Goal: Task Accomplishment & Management: Use online tool/utility

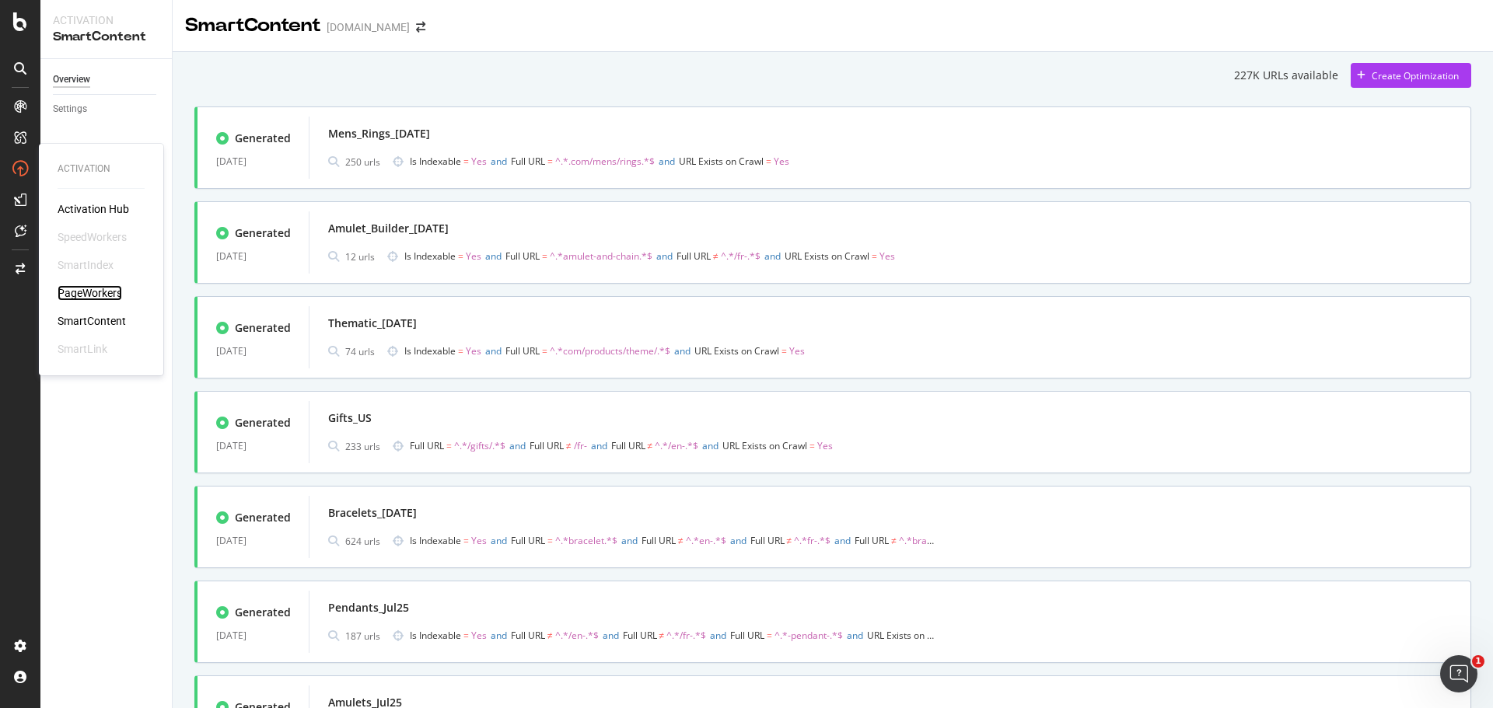
click at [107, 288] on div "PageWorkers" at bounding box center [90, 293] width 65 height 16
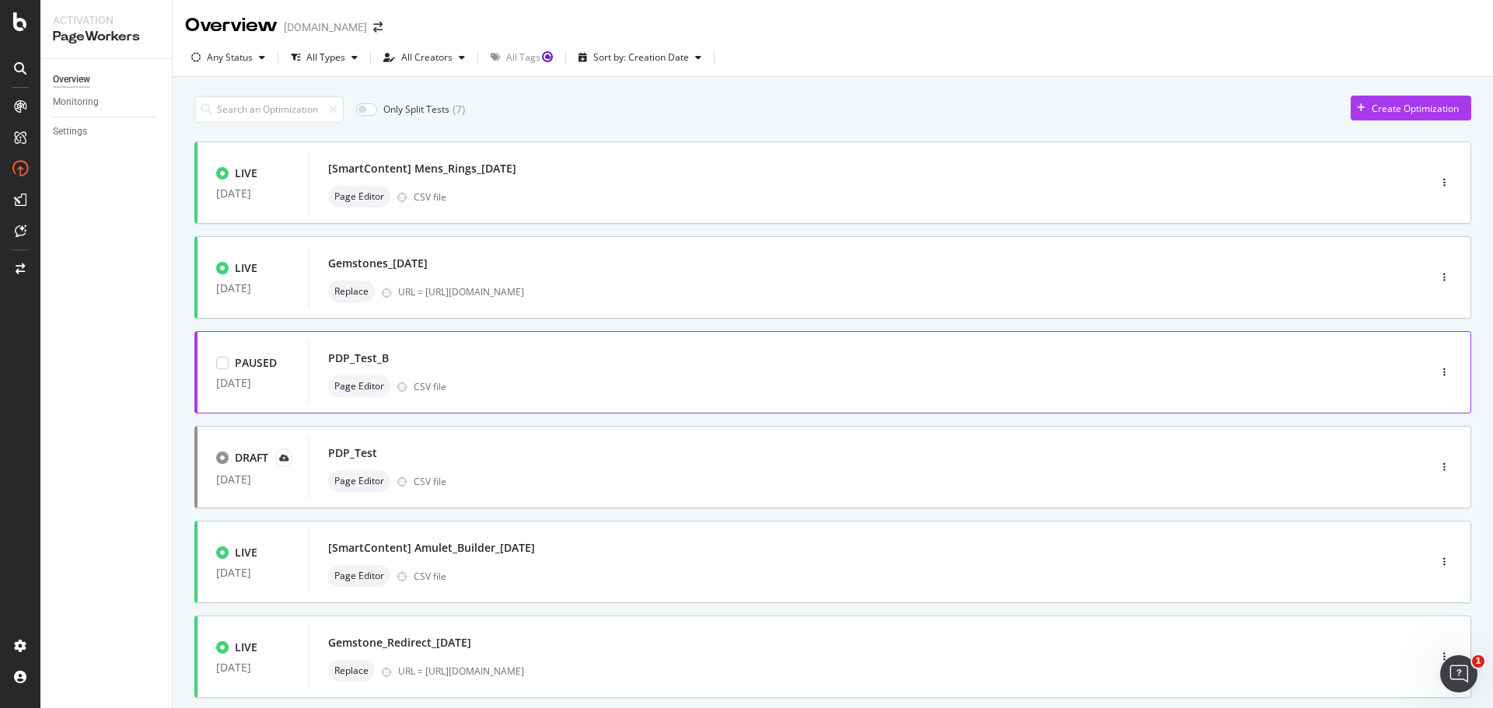
click at [771, 380] on div "Page Editor CSV file" at bounding box center [845, 387] width 1034 height 22
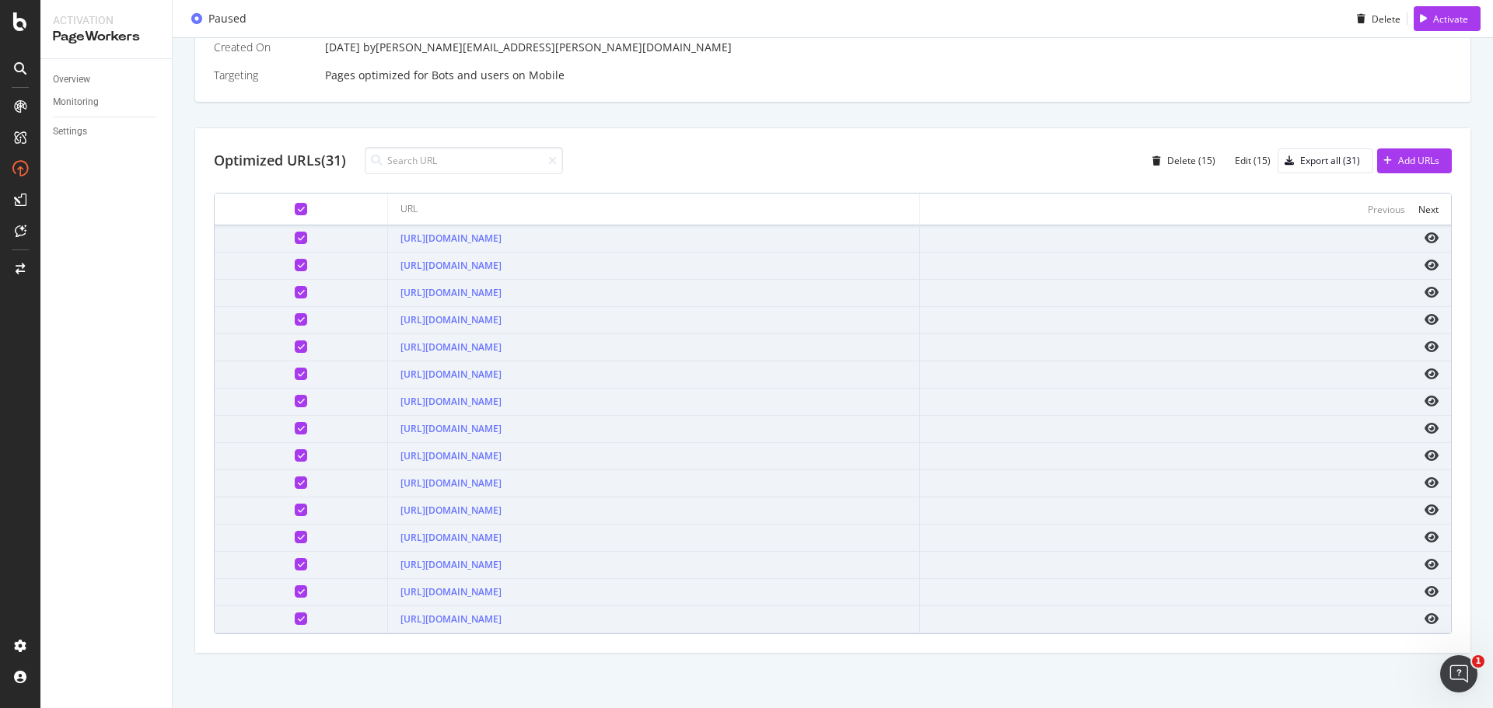
scroll to position [223, 0]
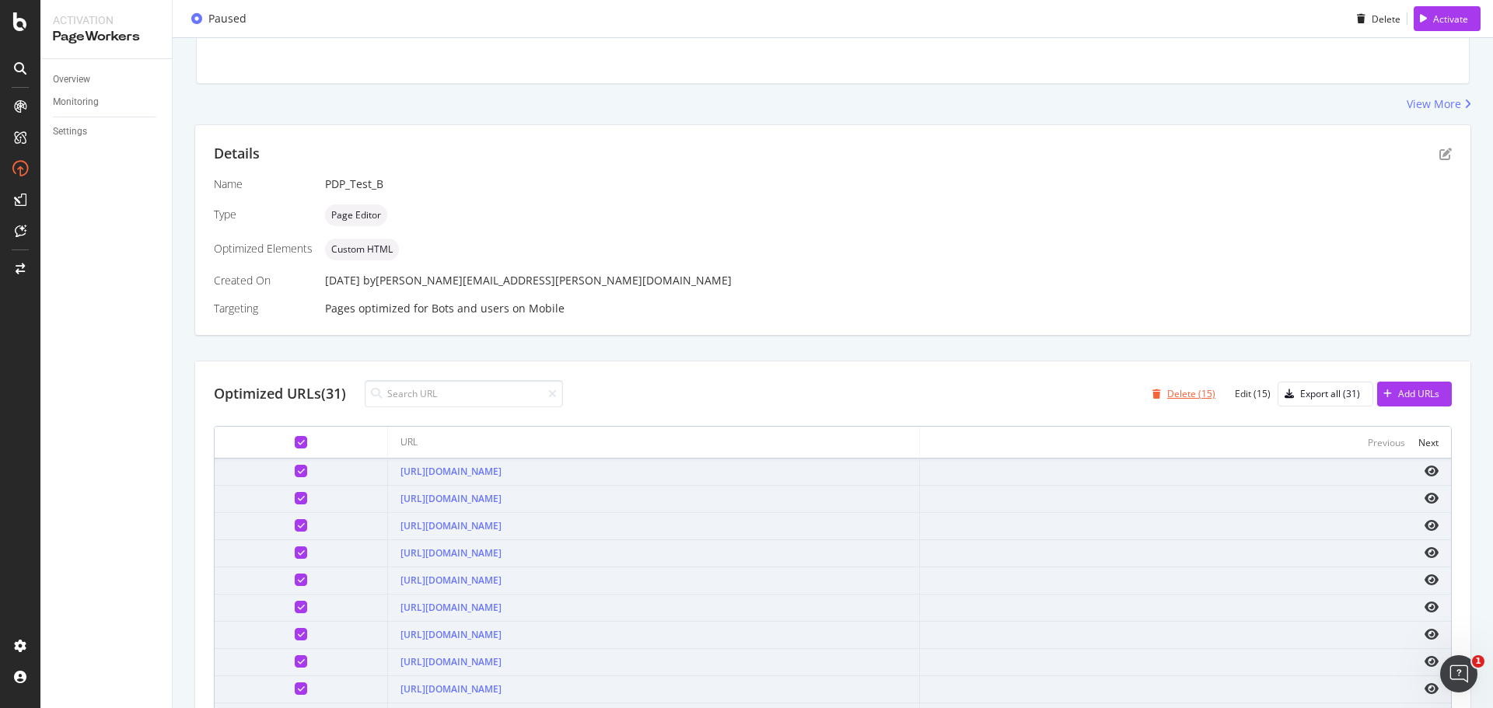
click at [1172, 383] on div "Delete (15)" at bounding box center [1180, 394] width 69 height 23
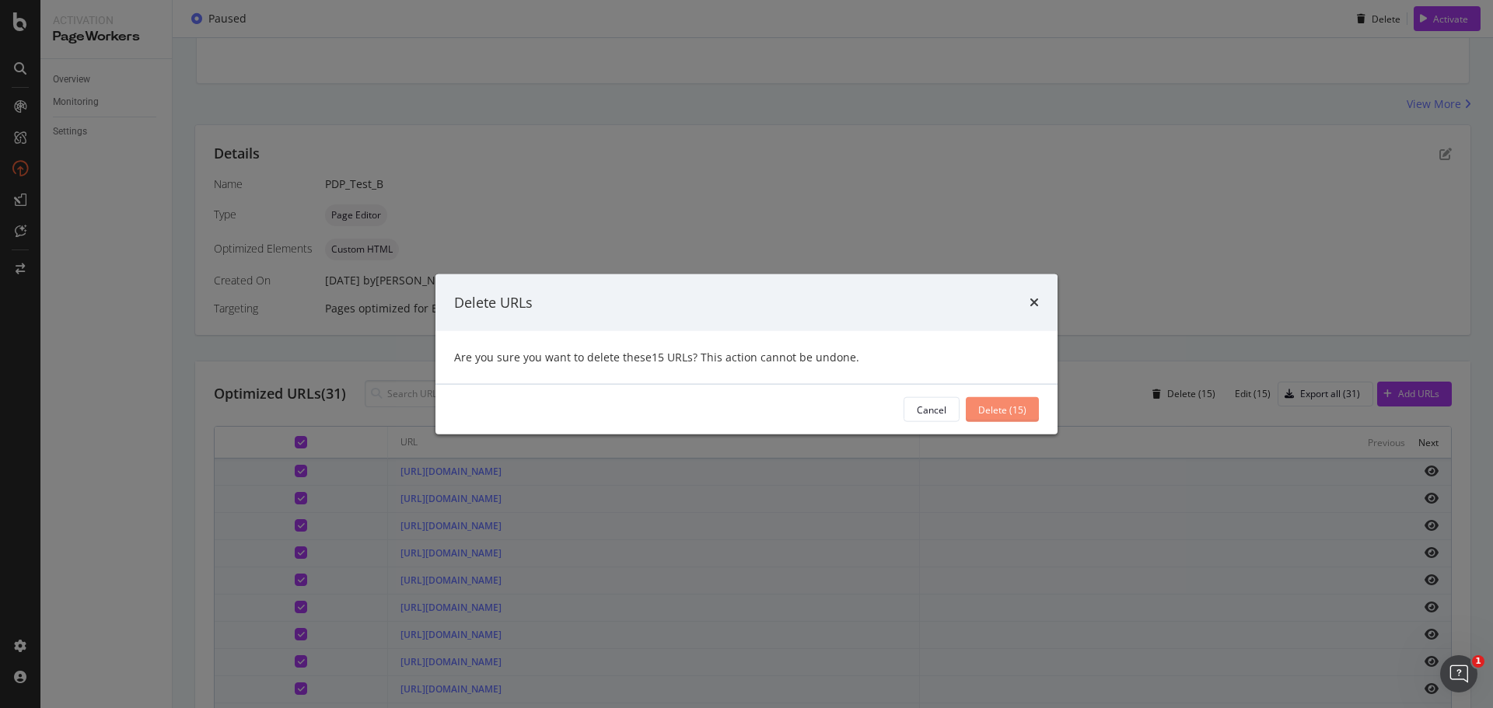
click at [1021, 410] on div "Delete (15)" at bounding box center [1002, 409] width 48 height 13
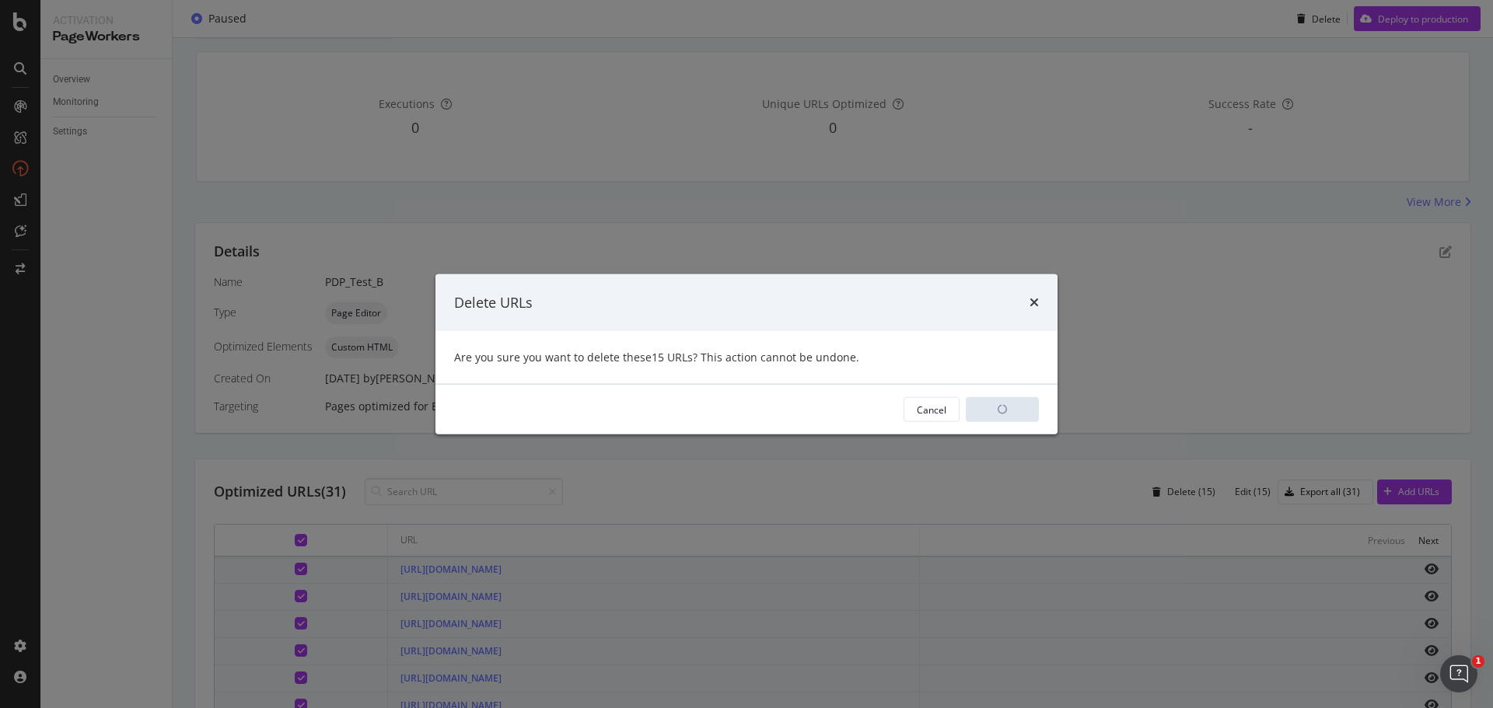
scroll to position [321, 0]
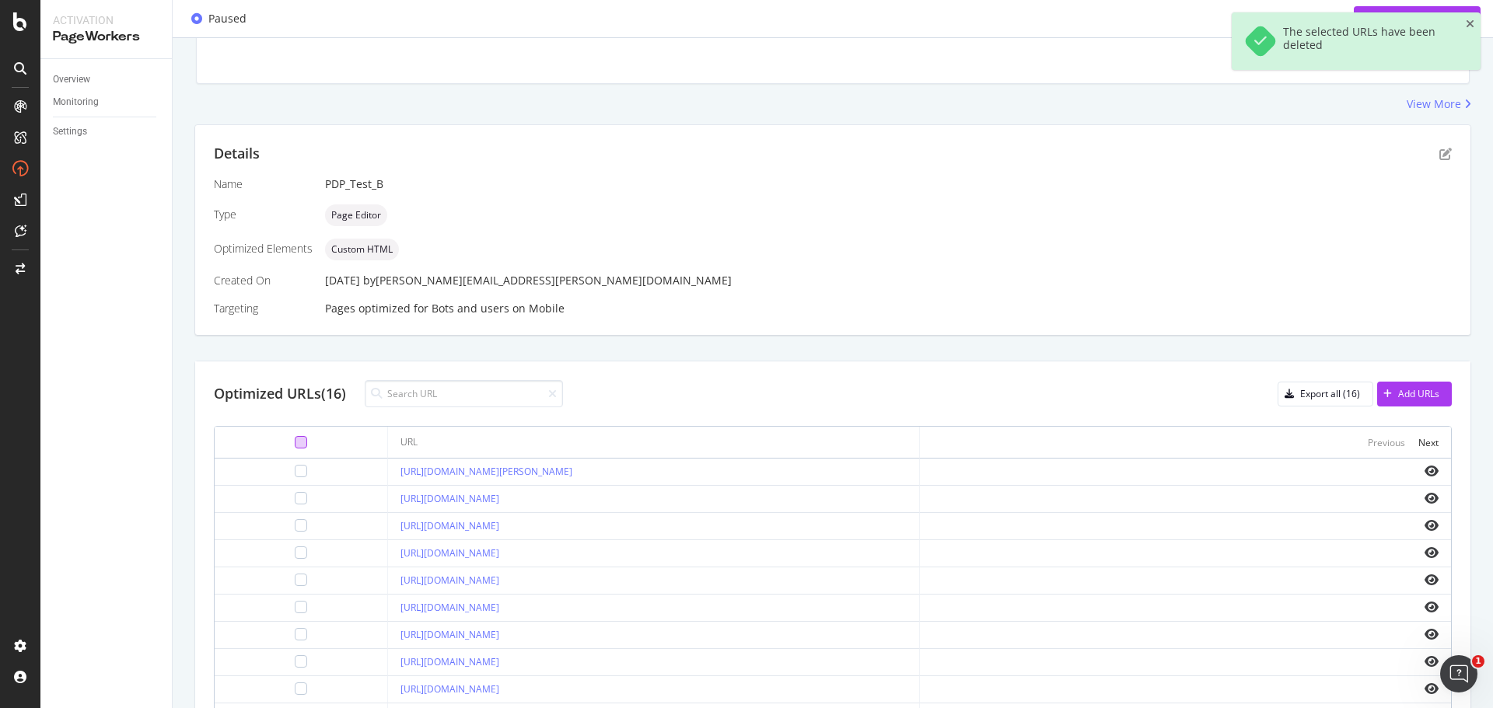
click at [295, 444] on div at bounding box center [301, 442] width 12 height 12
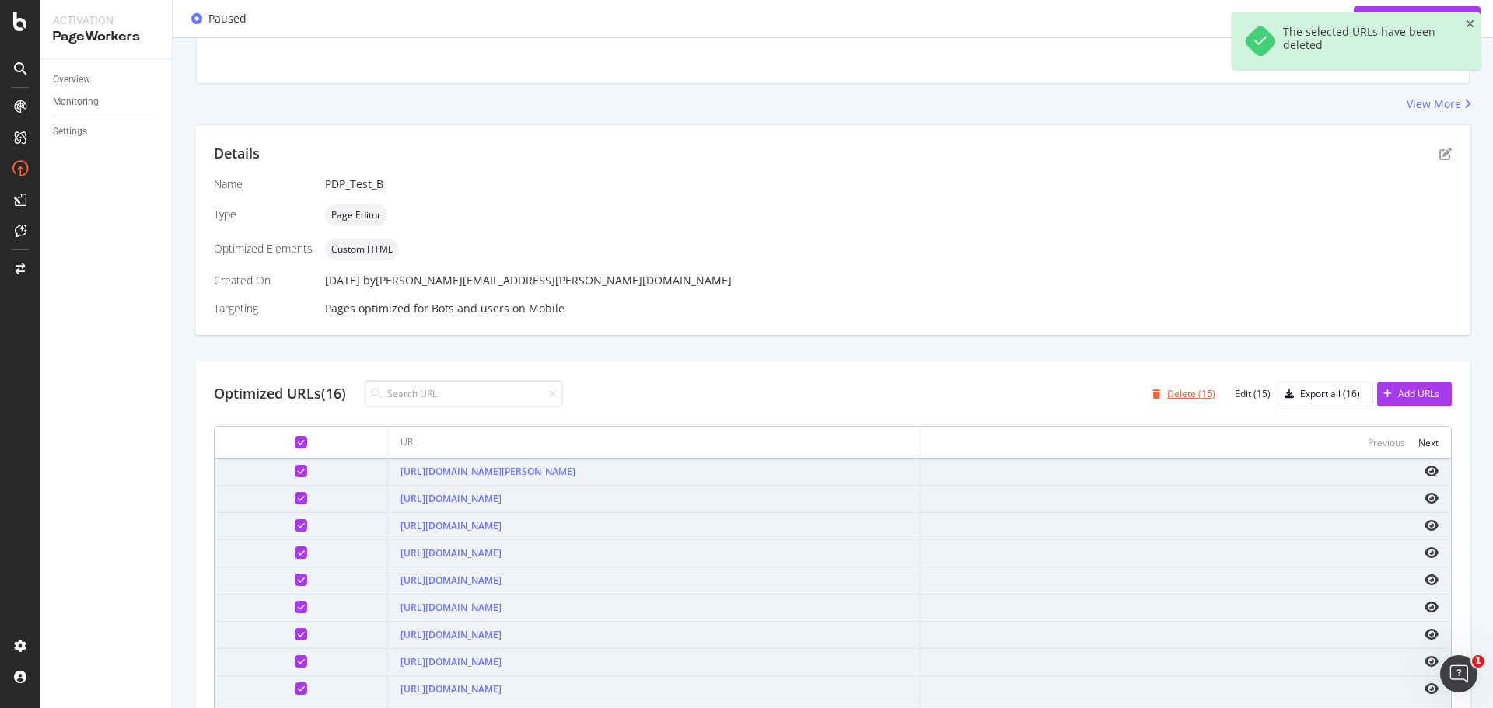
click at [1193, 398] on div "Delete (15)" at bounding box center [1191, 393] width 48 height 13
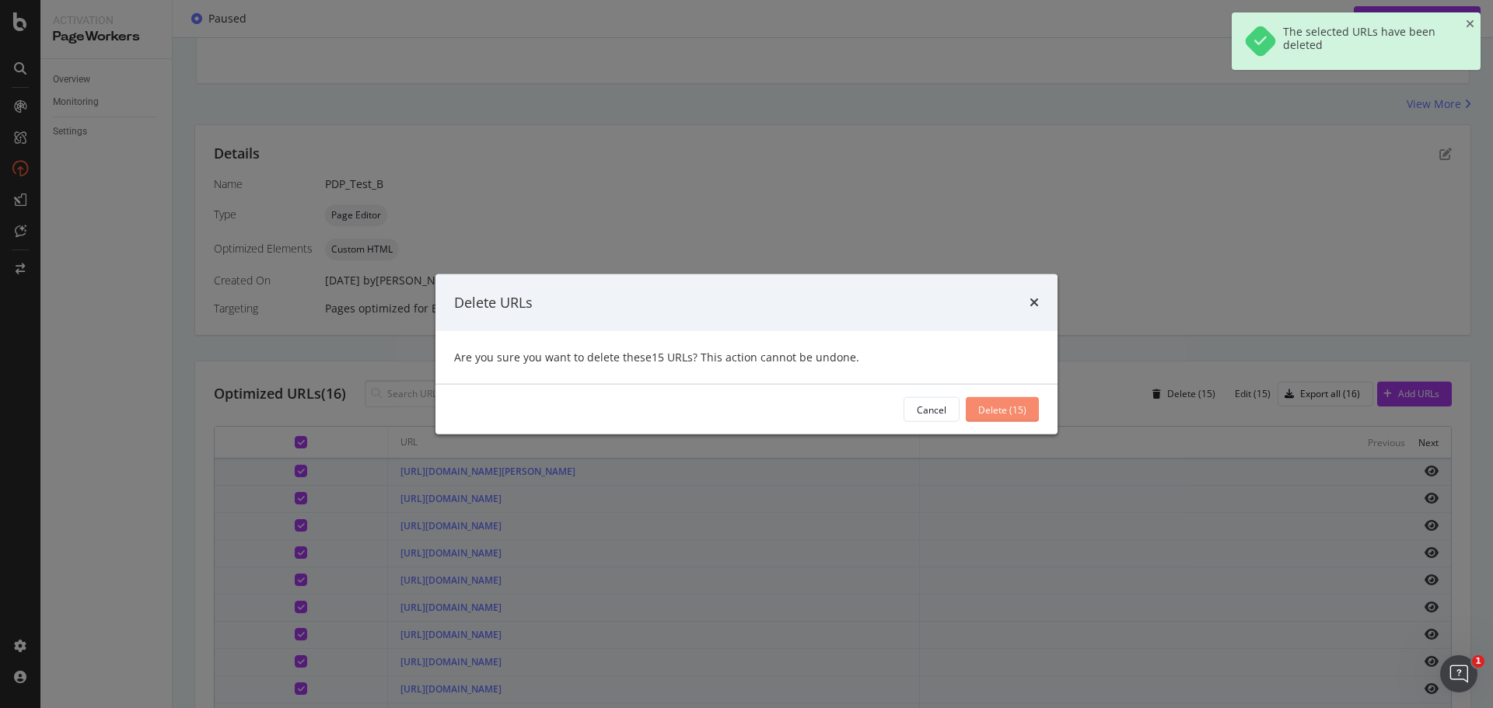
click at [1000, 414] on div "Delete (15)" at bounding box center [1002, 409] width 48 height 13
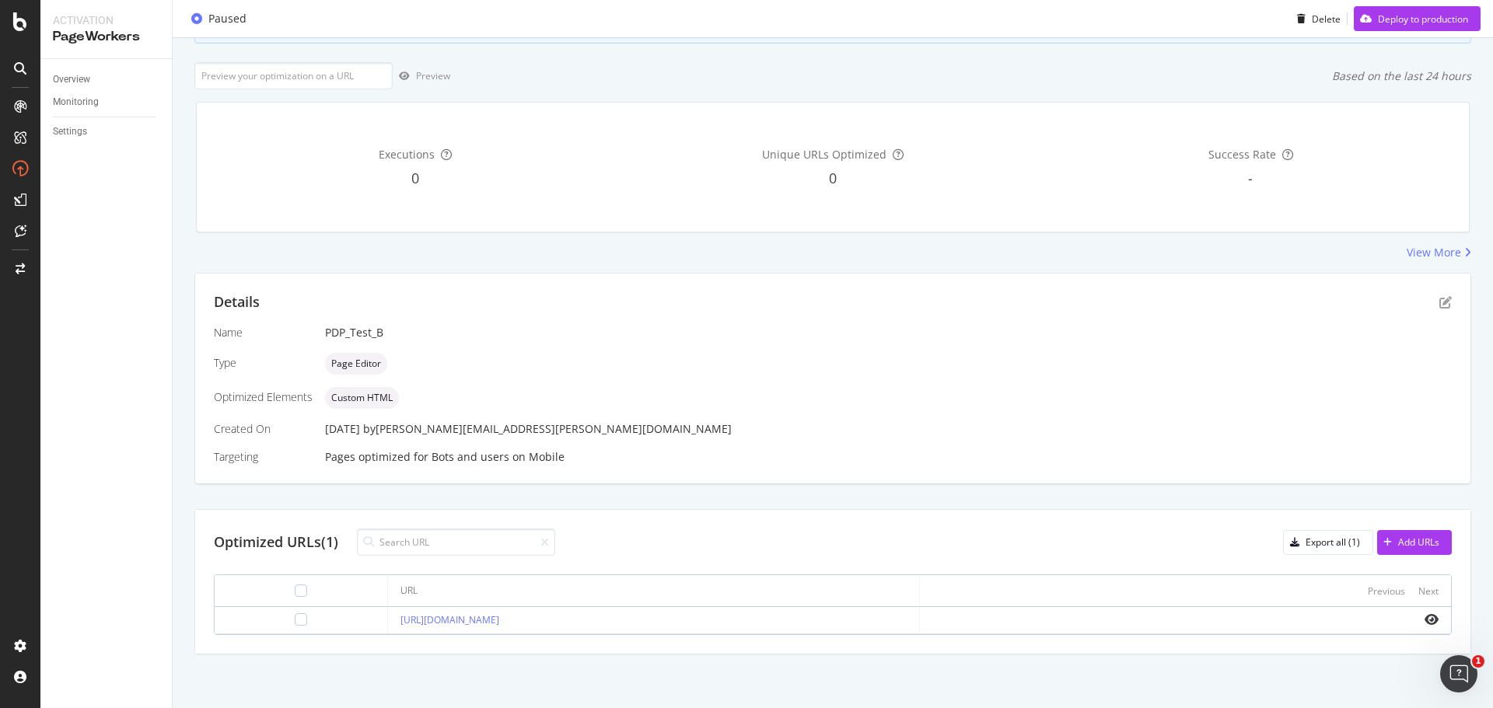
scroll to position [173, 0]
click at [1425, 538] on div "Add URLs" at bounding box center [1418, 541] width 41 height 13
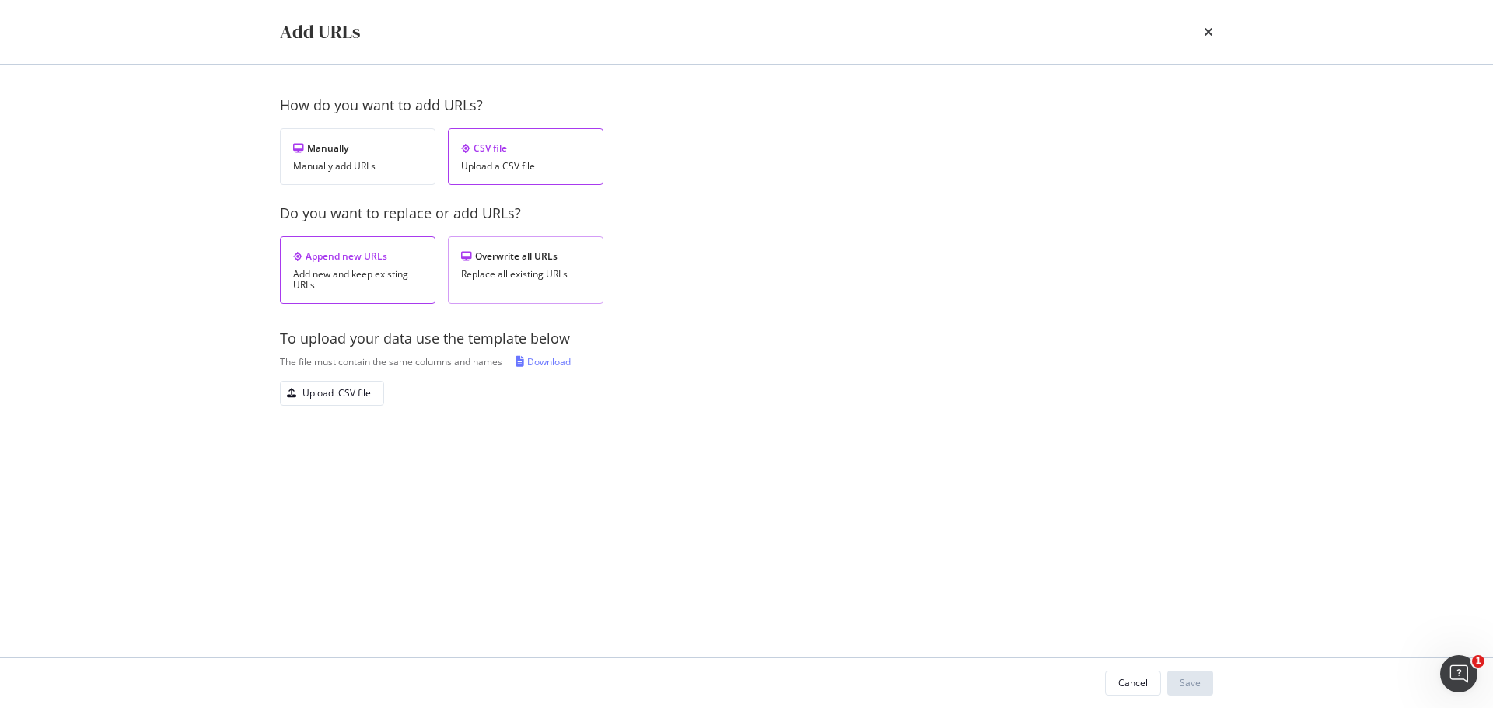
click at [519, 270] on div "Replace all existing URLs" at bounding box center [525, 274] width 129 height 11
click at [368, 389] on div "Upload .CSV file" at bounding box center [336, 392] width 68 height 13
click at [1201, 683] on button "Save" at bounding box center [1190, 683] width 46 height 25
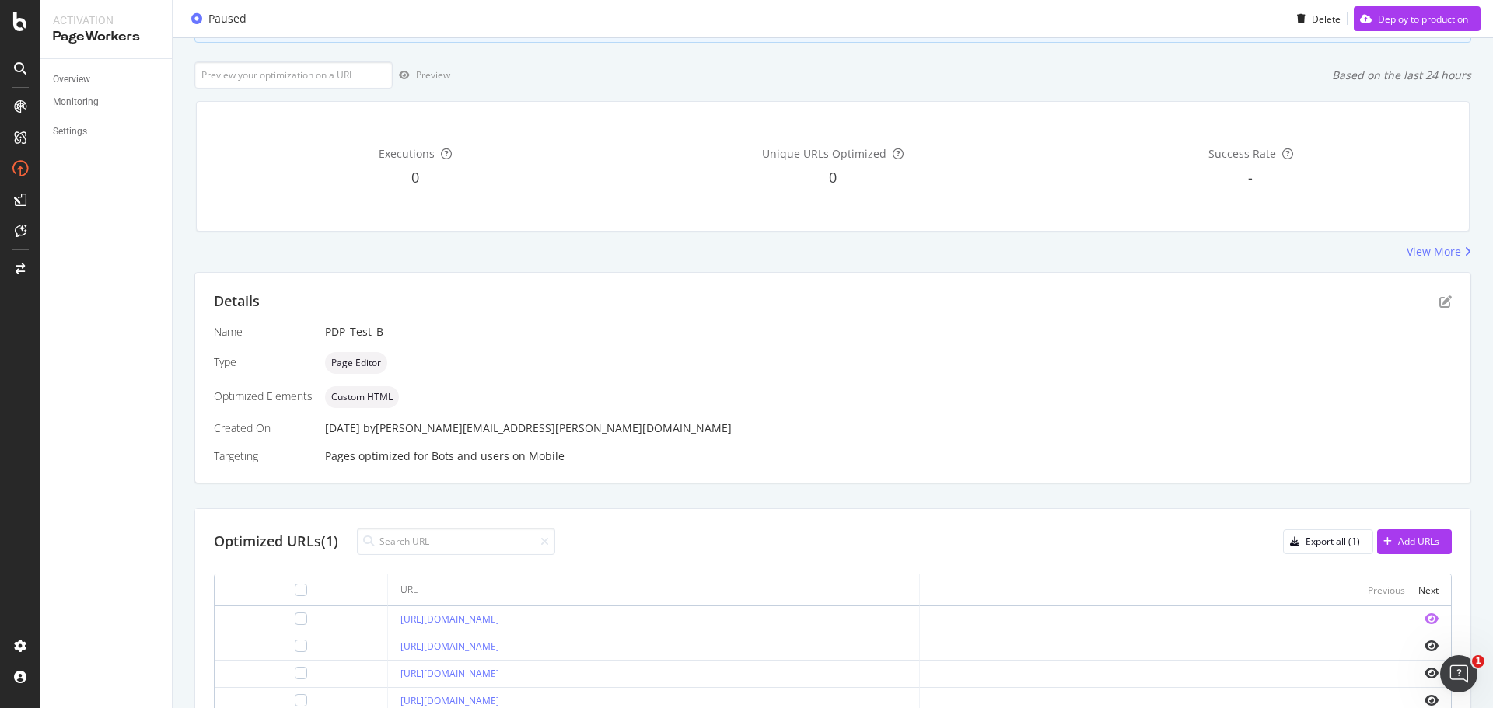
click at [1424, 620] on icon "eye" at bounding box center [1431, 619] width 14 height 12
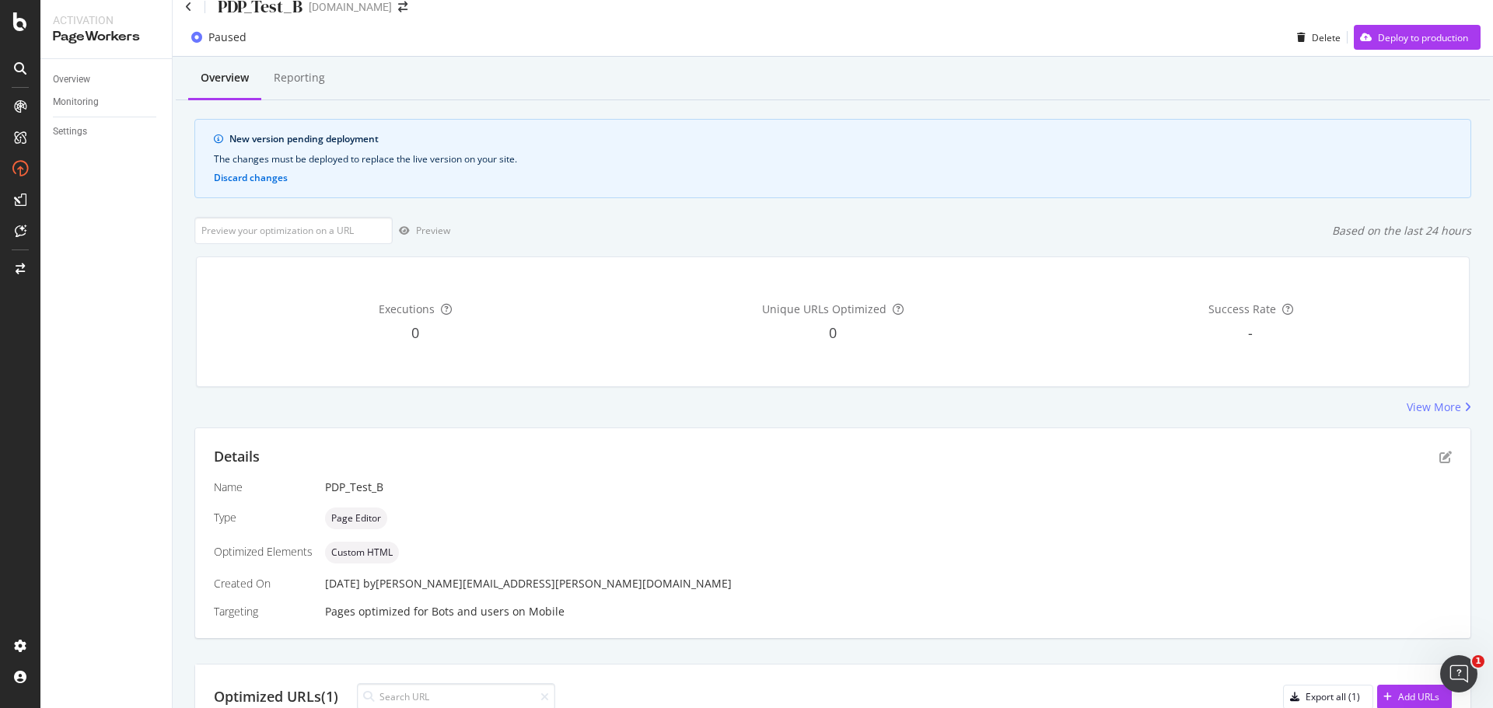
scroll to position [0, 0]
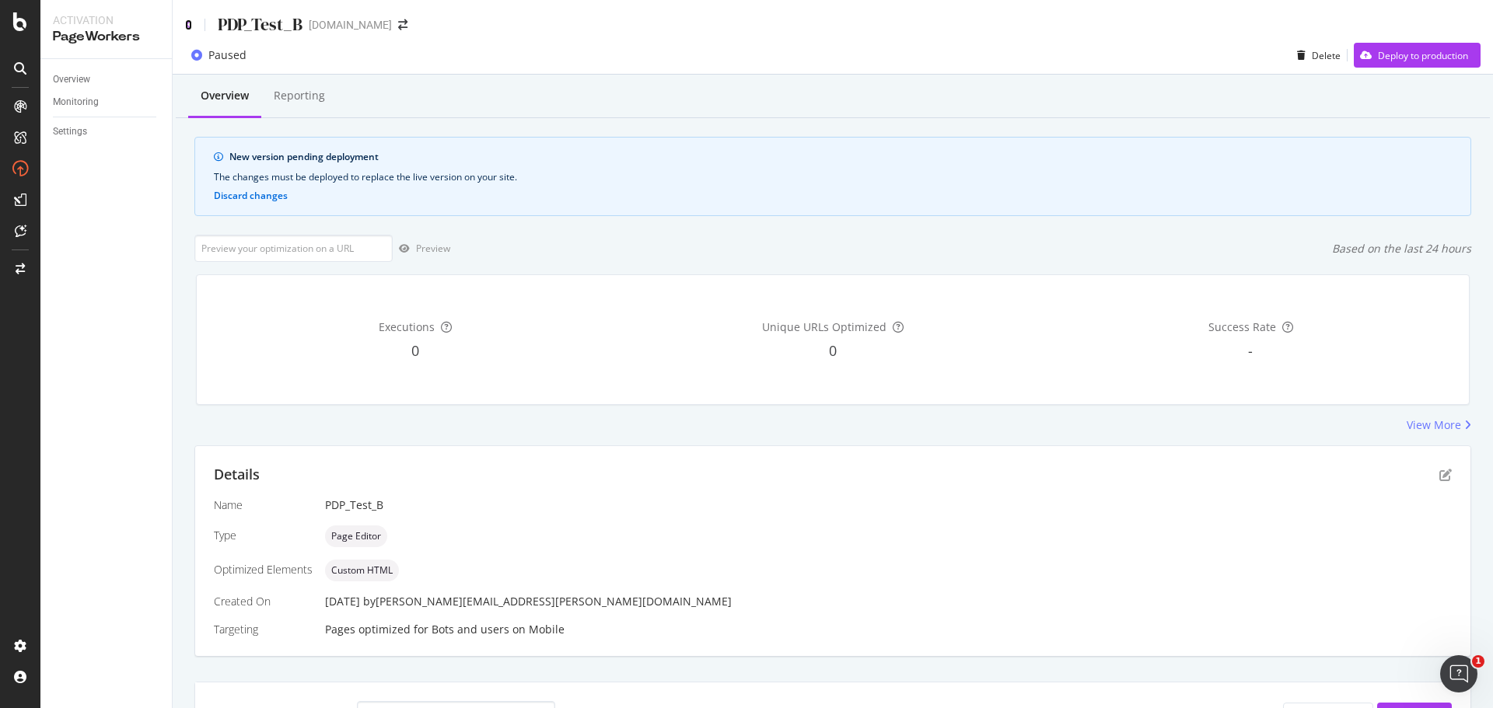
click at [189, 24] on icon at bounding box center [188, 24] width 7 height 11
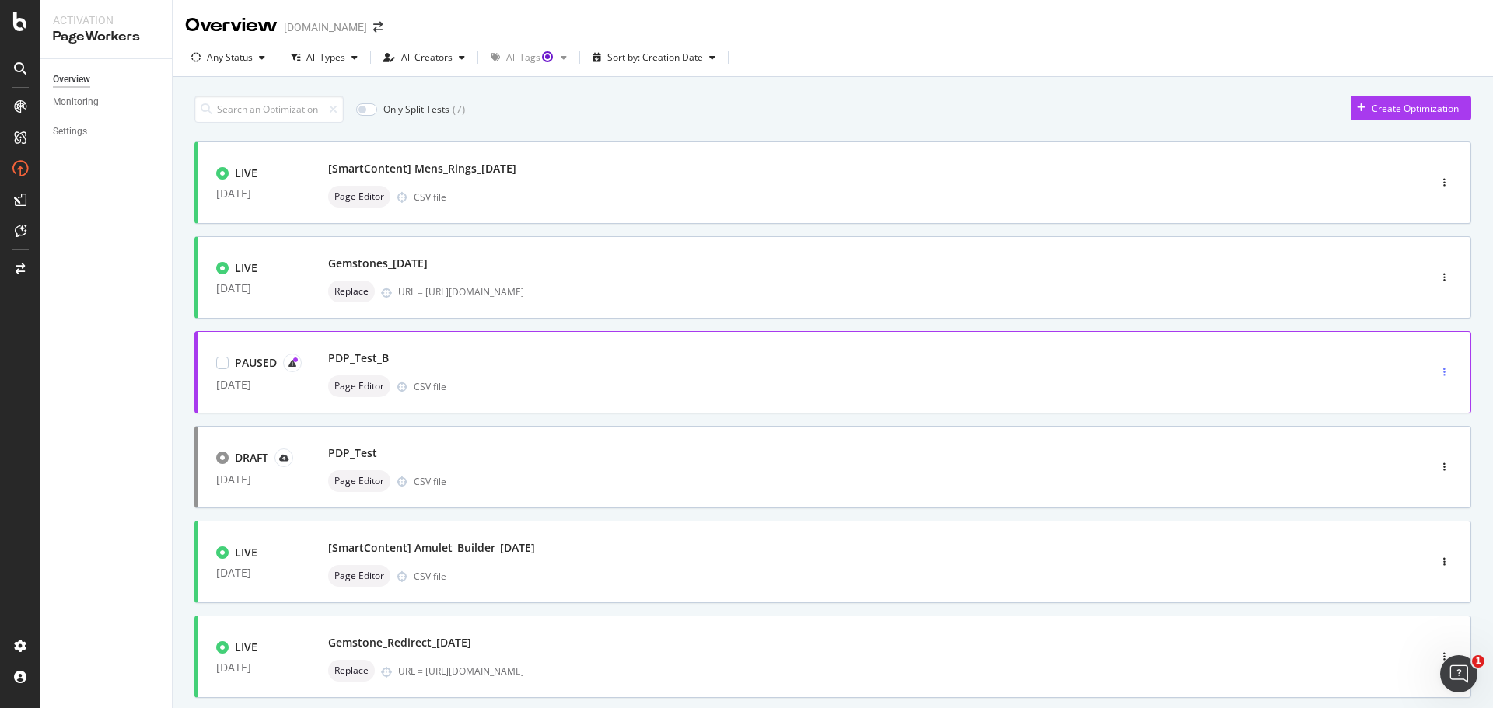
click at [1437, 371] on div "button" at bounding box center [1444, 372] width 15 height 9
click at [1403, 401] on div "Edit" at bounding box center [1403, 401] width 16 height 13
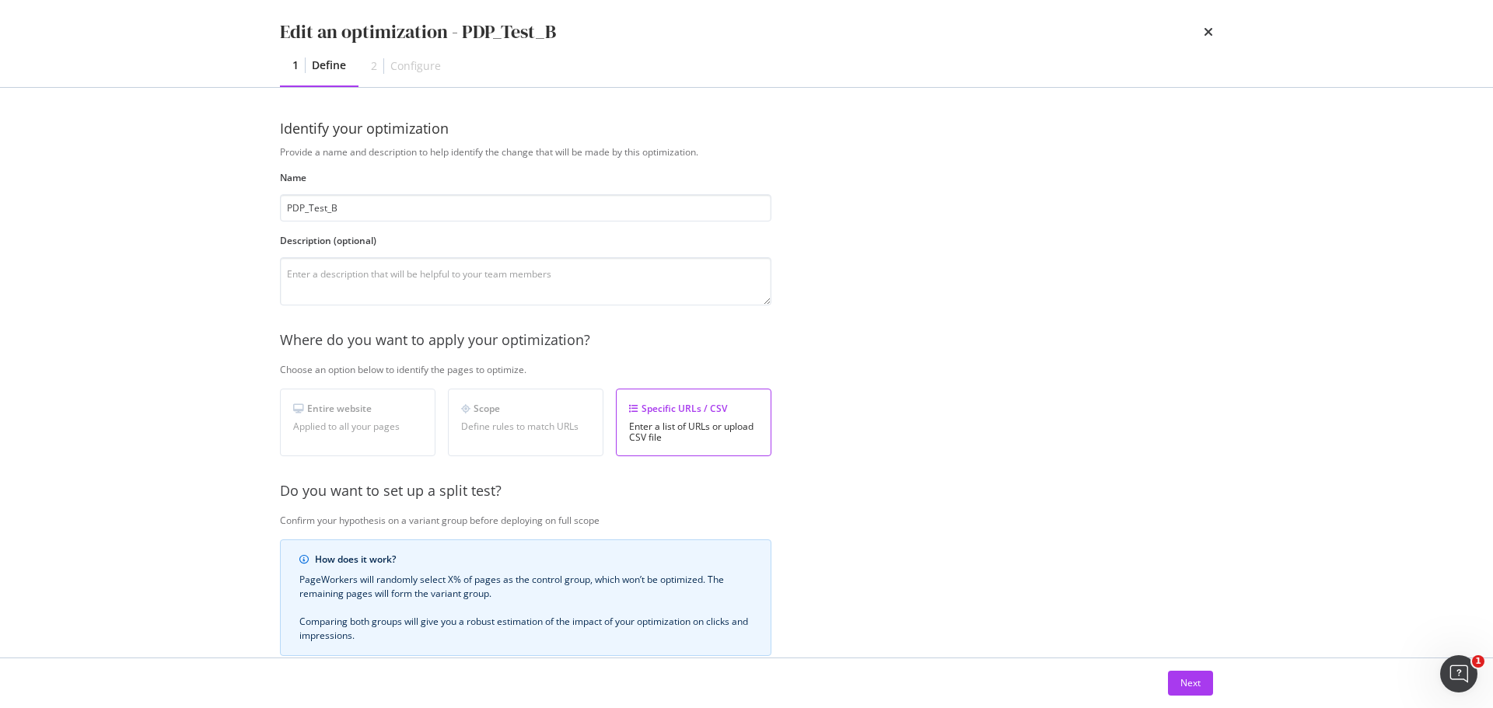
scroll to position [239, 0]
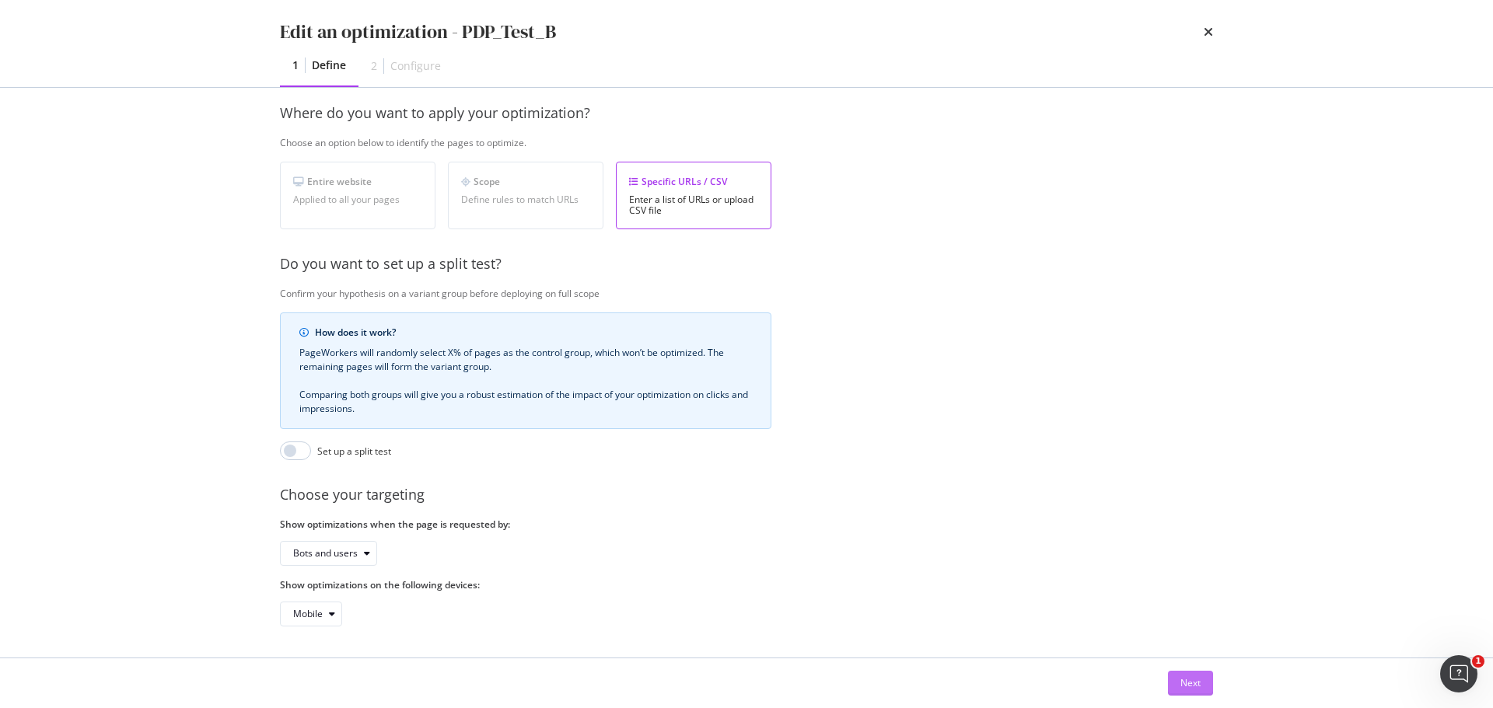
click at [1176, 686] on button "Next" at bounding box center [1190, 683] width 45 height 25
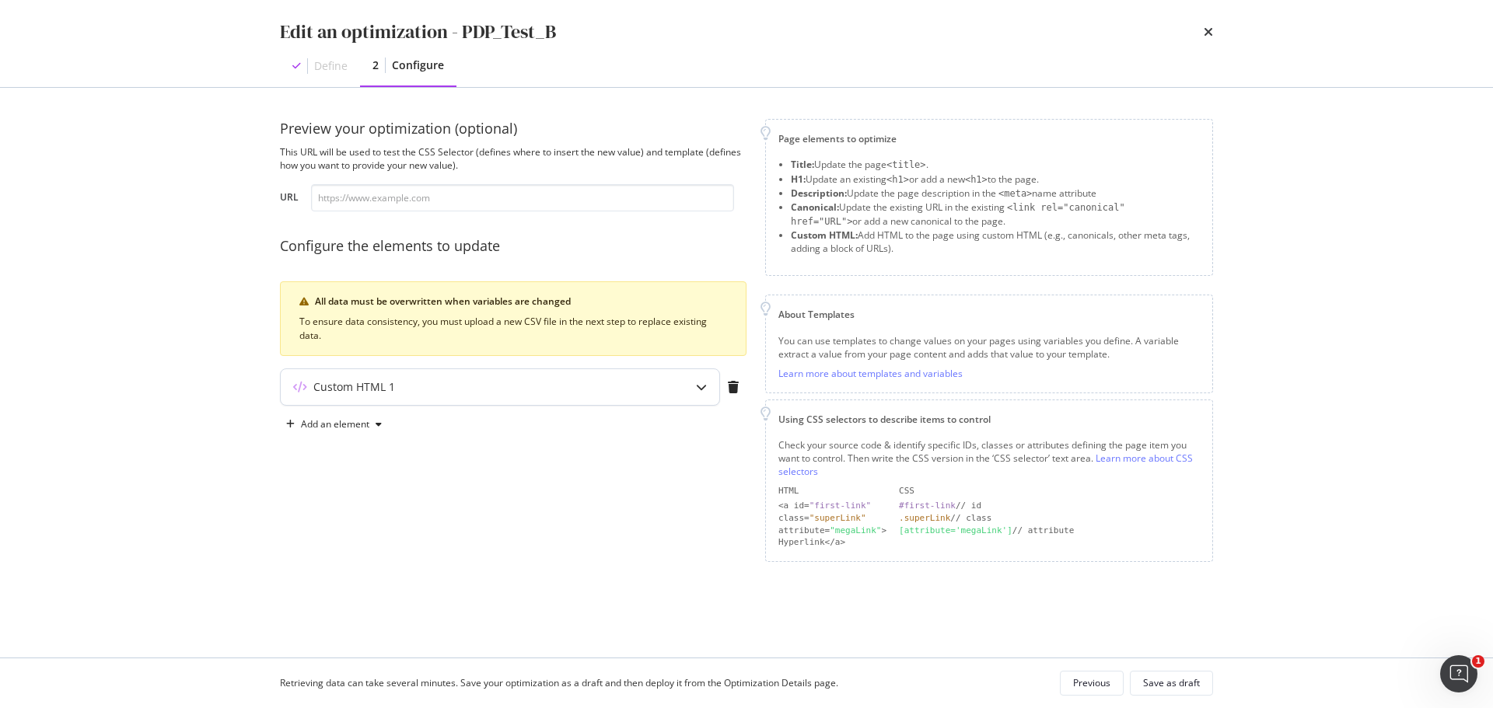
click at [552, 383] on div "Custom HTML 1" at bounding box center [469, 387] width 377 height 16
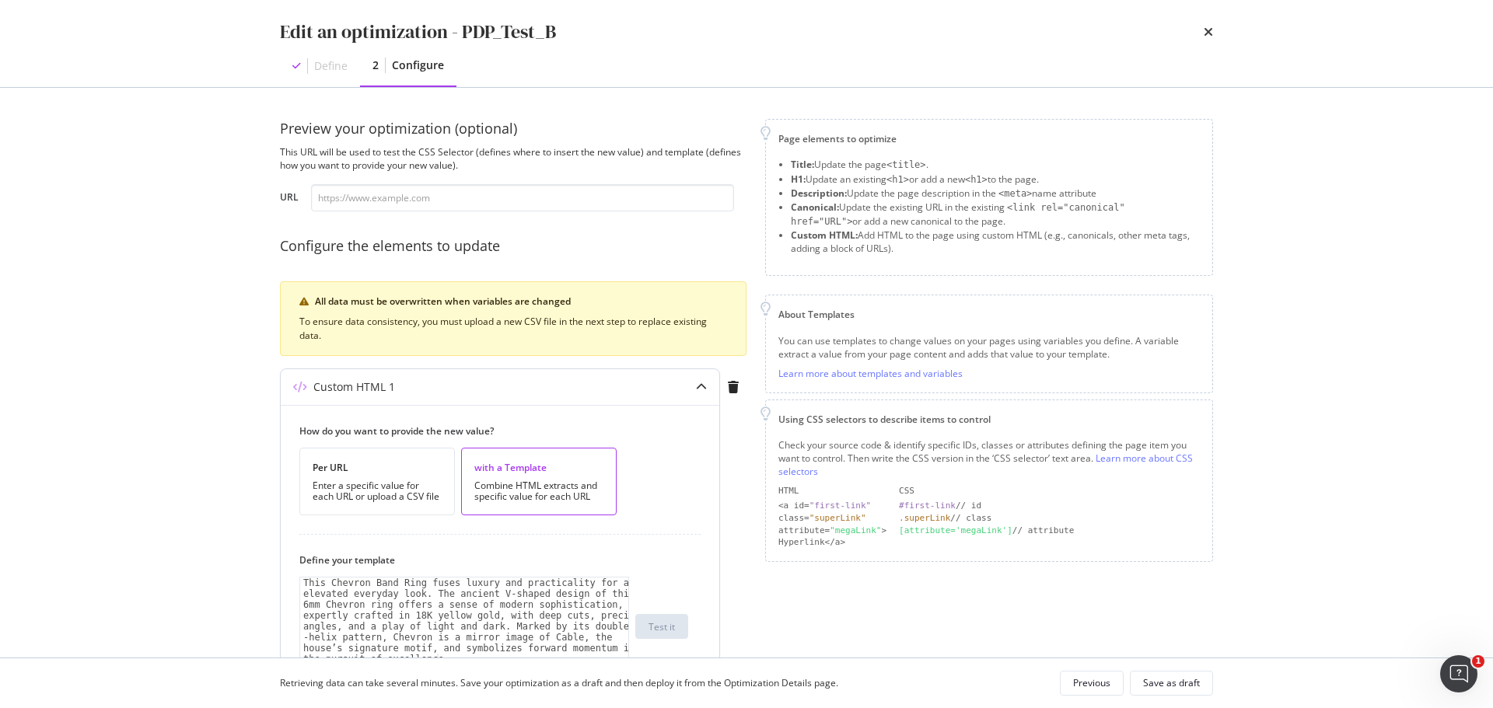
click at [552, 383] on div "Custom HTML 1" at bounding box center [469, 387] width 377 height 16
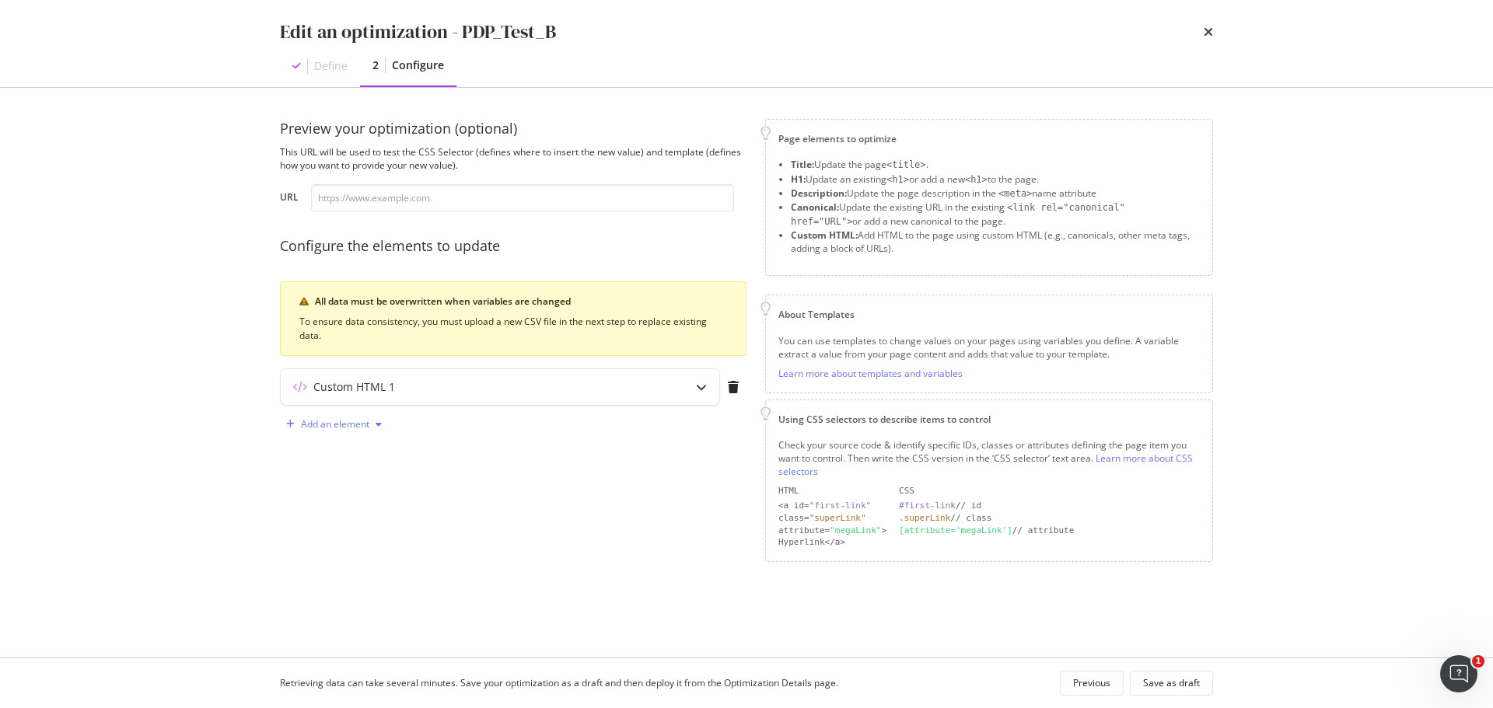
click at [347, 425] on div "Add an element" at bounding box center [335, 424] width 68 height 9
click at [582, 469] on div "Preview your optimization (optional) This URL will be used to test the CSS Sele…" at bounding box center [513, 340] width 466 height 443
click at [691, 389] on div "modal" at bounding box center [701, 387] width 36 height 36
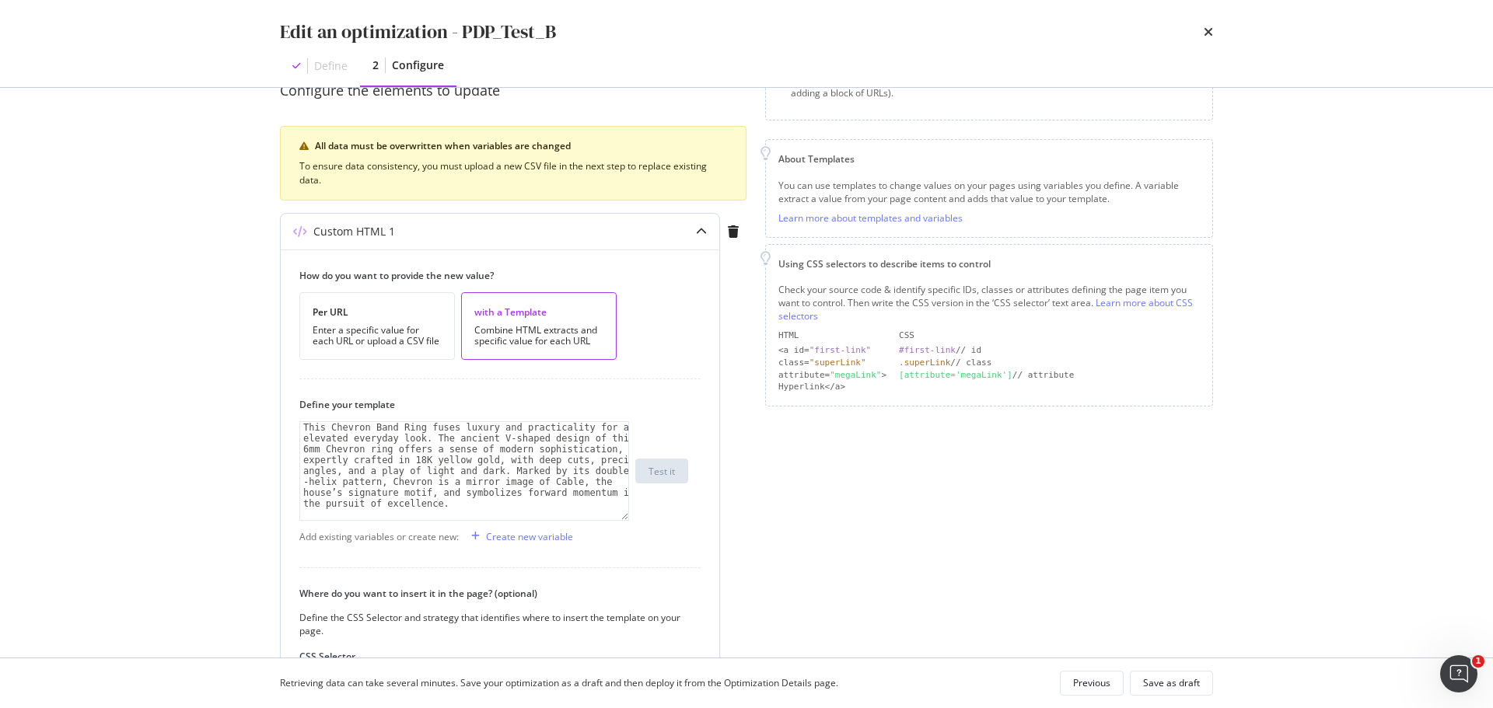
scroll to position [381, 0]
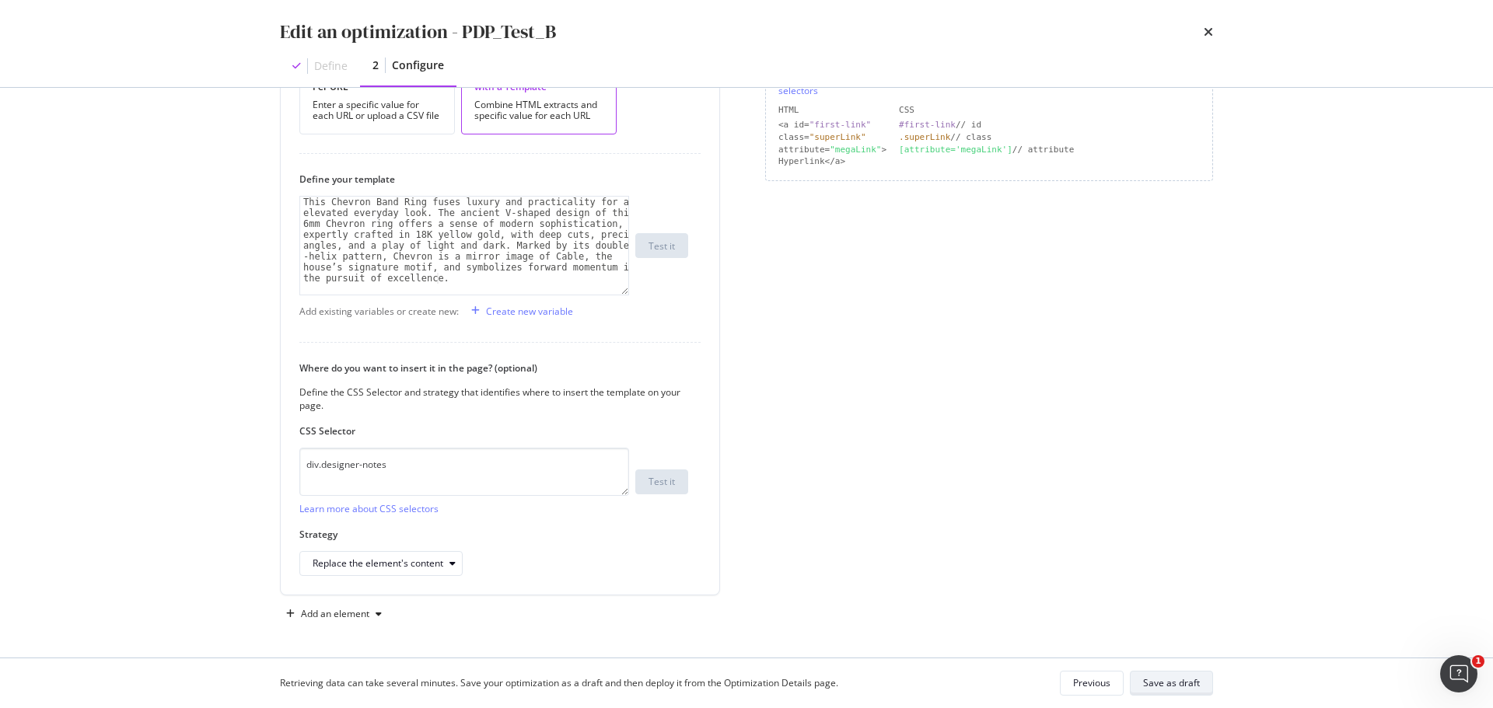
click at [1175, 688] on div "Save as draft" at bounding box center [1171, 682] width 57 height 13
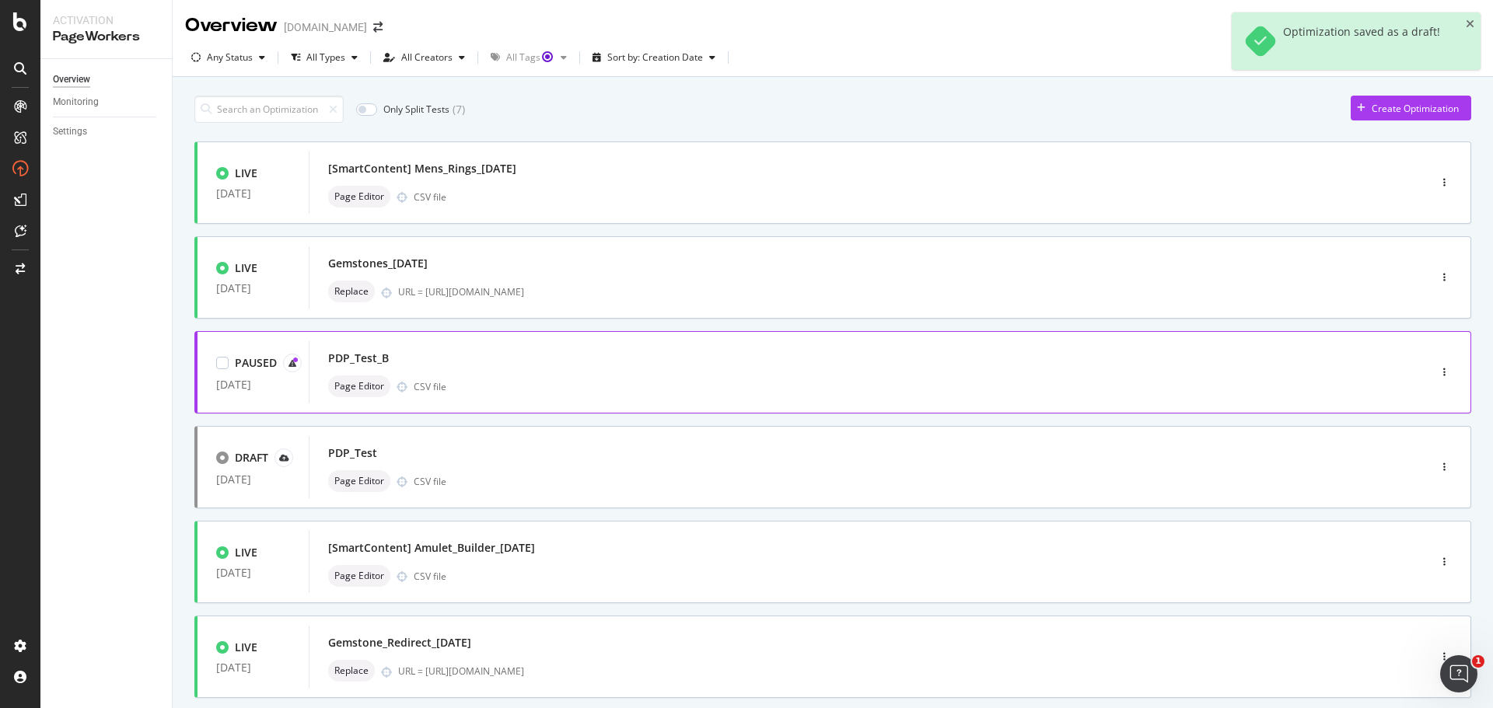
click at [762, 391] on div "Page Editor CSV file" at bounding box center [845, 387] width 1034 height 22
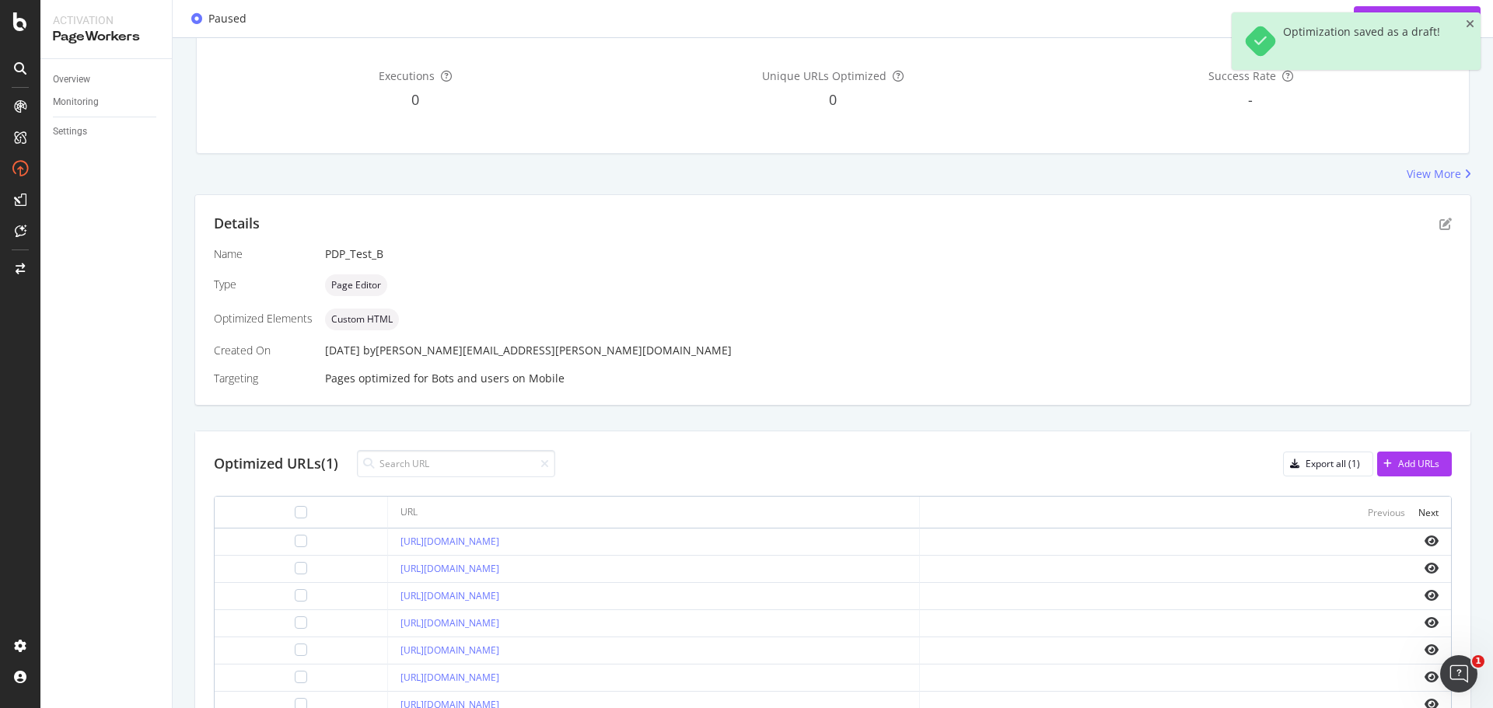
scroll to position [409, 0]
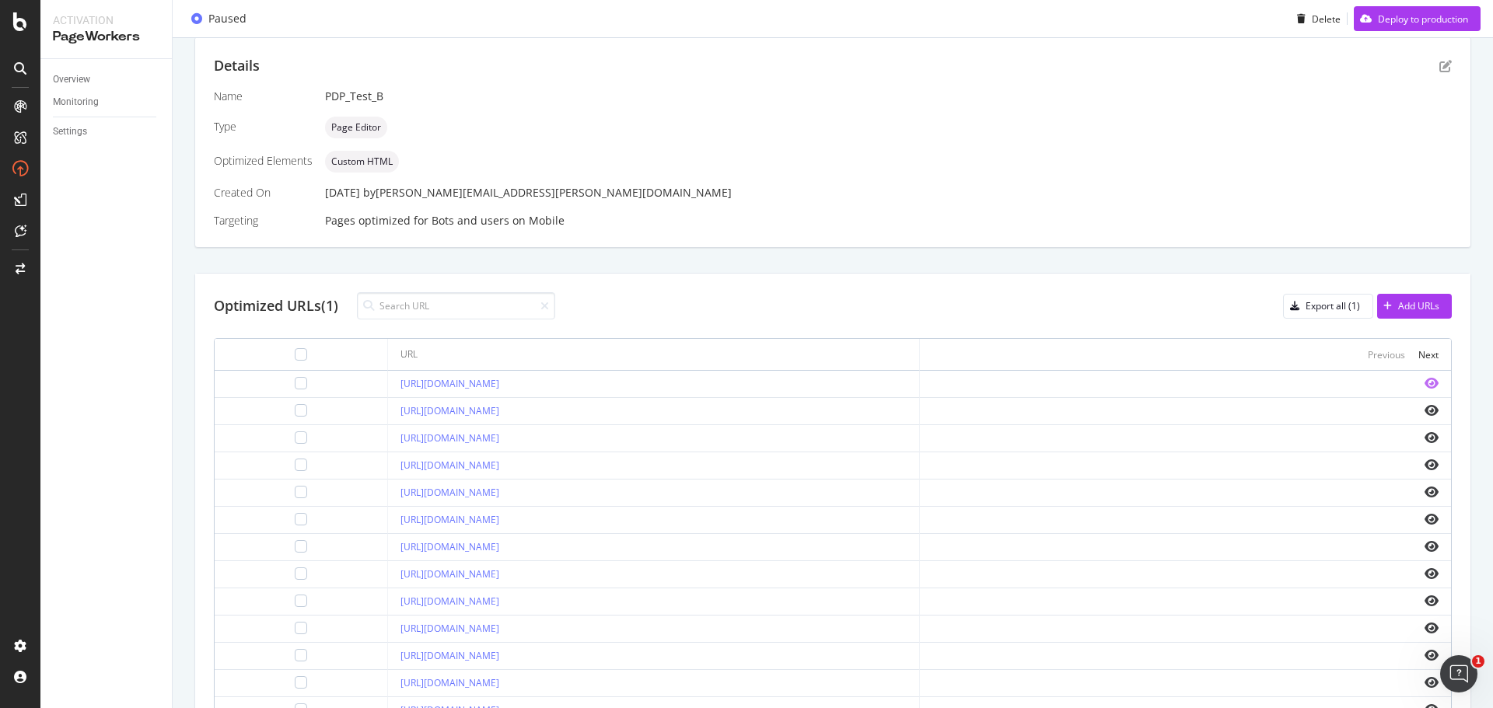
click at [1424, 379] on icon "eye" at bounding box center [1431, 383] width 14 height 12
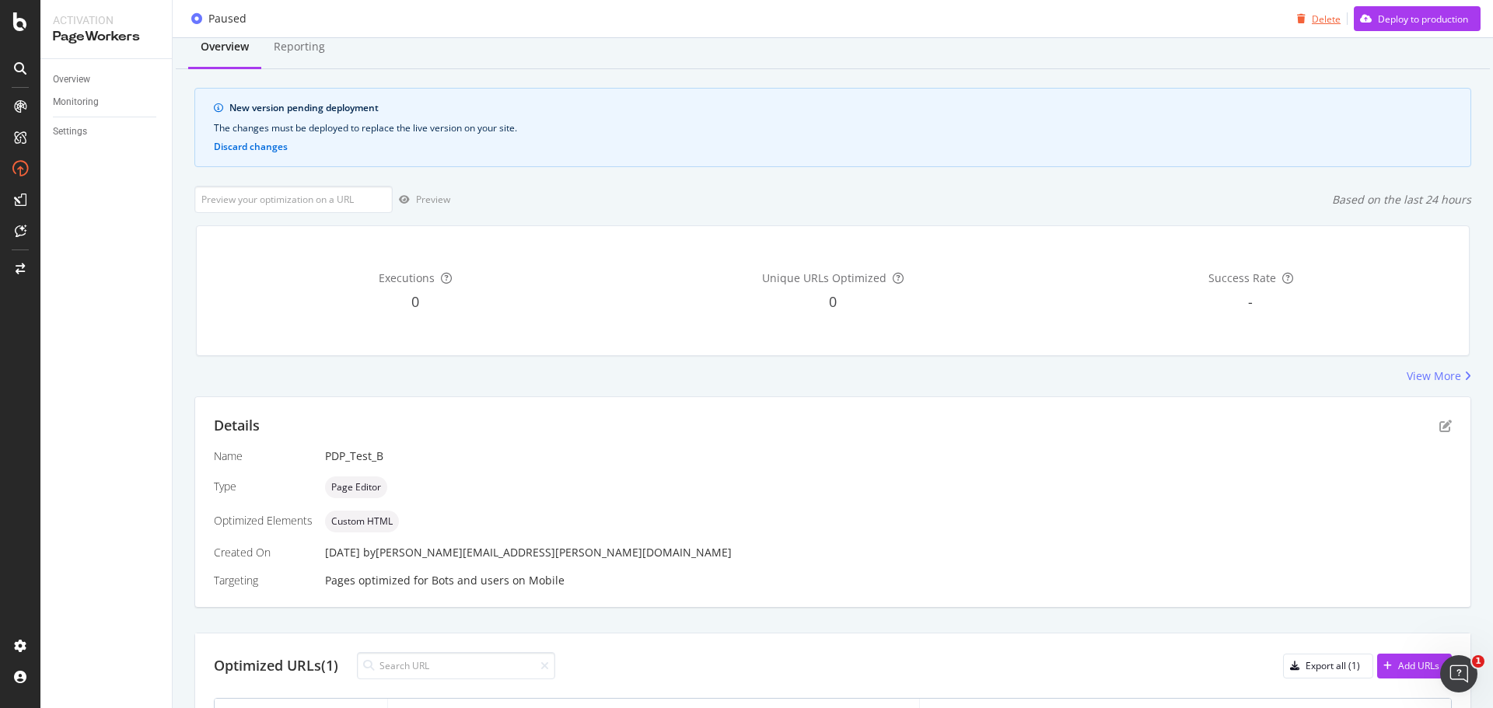
scroll to position [0, 0]
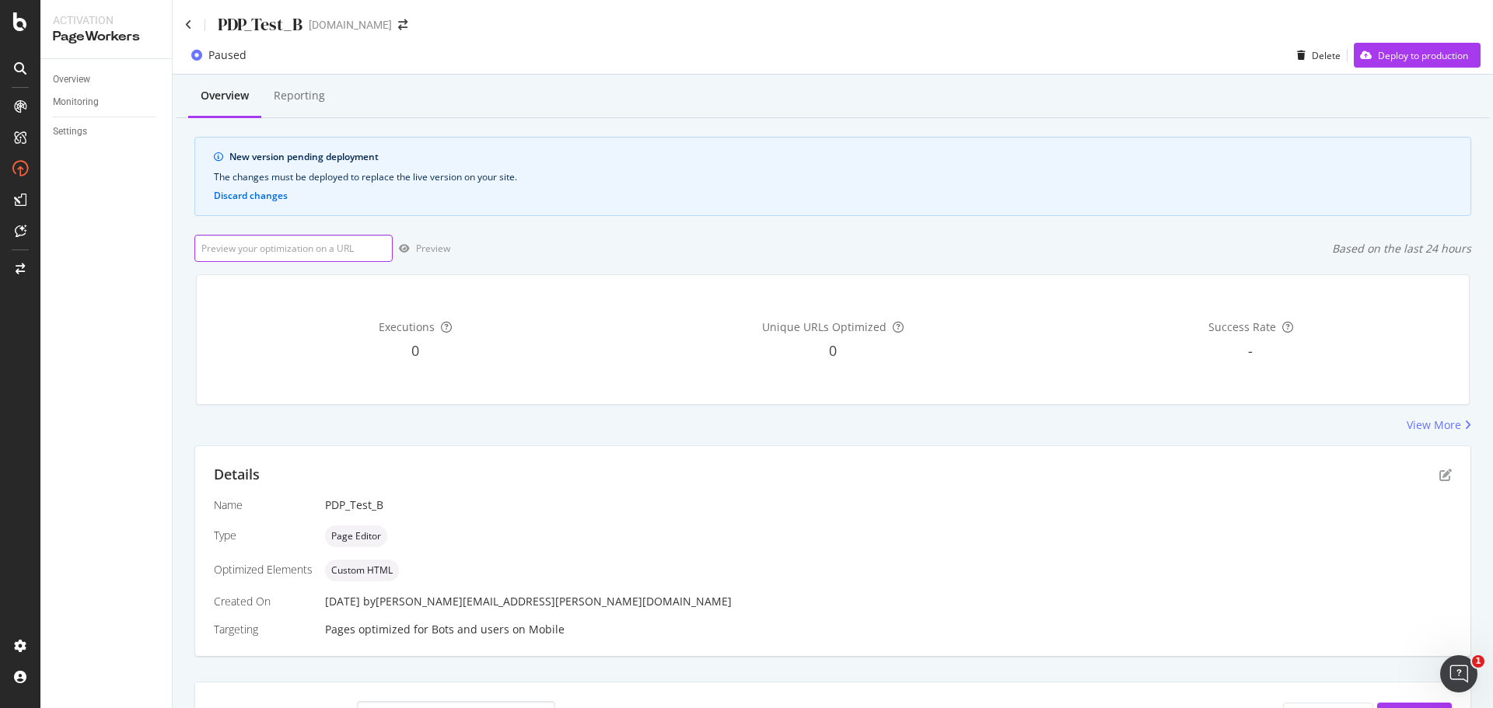
click at [288, 251] on input "url" at bounding box center [293, 248] width 198 height 27
click at [296, 252] on input "url" at bounding box center [293, 248] width 198 height 27
paste input "https://www.davidyurman.com/womens/necklaces/crossover-cross-necklace-in-sterli…"
type input "https://www.davidyurman.com/womens/necklaces/crossover-cross-necklace-in-sterli…"
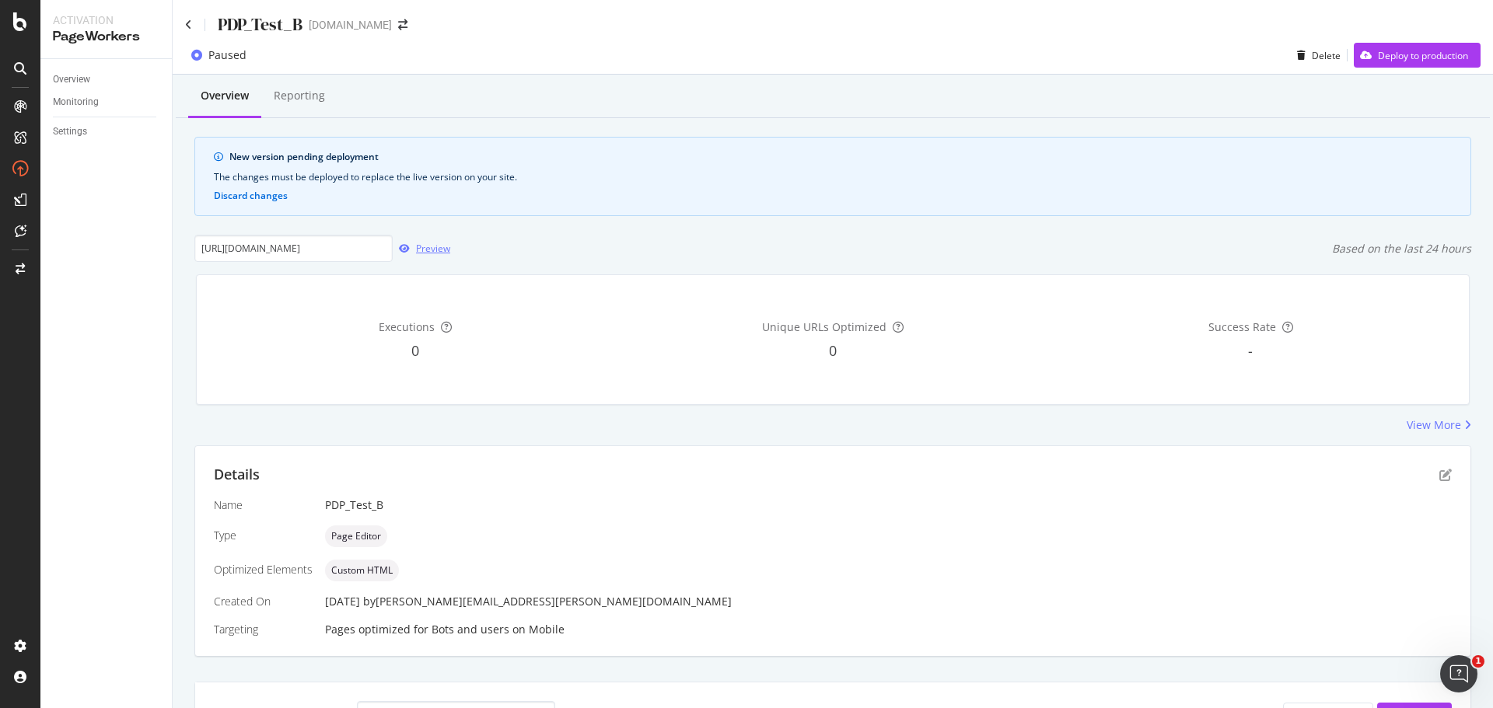
scroll to position [0, 0]
click at [443, 252] on div "Preview" at bounding box center [433, 248] width 34 height 13
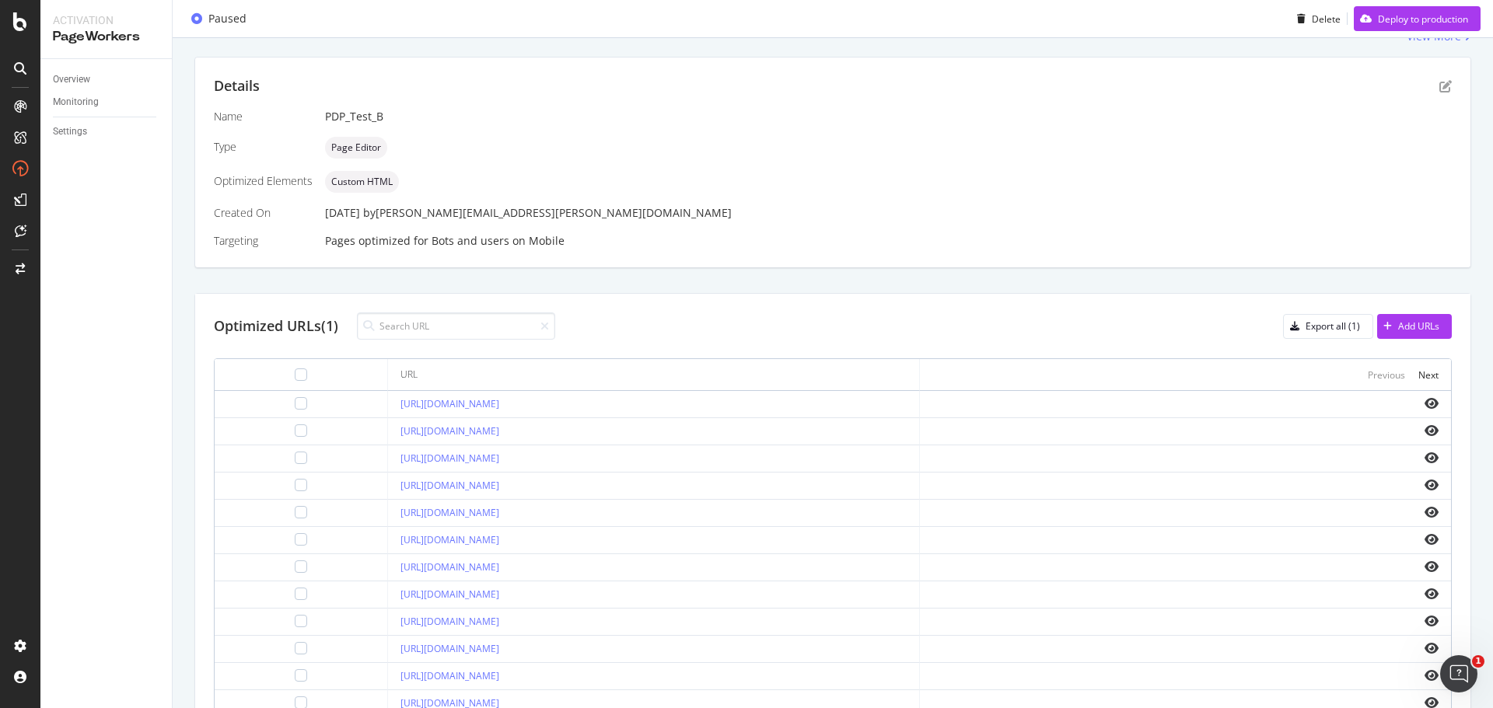
scroll to position [554, 0]
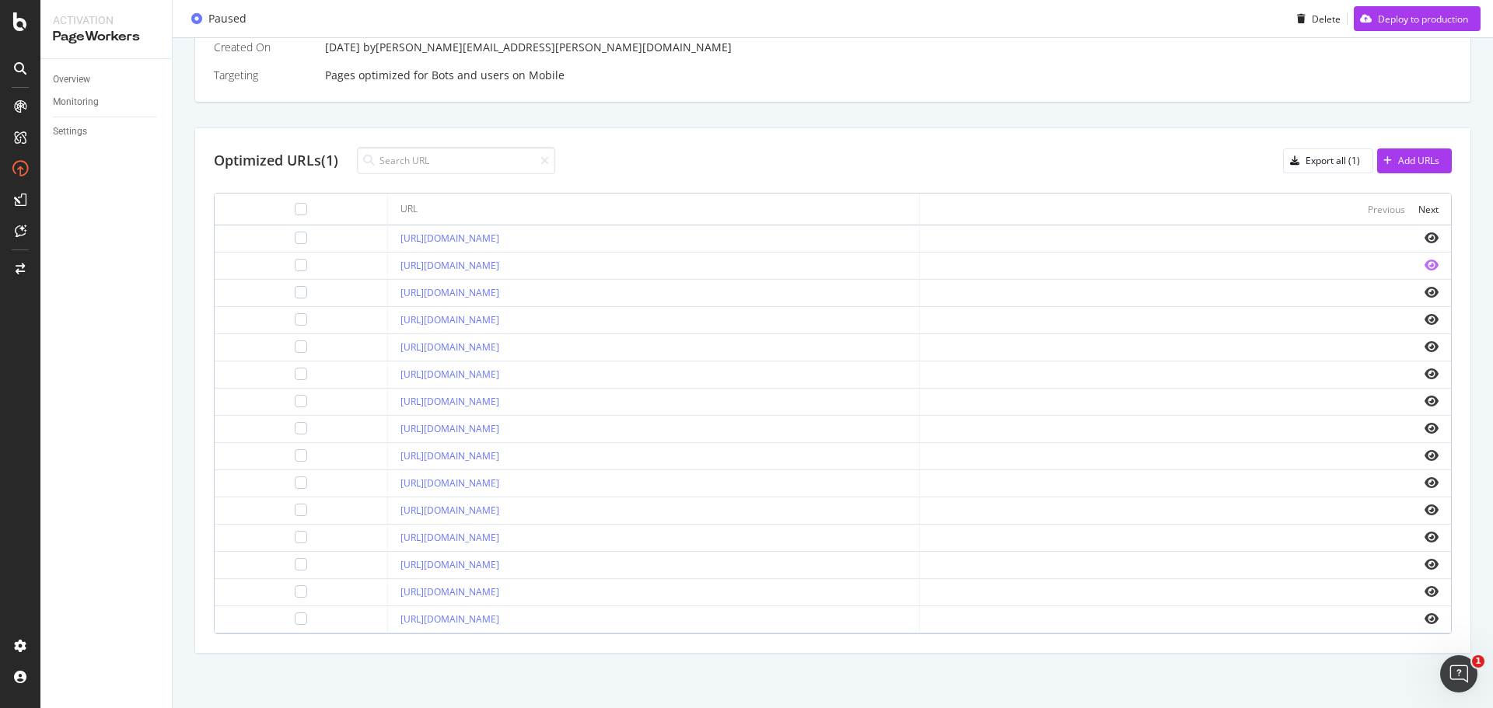
click at [1424, 268] on icon "eye" at bounding box center [1431, 265] width 14 height 12
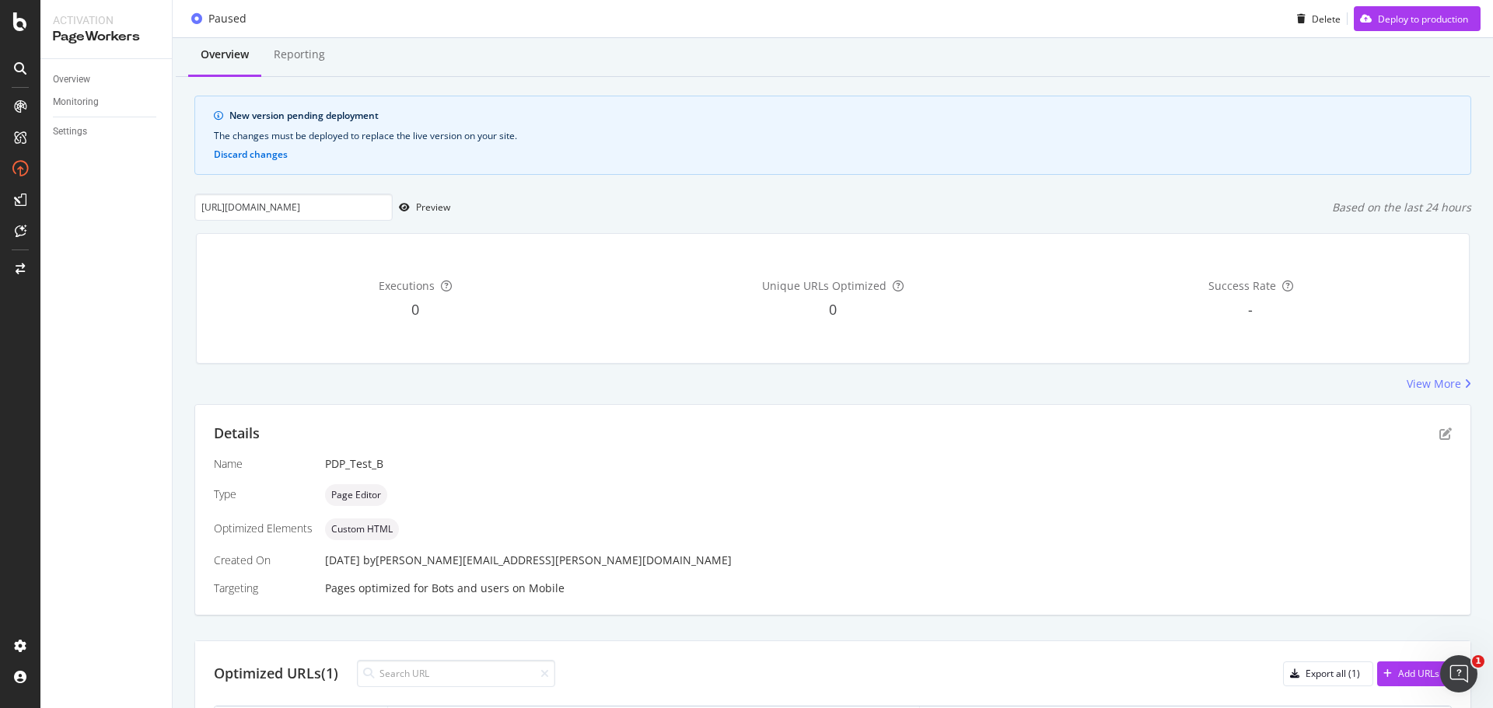
scroll to position [0, 0]
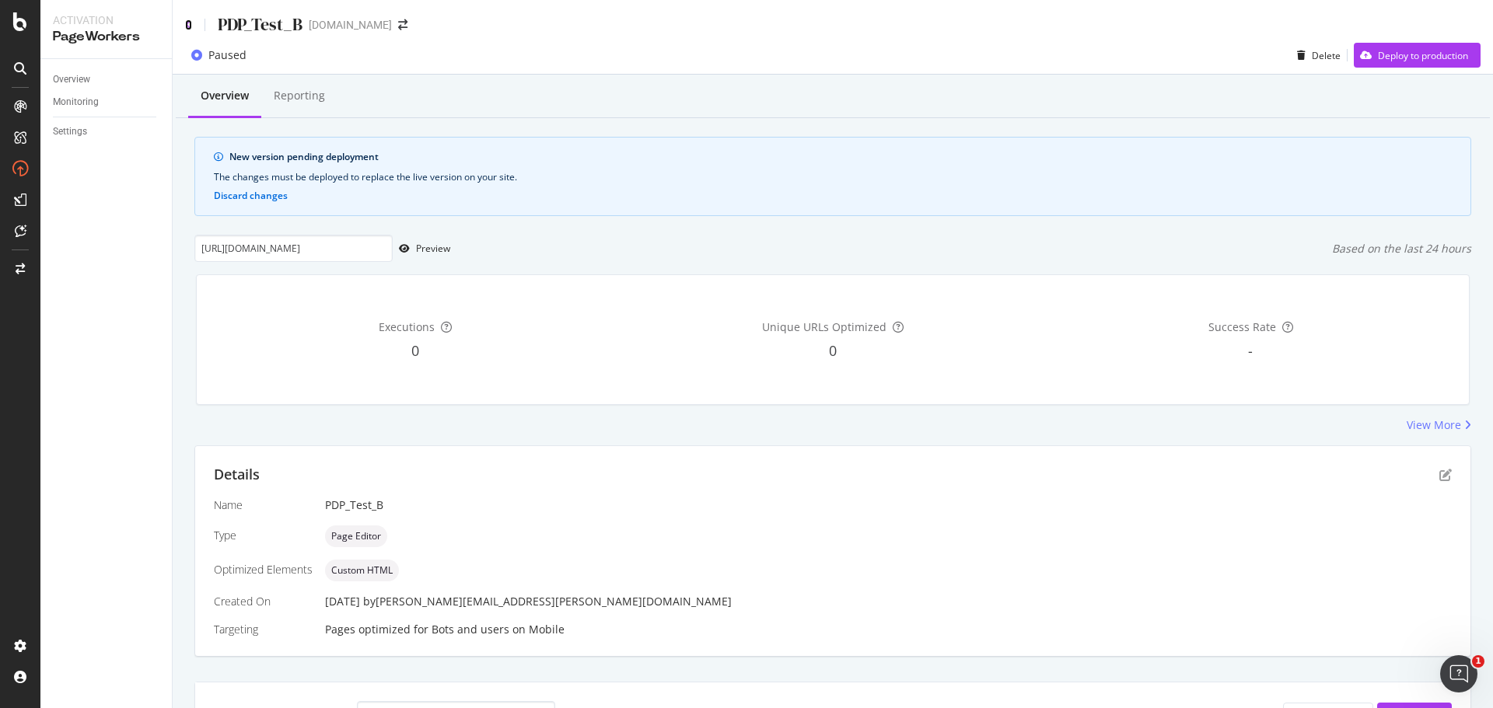
click at [191, 23] on icon at bounding box center [188, 24] width 7 height 11
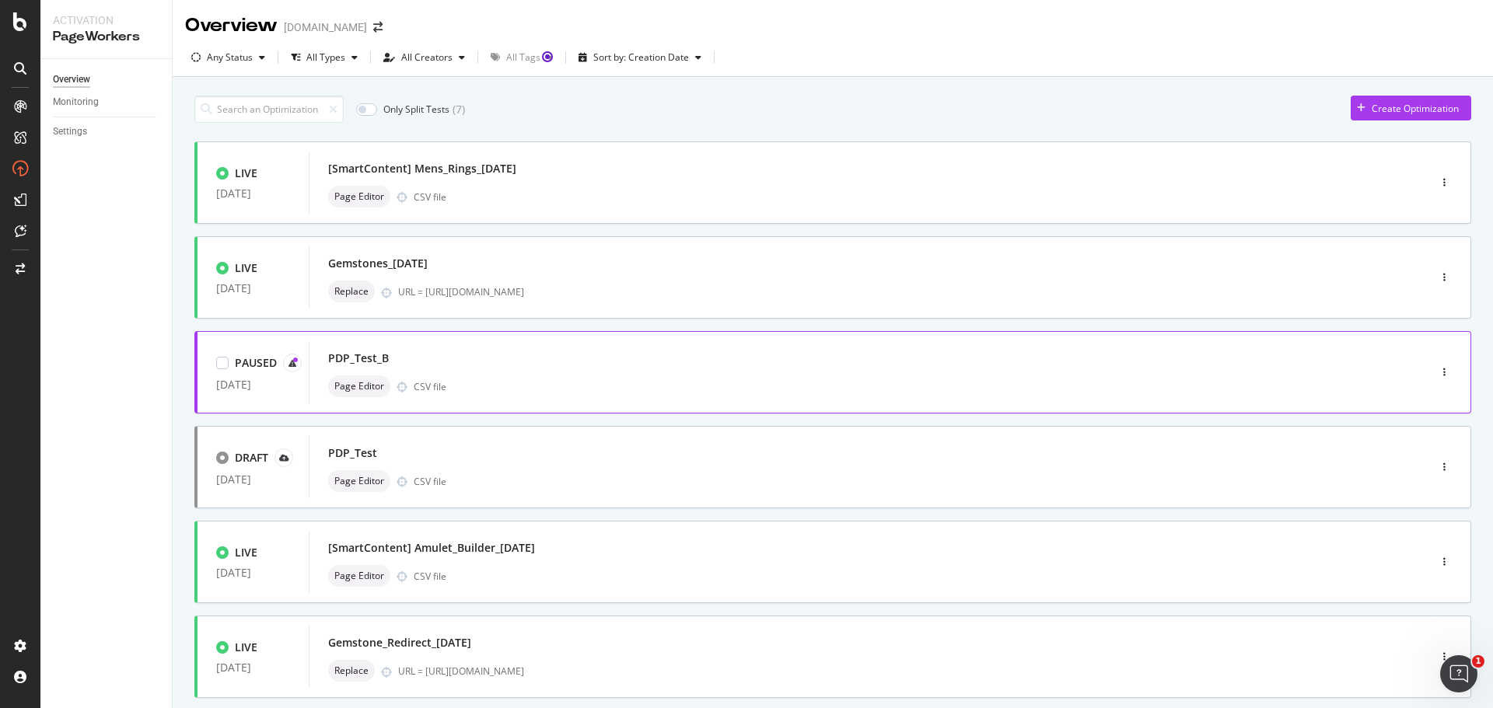
click at [752, 398] on div "PDP_Test_B Page Editor CSV file" at bounding box center [845, 372] width 1072 height 62
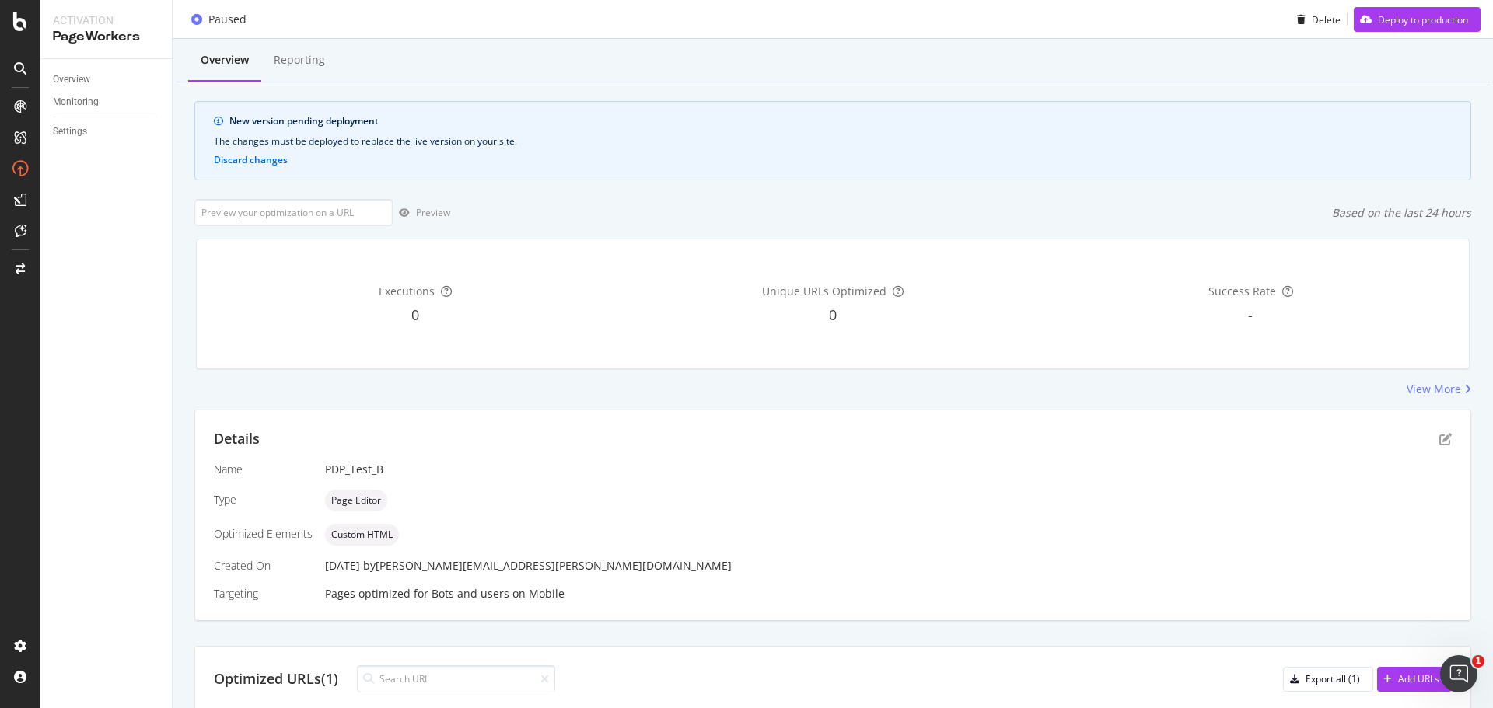
scroll to position [20, 0]
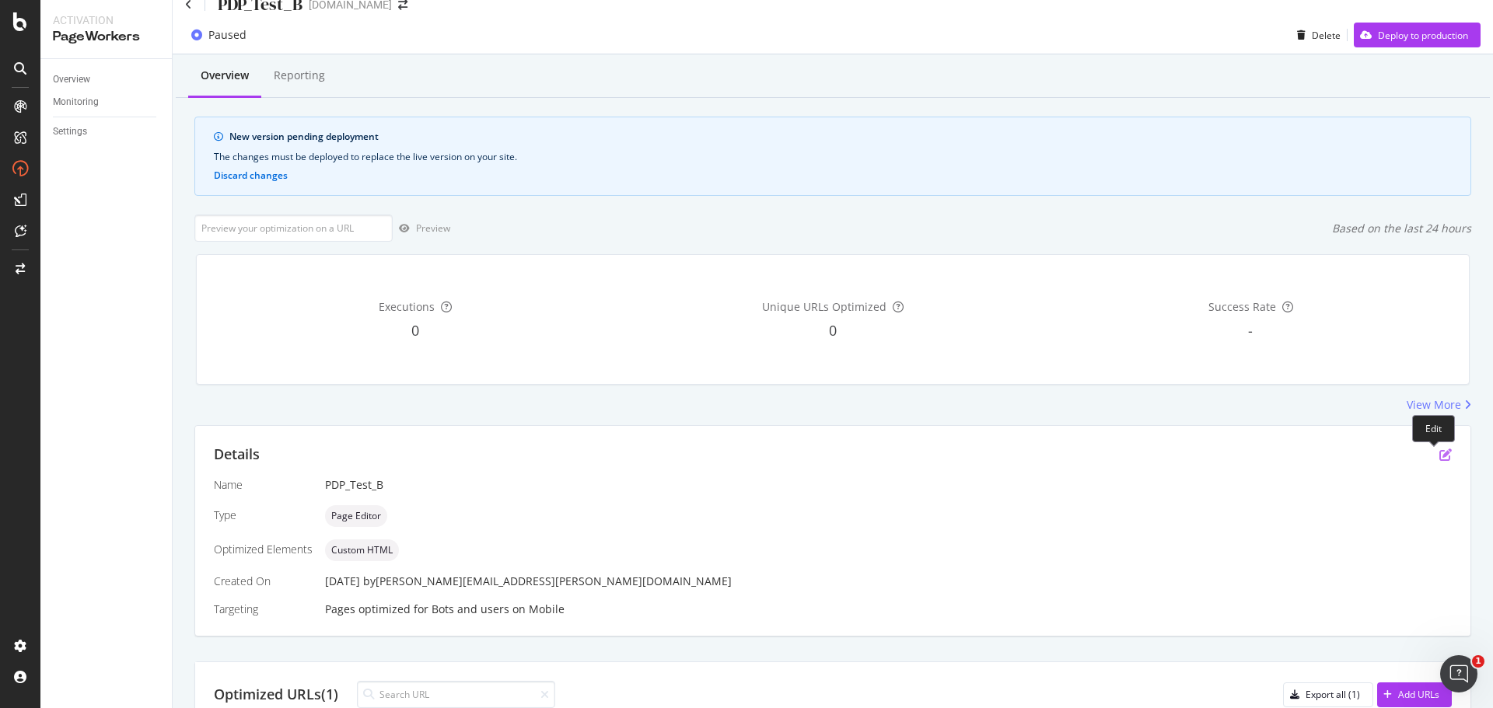
click at [1439, 454] on icon "pen-to-square" at bounding box center [1445, 455] width 12 height 12
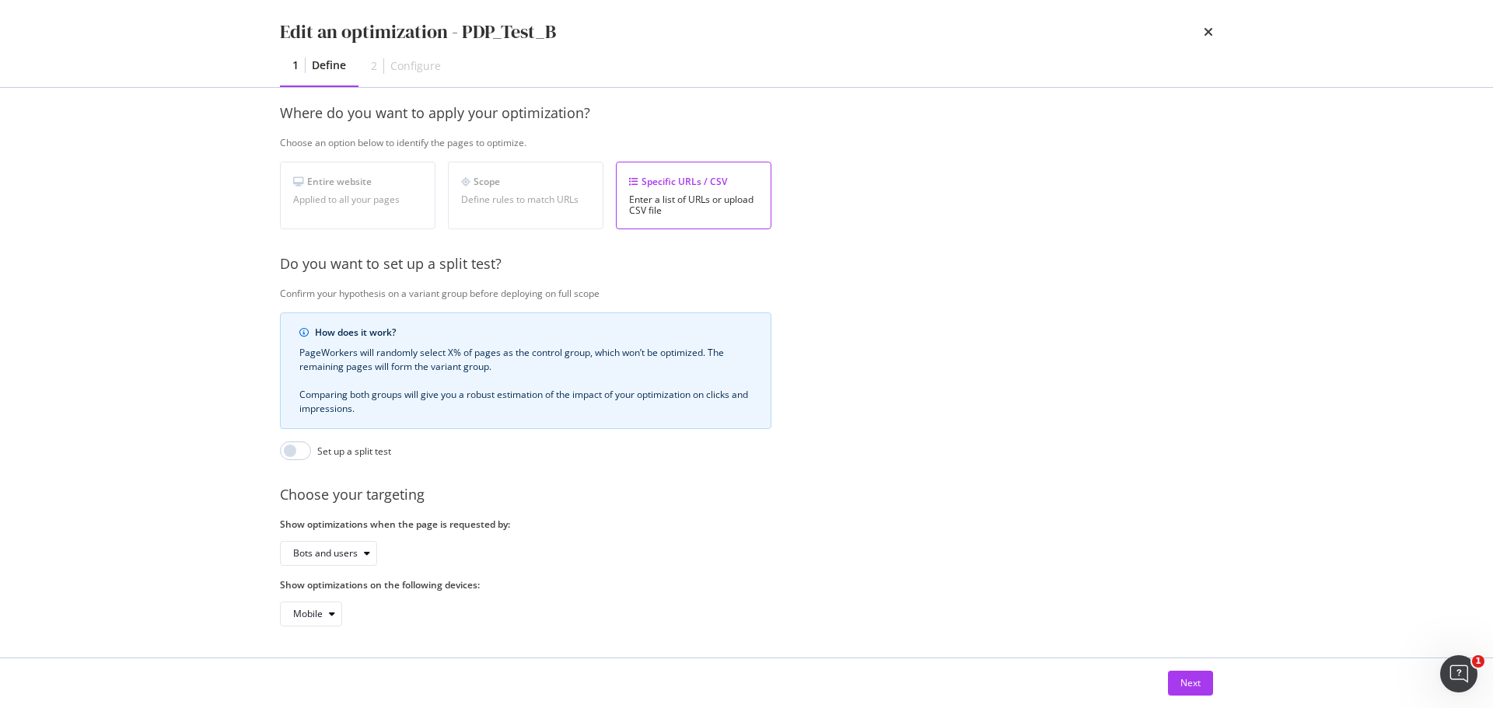
scroll to position [239, 0]
click at [1182, 679] on div "Next" at bounding box center [1190, 682] width 20 height 13
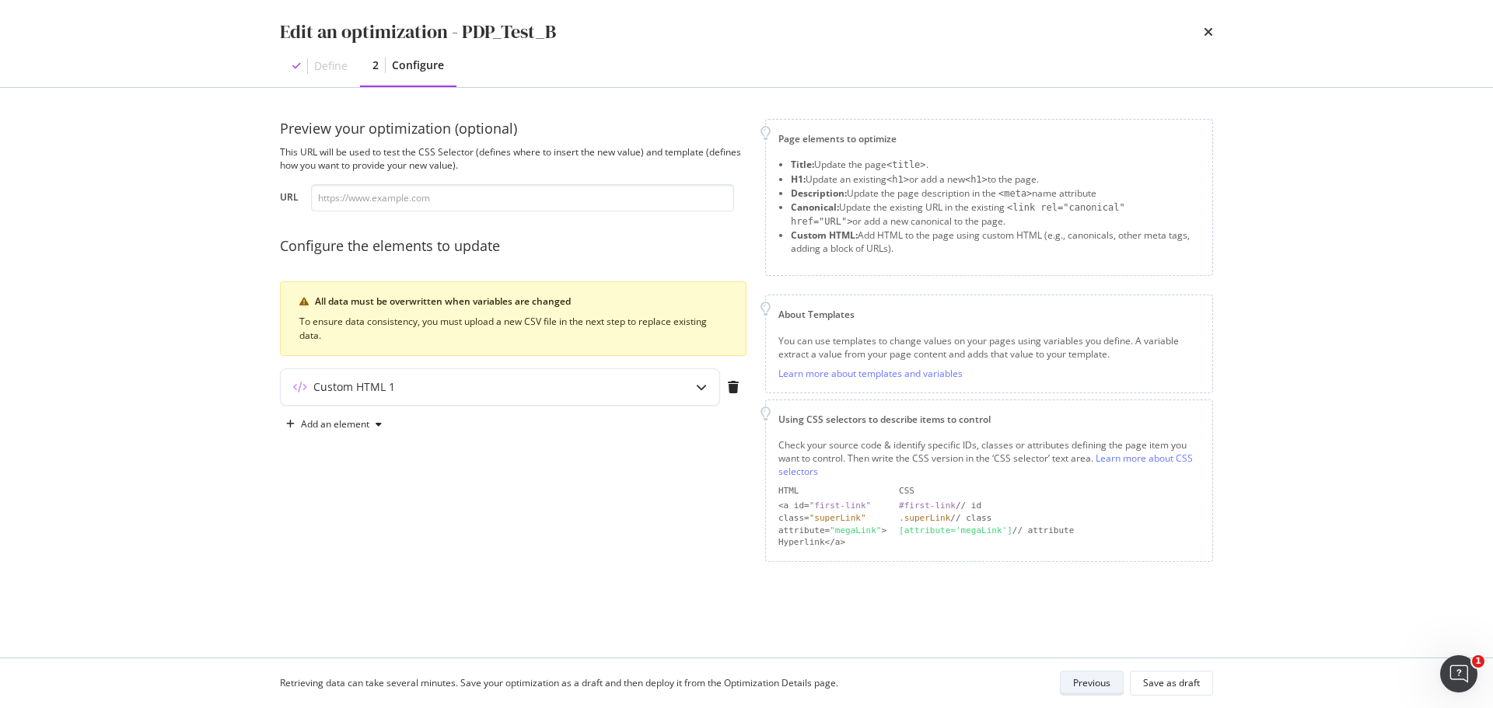
scroll to position [0, 0]
click at [430, 383] on div "Custom HTML 1" at bounding box center [469, 387] width 377 height 16
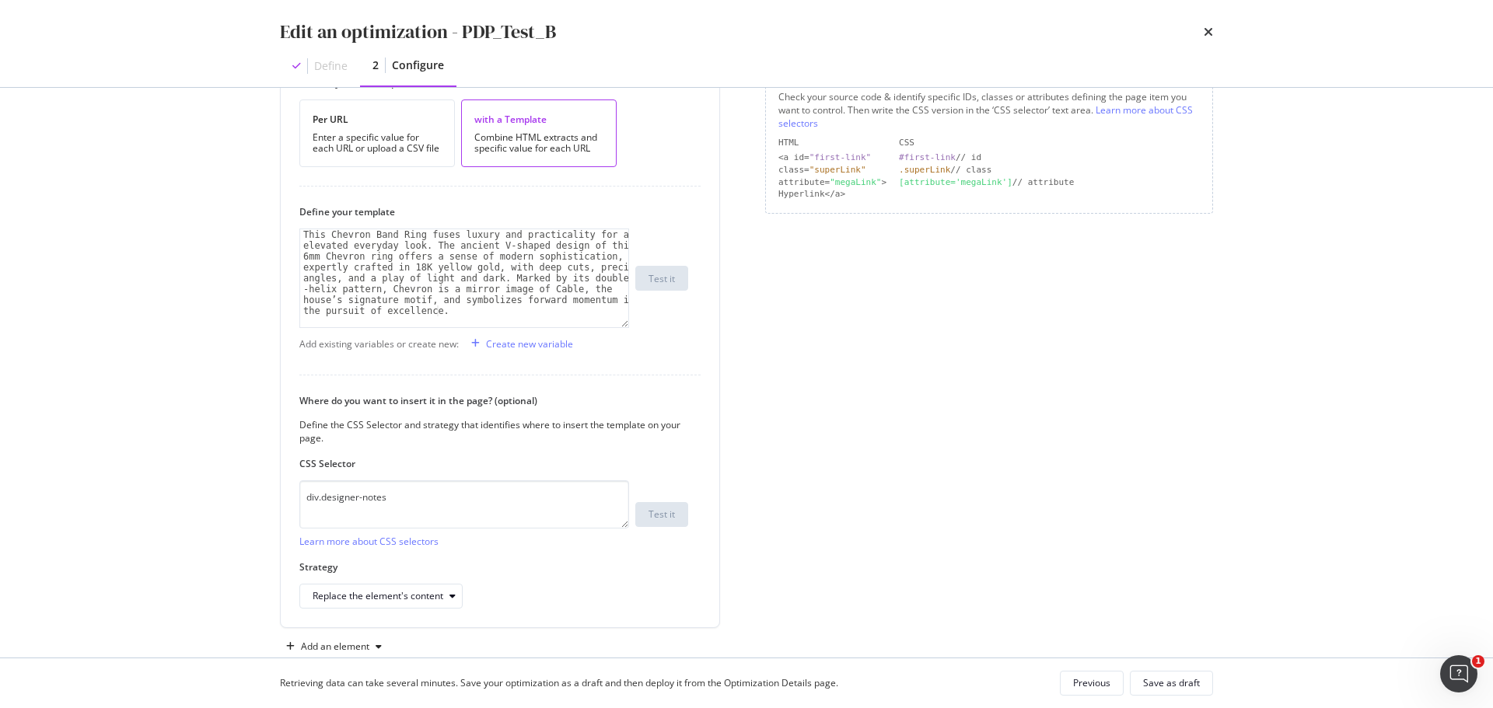
scroll to position [381, 0]
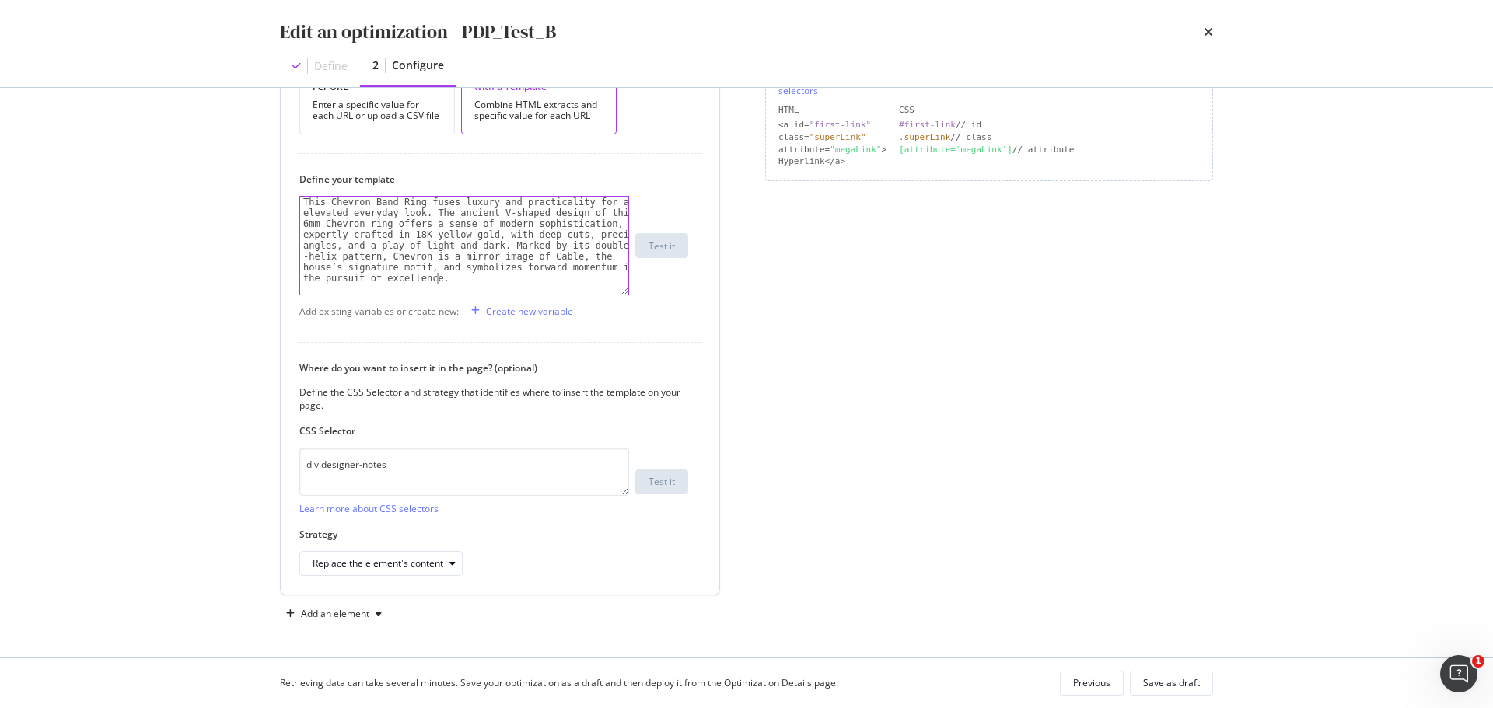
click at [478, 281] on div "This Chevron Band Ring fuses luxury and practicality for an elevated everyday l…" at bounding box center [464, 333] width 328 height 272
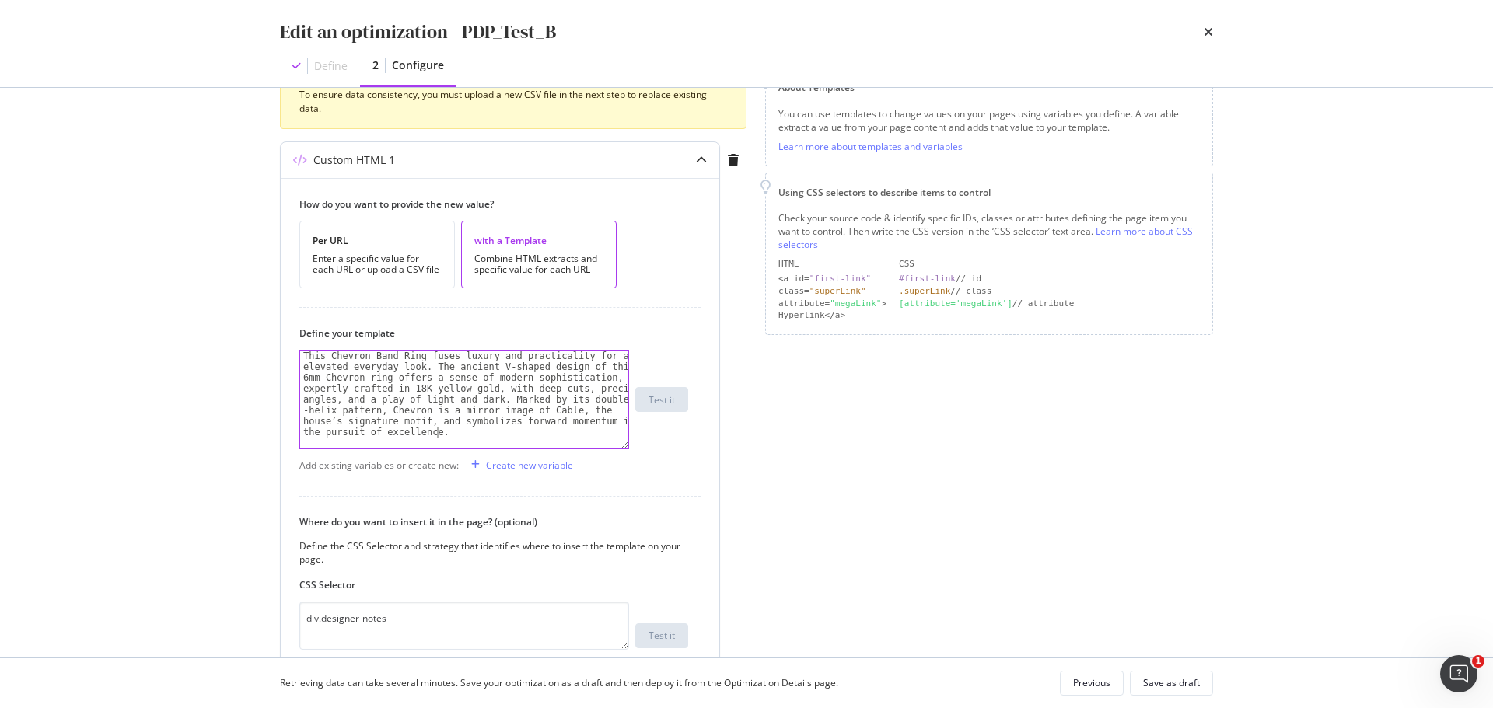
scroll to position [225, 0]
click at [401, 242] on div "Per URL" at bounding box center [377, 242] width 129 height 13
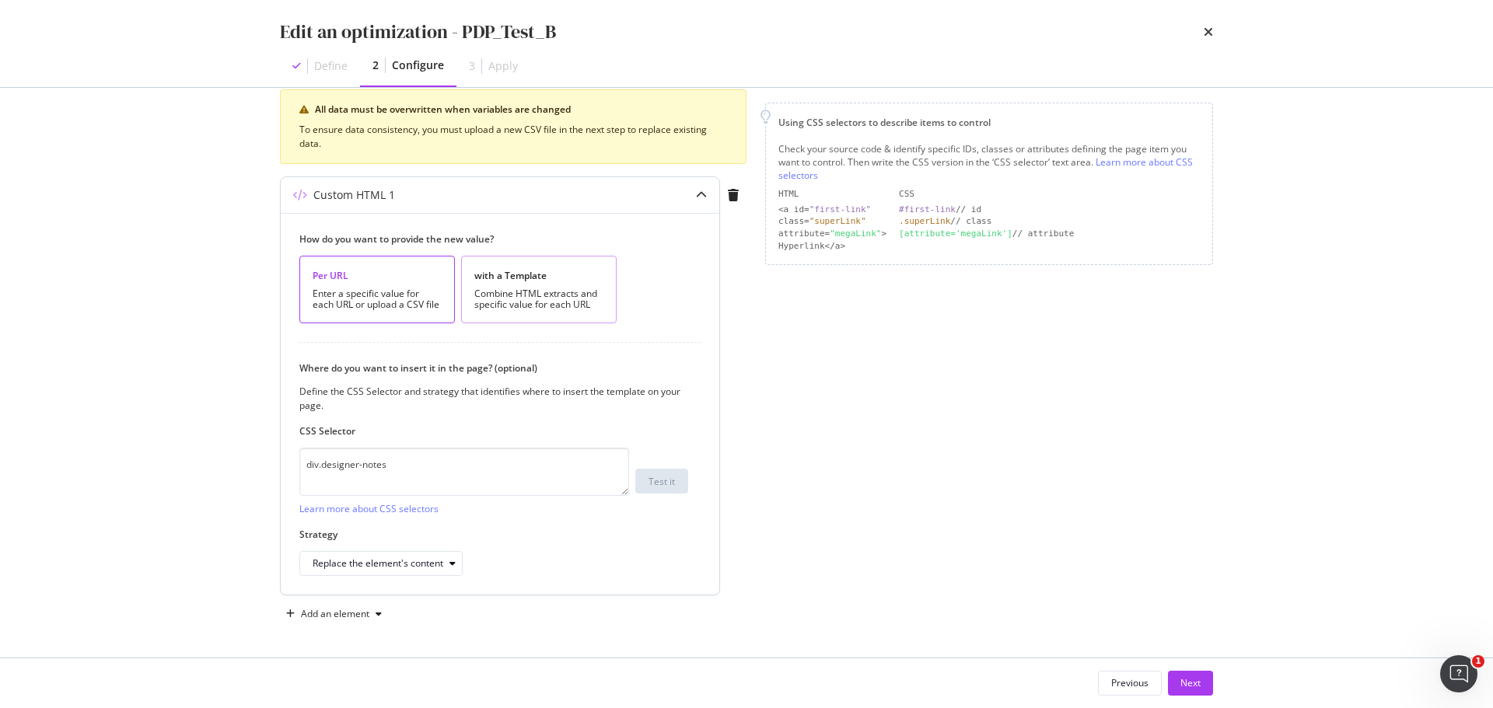
click at [498, 271] on div "with a Template" at bounding box center [538, 275] width 129 height 13
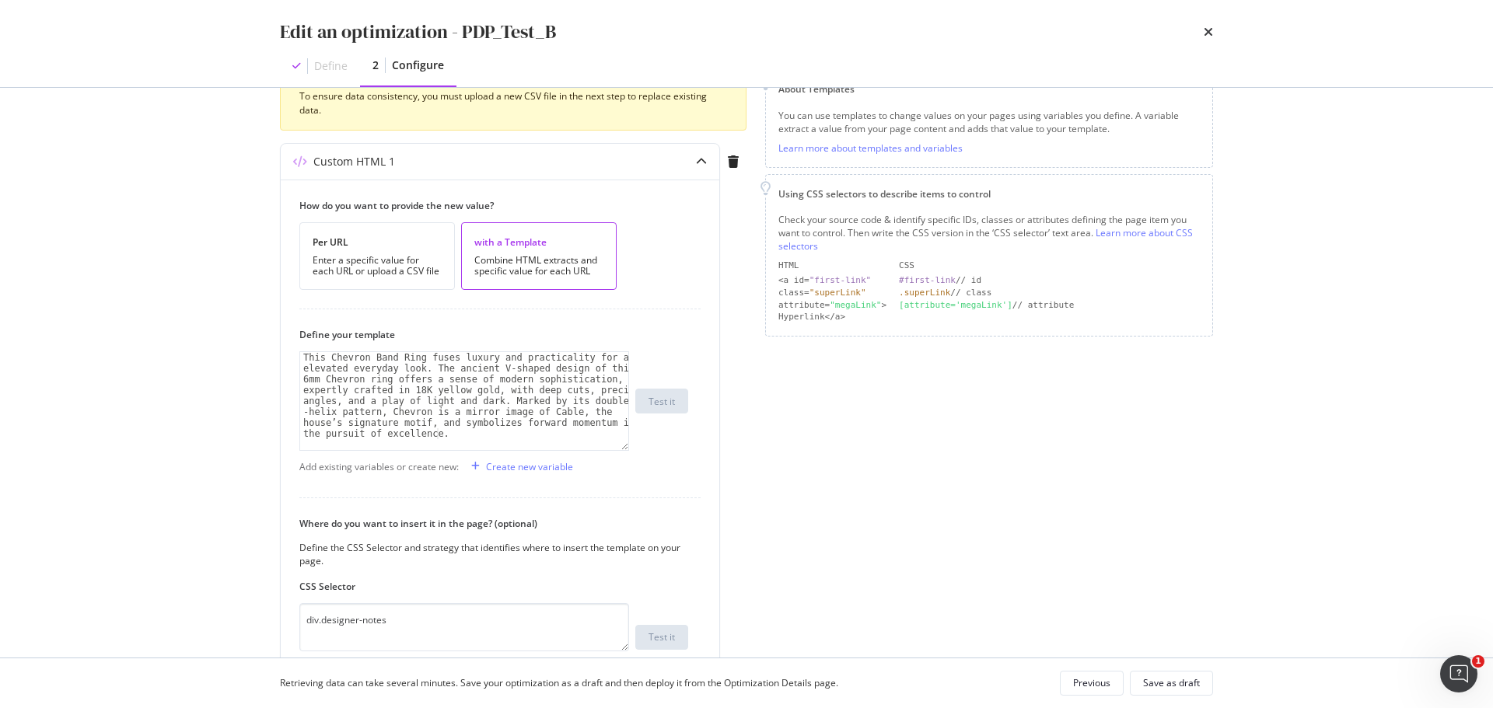
click at [820, 437] on div "Page elements to optimize Title: Update the page <title> . H1: Update an existi…" at bounding box center [989, 337] width 448 height 889
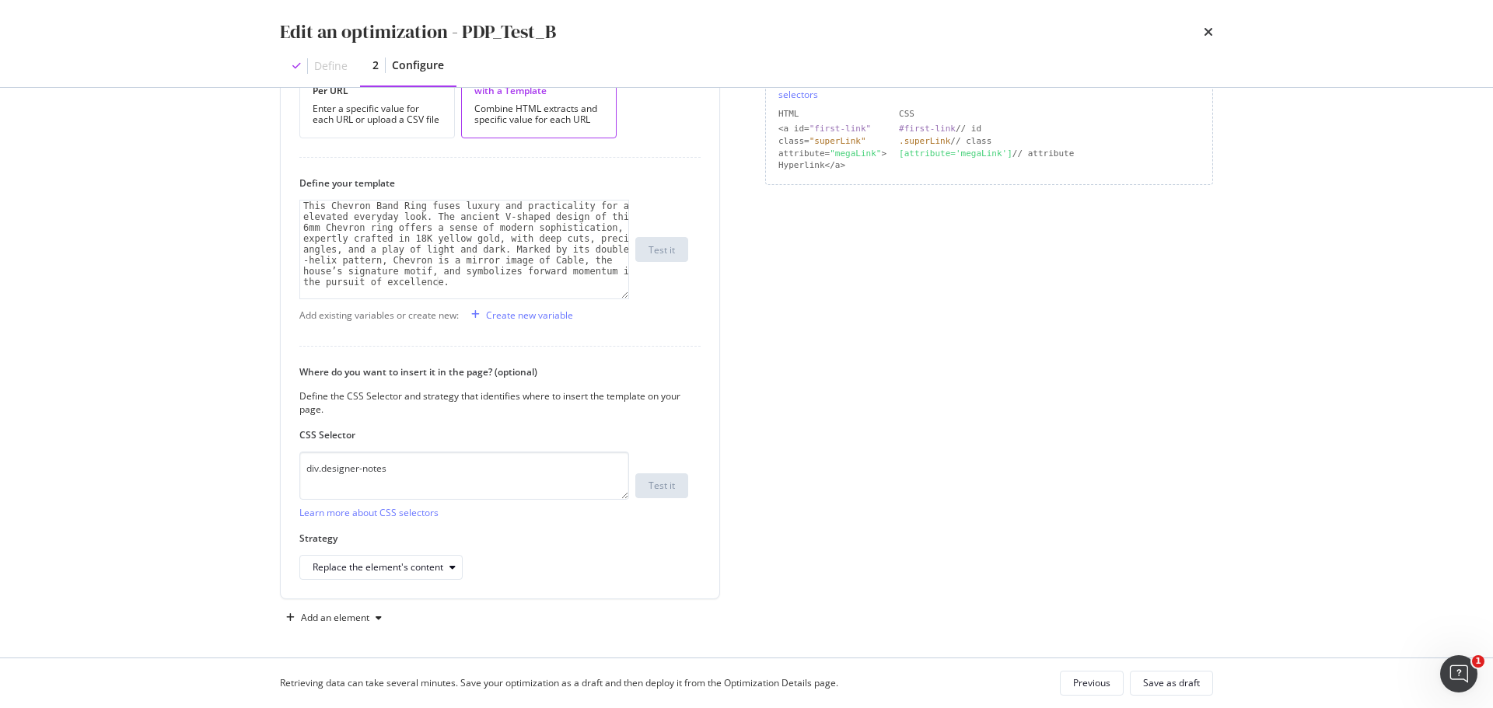
scroll to position [381, 0]
click at [1155, 679] on div "Save as draft" at bounding box center [1171, 682] width 57 height 13
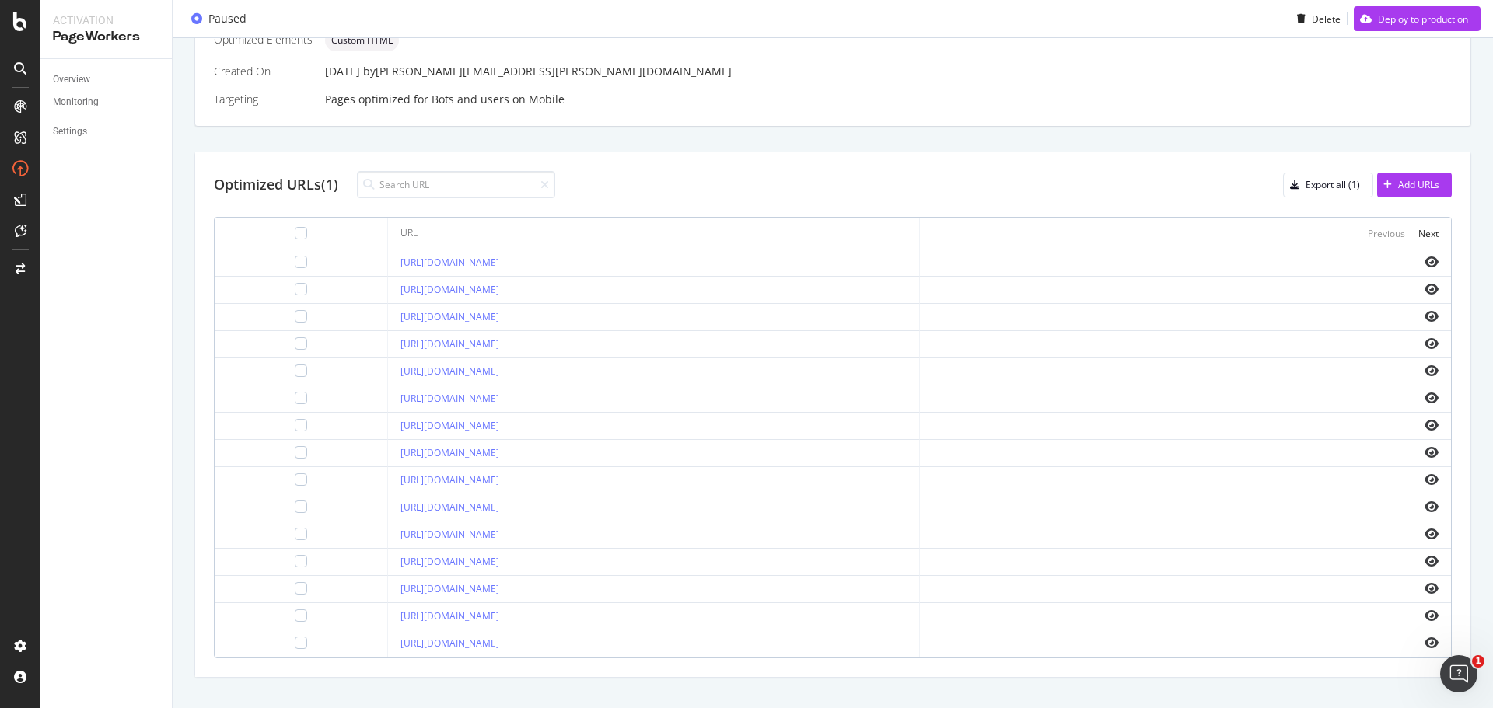
scroll to position [554, 0]
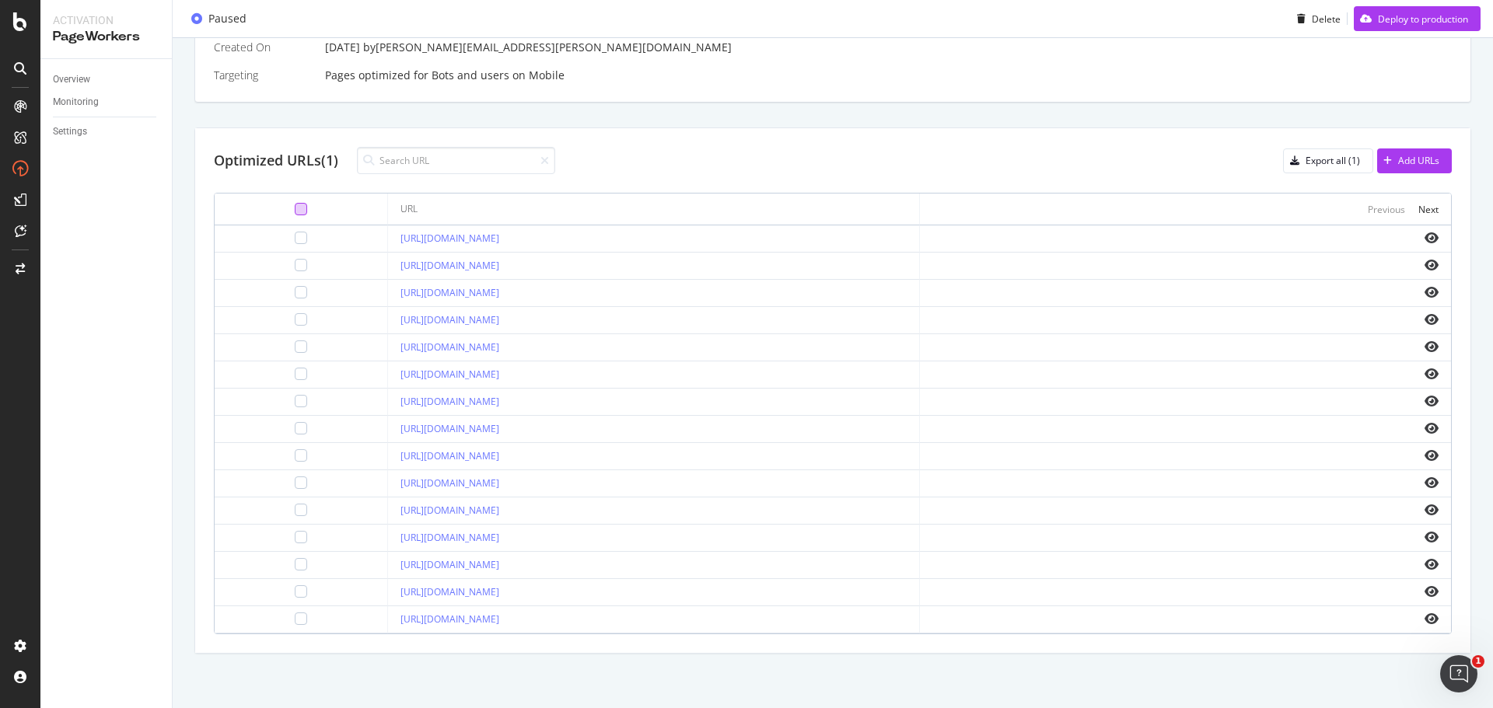
click at [295, 208] on div at bounding box center [301, 209] width 12 height 12
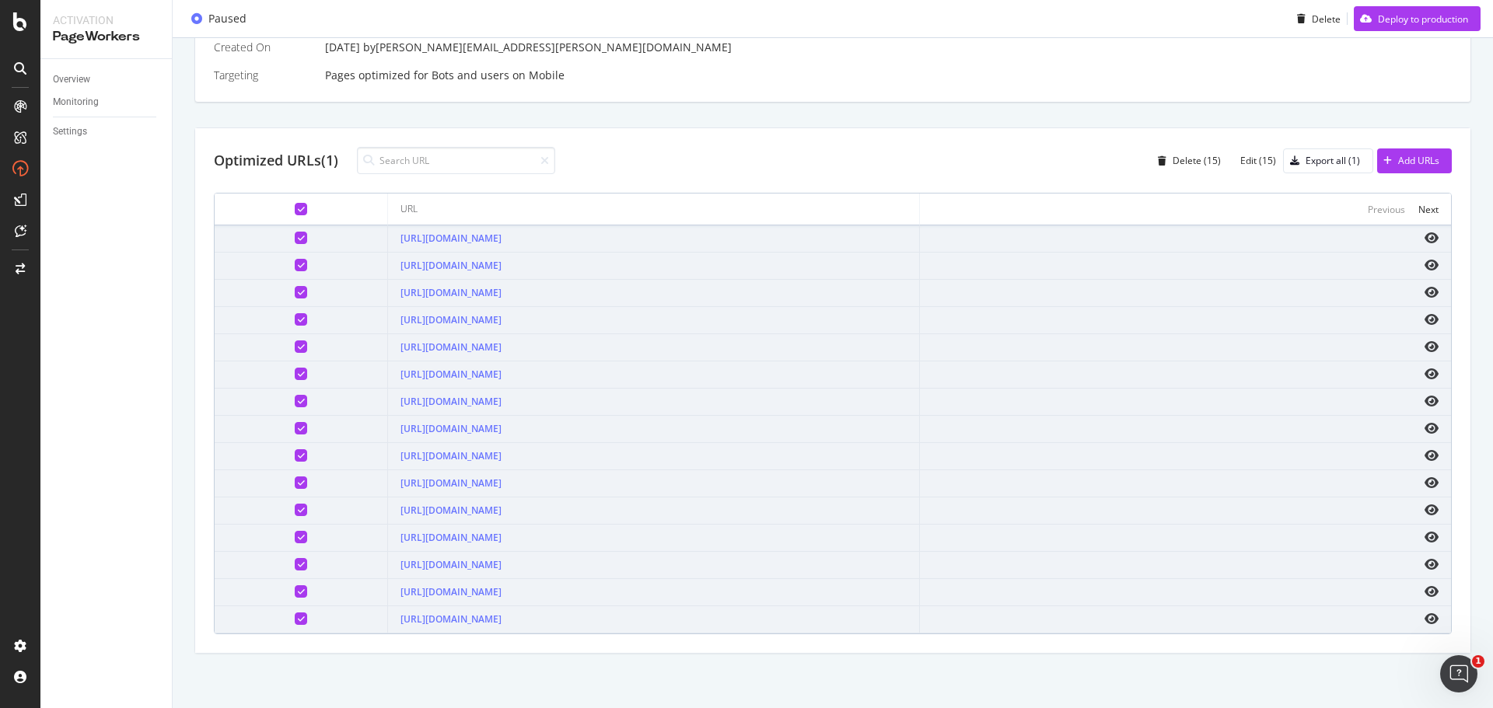
click at [298, 208] on icon at bounding box center [301, 209] width 7 height 8
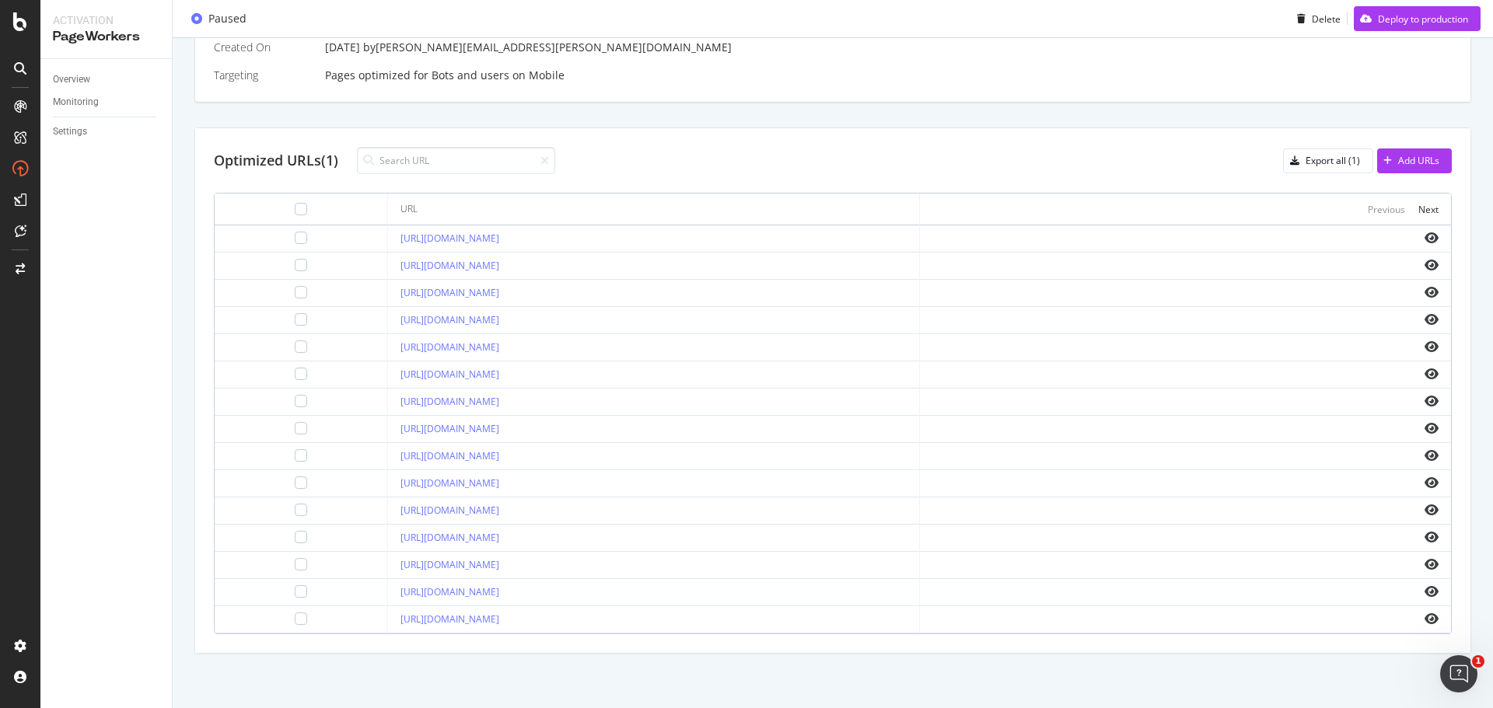
scroll to position [243, 0]
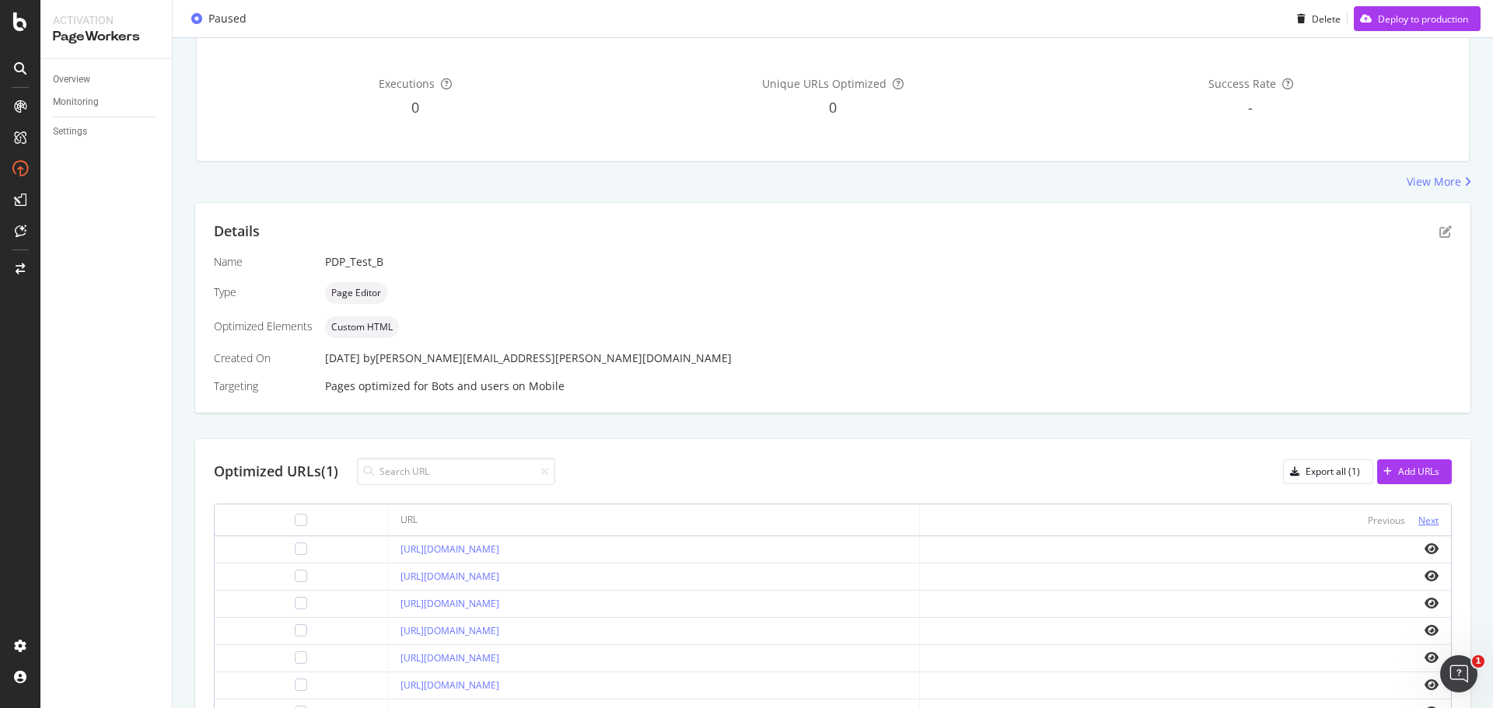
click at [1418, 519] on div "Next" at bounding box center [1428, 520] width 20 height 13
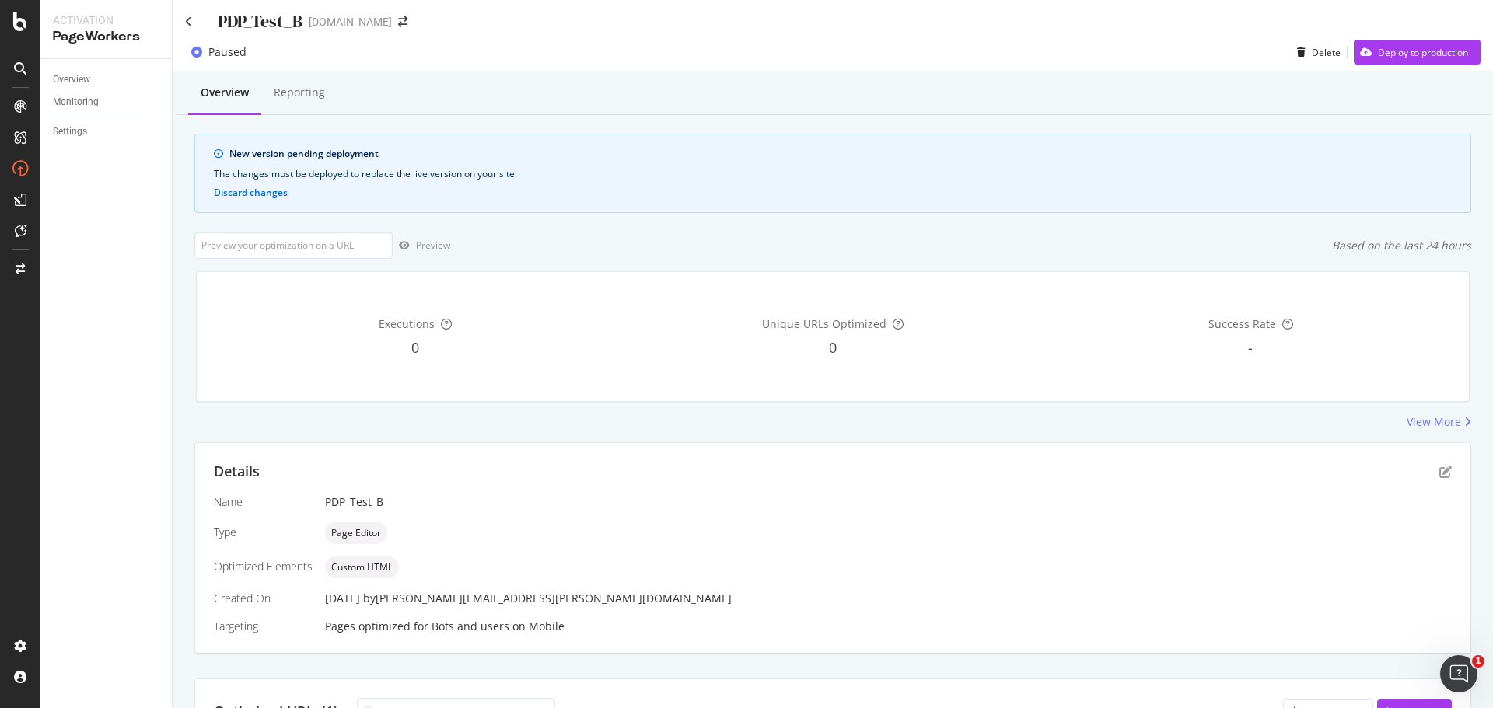
scroll to position [0, 0]
click at [1378, 47] on div "Deploy to production" at bounding box center [1411, 55] width 114 height 23
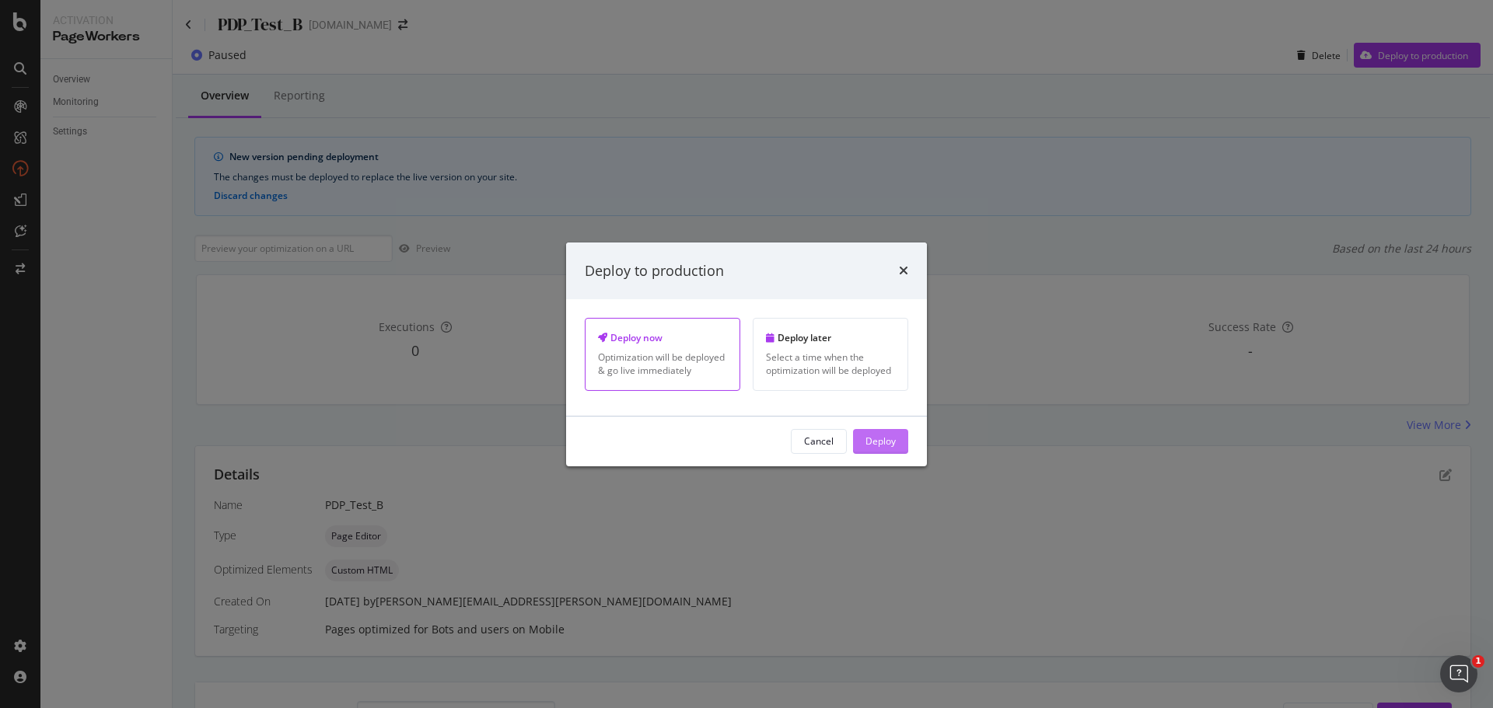
click at [885, 443] on div "Deploy" at bounding box center [880, 441] width 30 height 13
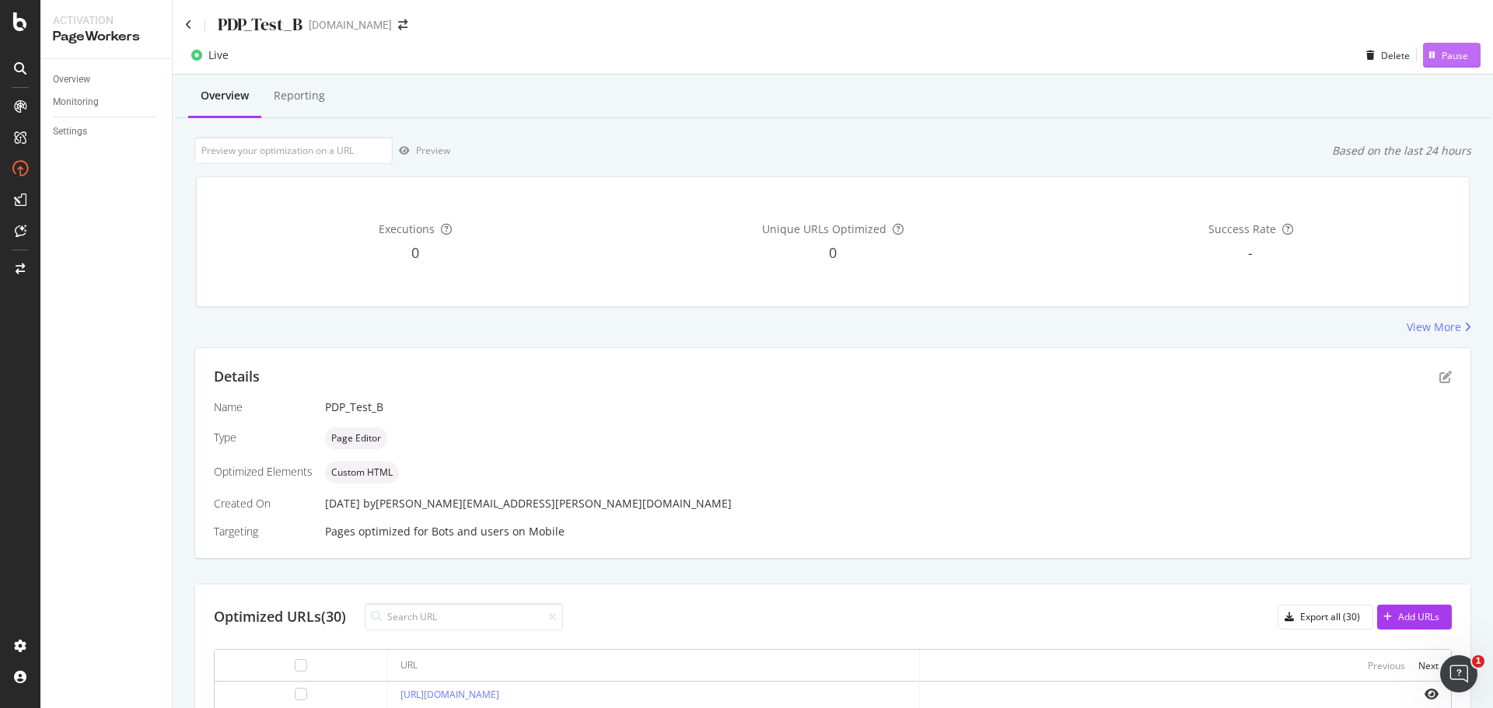
click at [1452, 50] on div "Pause" at bounding box center [1454, 55] width 26 height 13
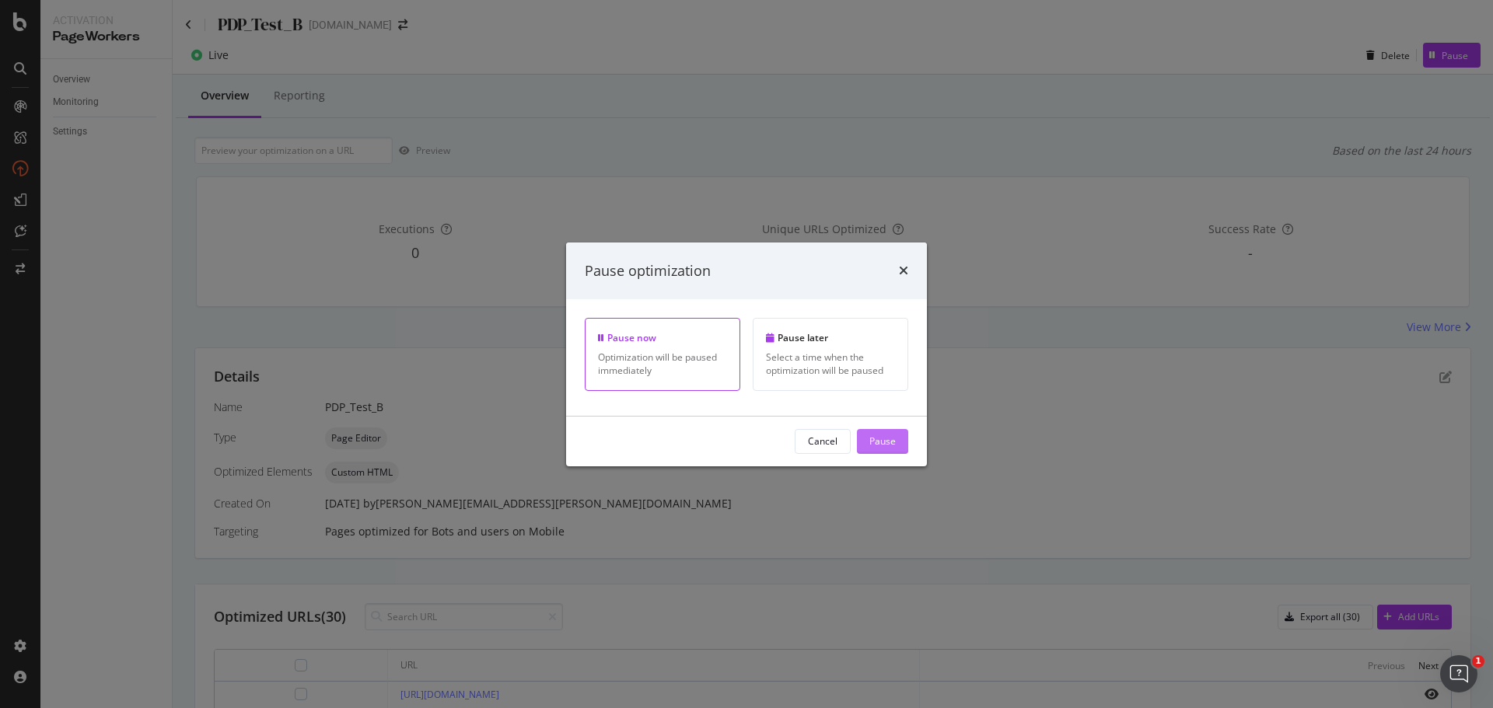
click at [866, 436] on button "Pause" at bounding box center [882, 441] width 51 height 25
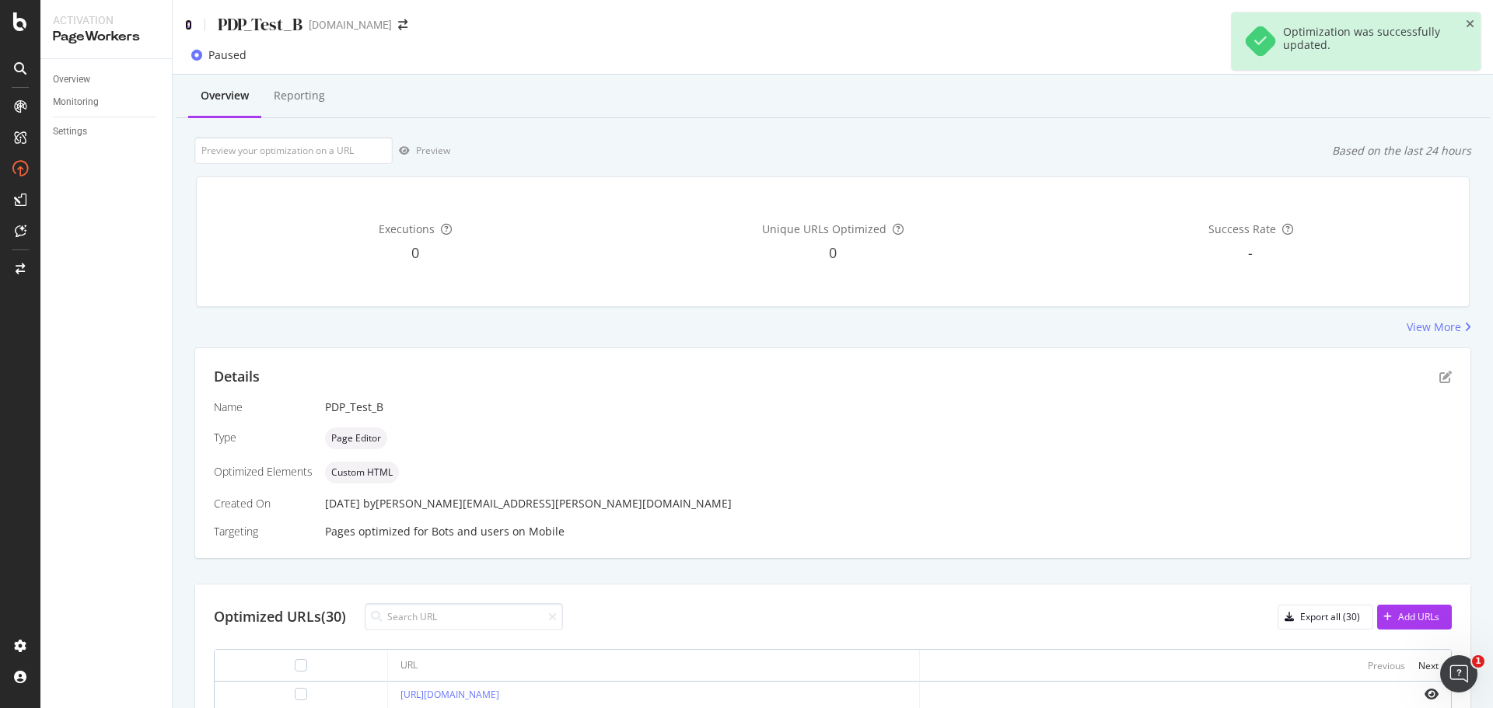
click at [188, 28] on icon at bounding box center [188, 24] width 7 height 11
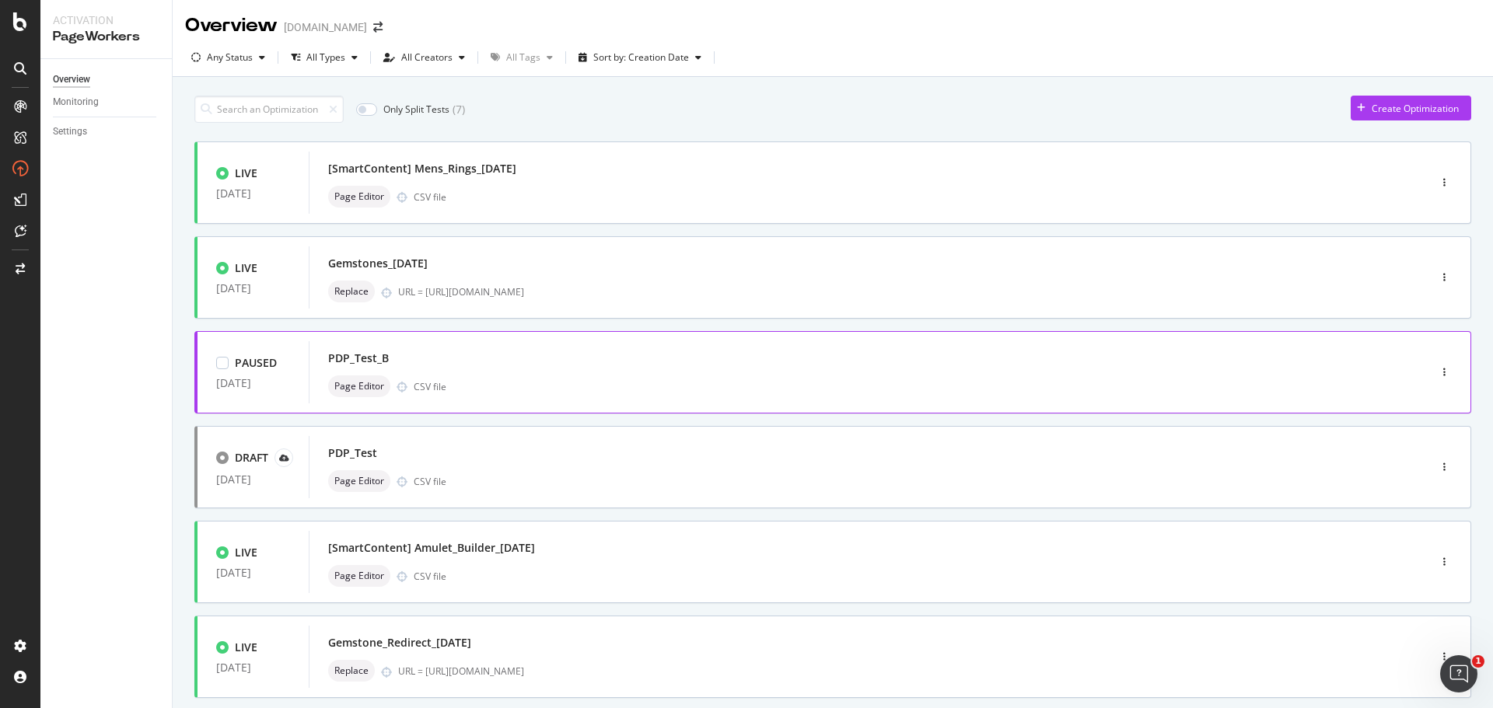
click at [598, 367] on div "PDP_Test_B" at bounding box center [845, 359] width 1034 height 22
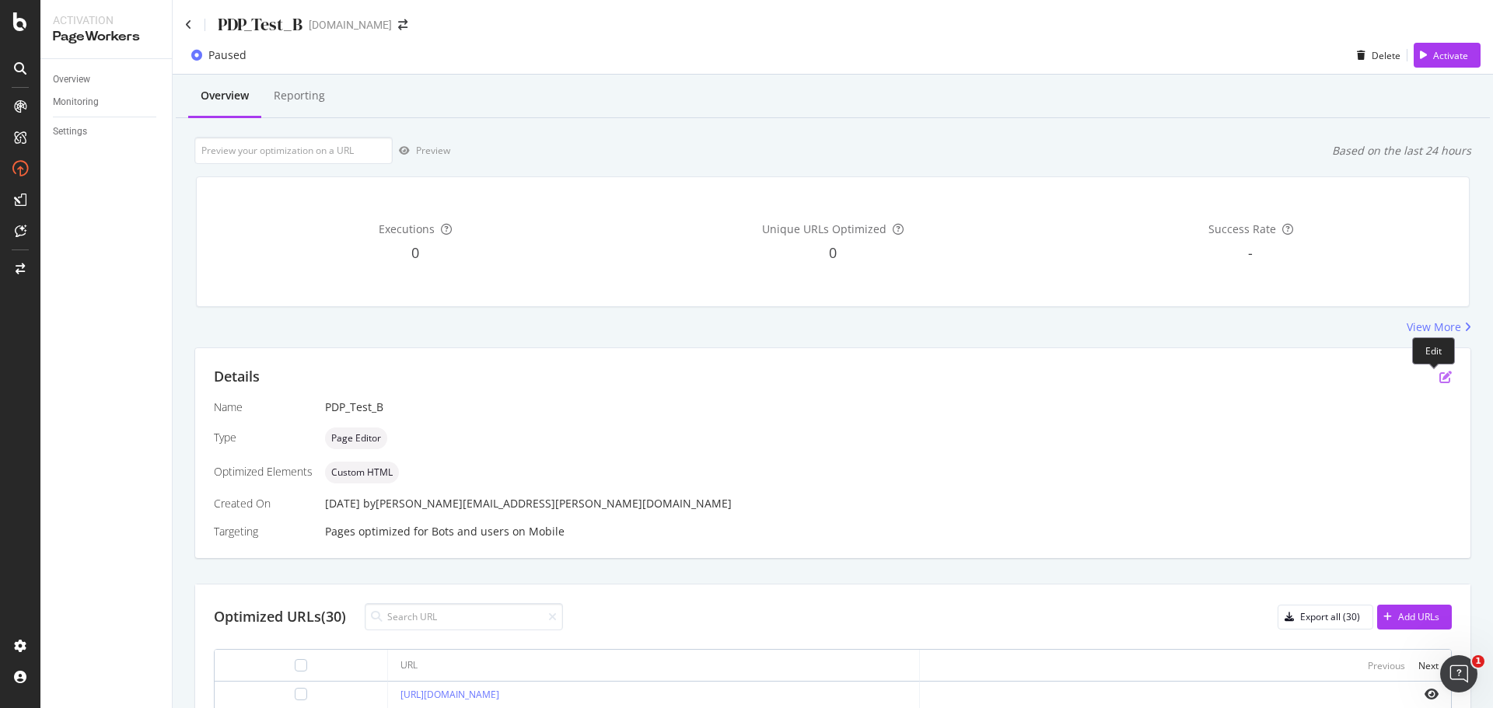
click at [1439, 376] on icon "pen-to-square" at bounding box center [1445, 377] width 12 height 12
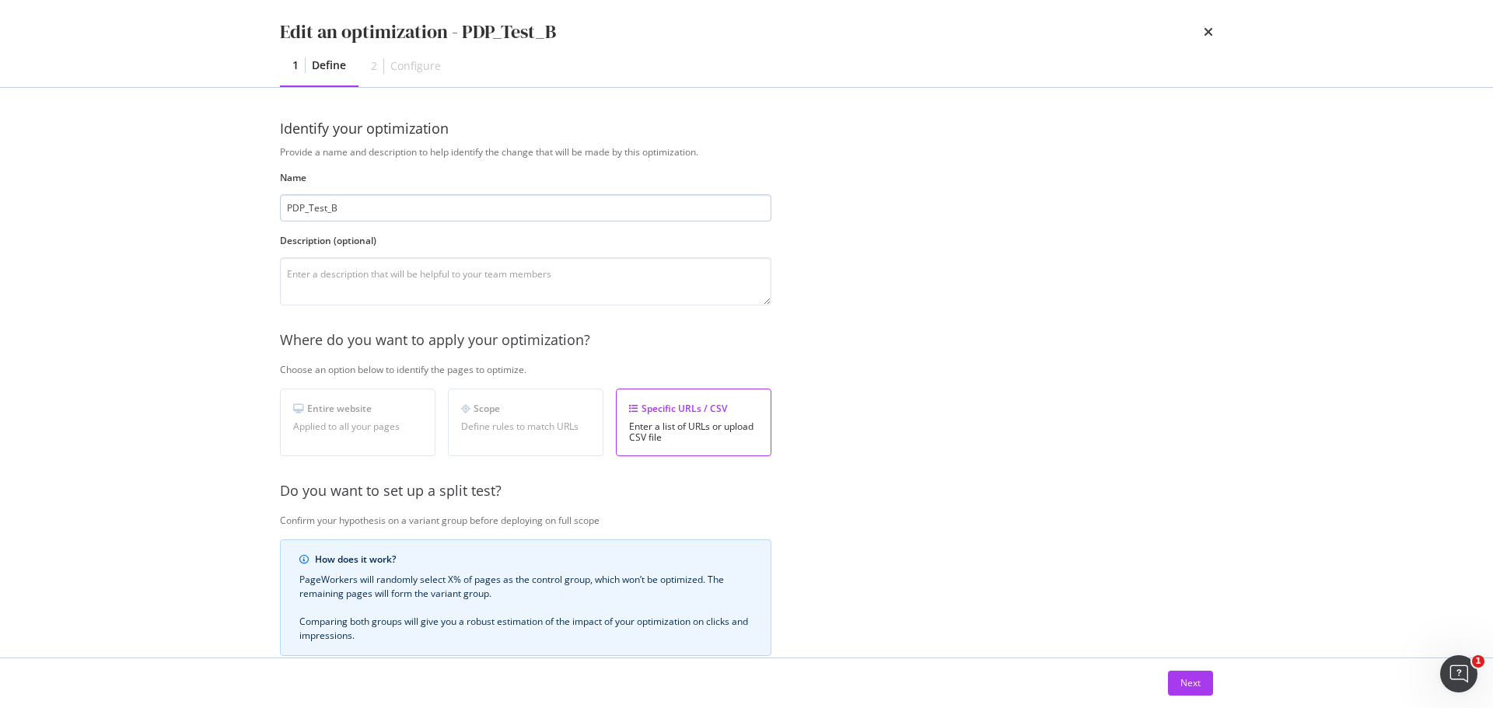
click at [503, 215] on input "PDP_Test_B" at bounding box center [525, 207] width 491 height 27
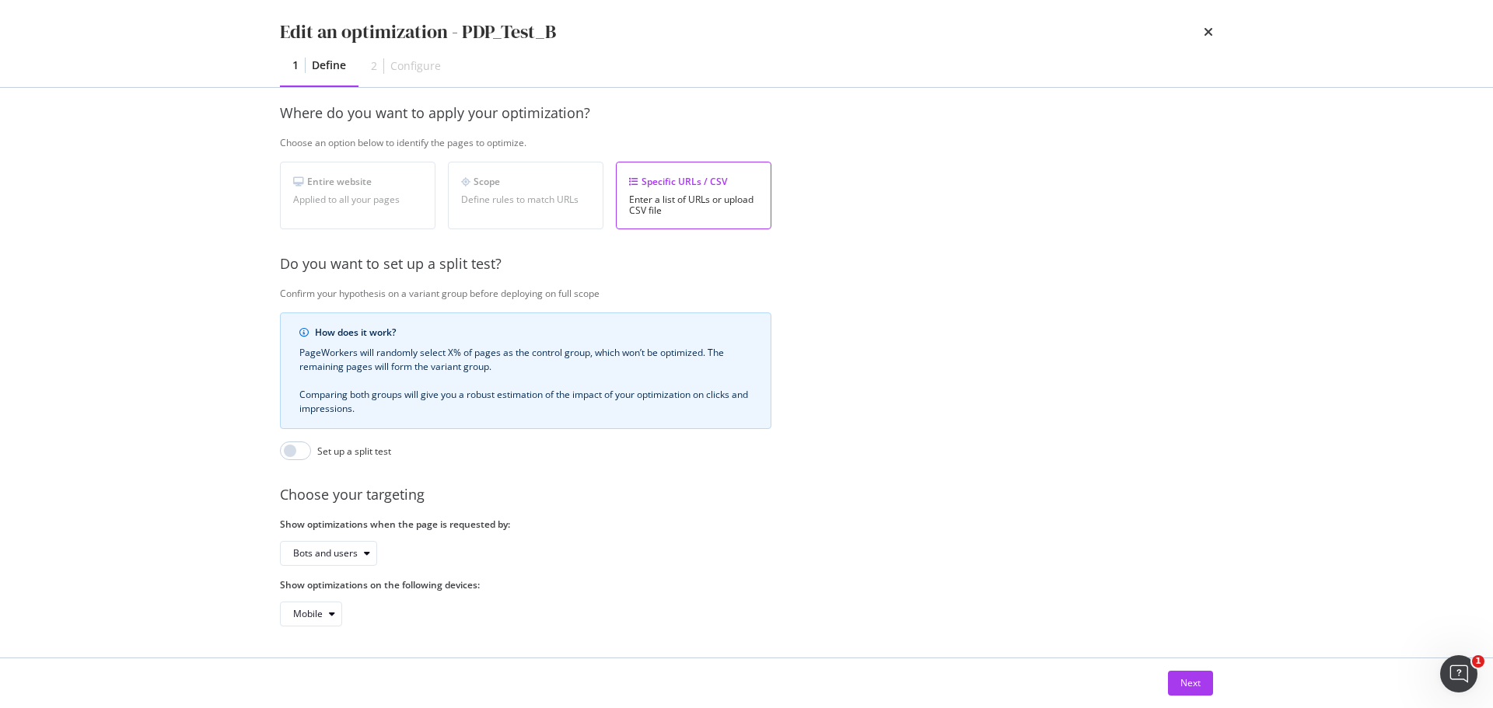
scroll to position [239, 0]
click at [1173, 686] on button "Next" at bounding box center [1190, 683] width 45 height 25
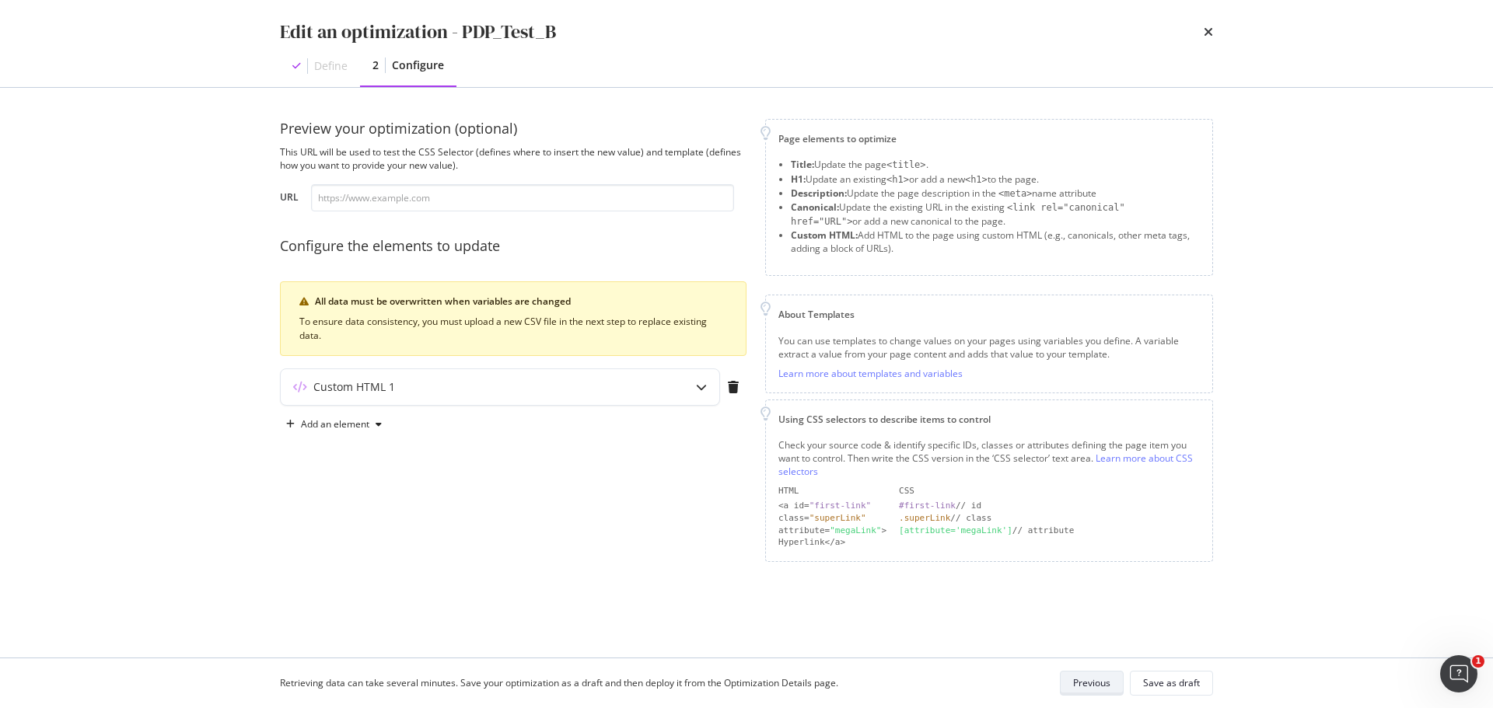
scroll to position [0, 0]
paste input "https://www.davidyurman.com/womens/necklaces/crossover-cross-necklace-in-sterli…"
drag, startPoint x: 536, startPoint y: 193, endPoint x: 29, endPoint y: 159, distance: 508.8
click at [29, 159] on div "Edit an optimization - PDP_Test_B Define 2 Configure Preview your optimization …" at bounding box center [746, 354] width 1493 height 708
type input "https://www.davidyurman.com/womens/necklaces/crossover-cross-necklace-in-sterli…"
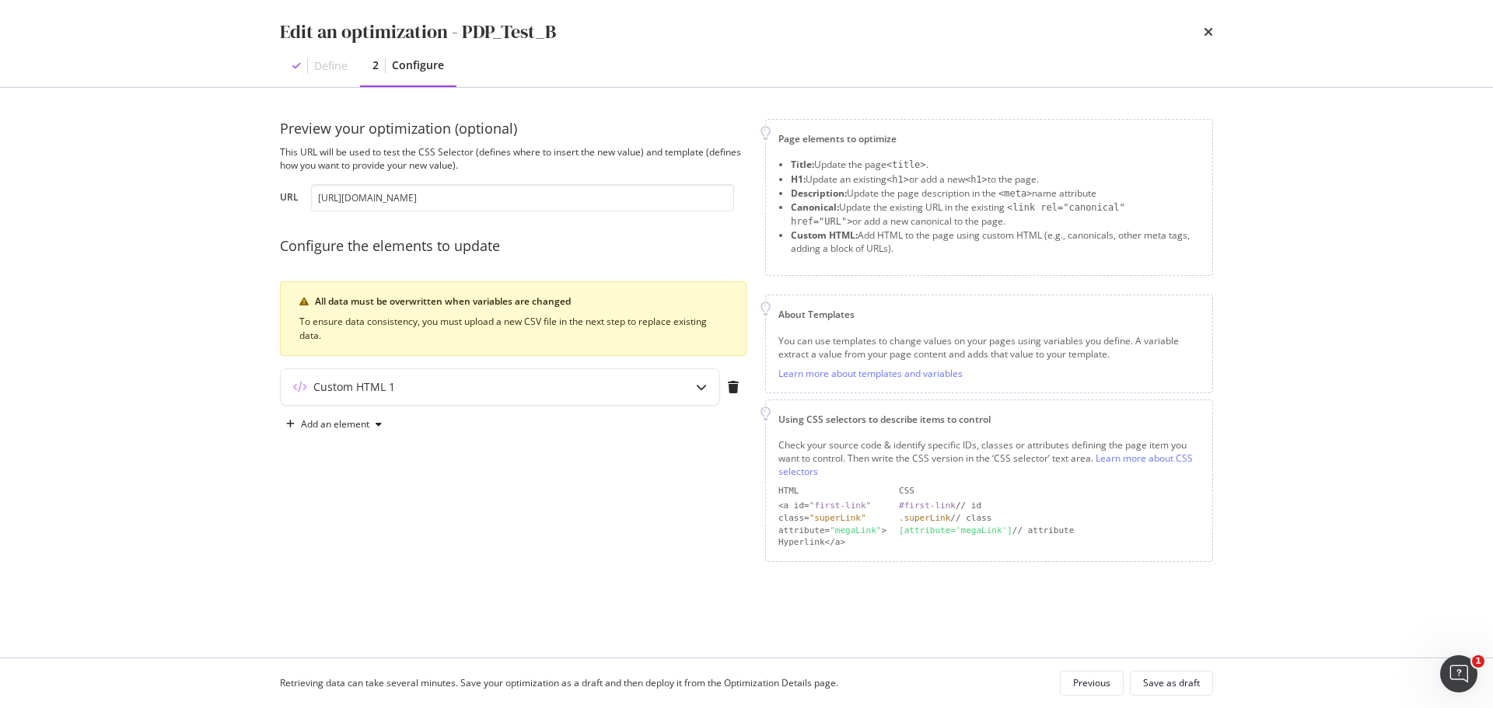
click at [1333, 299] on div "Edit an optimization - PDP_Test_B Define 2 Configure Preview your optimization …" at bounding box center [746, 354] width 1493 height 708
click at [683, 397] on div "modal" at bounding box center [701, 387] width 36 height 36
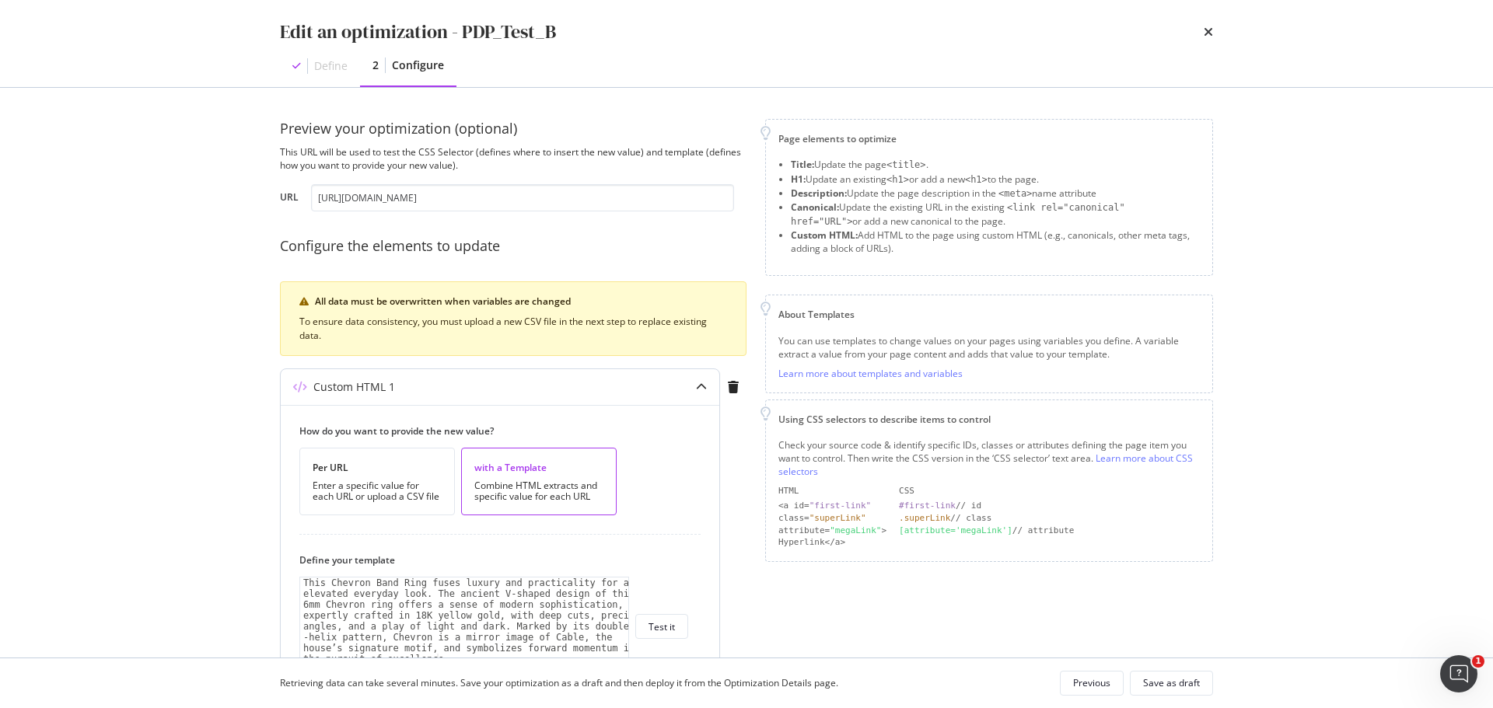
scroll to position [311, 0]
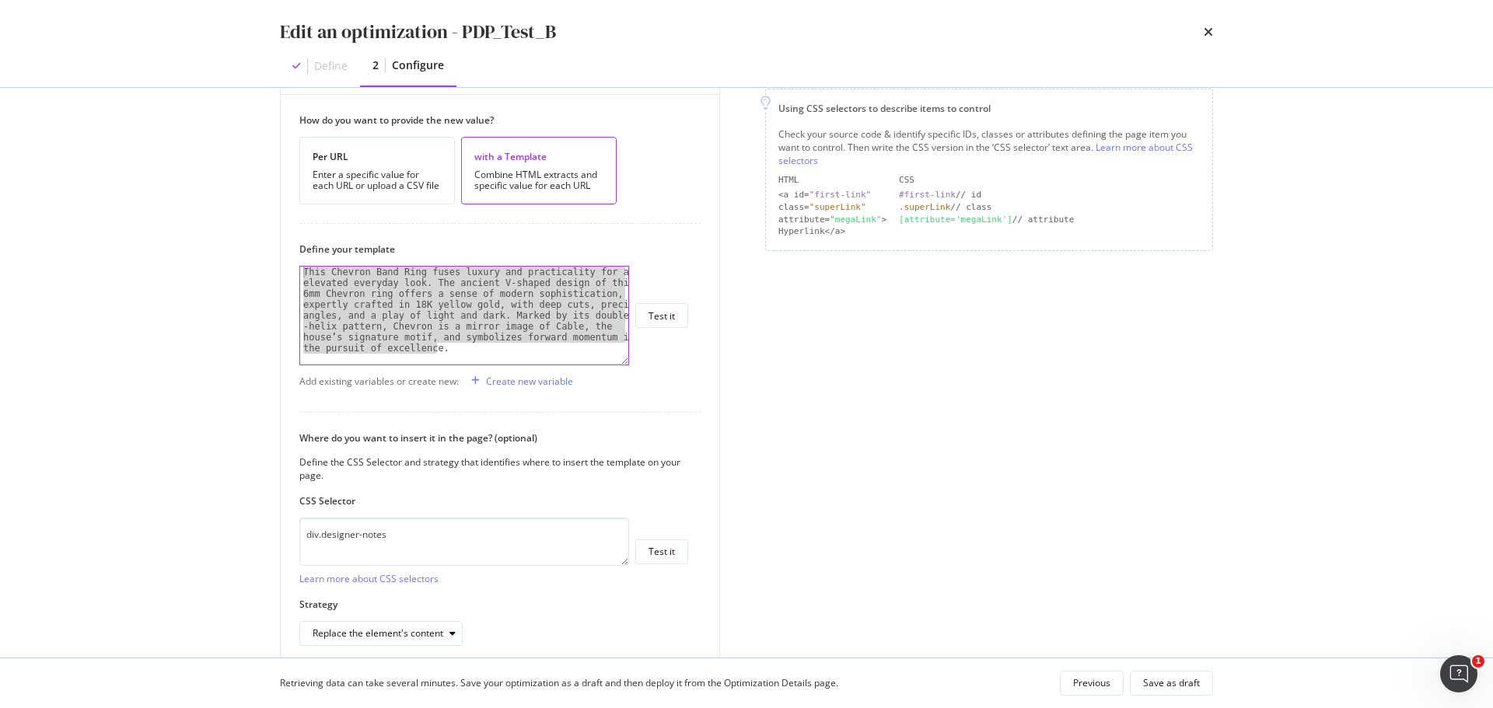
drag, startPoint x: 482, startPoint y: 346, endPoint x: 204, endPoint y: 263, distance: 290.5
click at [204, 263] on div "Edit an optimization - PDP_Test_B Define 2 Configure Preview your optimization …" at bounding box center [746, 354] width 1493 height 708
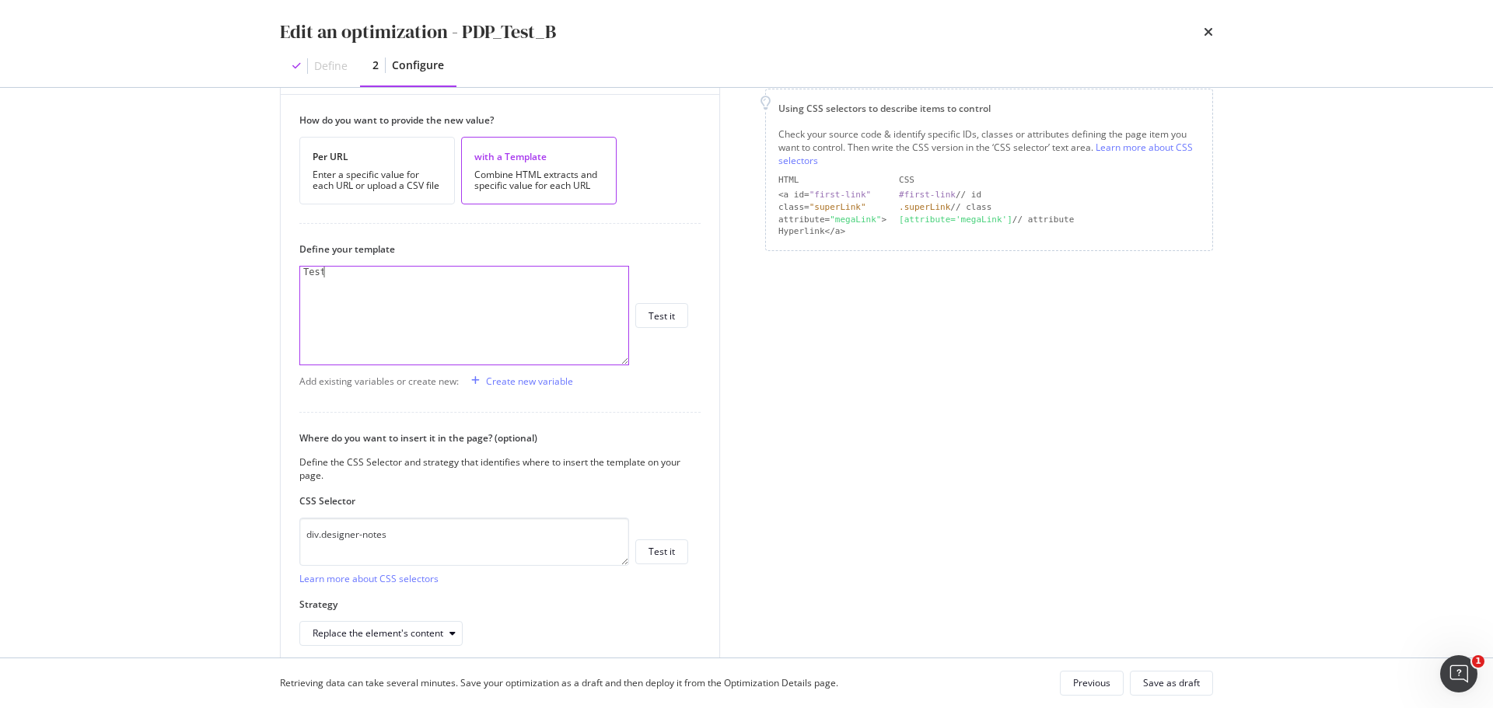
scroll to position [0, 1]
type textarea "Test"
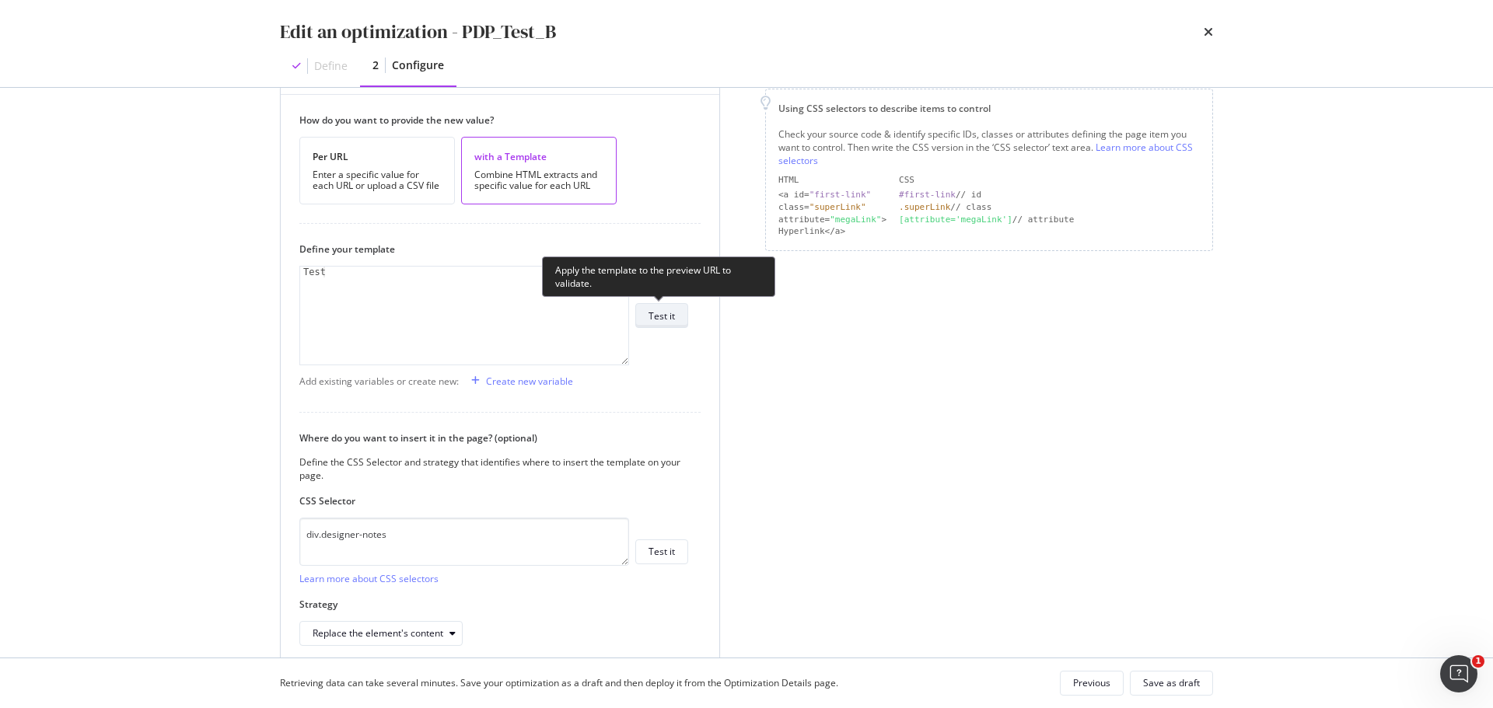
click at [677, 309] on button "Test it" at bounding box center [661, 315] width 53 height 25
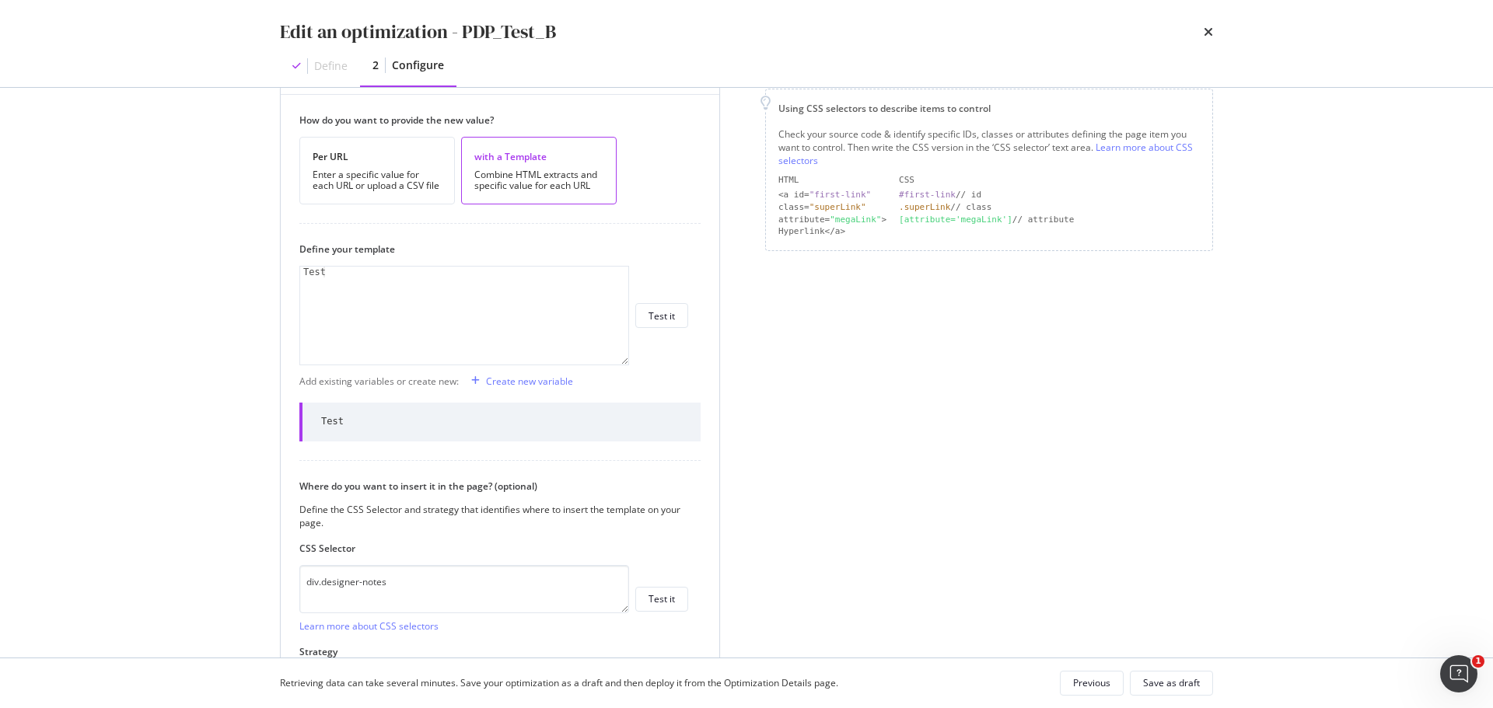
scroll to position [0, 0]
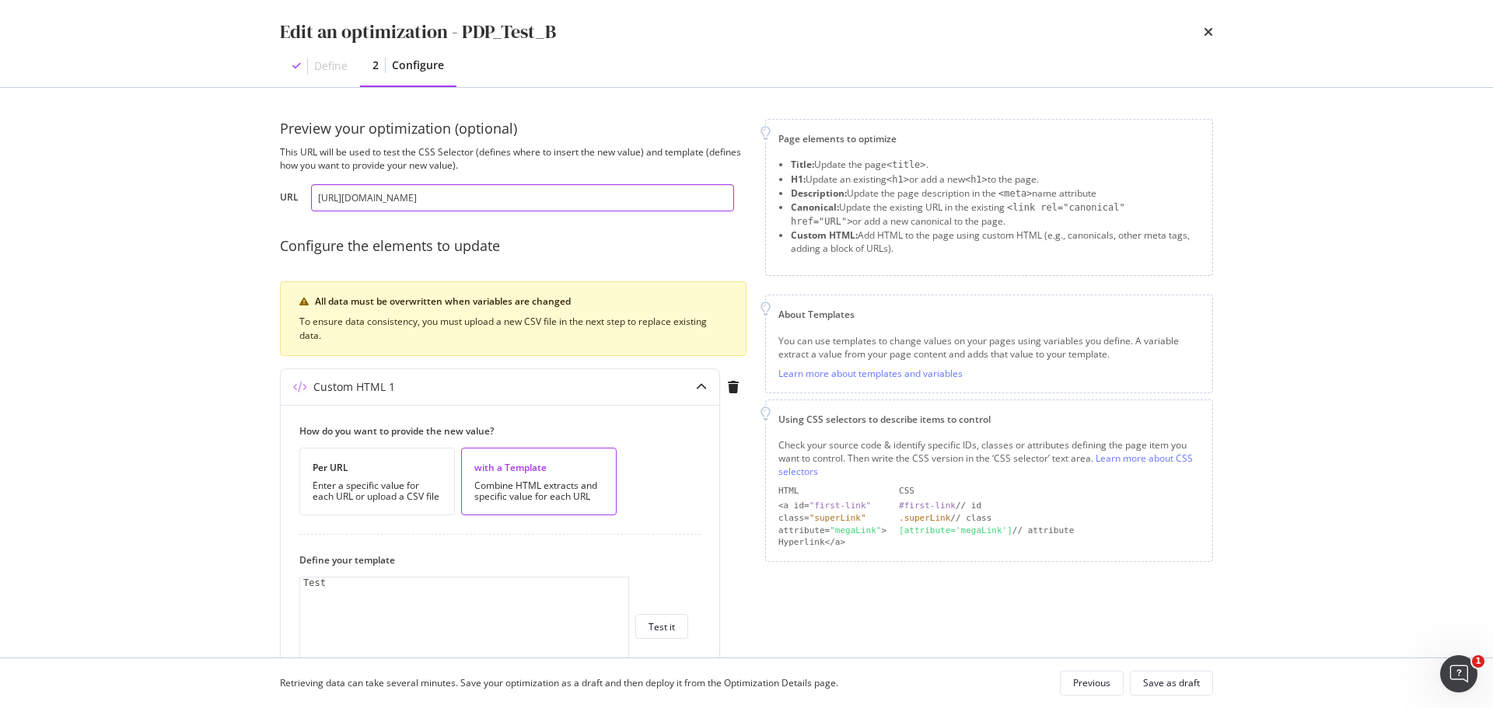
click at [590, 195] on input "https://www.davidyurman.com/womens/necklaces/crossover-cross-necklace-in-sterli…" at bounding box center [522, 197] width 423 height 27
click at [588, 195] on input "https://www.davidyurman.com/womens/necklaces/crossover-cross-necklace-in-sterli…" at bounding box center [522, 197] width 423 height 27
drag, startPoint x: 649, startPoint y: 197, endPoint x: 1441, endPoint y: 199, distance: 792.2
click at [1441, 199] on div "Edit an optimization - PDP_Test_B Define 2 Configure Preview your optimization …" at bounding box center [746, 354] width 1493 height 708
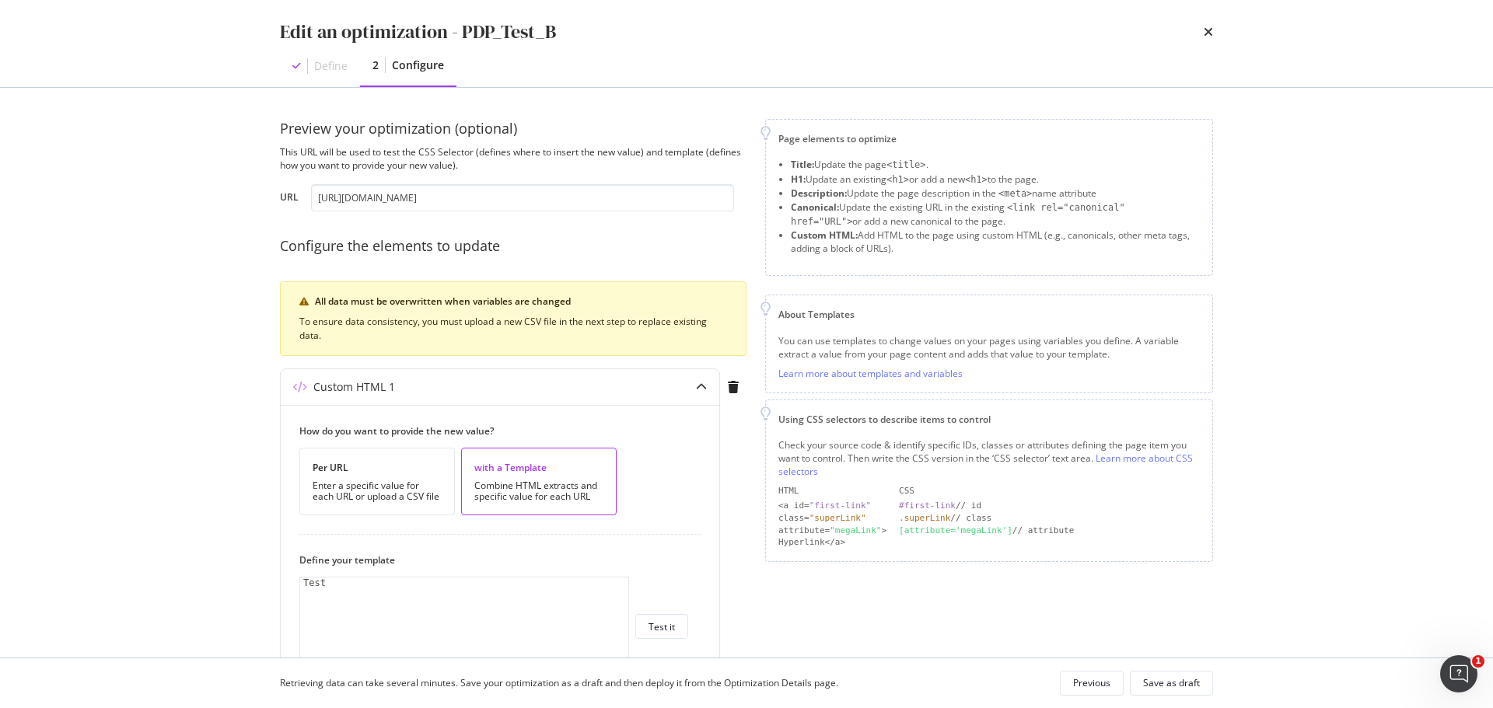
click at [1385, 197] on div "Edit an optimization - PDP_Test_B Define 2 Configure Preview your optimization …" at bounding box center [746, 354] width 1493 height 708
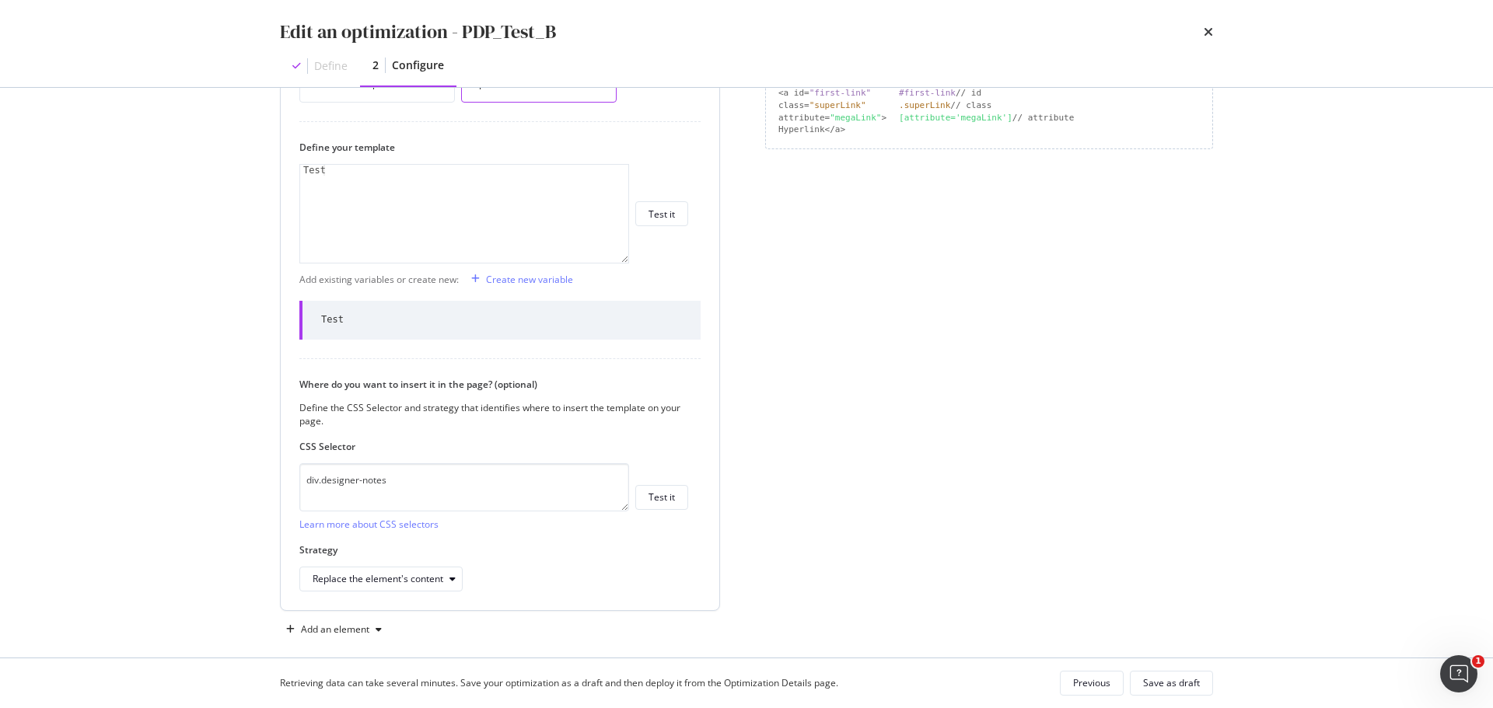
scroll to position [428, 0]
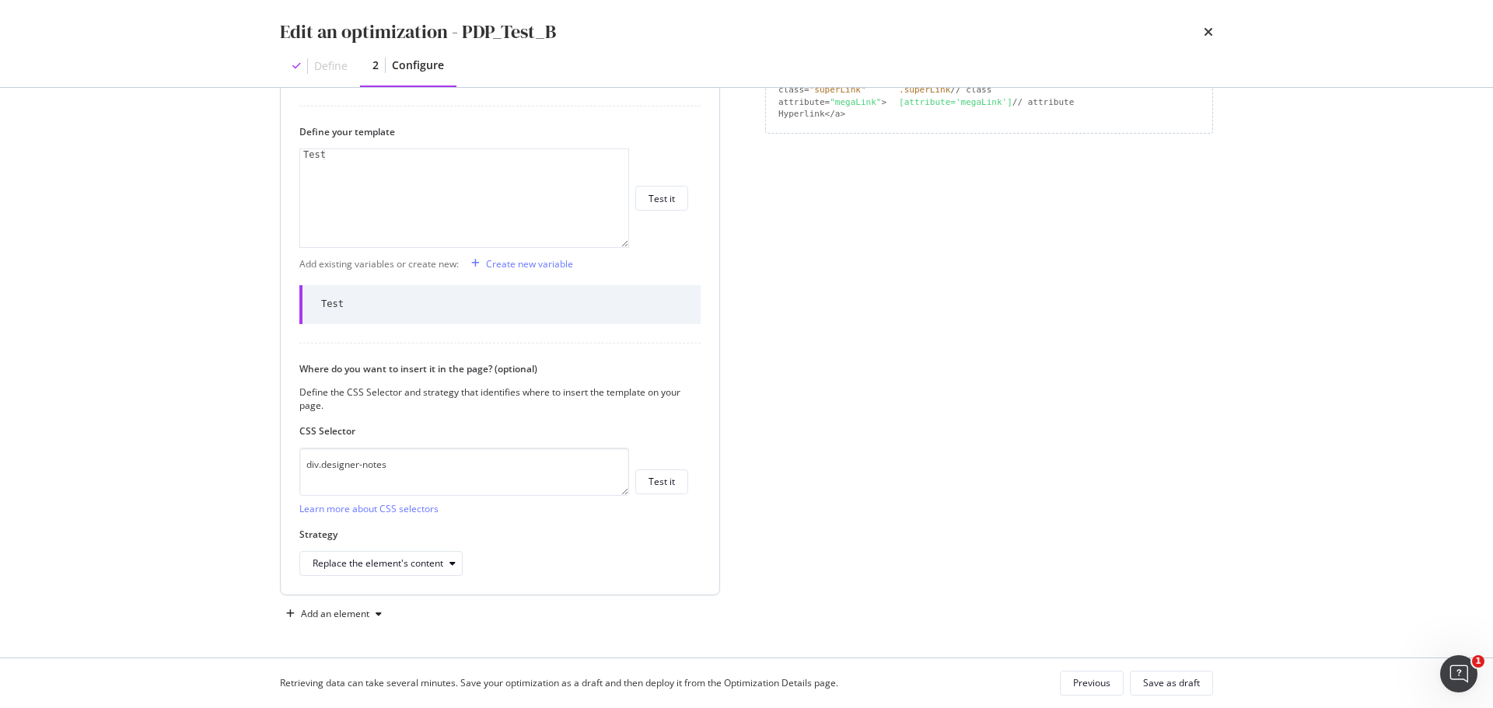
click at [545, 436] on label "CSS Selector" at bounding box center [493, 430] width 389 height 13
click at [530, 489] on textarea "div.designer-notes" at bounding box center [464, 472] width 330 height 48
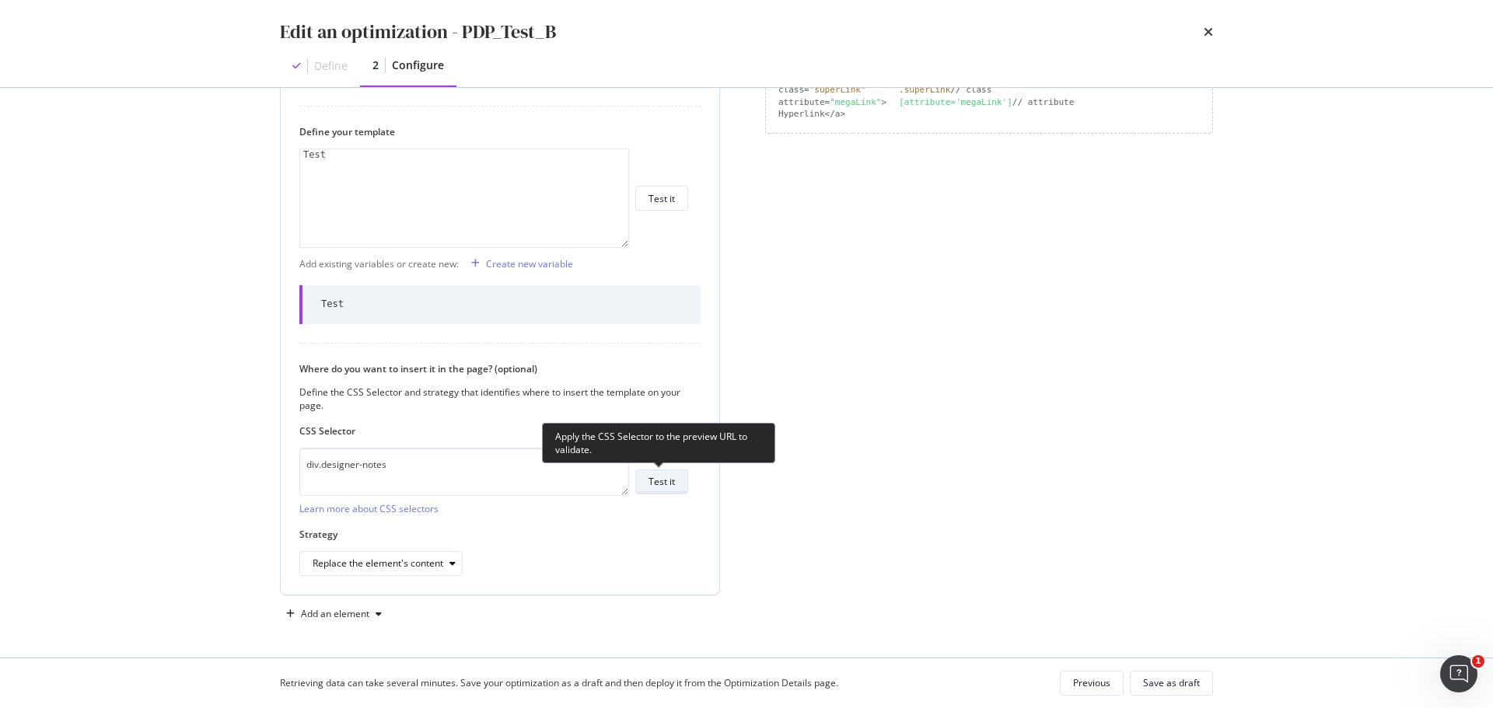
click at [665, 492] on div "Test it" at bounding box center [661, 482] width 26 height 22
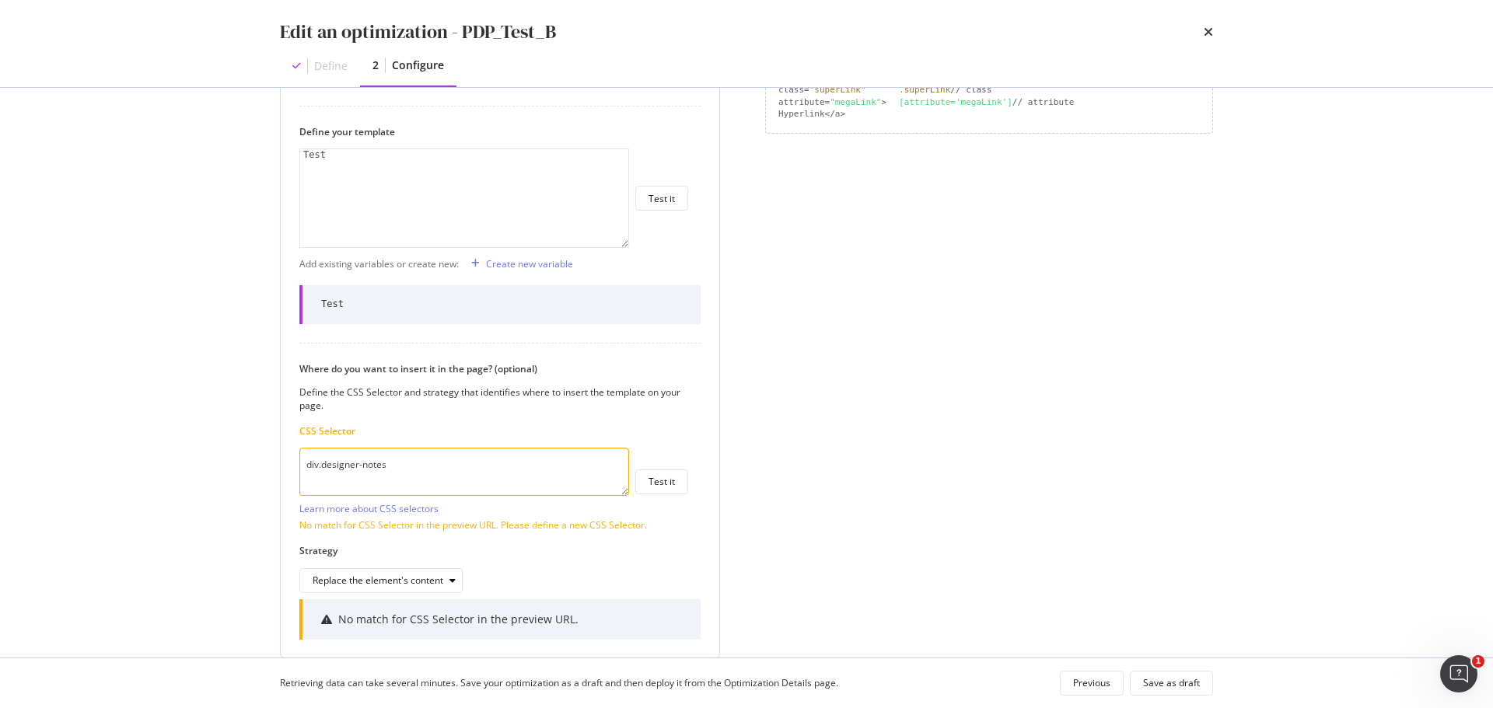
click at [518, 477] on textarea "div.designer-notes" at bounding box center [464, 472] width 330 height 48
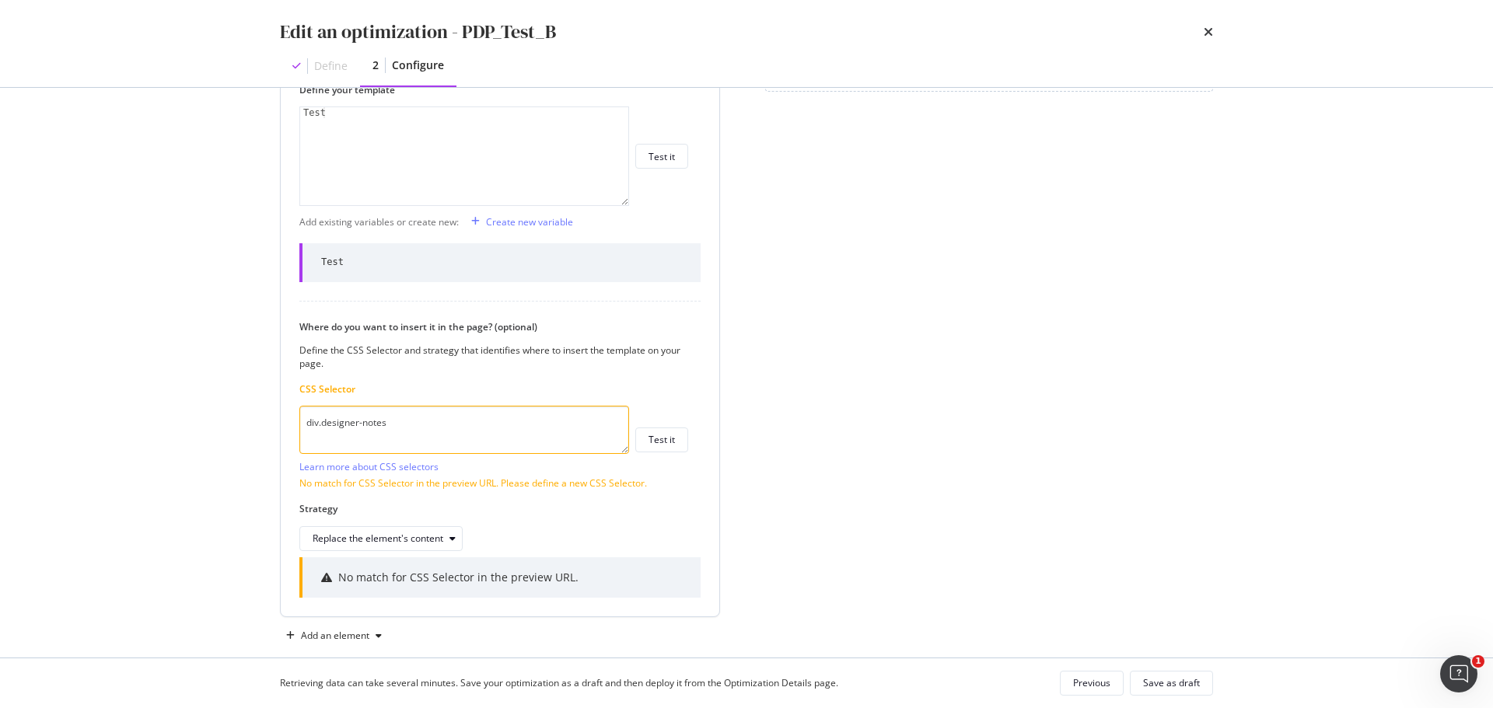
scroll to position [491, 0]
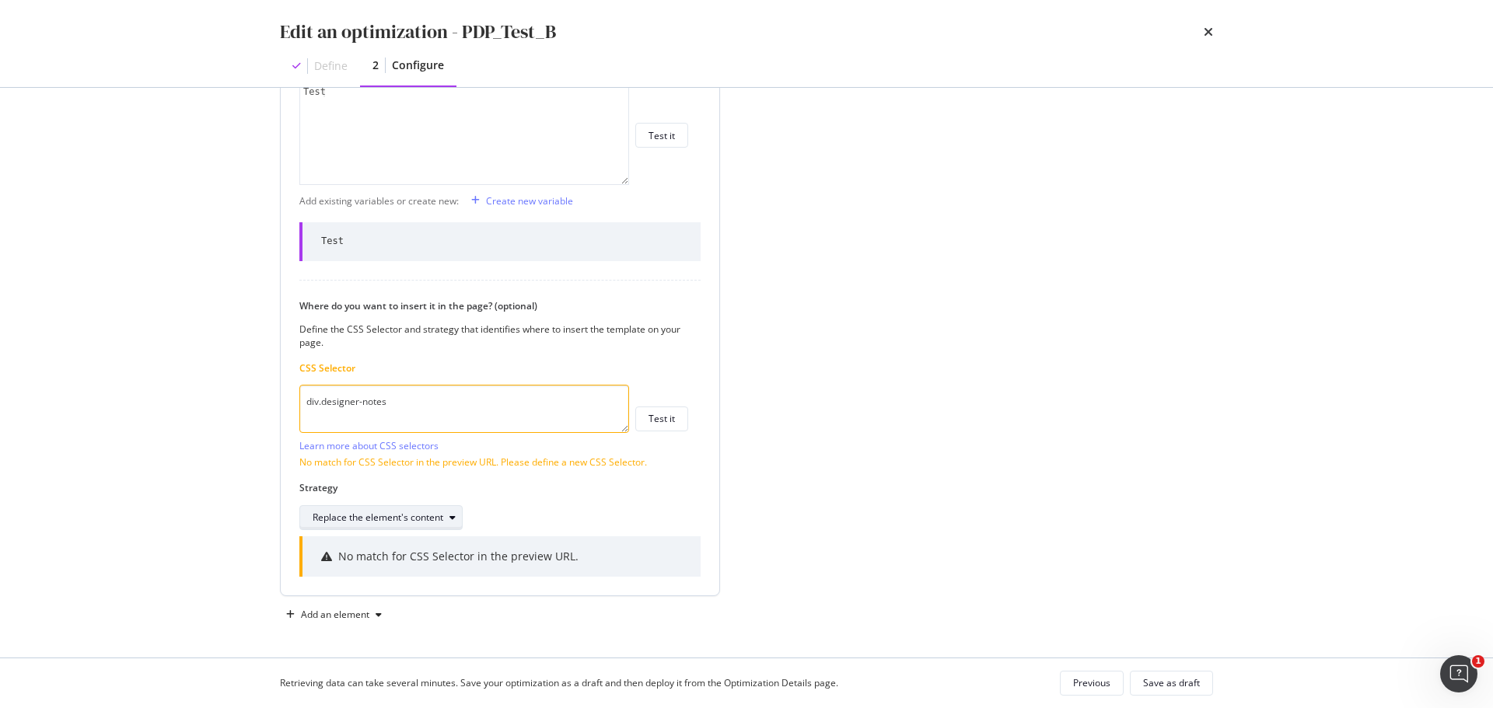
click at [441, 513] on div "Replace the element's content" at bounding box center [378, 517] width 131 height 9
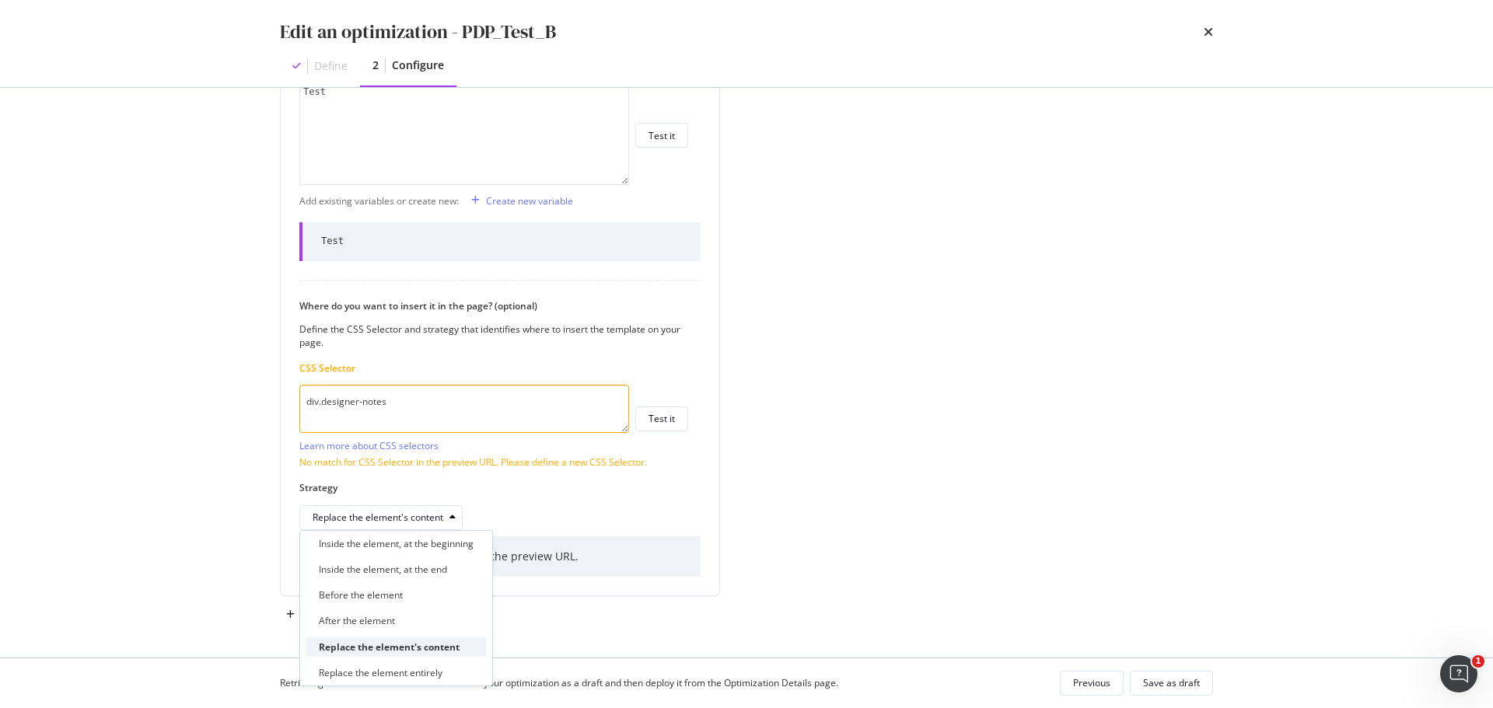
click at [430, 646] on div "Replace the element's content" at bounding box center [389, 647] width 141 height 13
click at [461, 403] on textarea "div.designer-notes" at bounding box center [464, 409] width 330 height 48
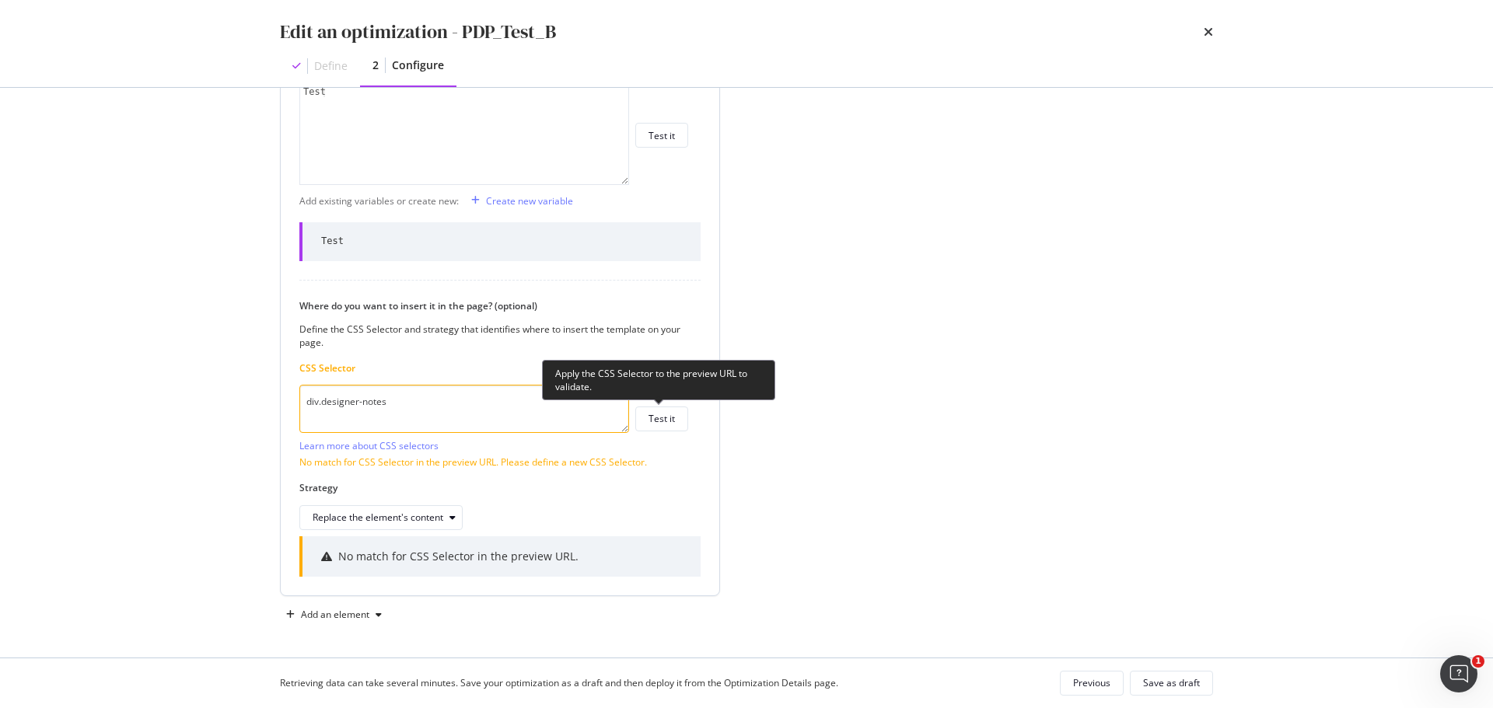
click at [654, 403] on div "div.designer-notes Learn more about CSS selectors Test it" at bounding box center [493, 419] width 389 height 68
click at [655, 413] on div "Test it" at bounding box center [661, 418] width 26 height 13
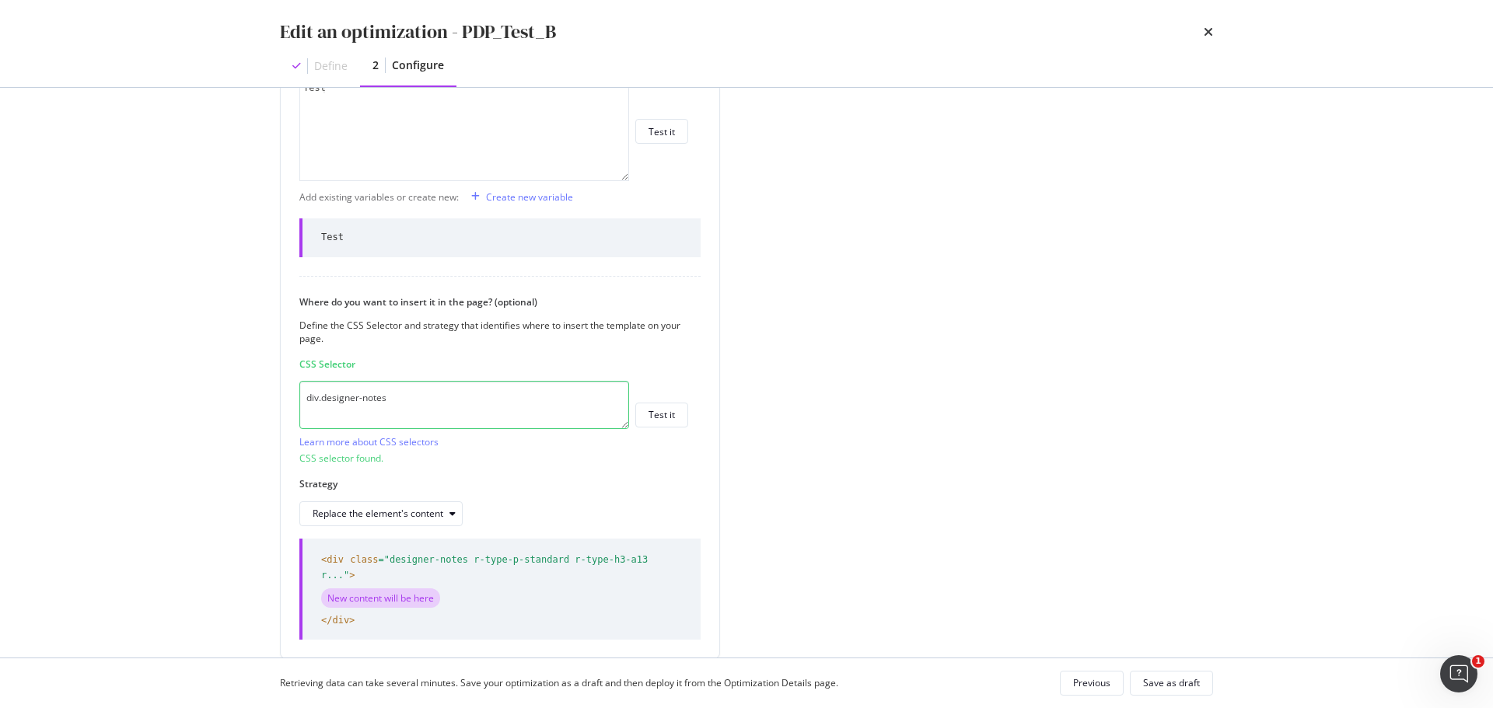
scroll to position [543, 0]
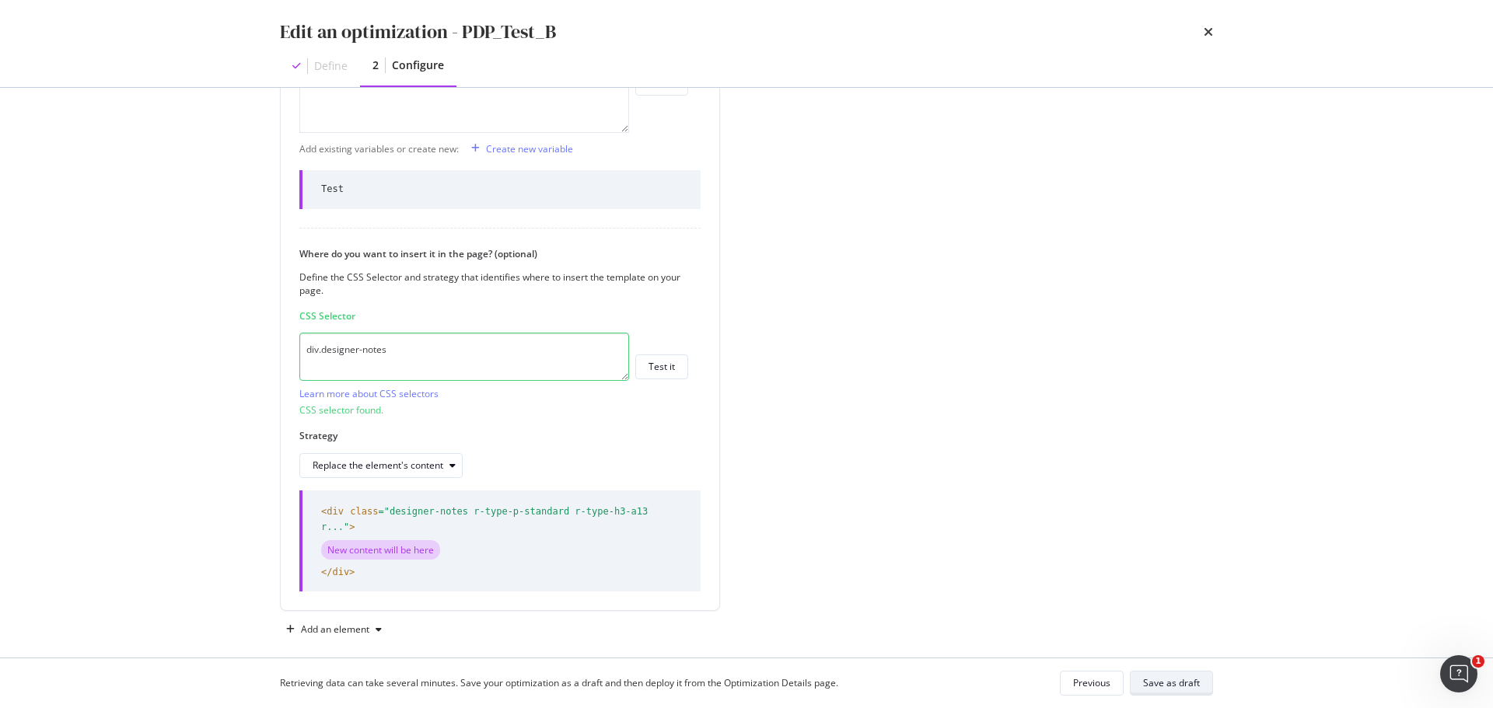
click at [1163, 687] on div "Save as draft" at bounding box center [1171, 682] width 57 height 13
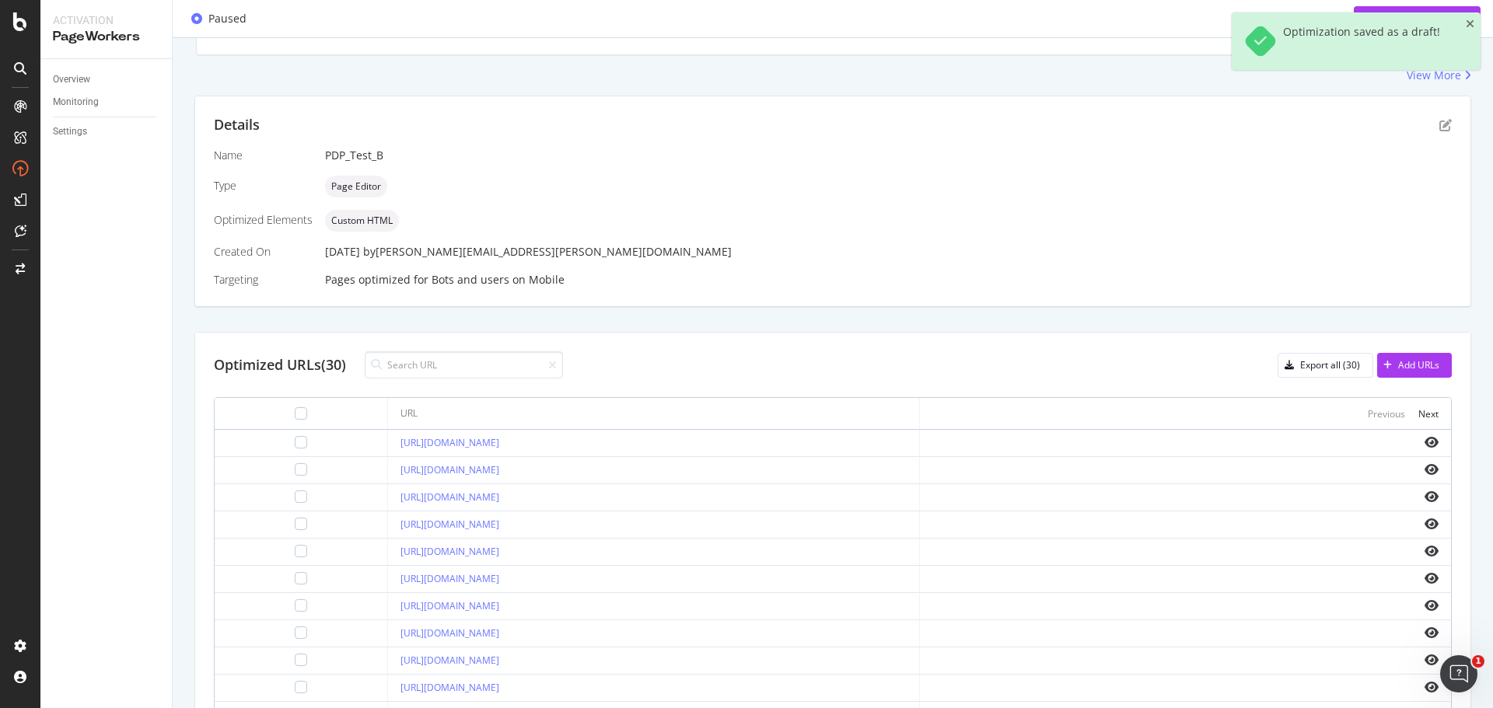
scroll to position [311, 0]
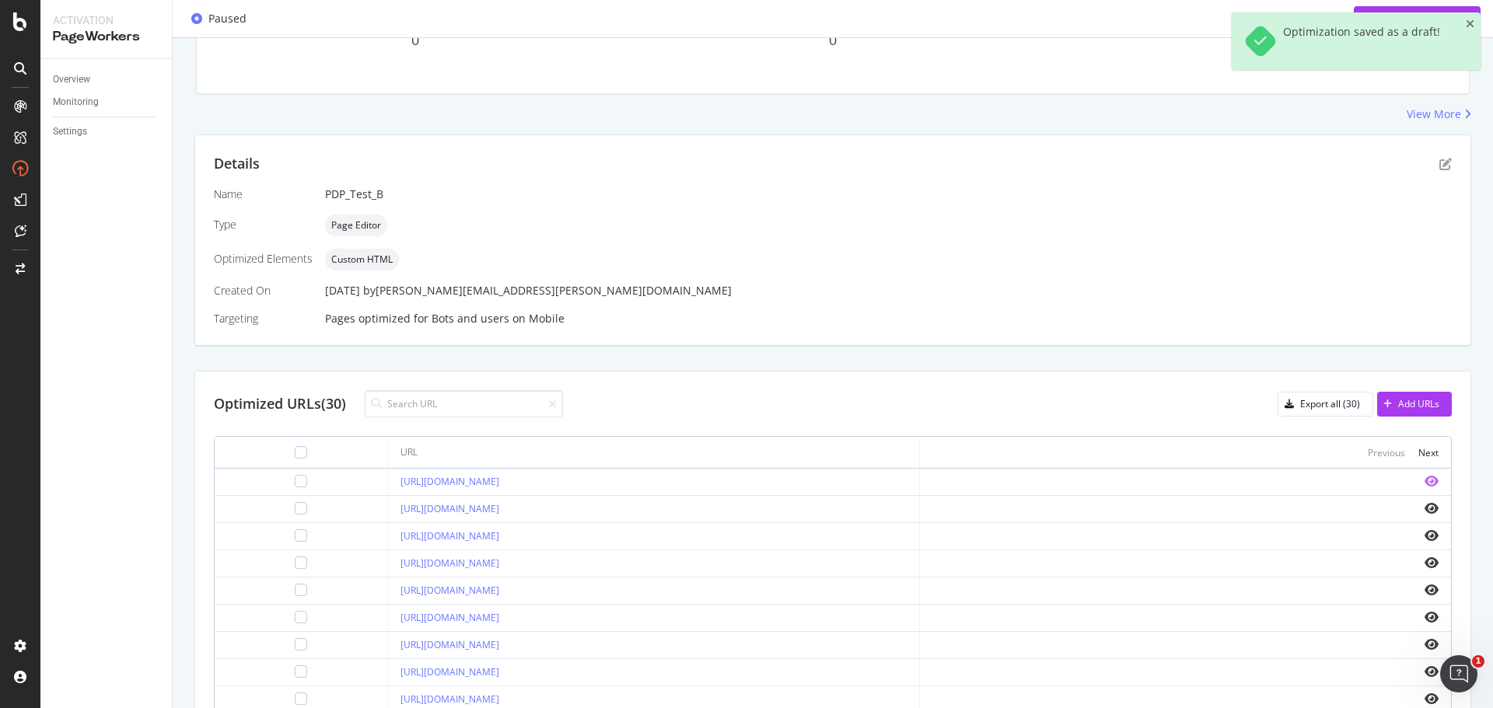
click at [1424, 475] on icon "eye" at bounding box center [1431, 481] width 14 height 12
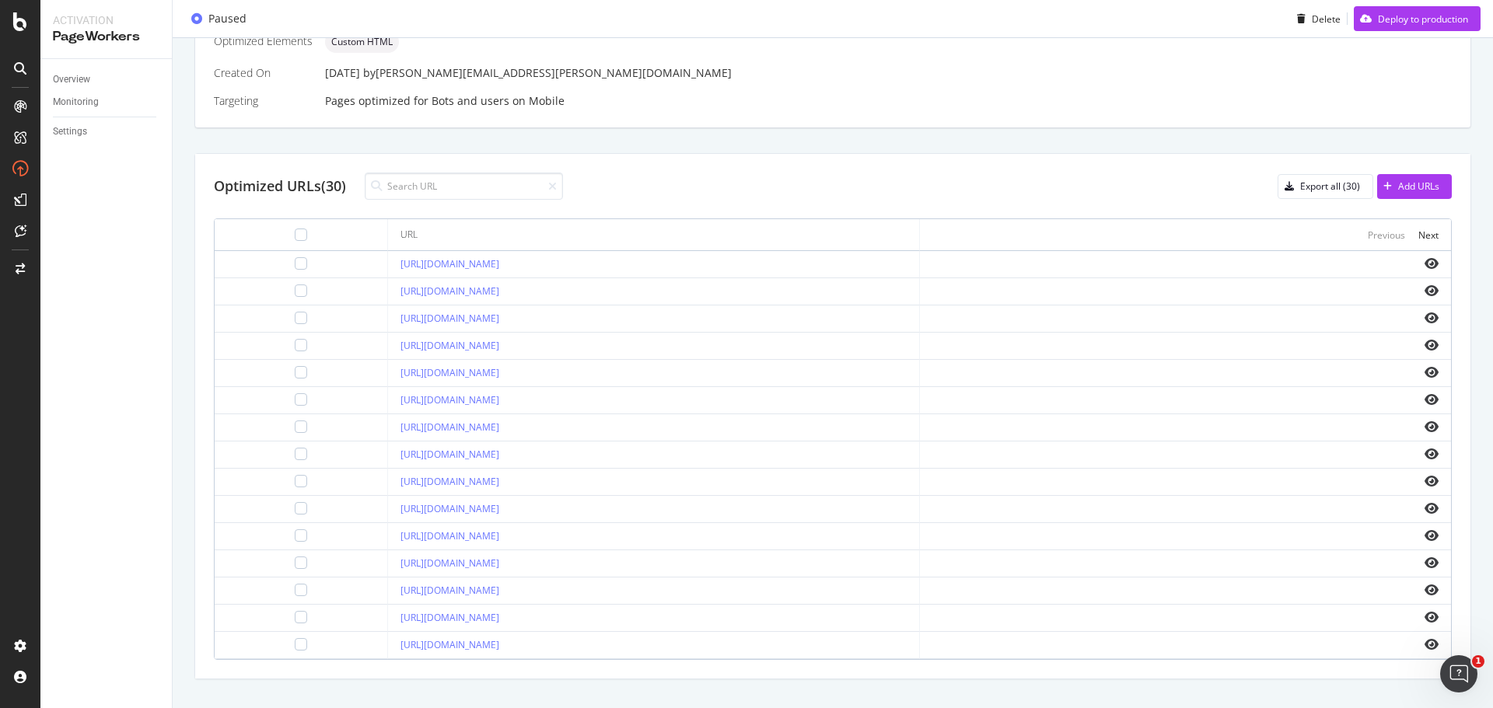
scroll to position [544, 0]
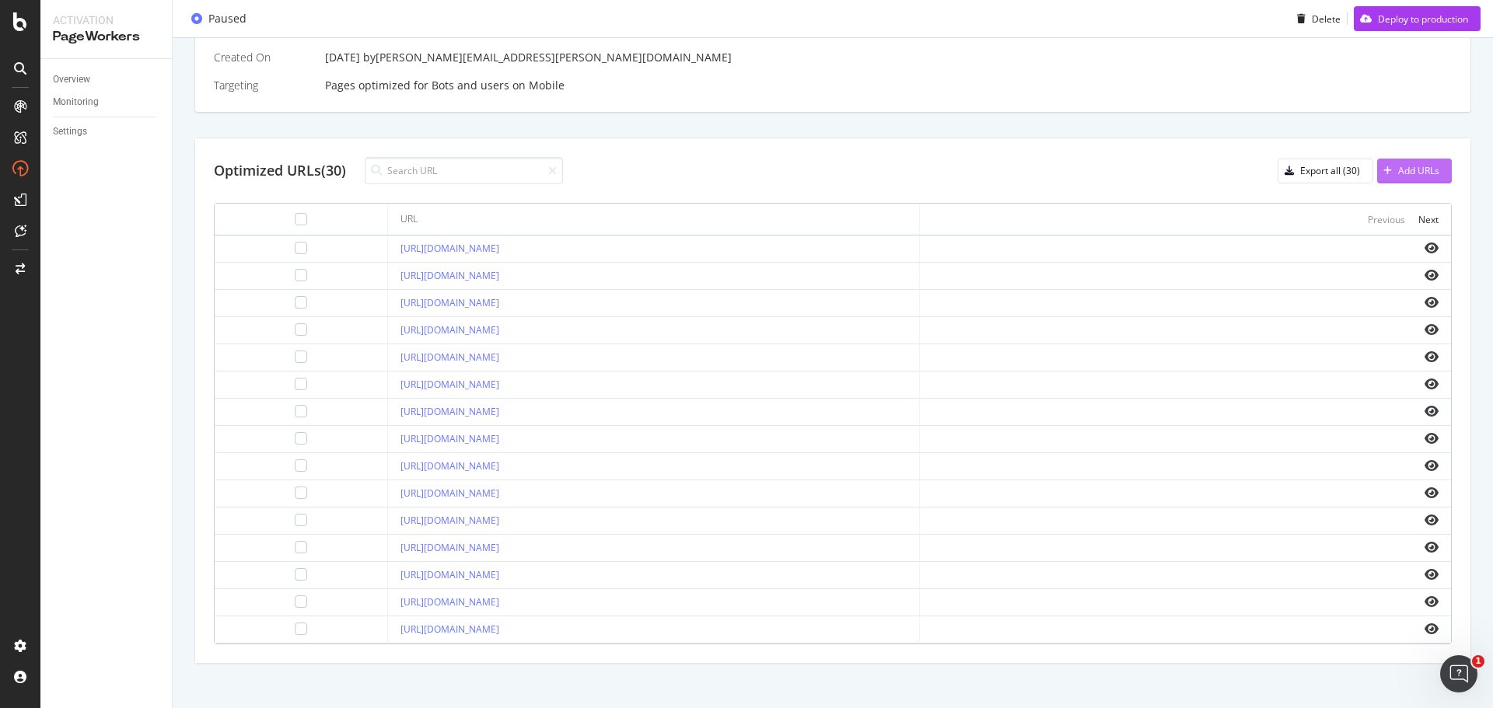
click at [1420, 166] on div "Add URLs" at bounding box center [1418, 170] width 41 height 13
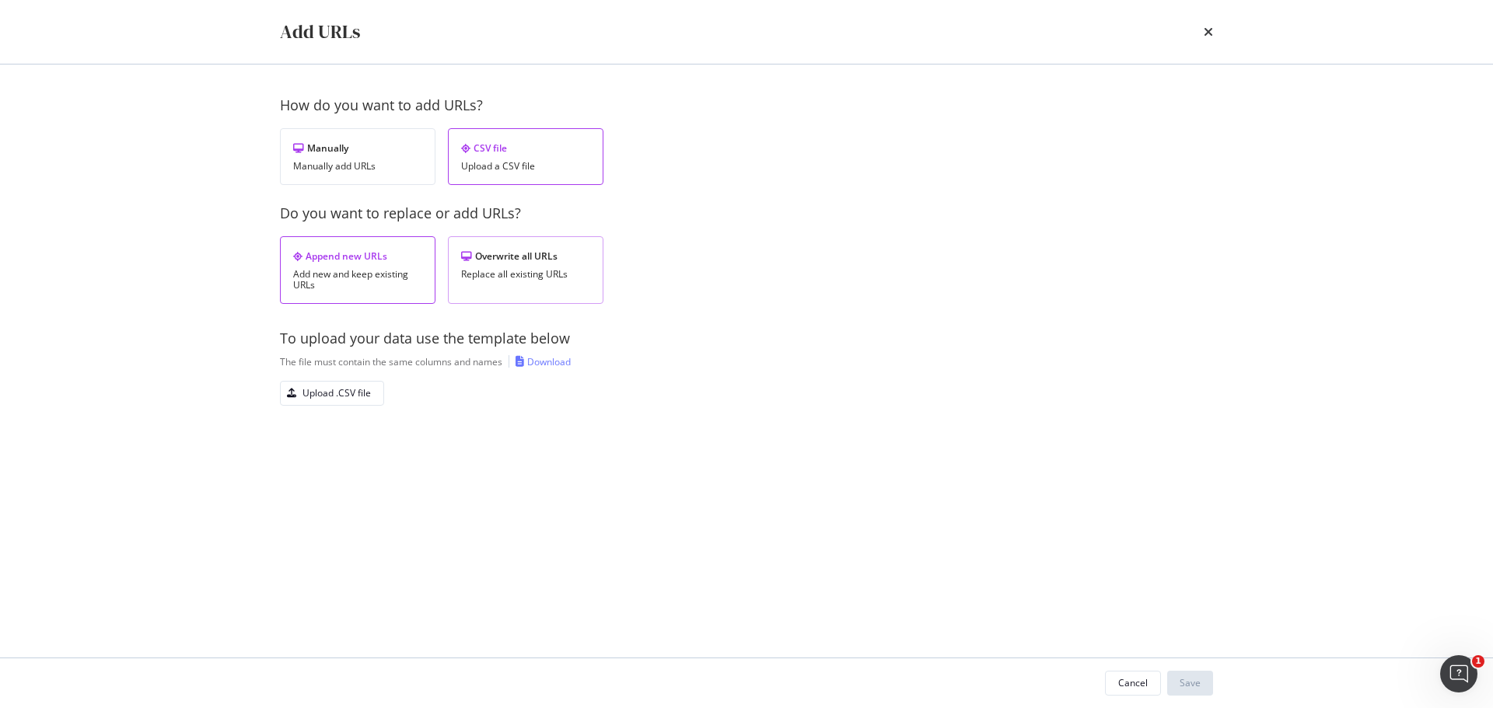
click at [564, 266] on div "Overwrite all URLs Replace all existing URLs" at bounding box center [525, 270] width 155 height 68
click at [369, 390] on div "Upload .CSV file" at bounding box center [336, 392] width 68 height 13
click at [1206, 679] on button "Save" at bounding box center [1190, 683] width 46 height 25
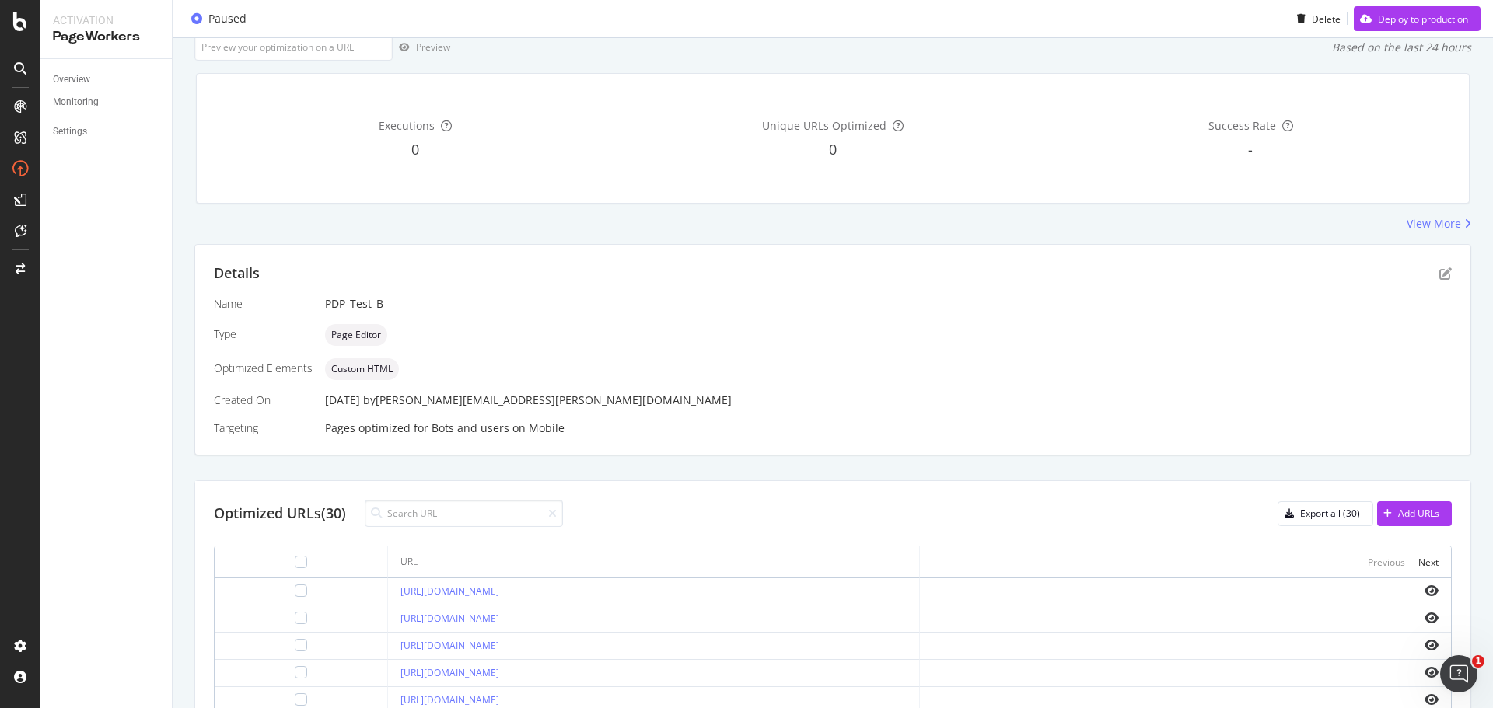
scroll to position [273, 0]
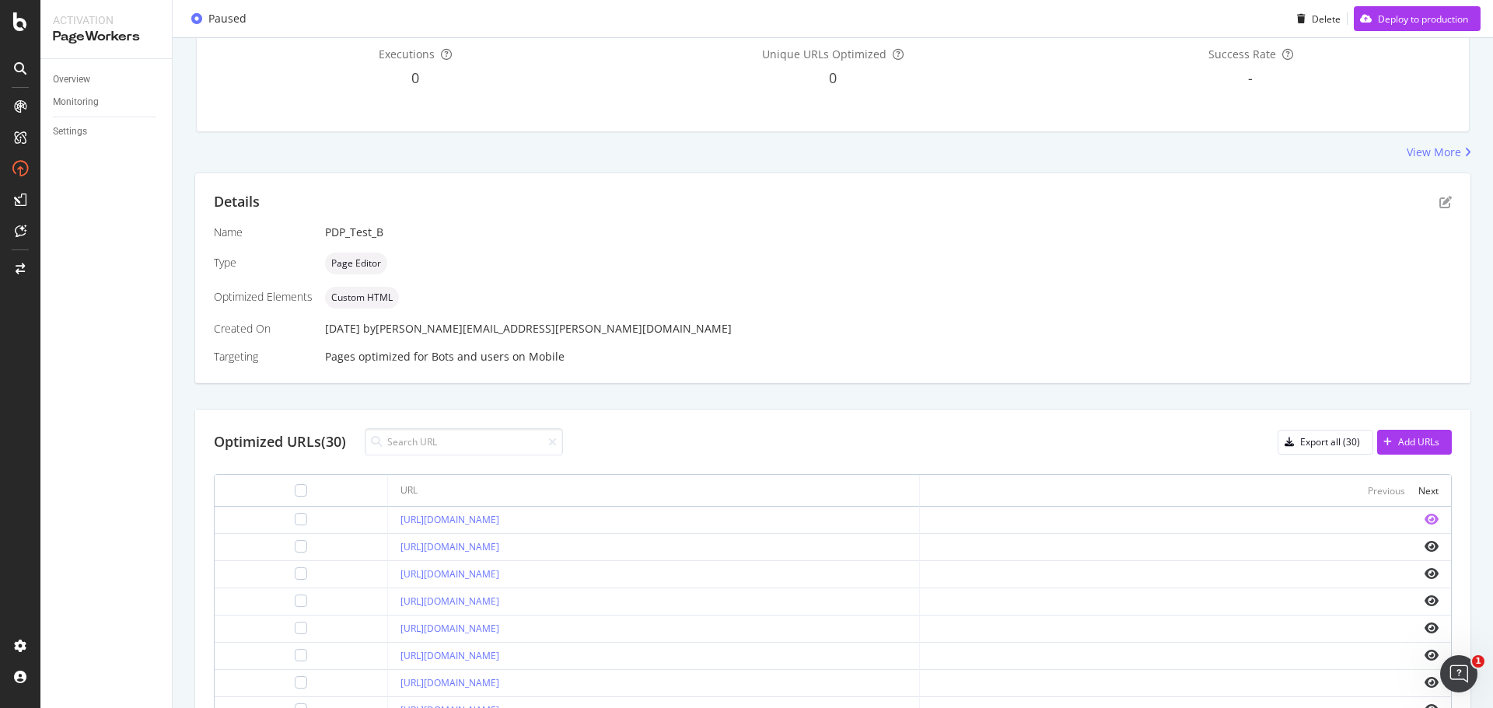
click at [1424, 517] on icon "eye" at bounding box center [1431, 519] width 14 height 12
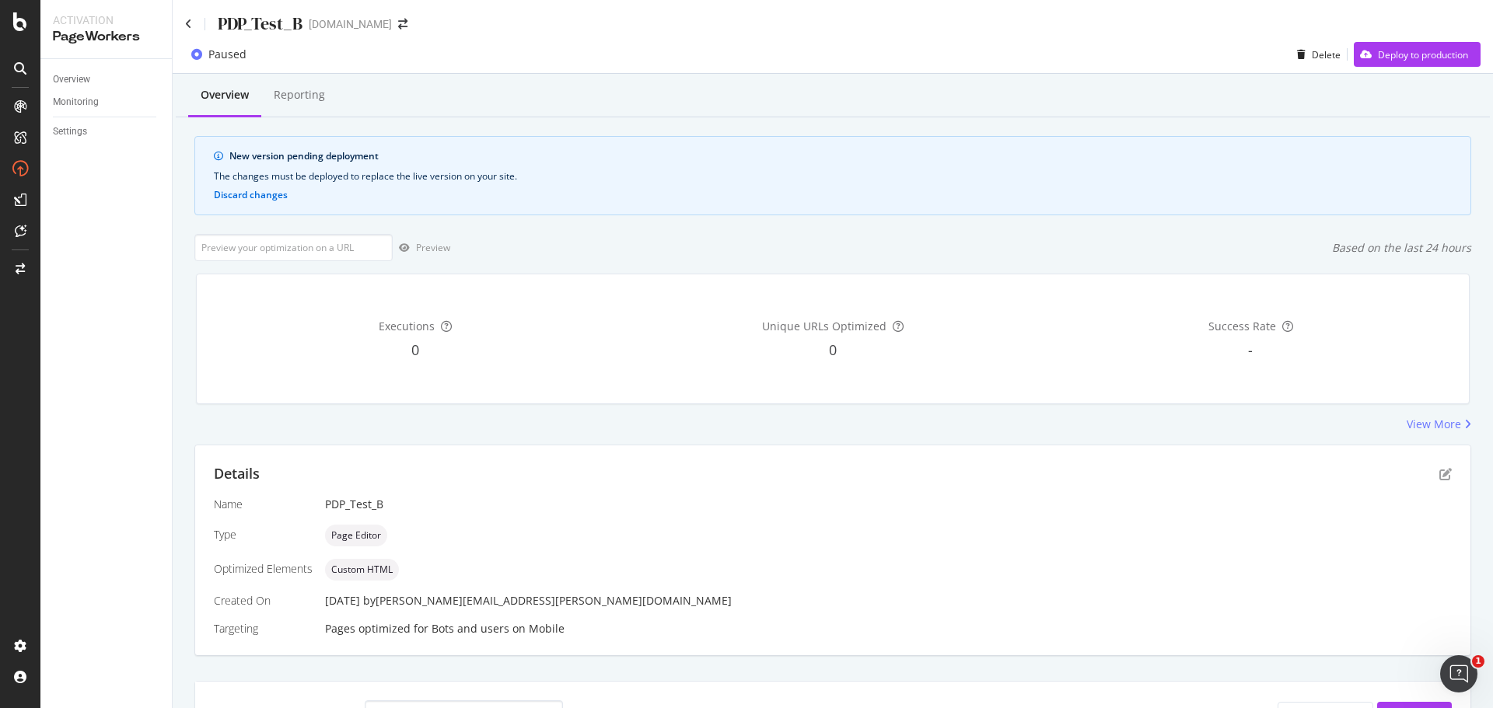
scroll to position [0, 0]
click at [292, 259] on input "url" at bounding box center [293, 248] width 198 height 27
paste input "https://www.davidyurman.com/womens/necklaces/crossover-cross-necklace-in-sterli…"
type input "https://www.davidyurman.com/womens/necklaces/crossover-cross-necklace-in-sterli…"
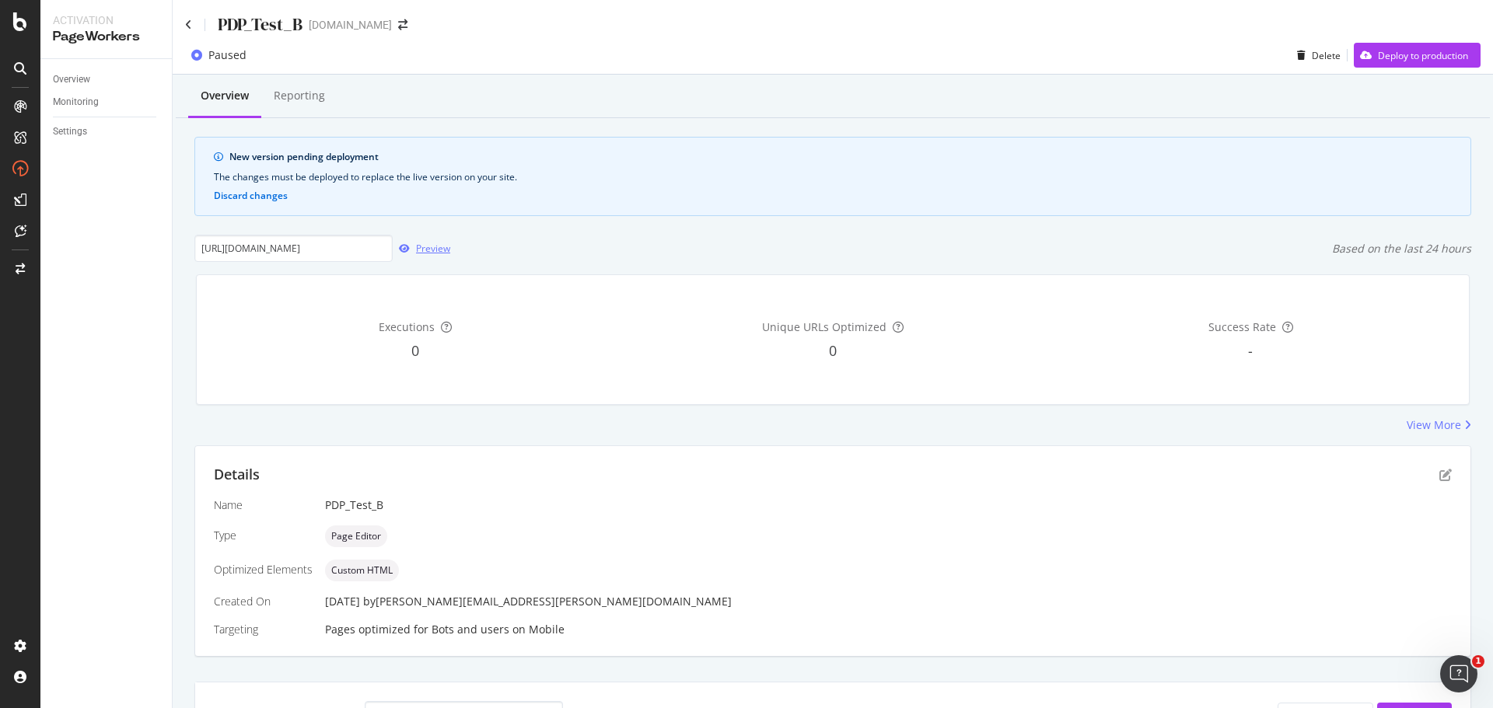
click at [427, 255] on div "Preview" at bounding box center [433, 248] width 34 height 13
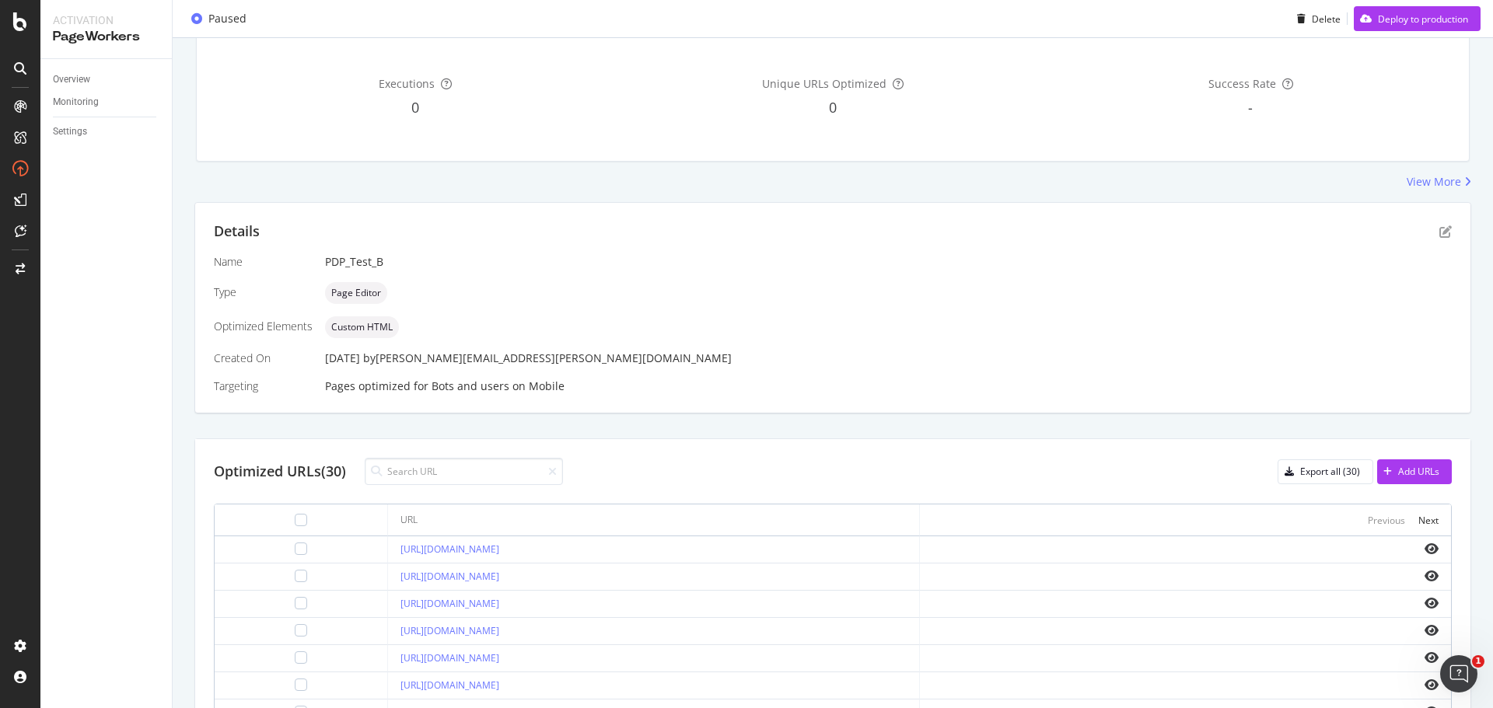
scroll to position [88, 0]
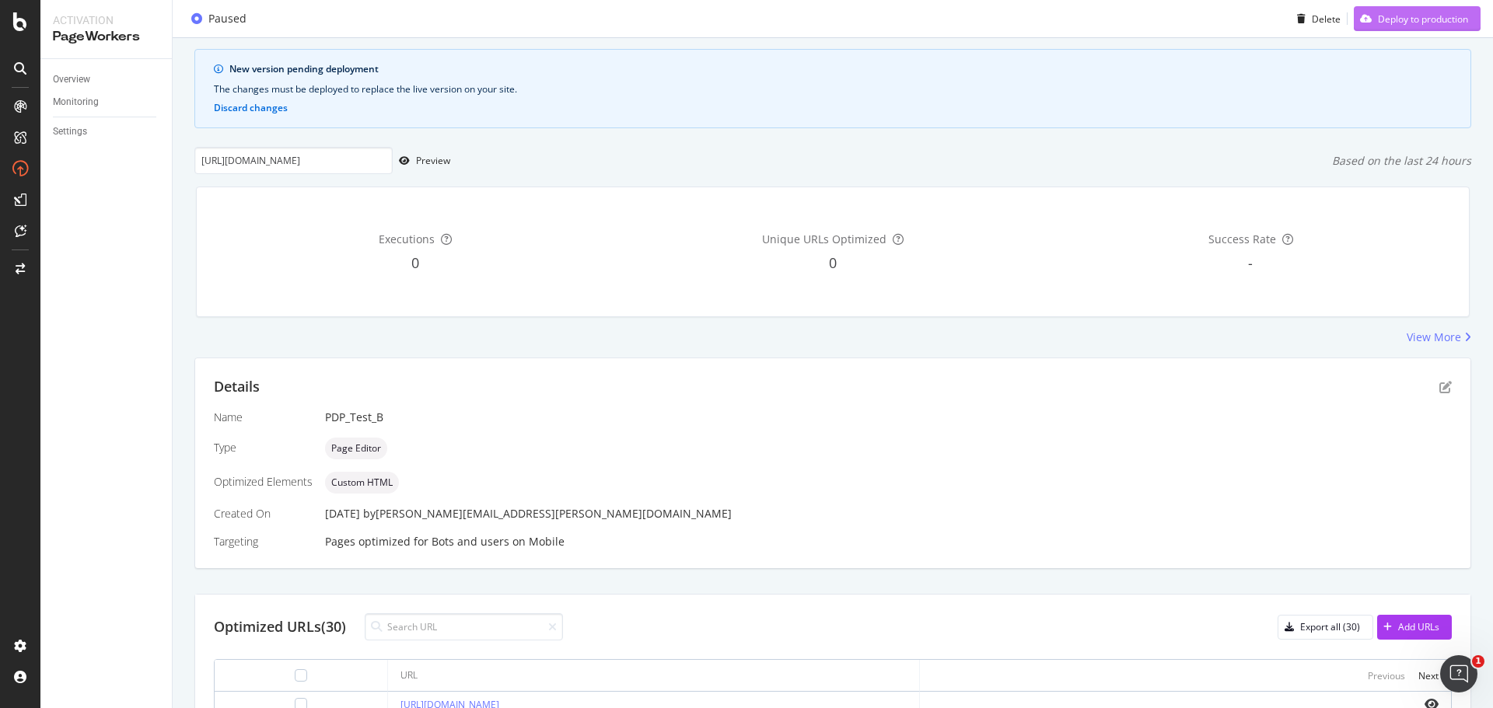
click at [1403, 18] on div "Deploy to production" at bounding box center [1423, 18] width 90 height 13
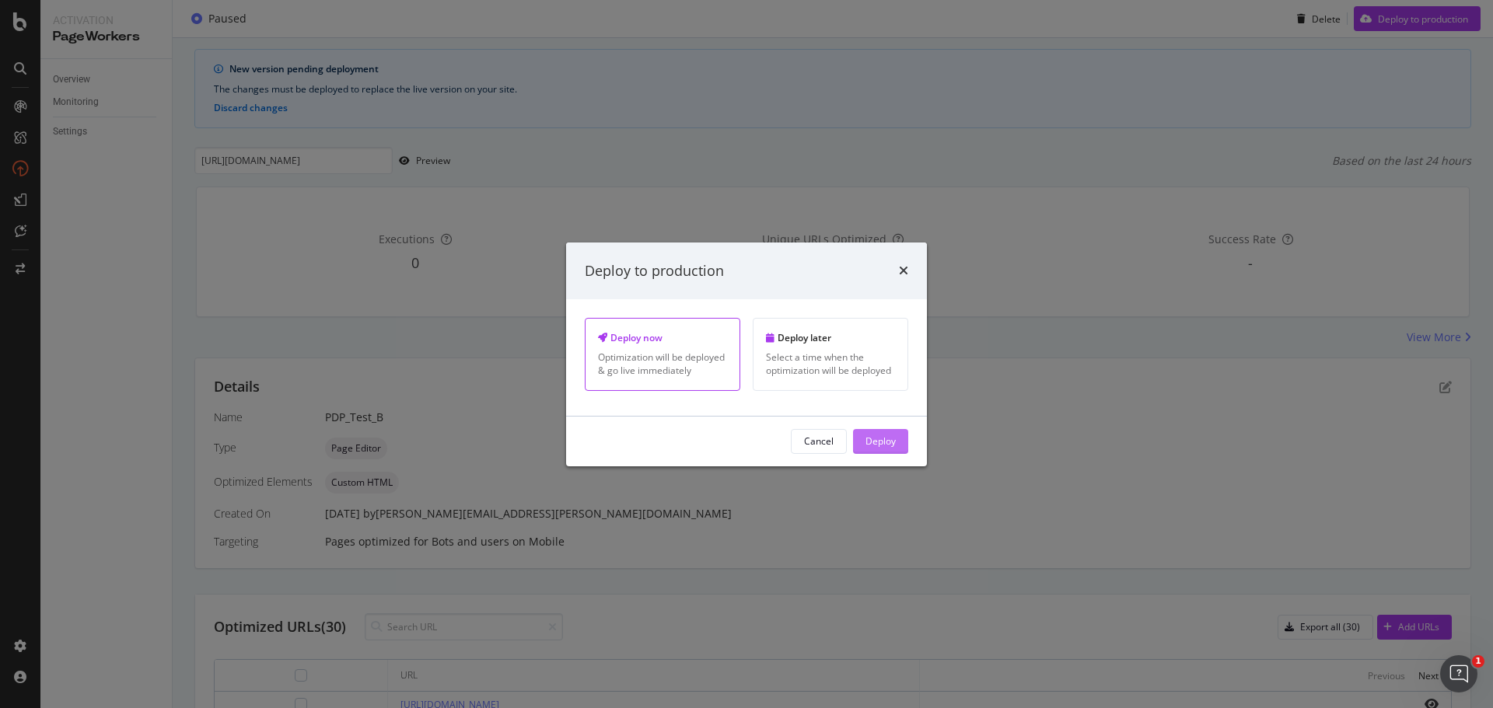
click at [887, 441] on div "Deploy" at bounding box center [880, 441] width 30 height 13
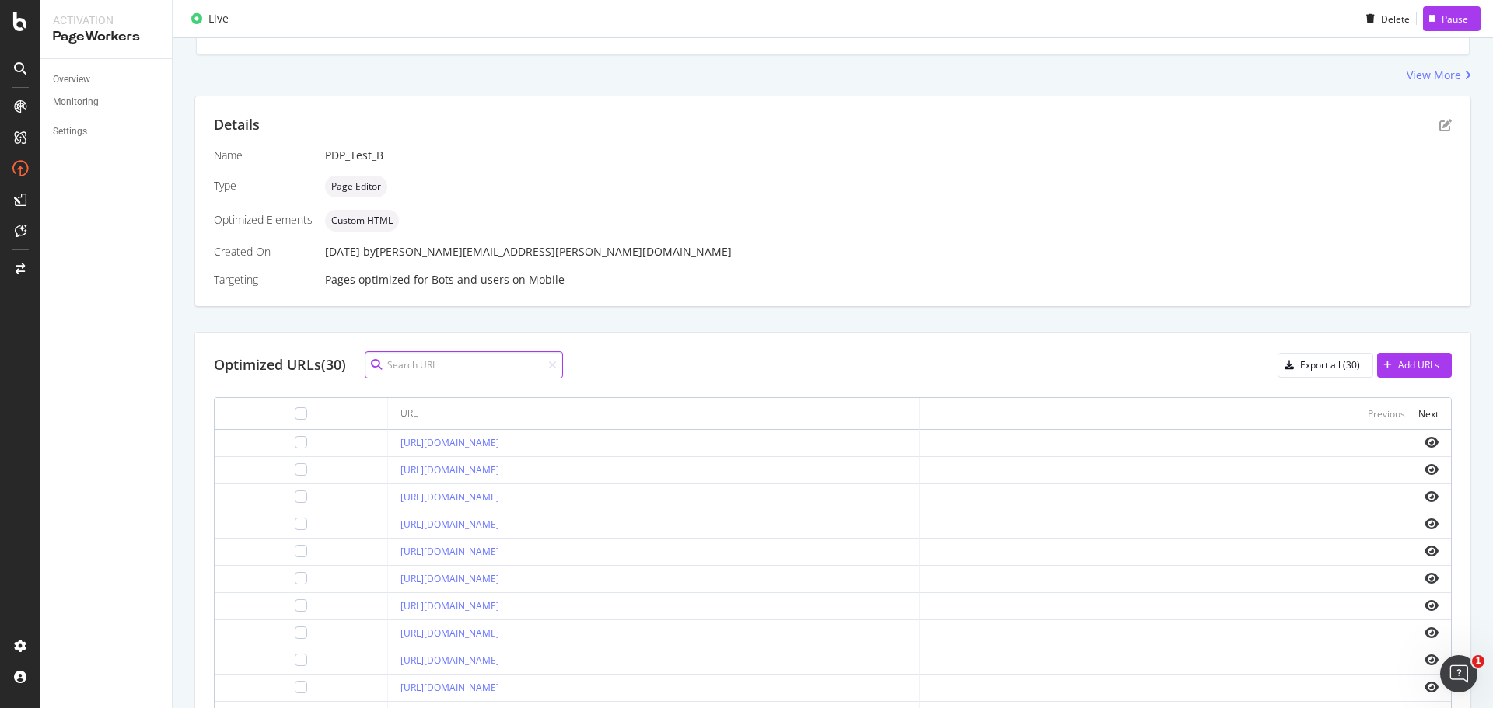
scroll to position [389, 0]
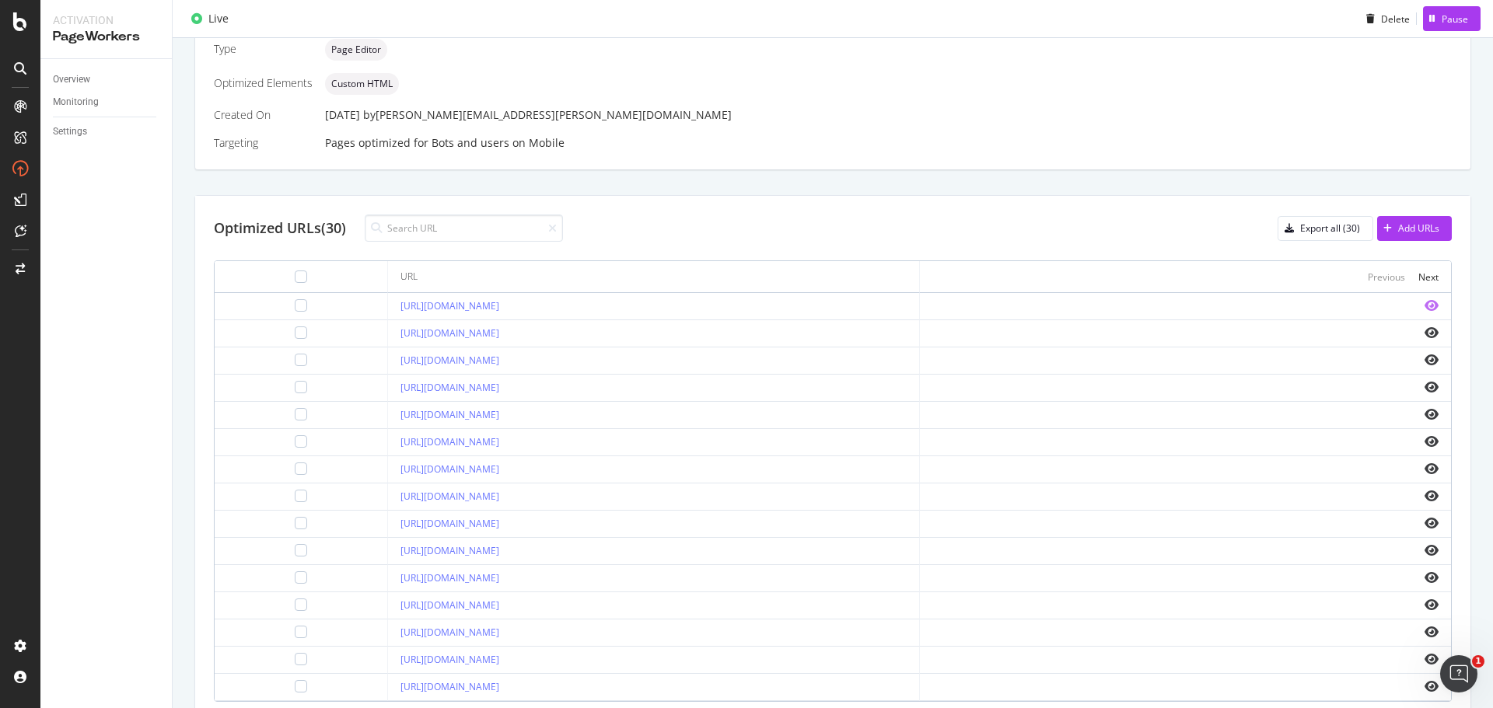
click at [1424, 306] on icon "eye" at bounding box center [1431, 305] width 14 height 12
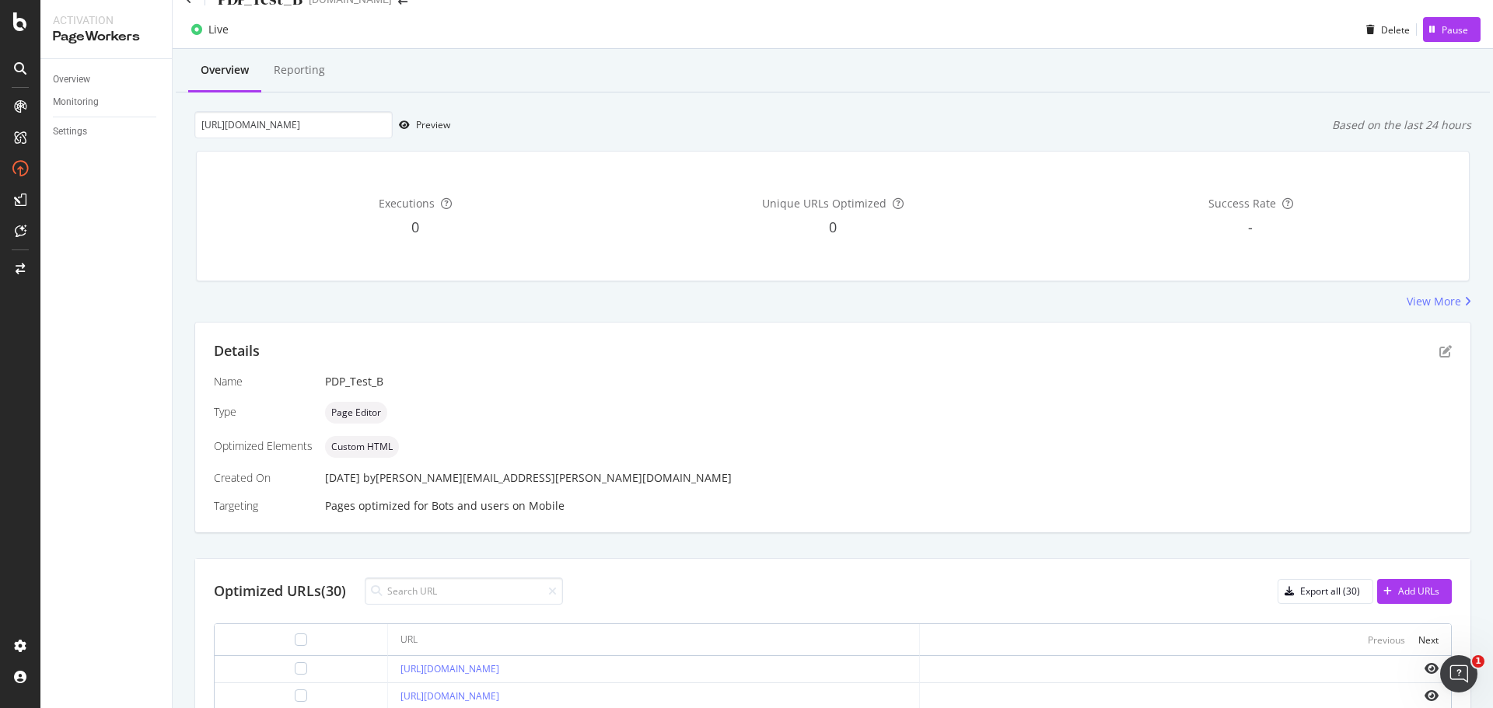
scroll to position [0, 0]
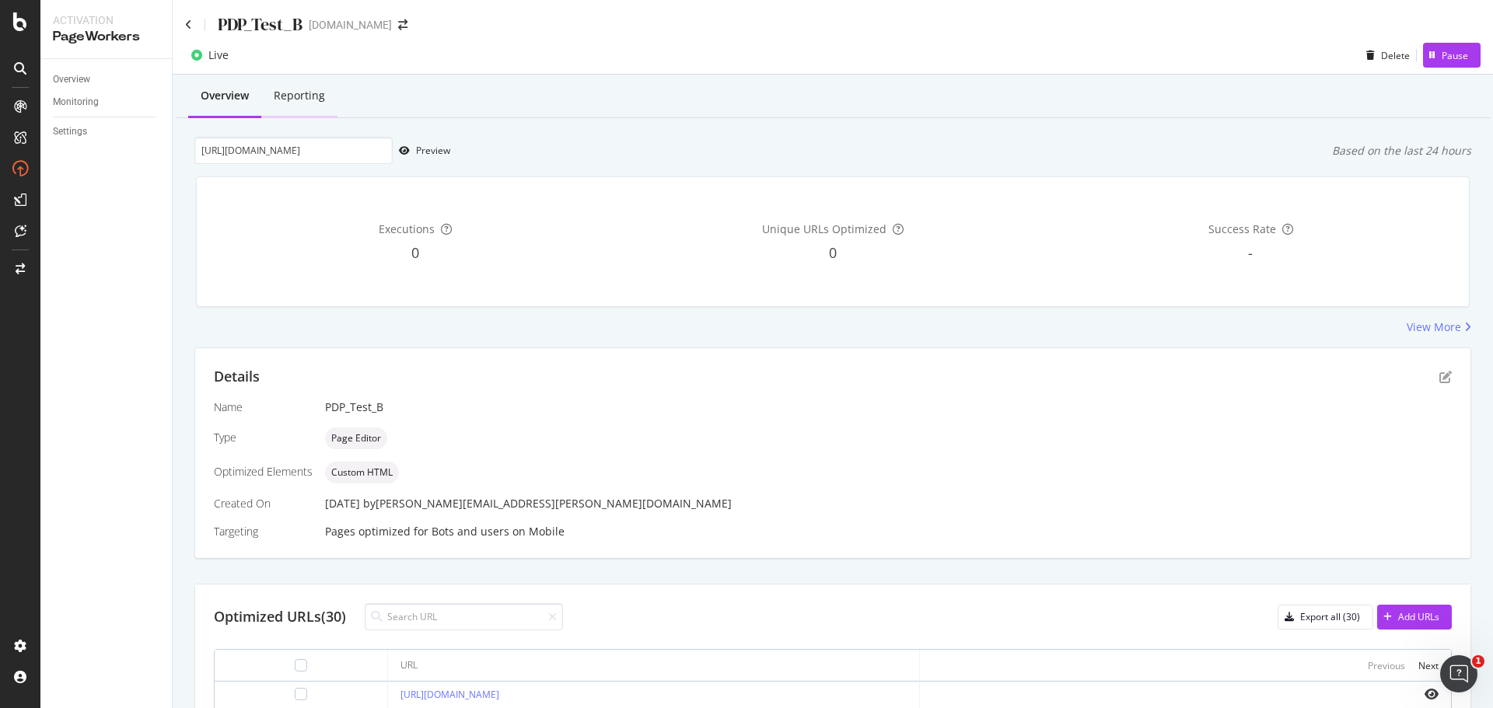
click at [278, 89] on div "Reporting" at bounding box center [299, 96] width 51 height 16
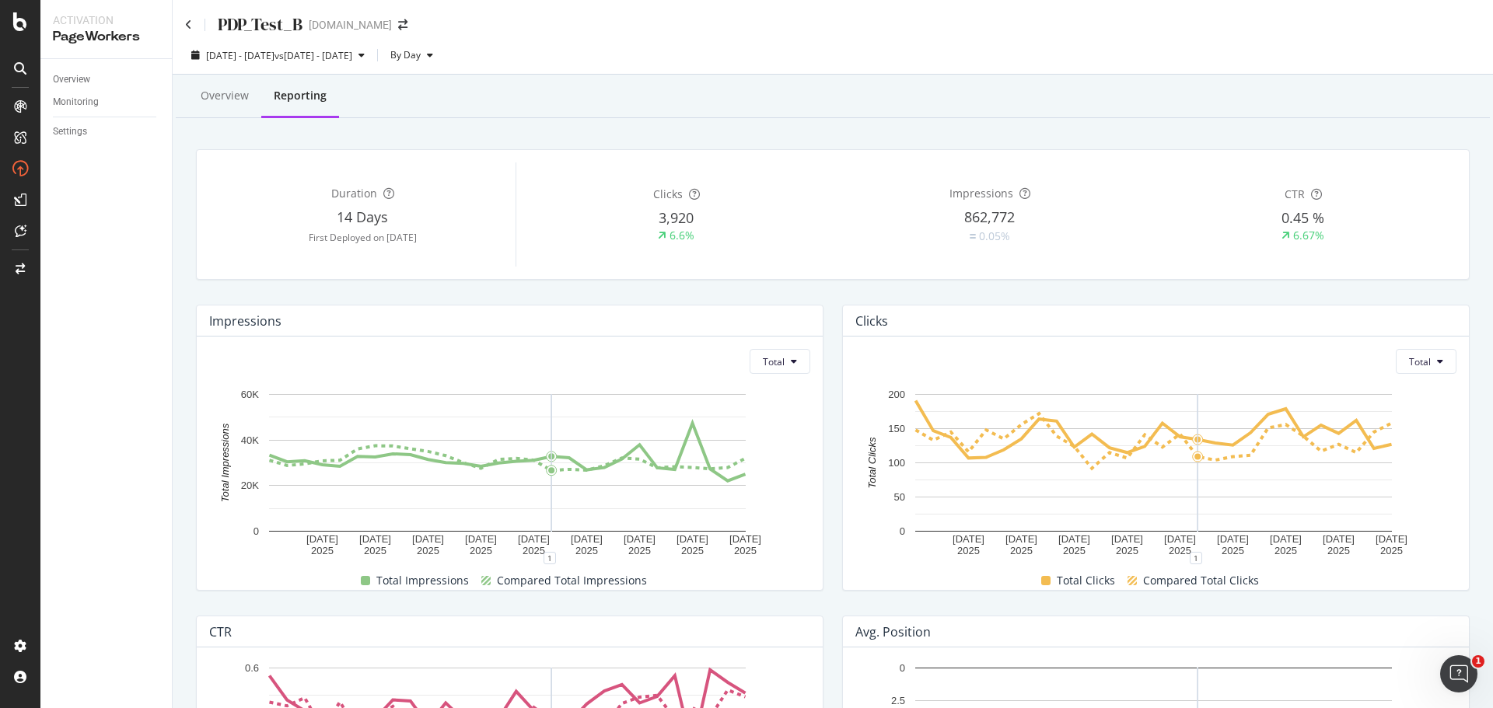
click at [183, 24] on div "PDP_Test_B davidyurman.com" at bounding box center [833, 18] width 1320 height 37
click at [189, 24] on icon at bounding box center [188, 24] width 7 height 11
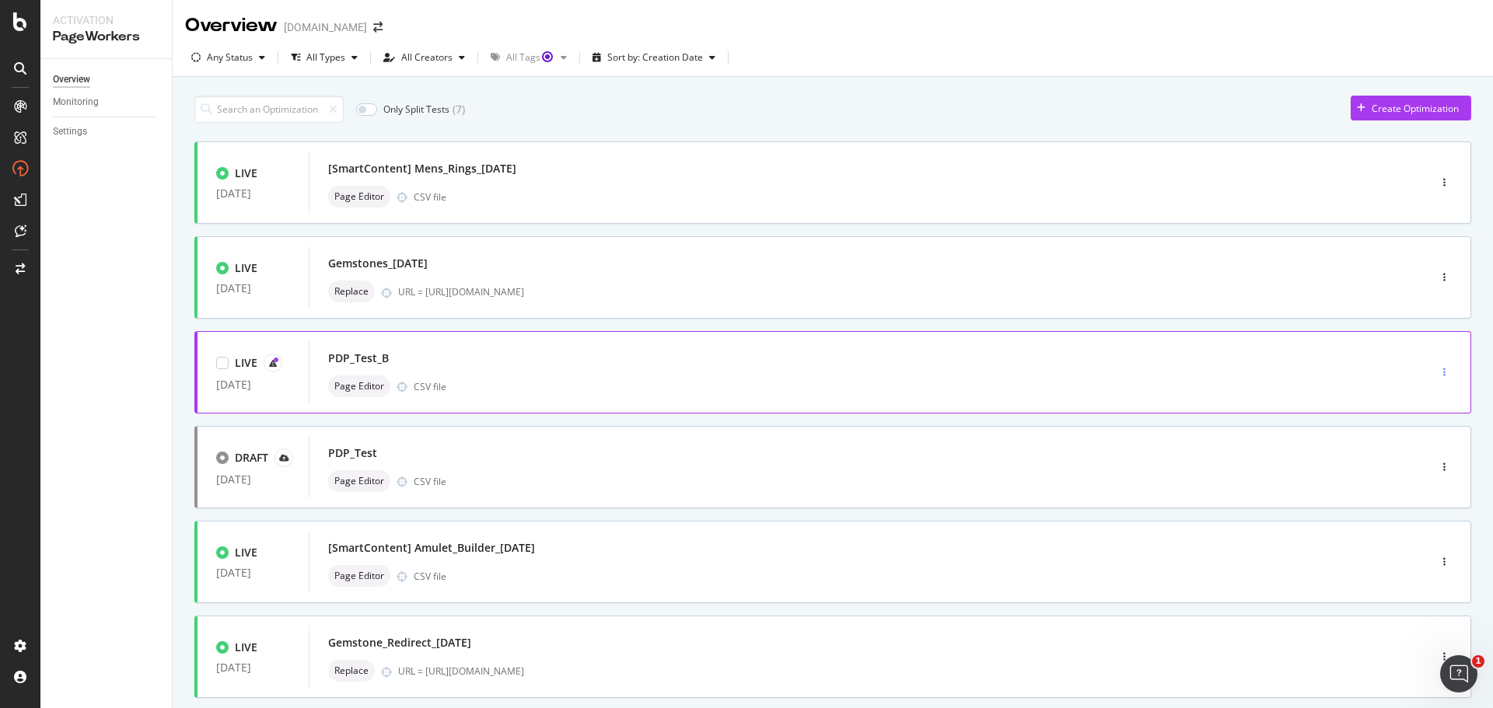
drag, startPoint x: 669, startPoint y: 365, endPoint x: 1434, endPoint y: 372, distance: 765.0
click at [1437, 372] on div "button" at bounding box center [1444, 372] width 15 height 9
click at [1426, 400] on div "Edit" at bounding box center [1406, 401] width 72 height 19
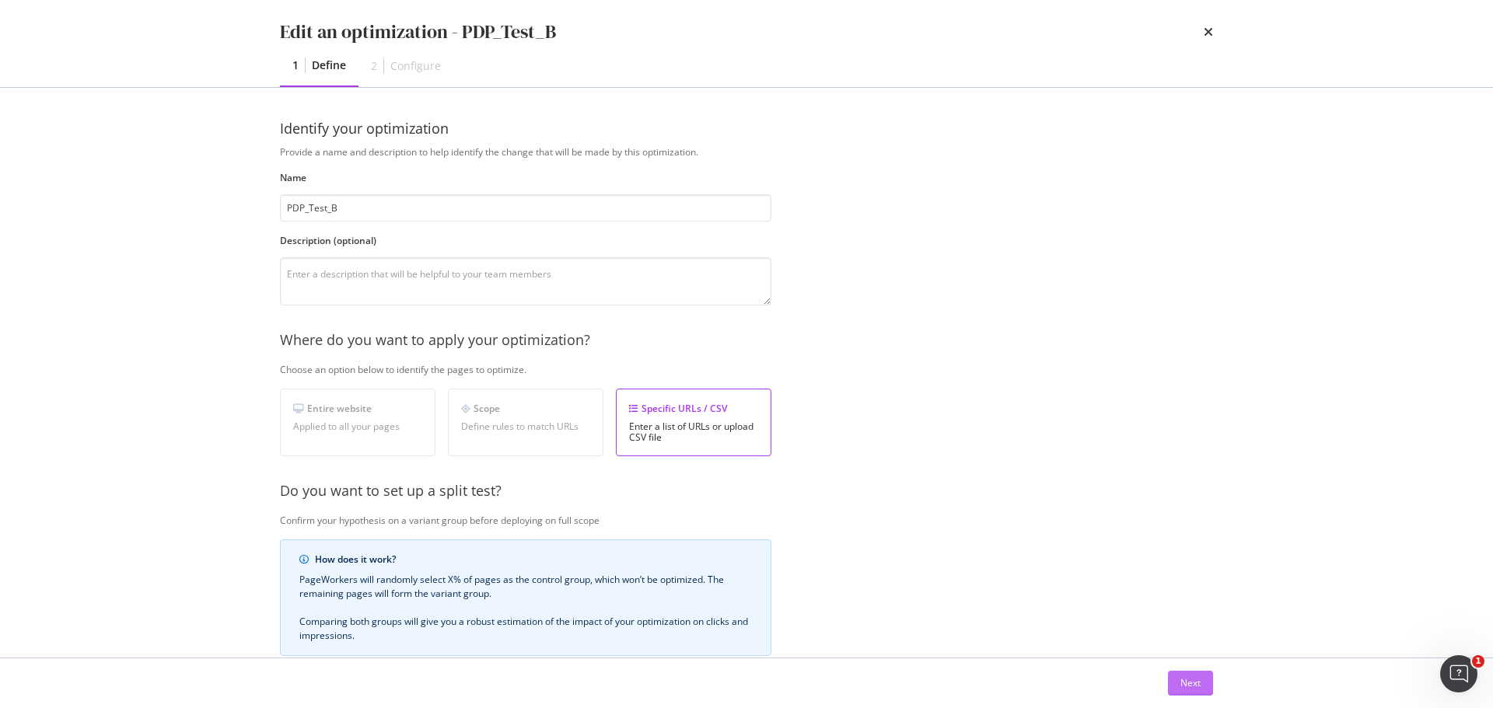
click at [1206, 687] on button "Next" at bounding box center [1190, 683] width 45 height 25
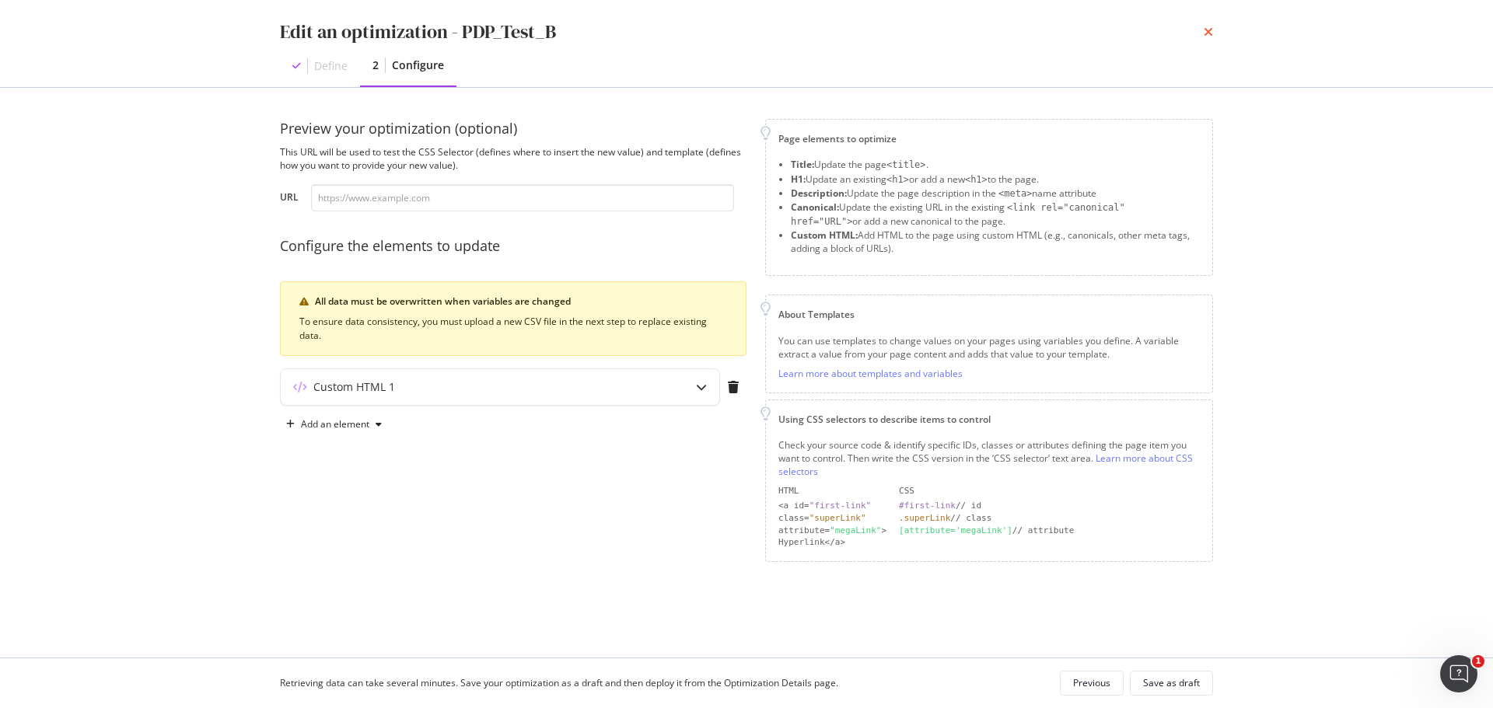
click at [1211, 33] on icon "times" at bounding box center [1207, 32] width 9 height 12
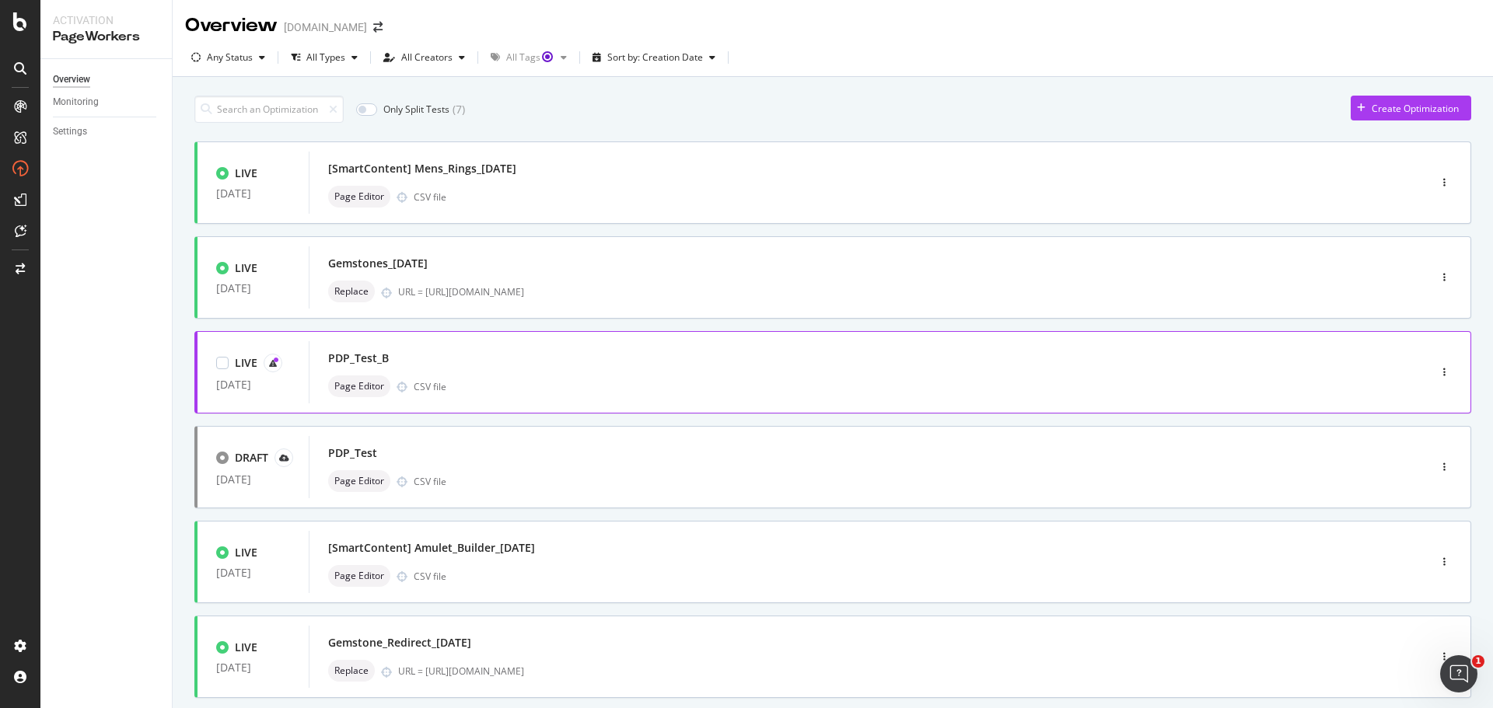
click at [463, 338] on div "LIVE 31 Jul. 2025 PDP_Test_B Page Editor CSV file" at bounding box center [832, 372] width 1277 height 82
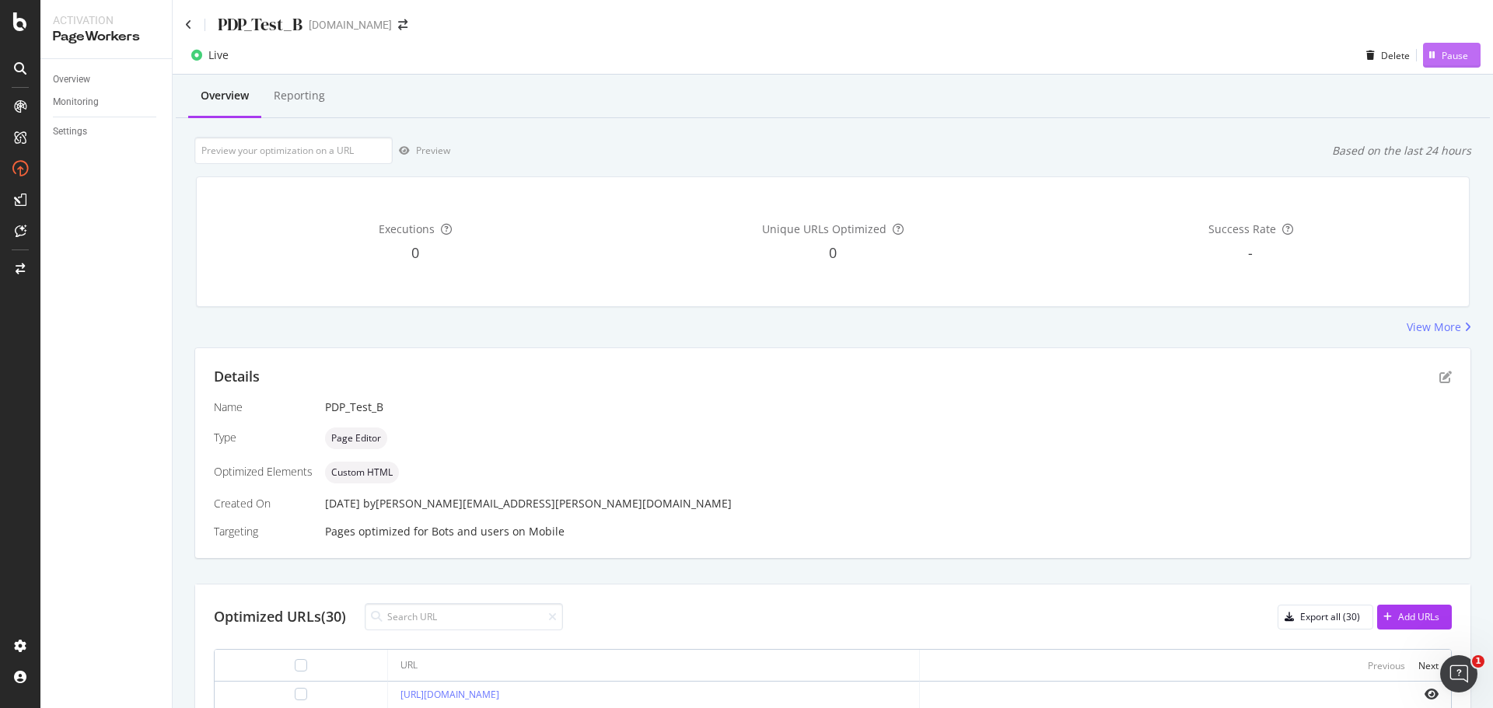
click at [1423, 61] on div "Pause" at bounding box center [1445, 55] width 45 height 23
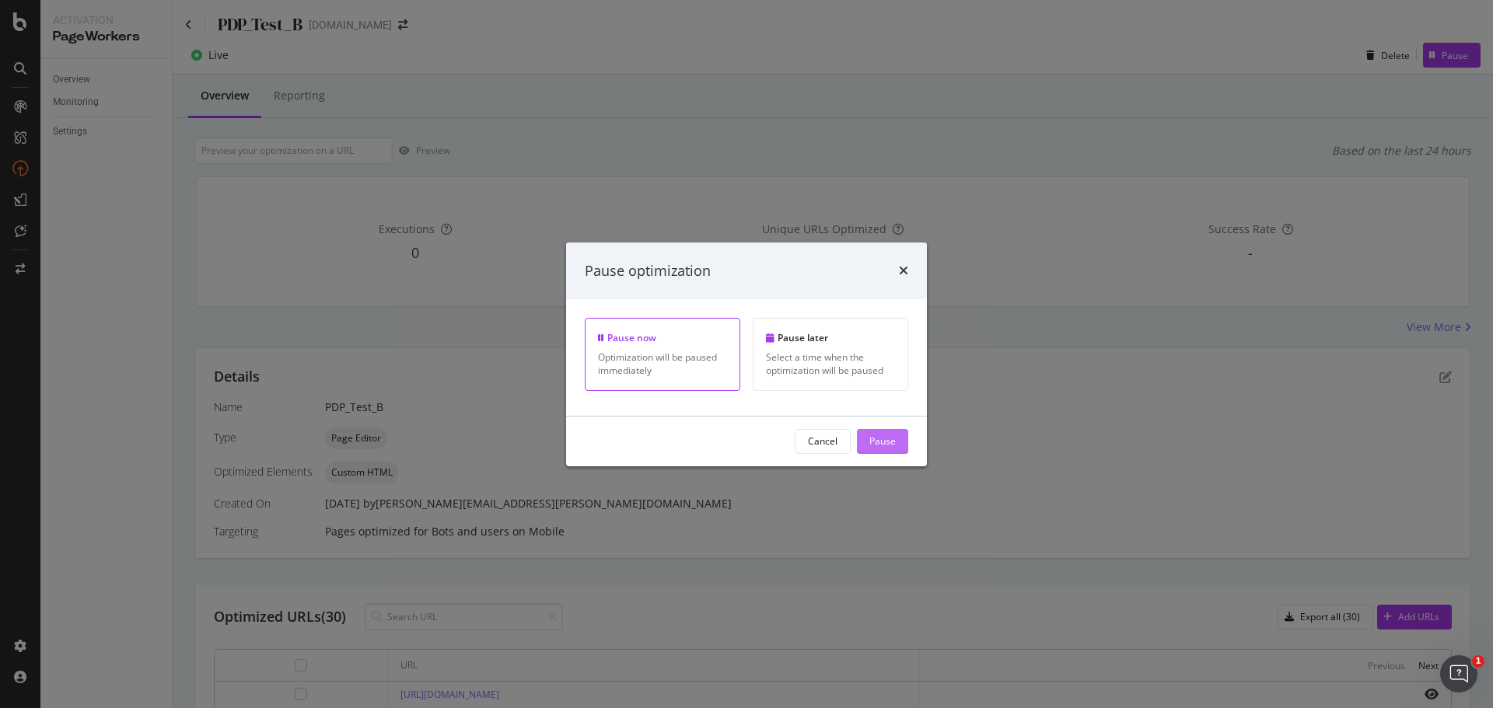
click at [888, 448] on div "Pause" at bounding box center [882, 441] width 26 height 13
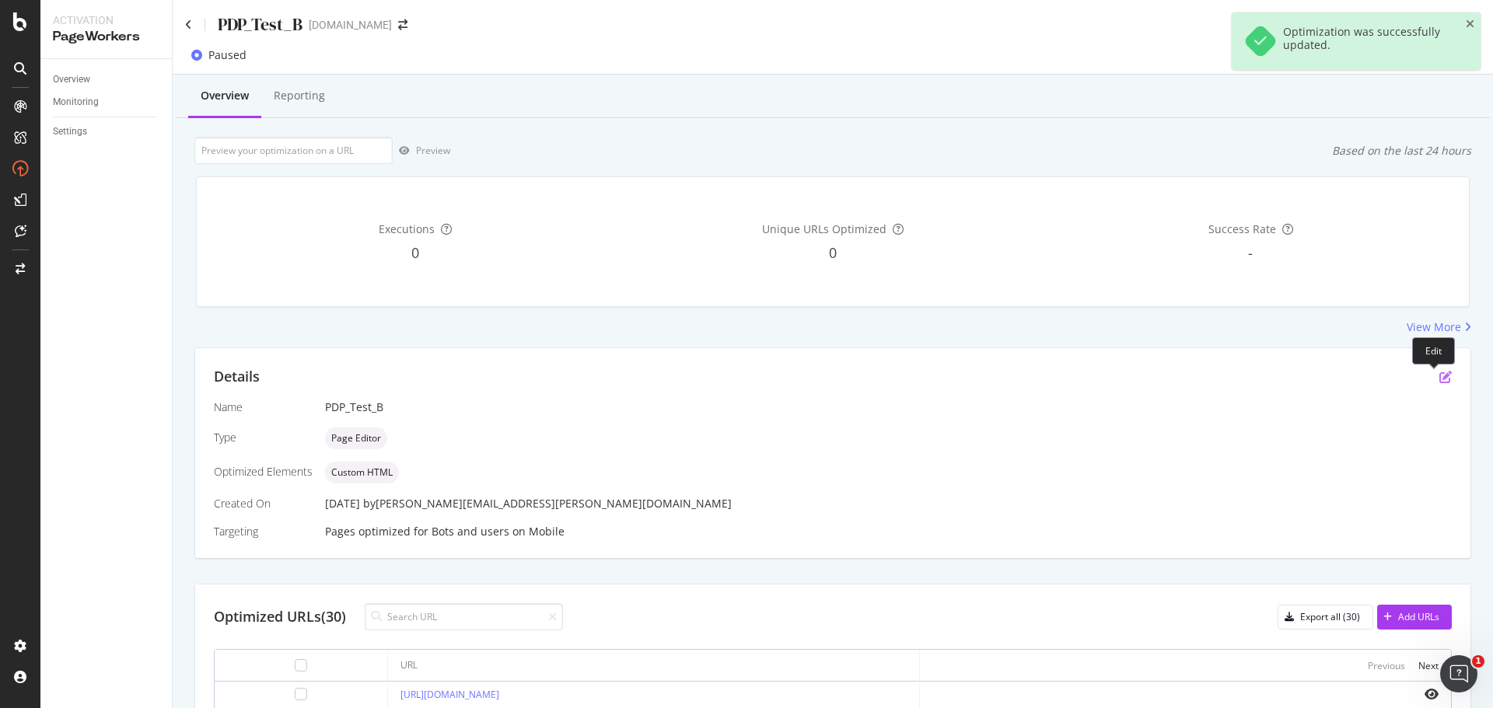
click at [1439, 376] on icon "pen-to-square" at bounding box center [1445, 377] width 12 height 12
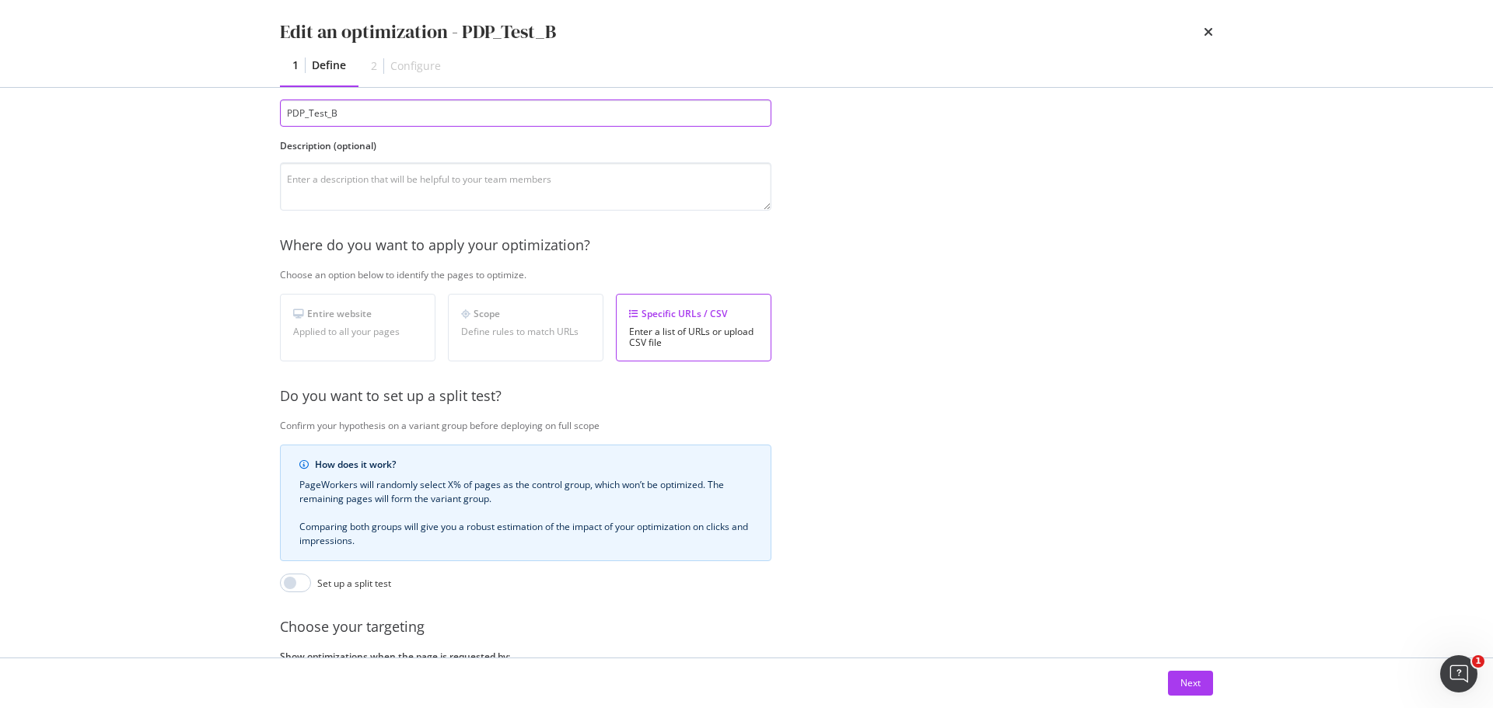
scroll to position [239, 0]
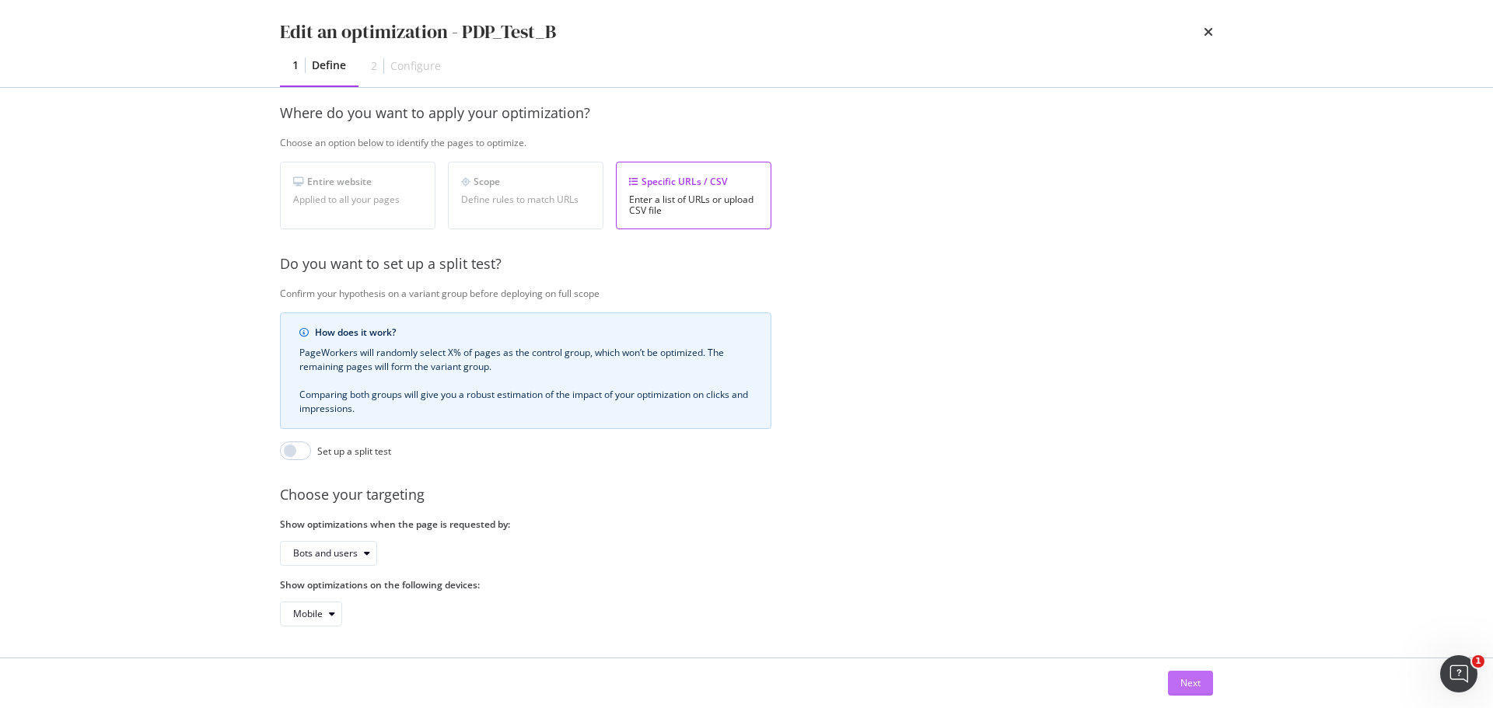
click at [1199, 687] on div "Next" at bounding box center [1190, 682] width 20 height 13
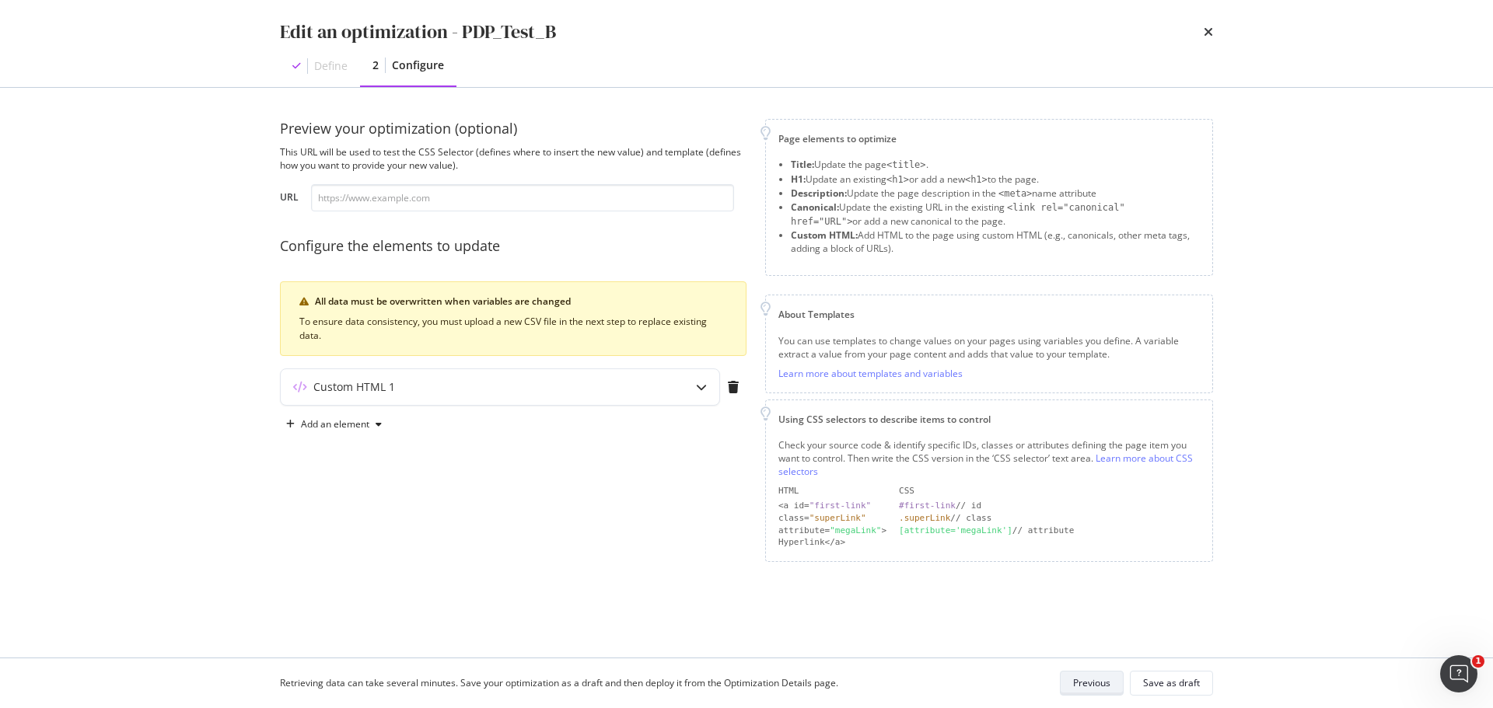
scroll to position [0, 0]
click at [564, 407] on div "Custom HTML 1" at bounding box center [513, 391] width 466 height 44
click at [570, 390] on div "Custom HTML 1" at bounding box center [469, 387] width 377 height 16
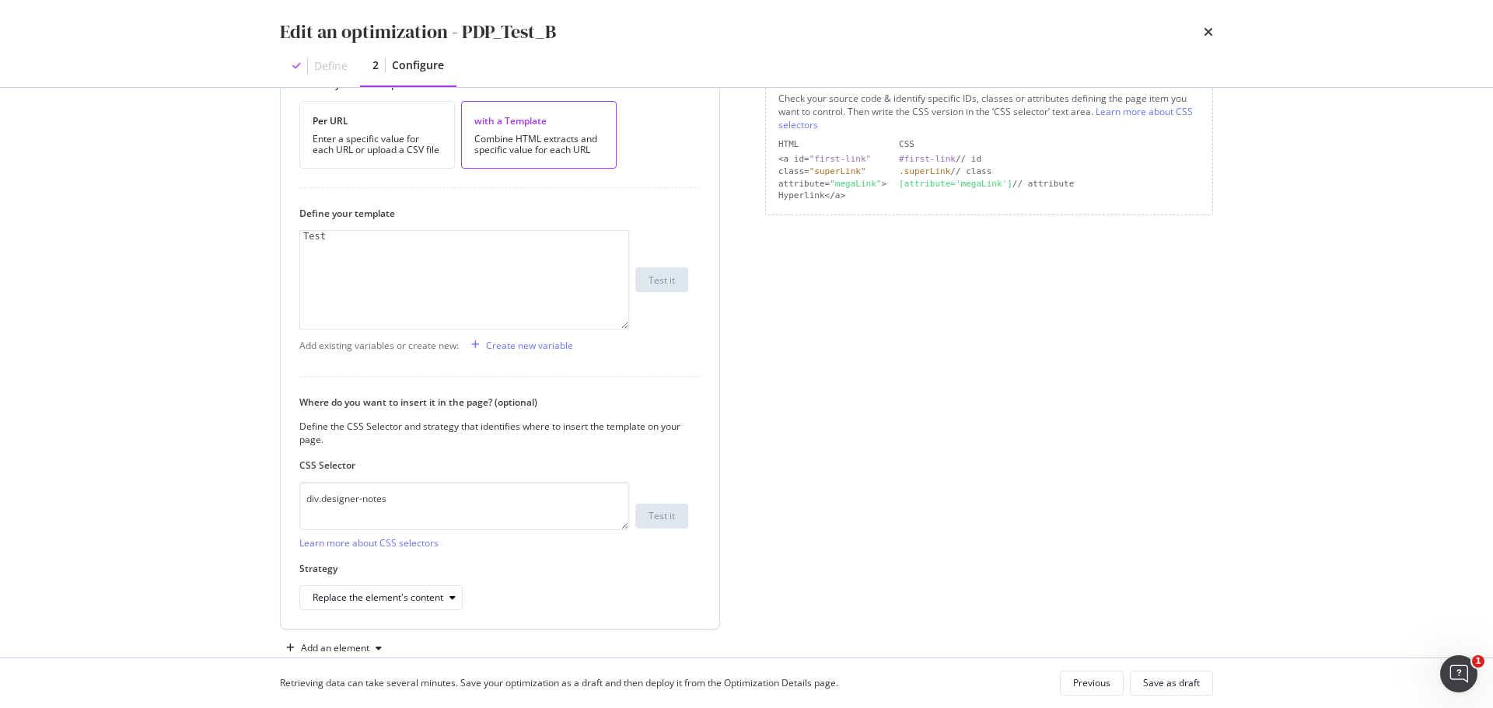
scroll to position [381, 0]
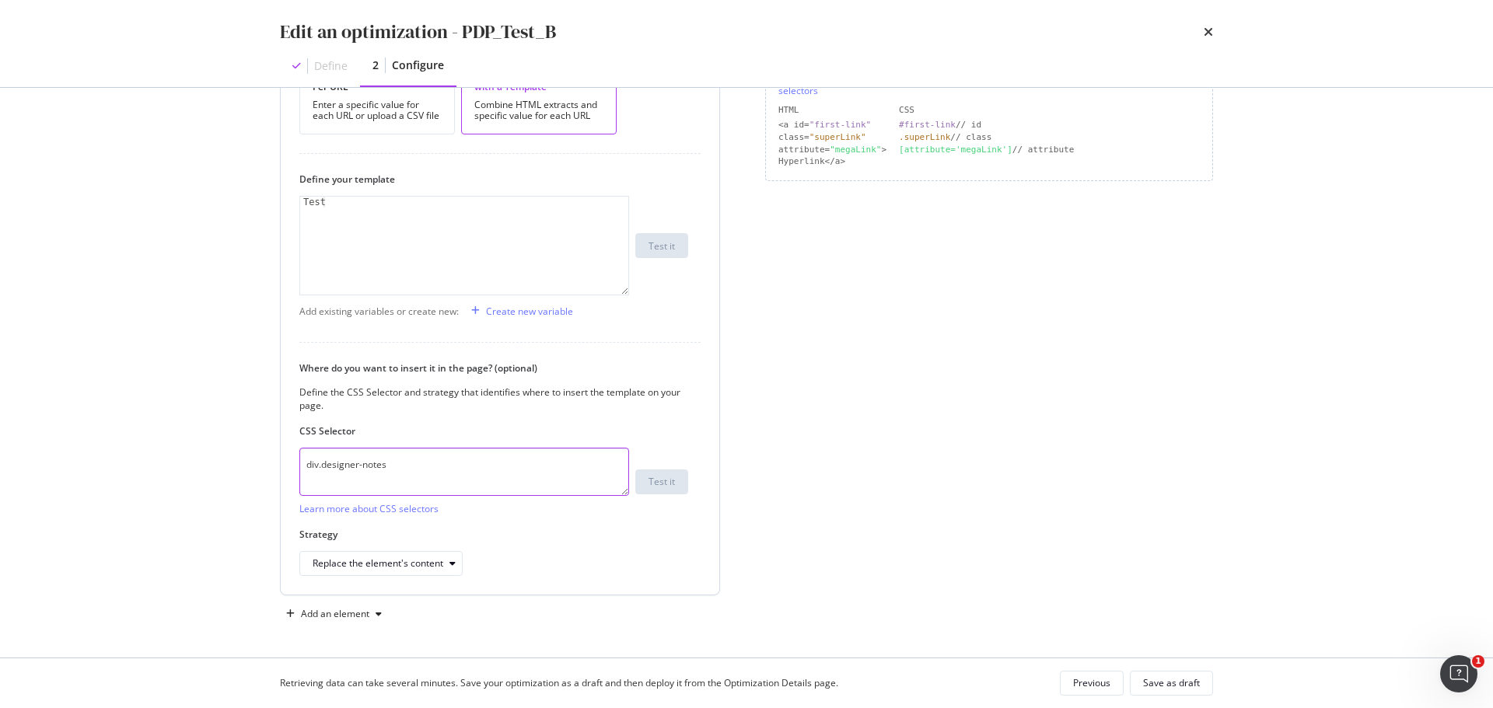
drag, startPoint x: 419, startPoint y: 473, endPoint x: 295, endPoint y: 471, distance: 123.6
click at [295, 471] on div "How do you want to provide the new value? Per URL Enter a specific value for ea…" at bounding box center [500, 309] width 438 height 571
click at [517, 309] on div "Create new variable" at bounding box center [529, 311] width 87 height 13
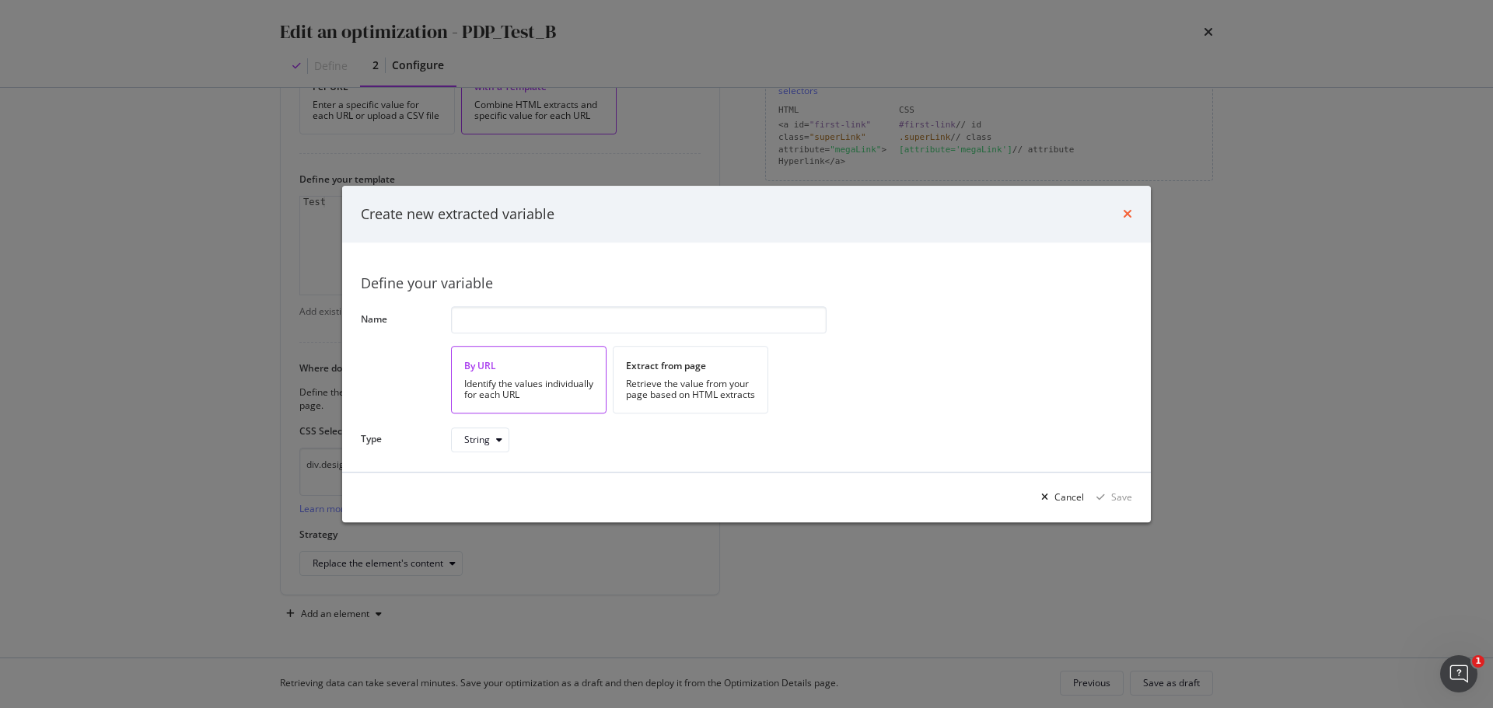
click at [1124, 218] on icon "times" at bounding box center [1127, 214] width 9 height 12
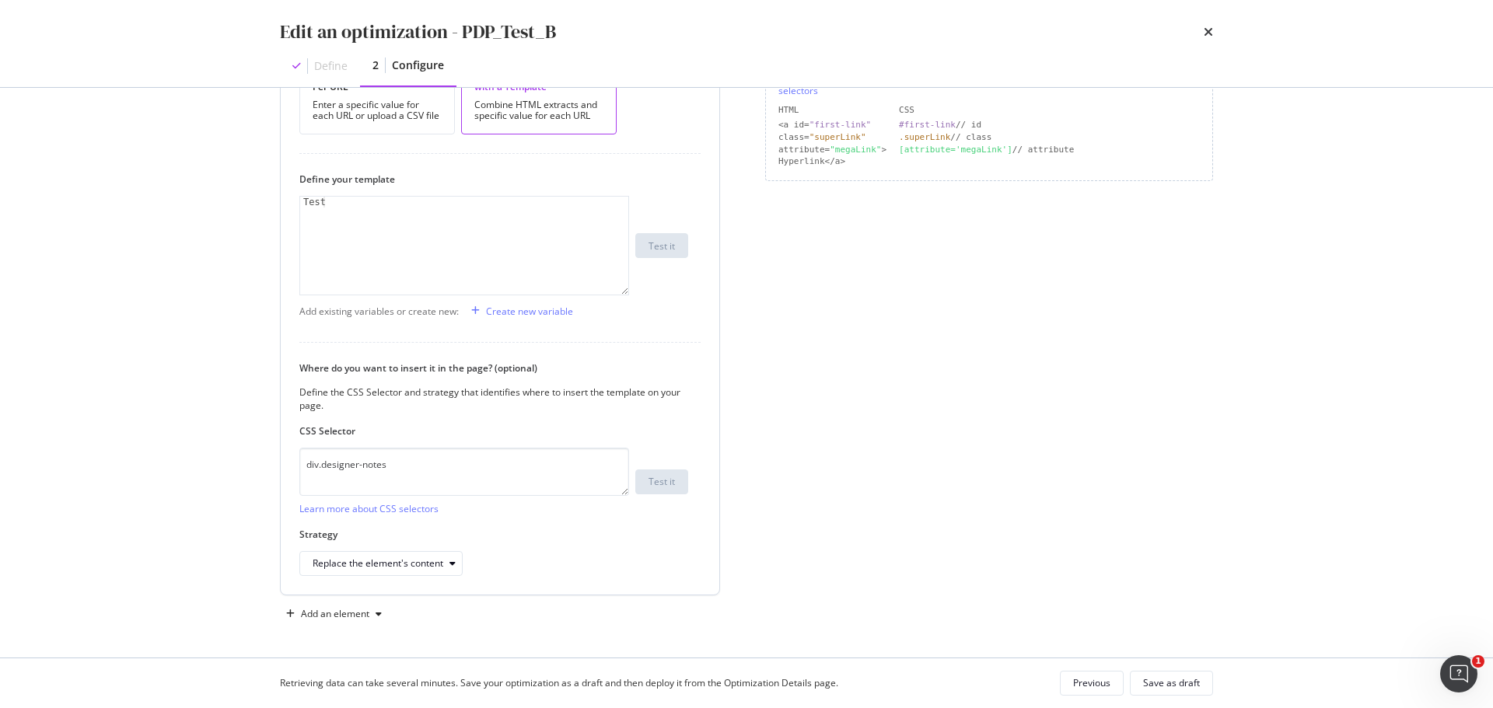
type textarea "Test"
drag, startPoint x: 387, startPoint y: 209, endPoint x: 134, endPoint y: 190, distance: 254.1
click at [134, 190] on div "Edit an optimization - PDP_Test_B Define 2 Configure Preview your optimization …" at bounding box center [746, 354] width 1493 height 708
click at [884, 454] on div "Page elements to optimize Title: Update the page <title> . H1: Update an existi…" at bounding box center [989, 182] width 448 height 889
click at [536, 201] on div "modal" at bounding box center [464, 257] width 328 height 120
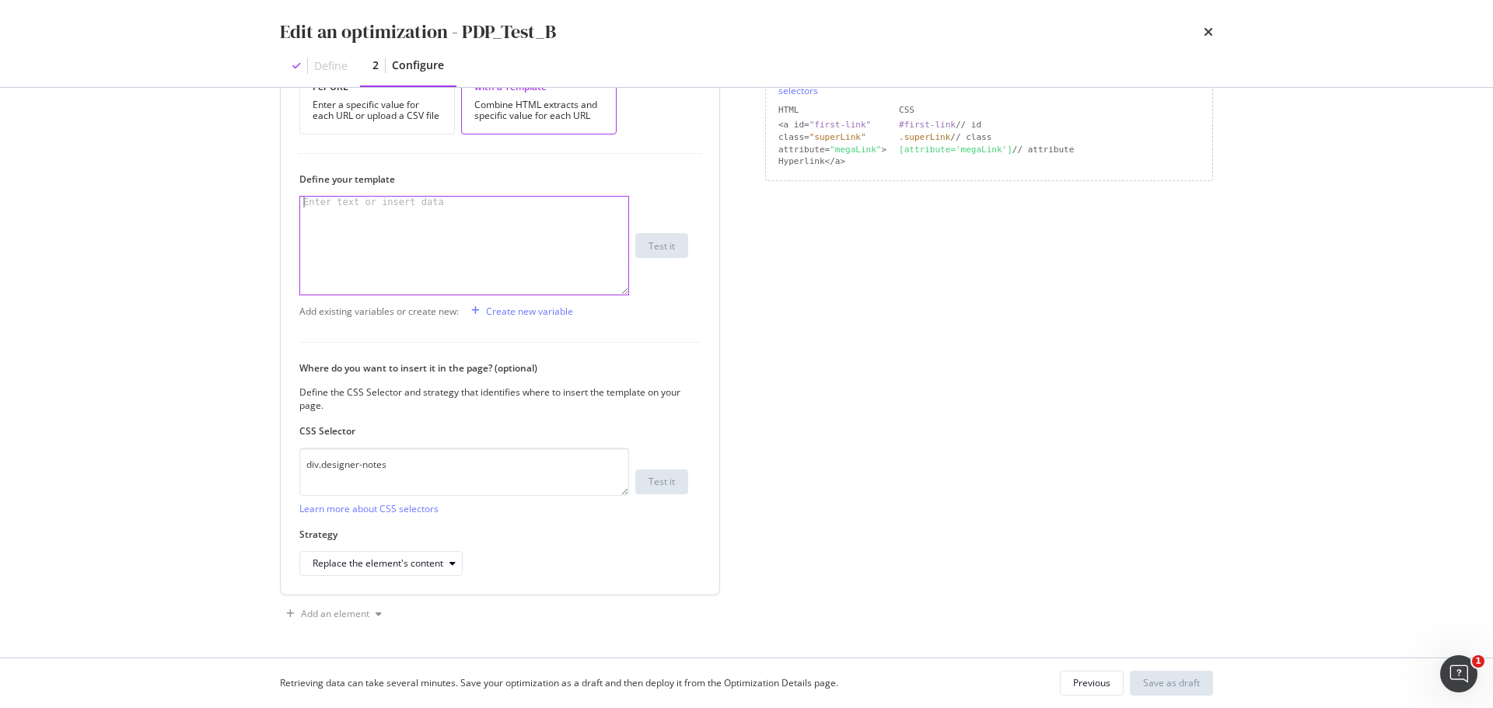
scroll to position [225, 0]
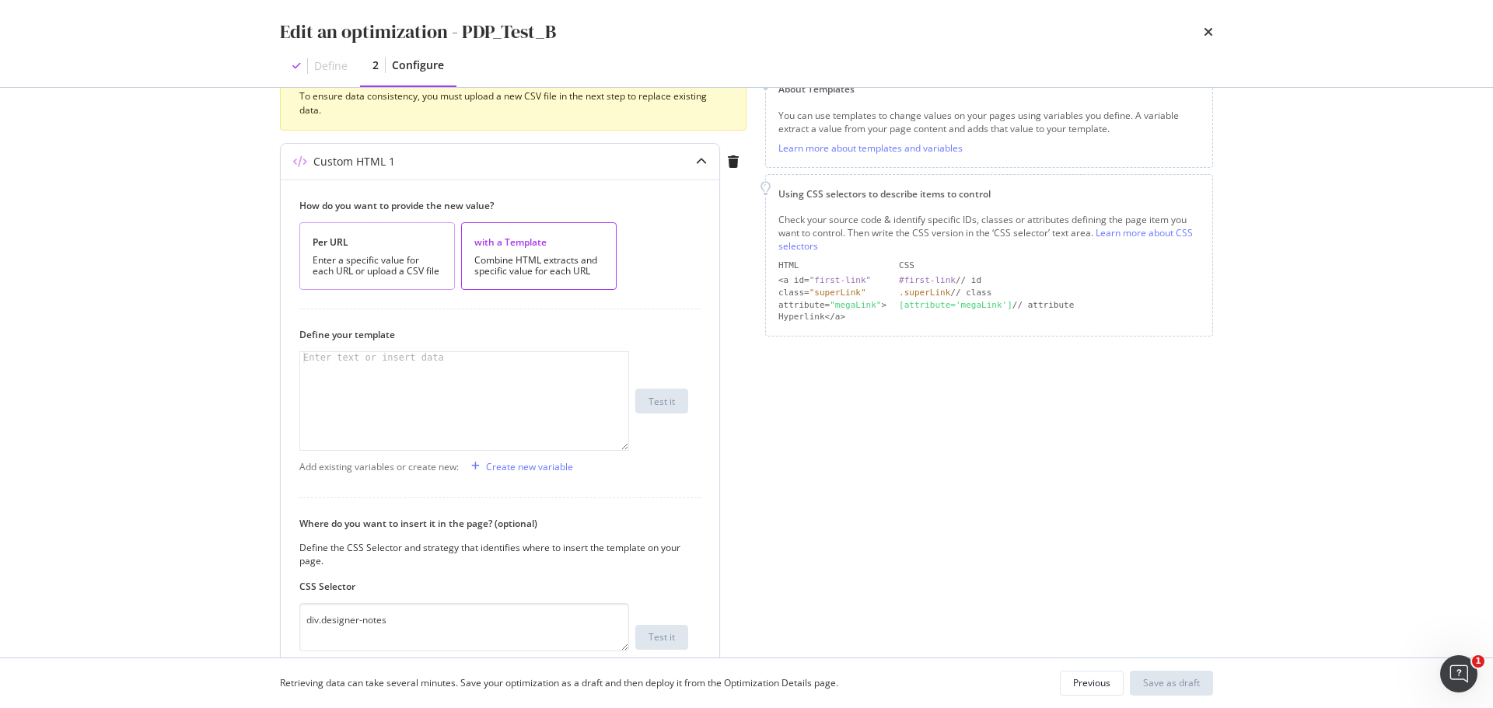
click at [405, 264] on div "Enter a specific value for each URL or upload a CSV file" at bounding box center [377, 266] width 129 height 22
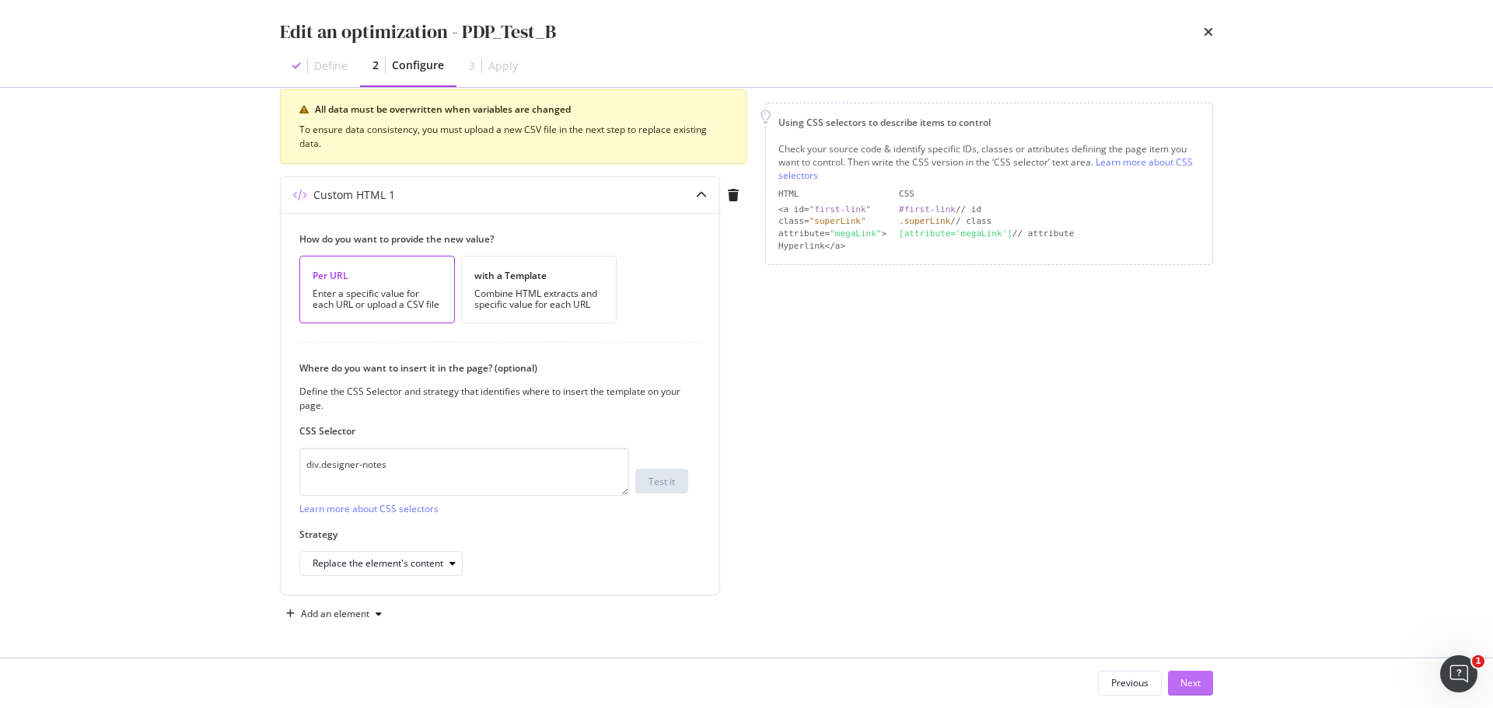
click at [1203, 689] on button "Next" at bounding box center [1190, 683] width 45 height 25
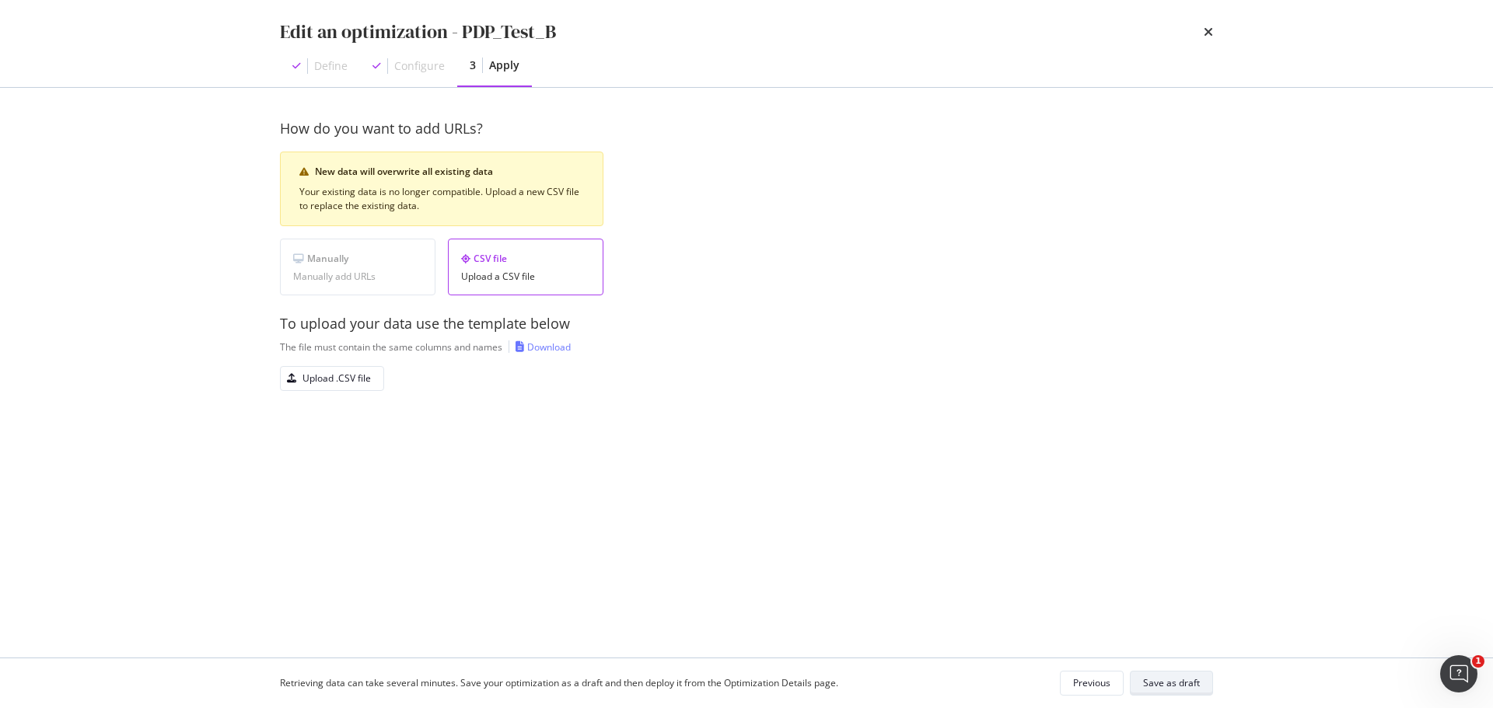
scroll to position [0, 0]
click at [348, 389] on div "Upload .CSV file" at bounding box center [326, 379] width 90 height 22
click at [1207, 33] on icon "times" at bounding box center [1207, 32] width 9 height 12
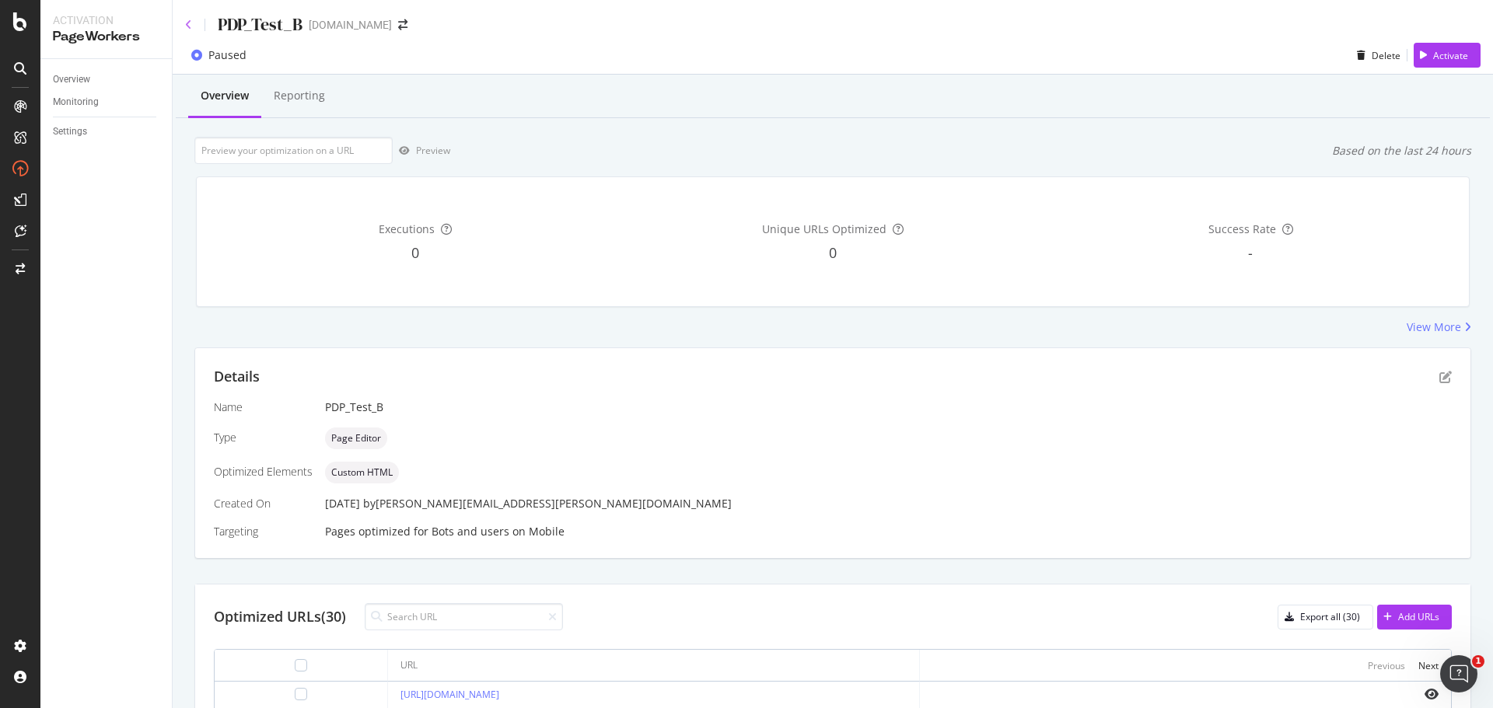
click at [193, 22] on div "PDP_Test_B" at bounding box center [243, 24] width 117 height 24
click at [184, 22] on div "PDP_Test_B davidyurman.com" at bounding box center [833, 18] width 1320 height 37
click at [185, 23] on icon at bounding box center [188, 24] width 7 height 11
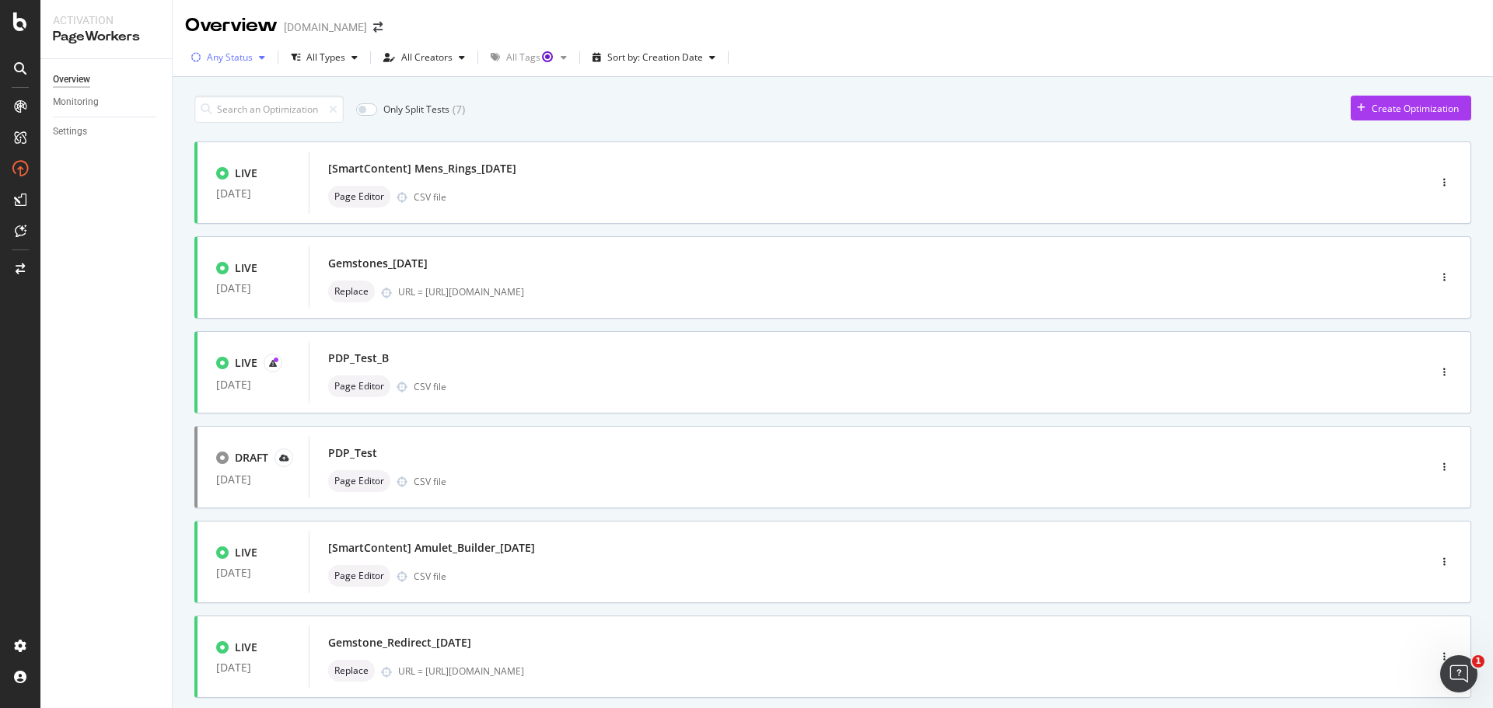
click at [207, 53] on div "Any Status" at bounding box center [230, 57] width 46 height 9
click at [214, 128] on div "Any Status Live ( 52 ) Paused ( 3 ) Draft ( 1 )" at bounding box center [232, 128] width 68 height 91
click at [204, 121] on div at bounding box center [204, 116] width 12 height 12
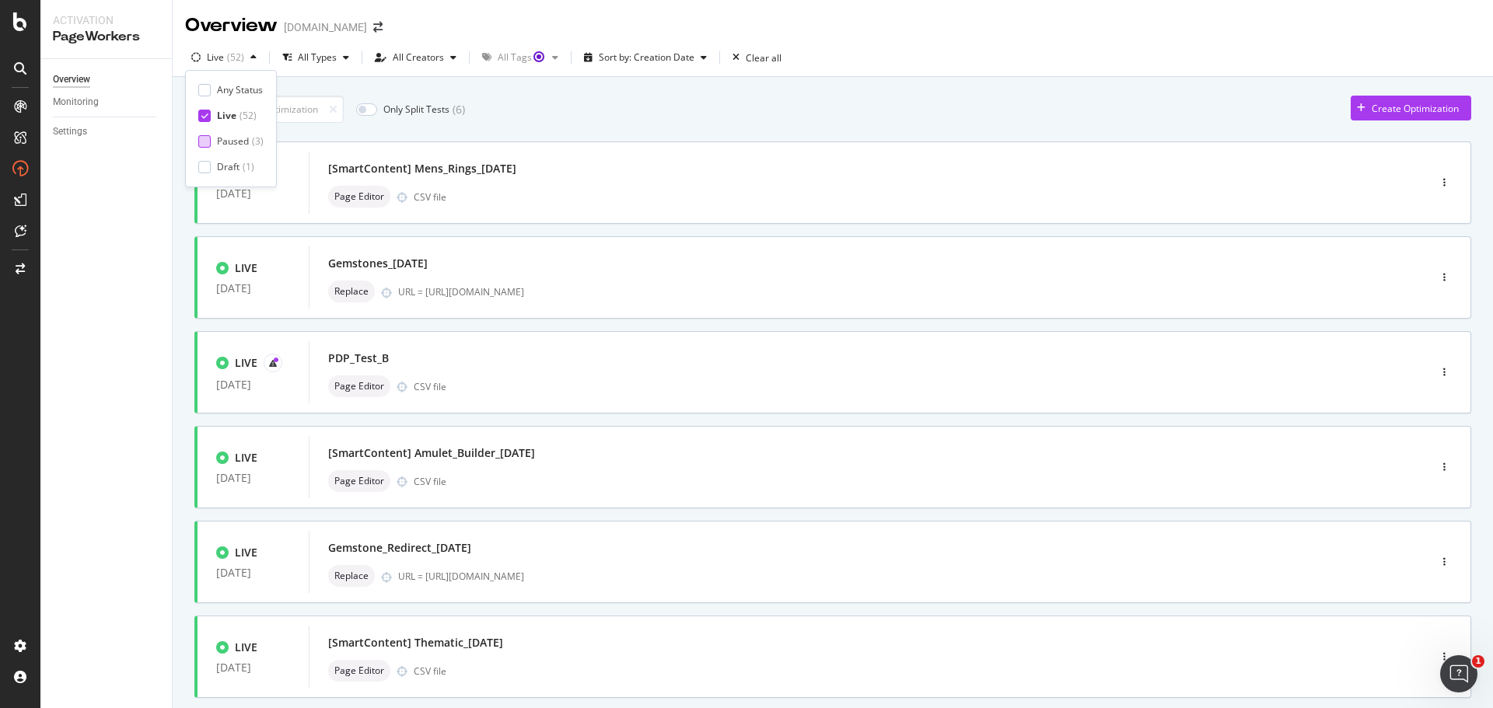
click at [202, 139] on div at bounding box center [204, 141] width 12 height 12
click at [1443, 370] on icon "button" at bounding box center [1444, 372] width 2 height 9
click at [1421, 419] on div "Pause" at bounding box center [1406, 426] width 72 height 19
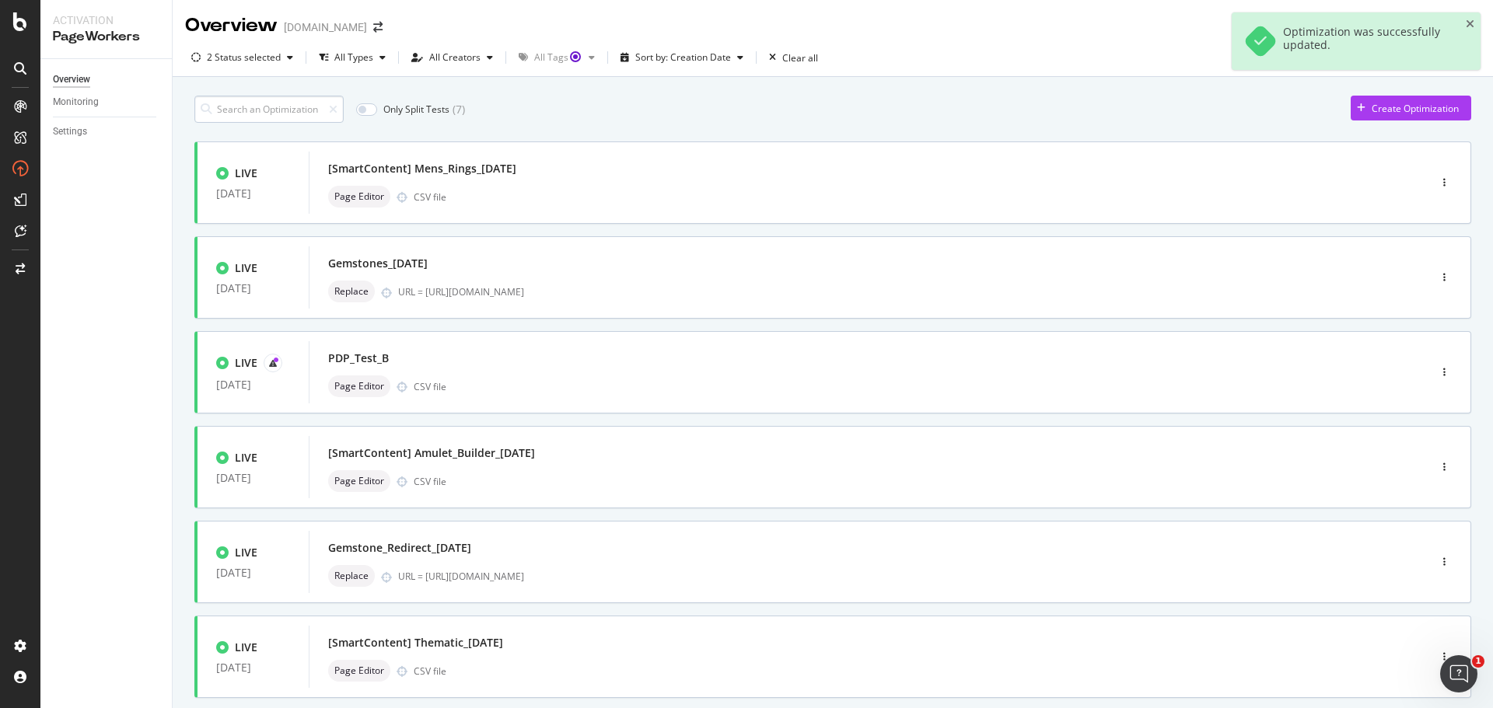
click at [278, 113] on input at bounding box center [268, 109] width 149 height 27
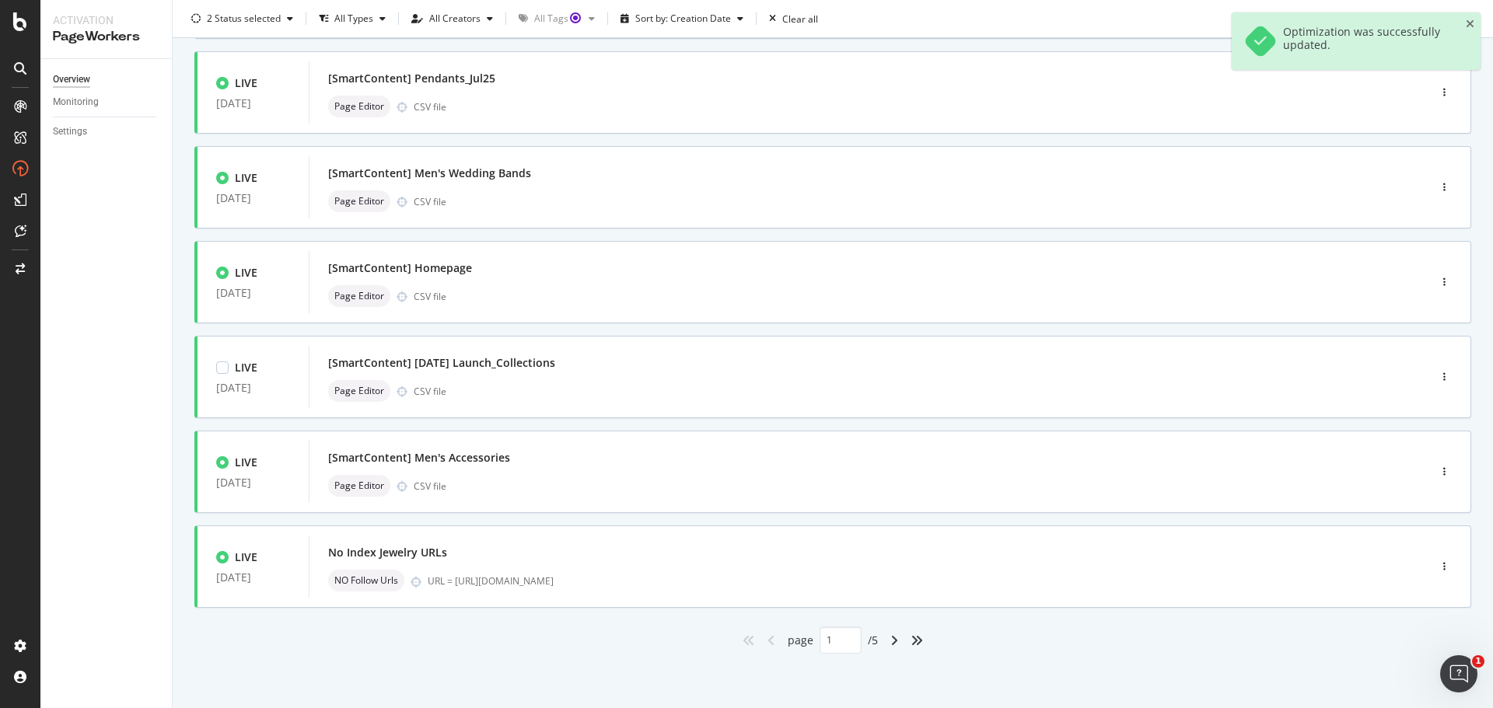
scroll to position [159, 0]
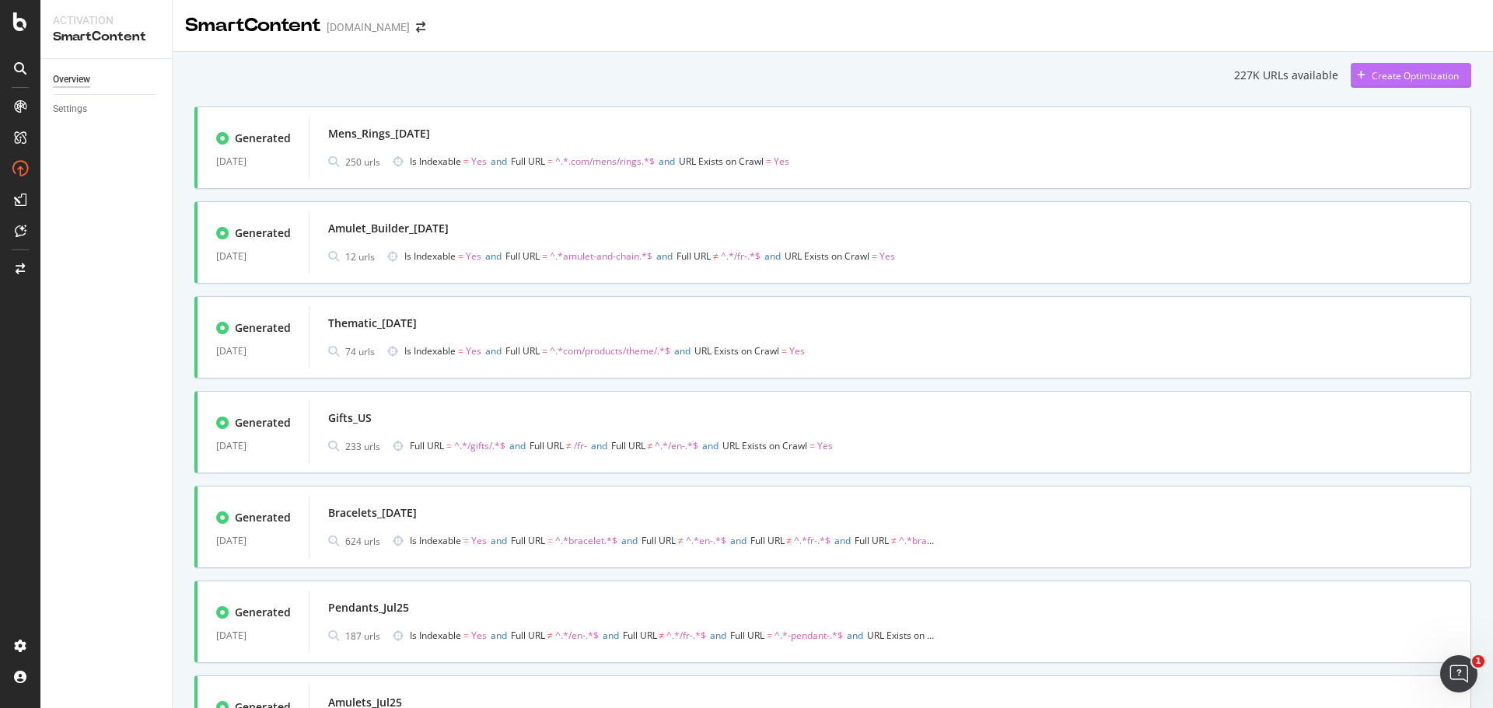
click at [1430, 79] on div "Create Optimization" at bounding box center [1414, 75] width 87 height 13
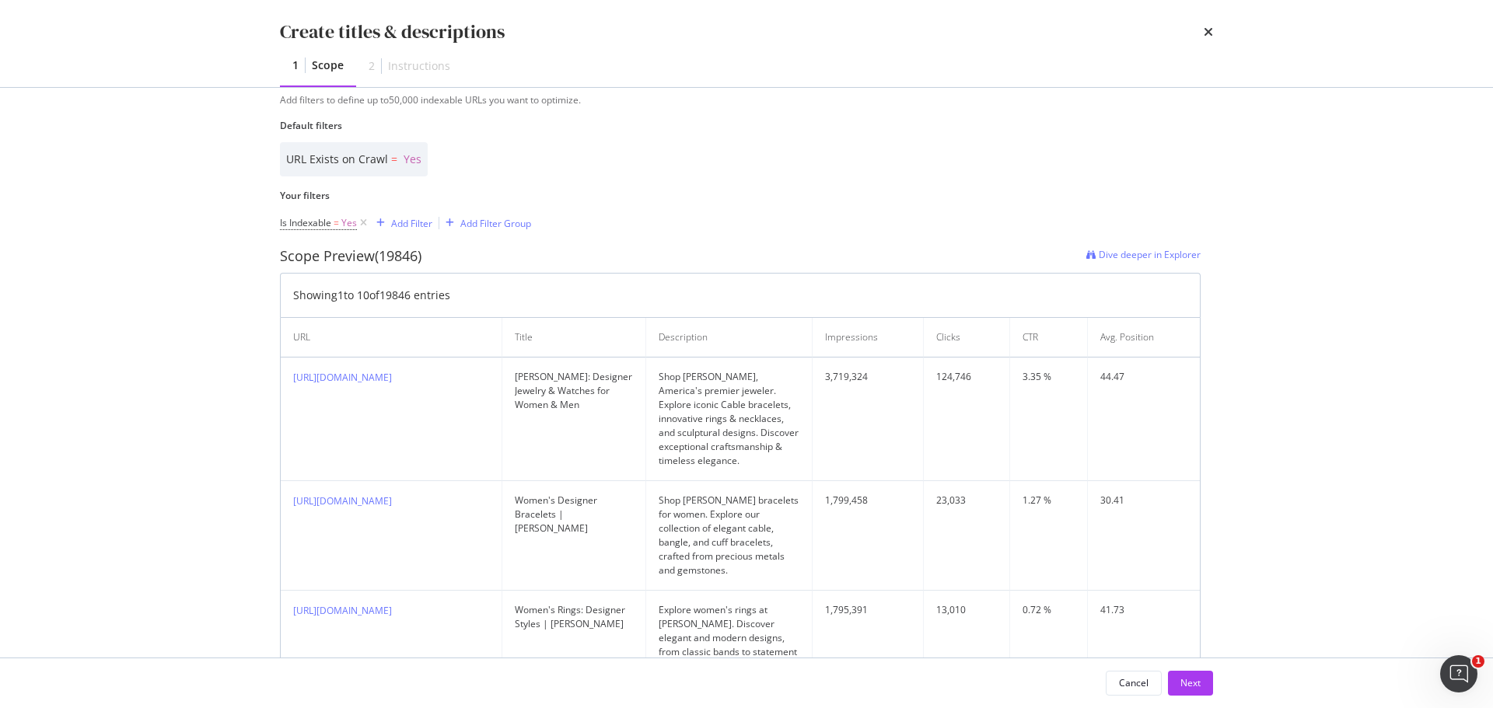
scroll to position [311, 0]
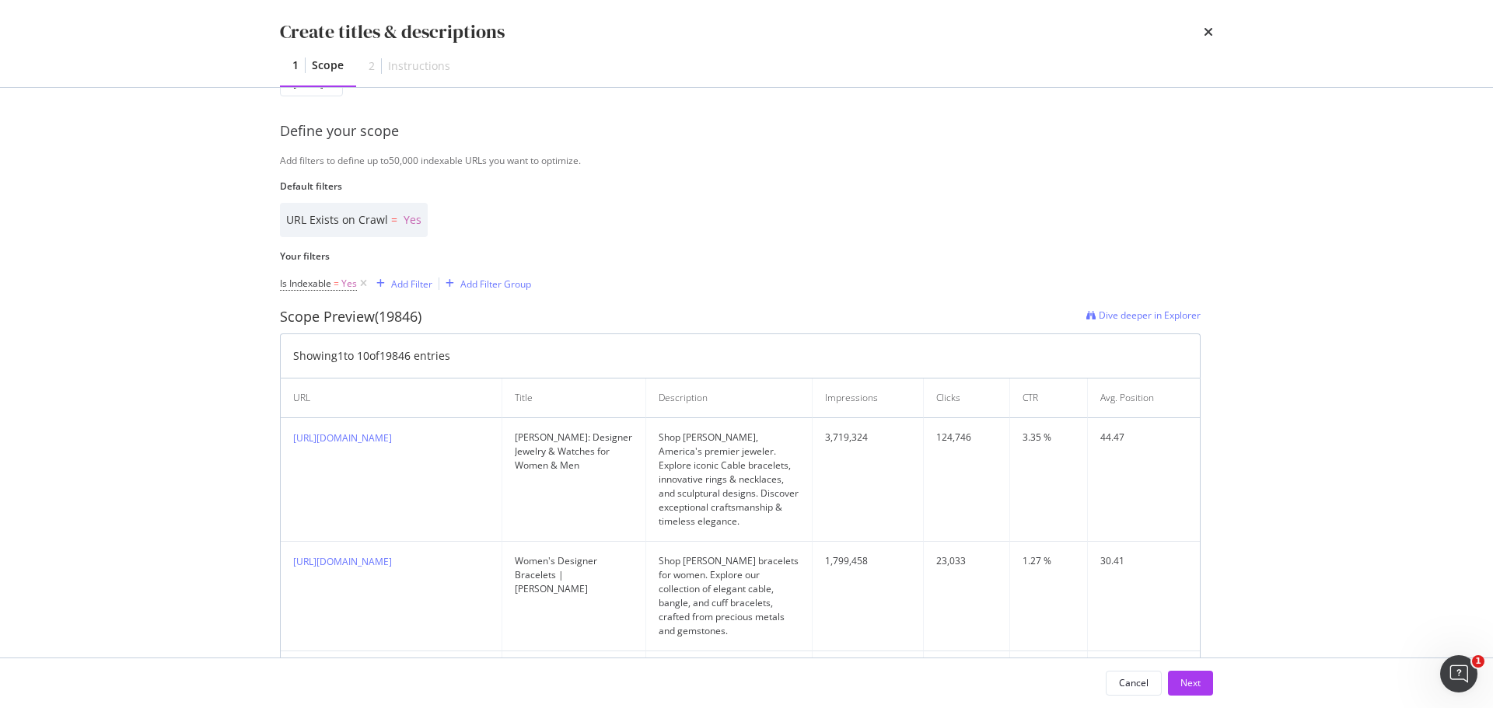
type input "PDP_Test_C"
click at [1206, 33] on icon "times" at bounding box center [1207, 32] width 9 height 12
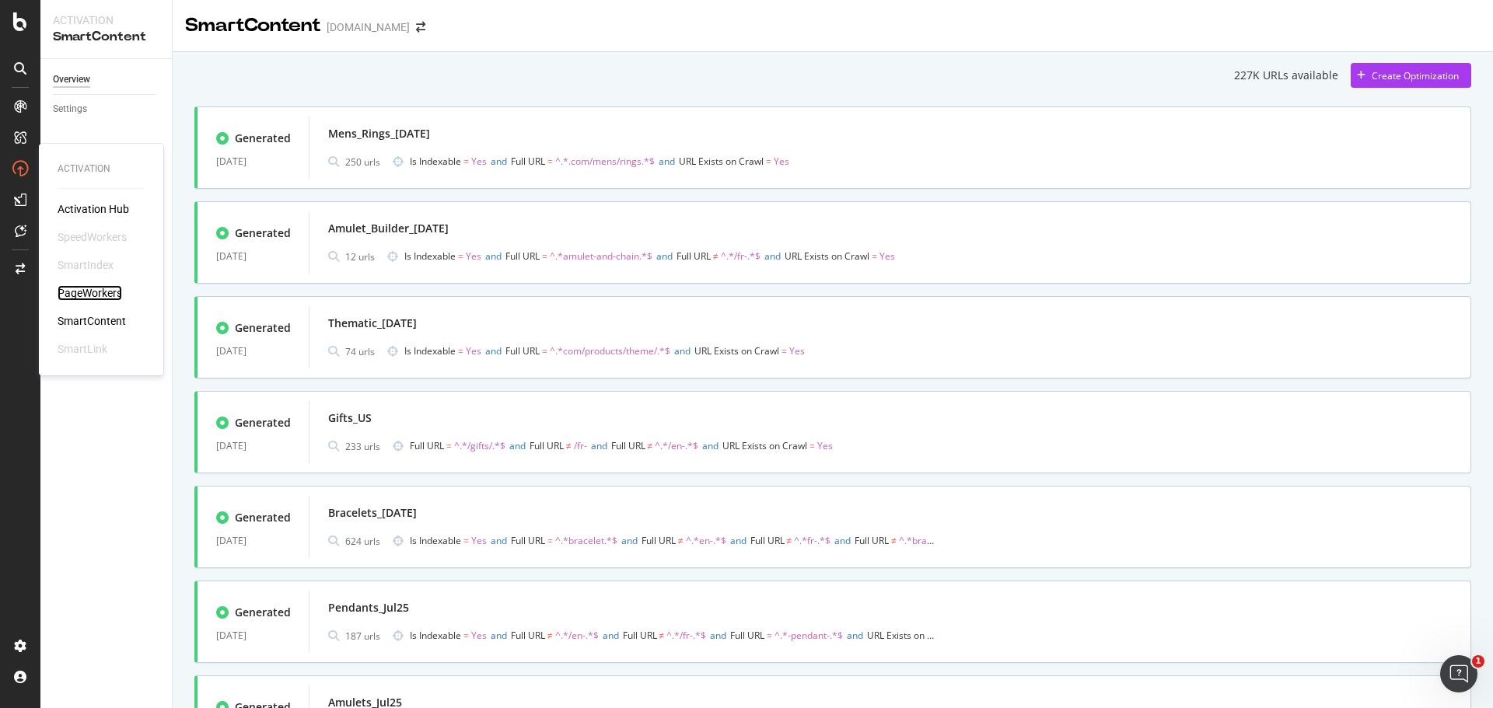
click at [89, 290] on div "PageWorkers" at bounding box center [90, 293] width 65 height 16
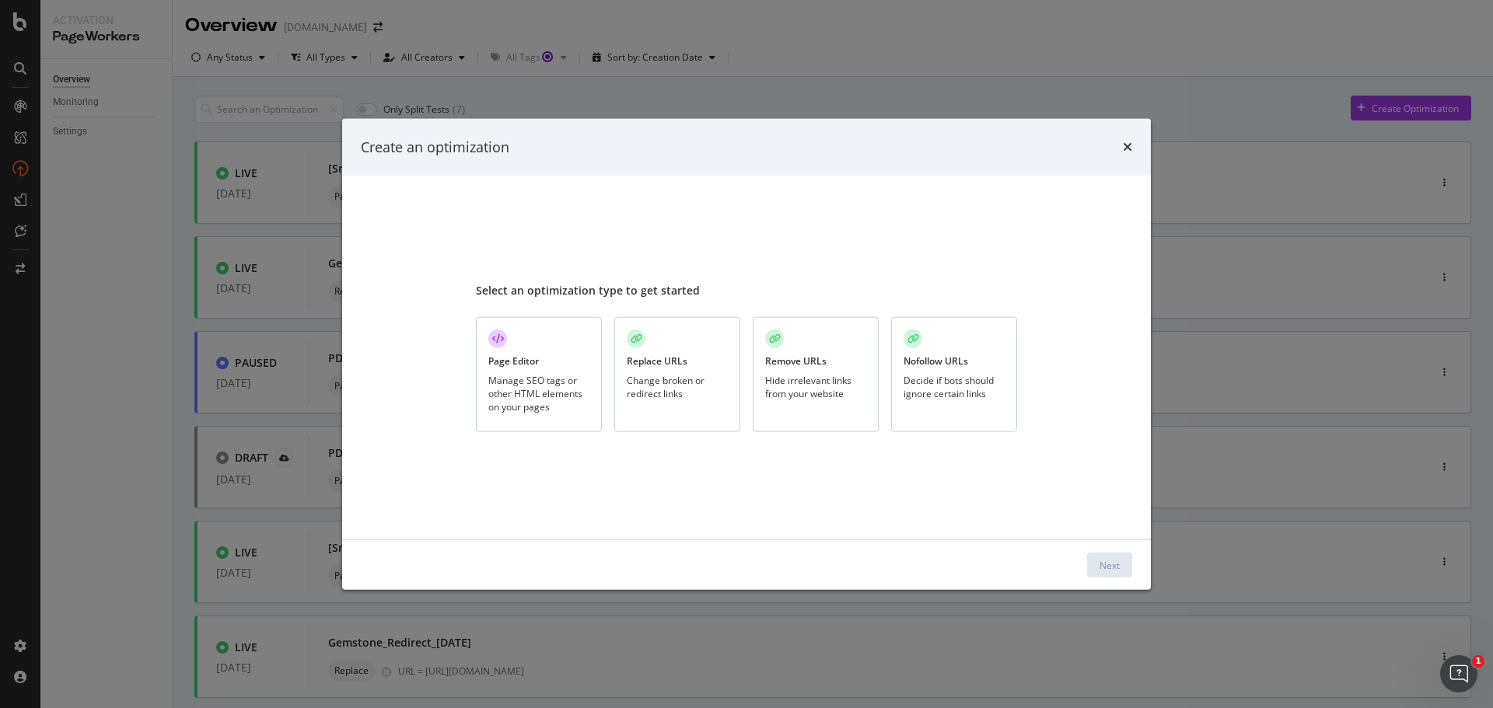
click at [530, 383] on div "Manage SEO tags or other HTML elements on your pages" at bounding box center [538, 394] width 101 height 40
click at [1111, 565] on div "Next" at bounding box center [1109, 564] width 20 height 13
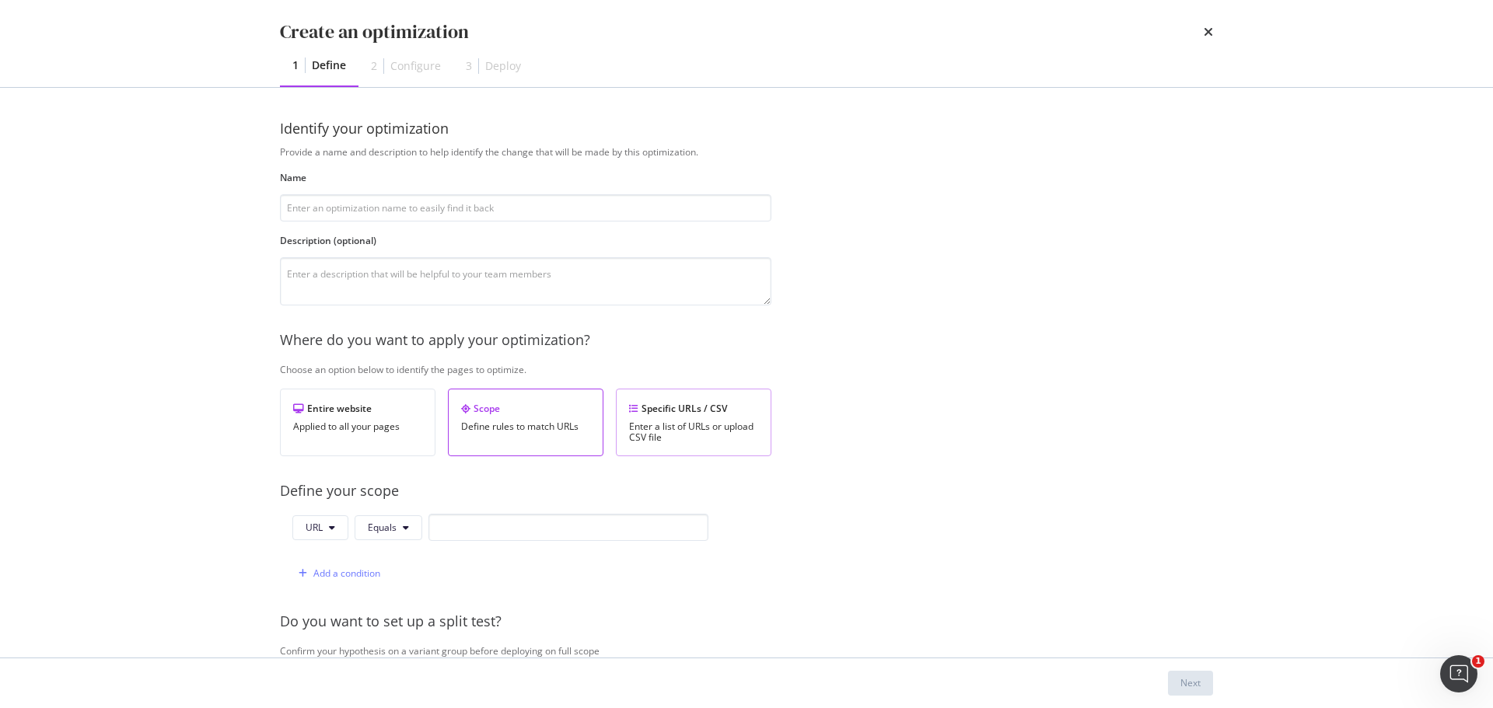
click at [764, 421] on div "Specific URLs / CSV Enter a list of URLs or upload CSV file" at bounding box center [693, 423] width 155 height 68
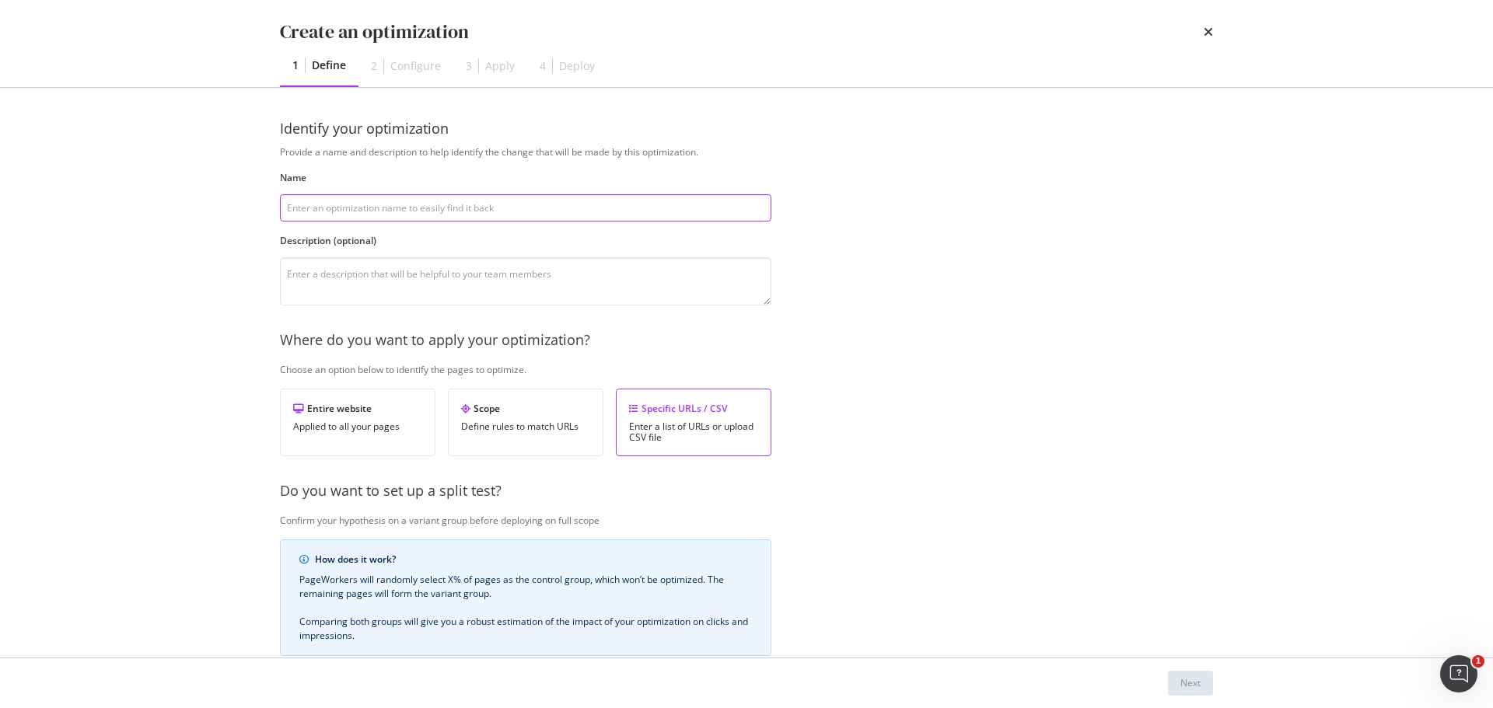
click at [521, 208] on input "modal" at bounding box center [525, 207] width 491 height 27
type input "PDP_Test_C"
click at [943, 245] on div "Provide a name and description to help identify the change that will be made by…" at bounding box center [746, 499] width 933 height 708
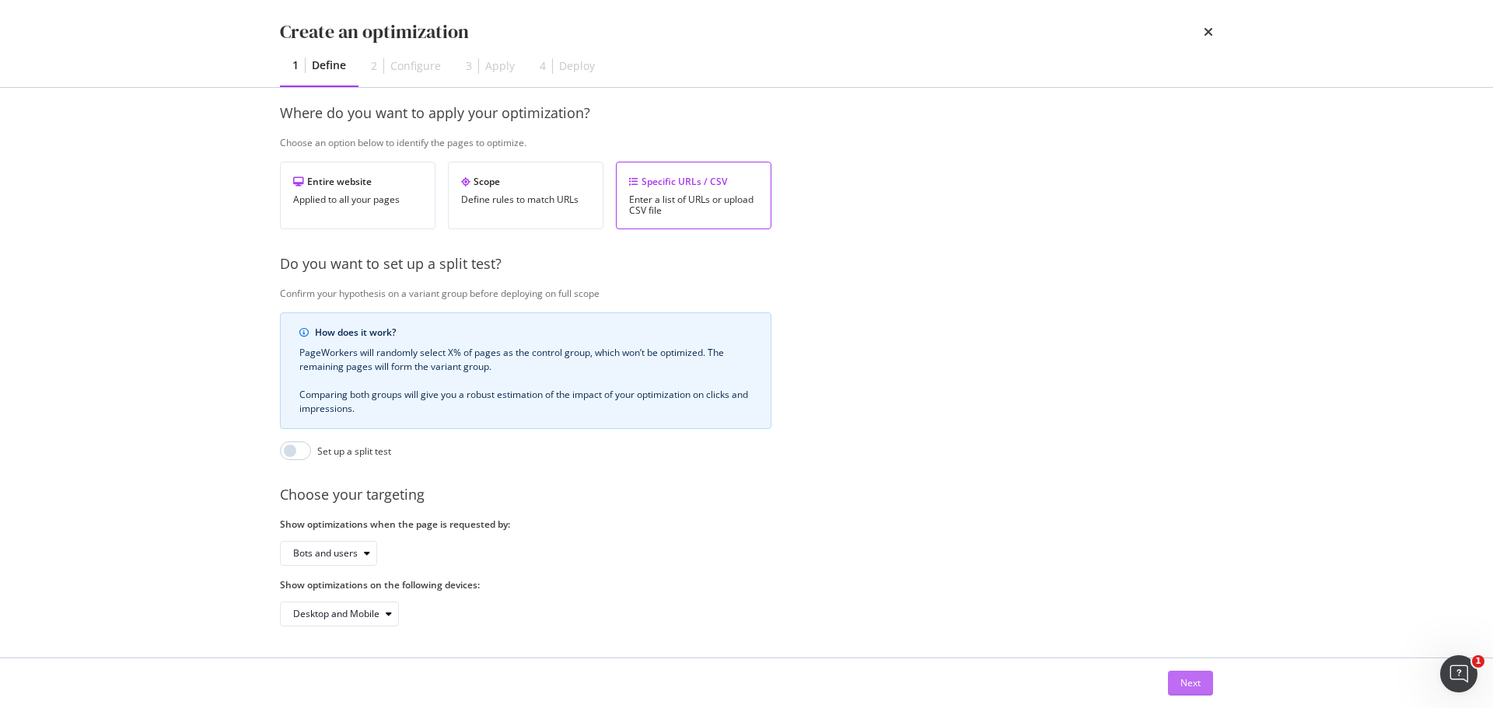
click at [1193, 674] on div "Next" at bounding box center [1190, 683] width 20 height 23
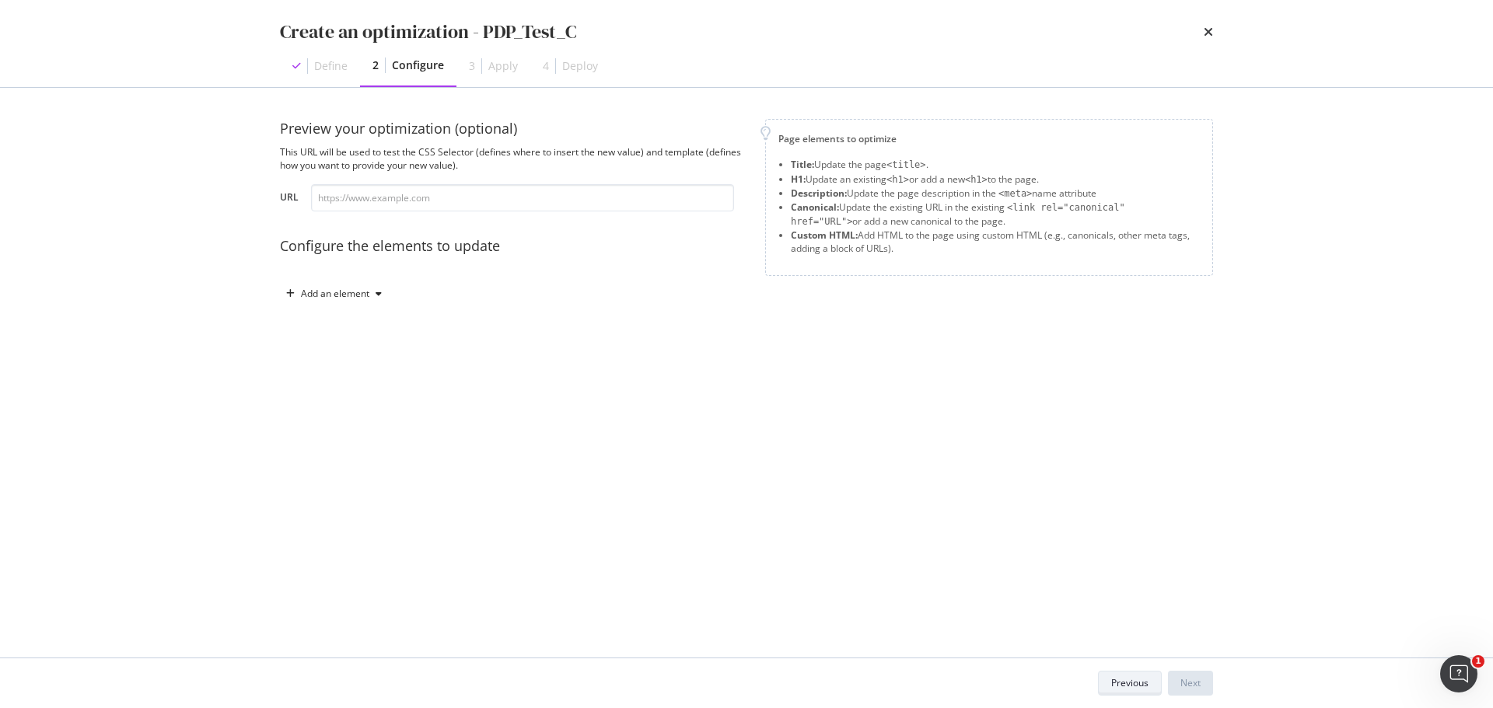
scroll to position [0, 0]
click at [393, 197] on input "modal" at bounding box center [522, 197] width 423 height 27
paste input "[URL][DOMAIN_NAME]"
type input "[URL][DOMAIN_NAME]"
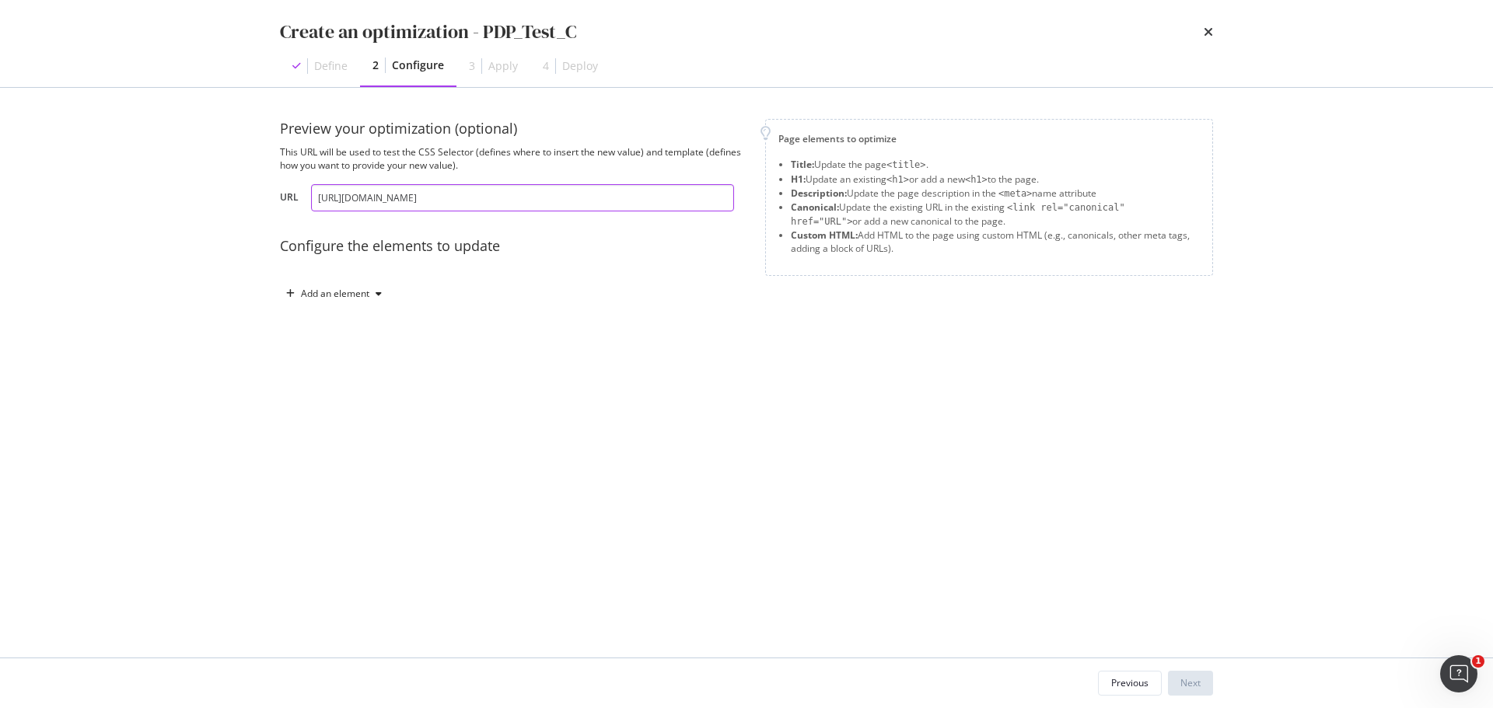
scroll to position [0, 0]
drag, startPoint x: 1026, startPoint y: 338, endPoint x: 1093, endPoint y: 419, distance: 104.9
click at [1026, 340] on div "Preview your optimization (optional) This URL will be used to test the CSS Sele…" at bounding box center [746, 373] width 933 height 508
click at [346, 289] on div "Add an element" at bounding box center [335, 293] width 68 height 9
click at [370, 424] on div "Custom HTML" at bounding box center [351, 426] width 61 height 13
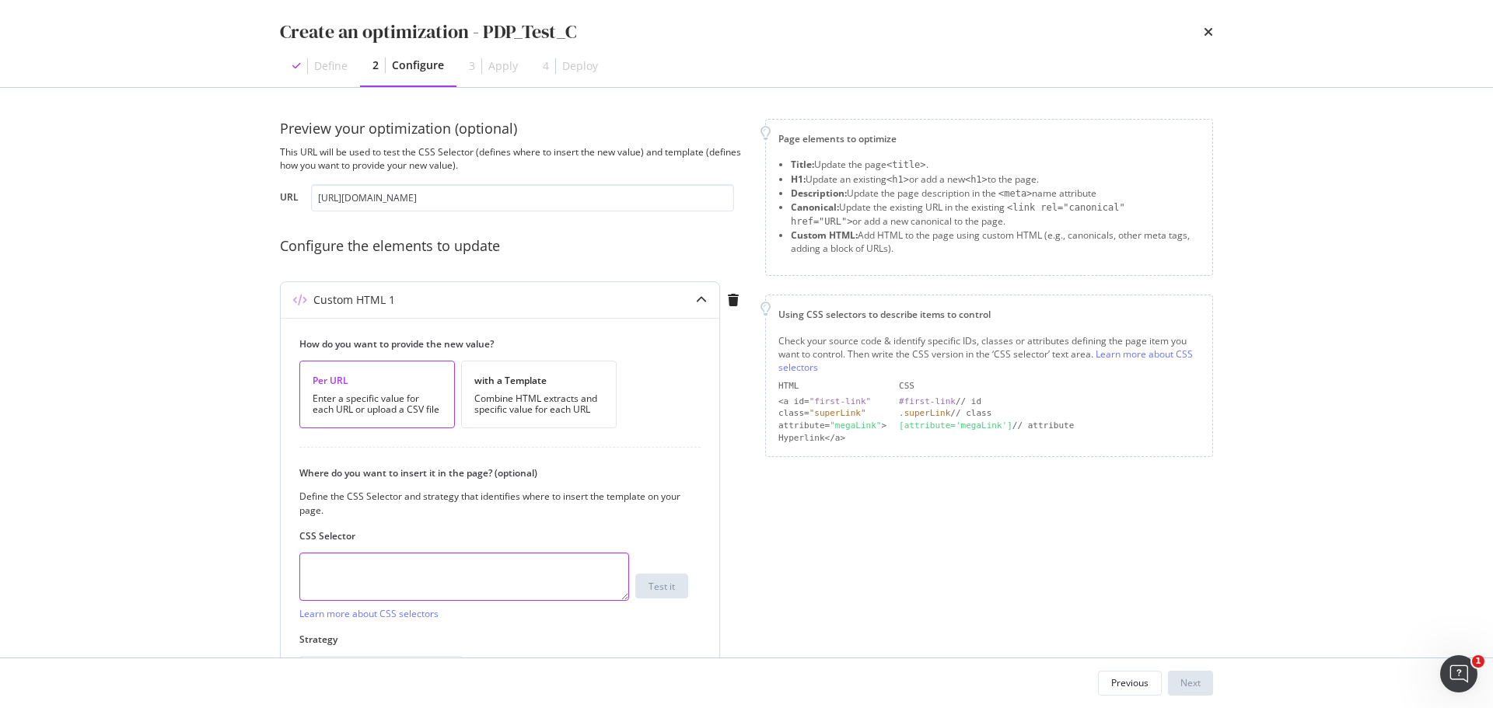
click at [323, 559] on textarea "modal" at bounding box center [464, 577] width 330 height 48
click at [879, 583] on div "Page elements to optimize Title: Update the page <title> . H1: Update an existi…" at bounding box center [989, 425] width 448 height 613
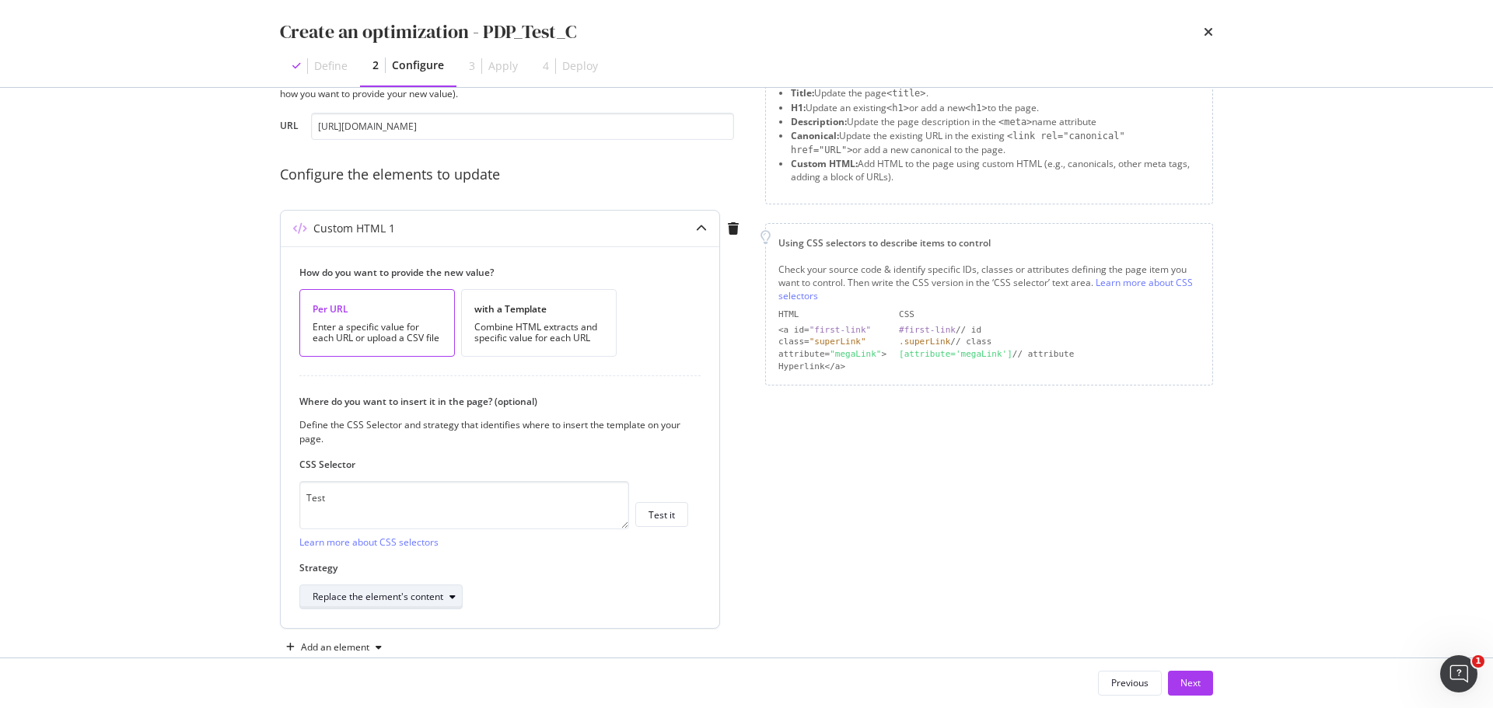
scroll to position [105, 0]
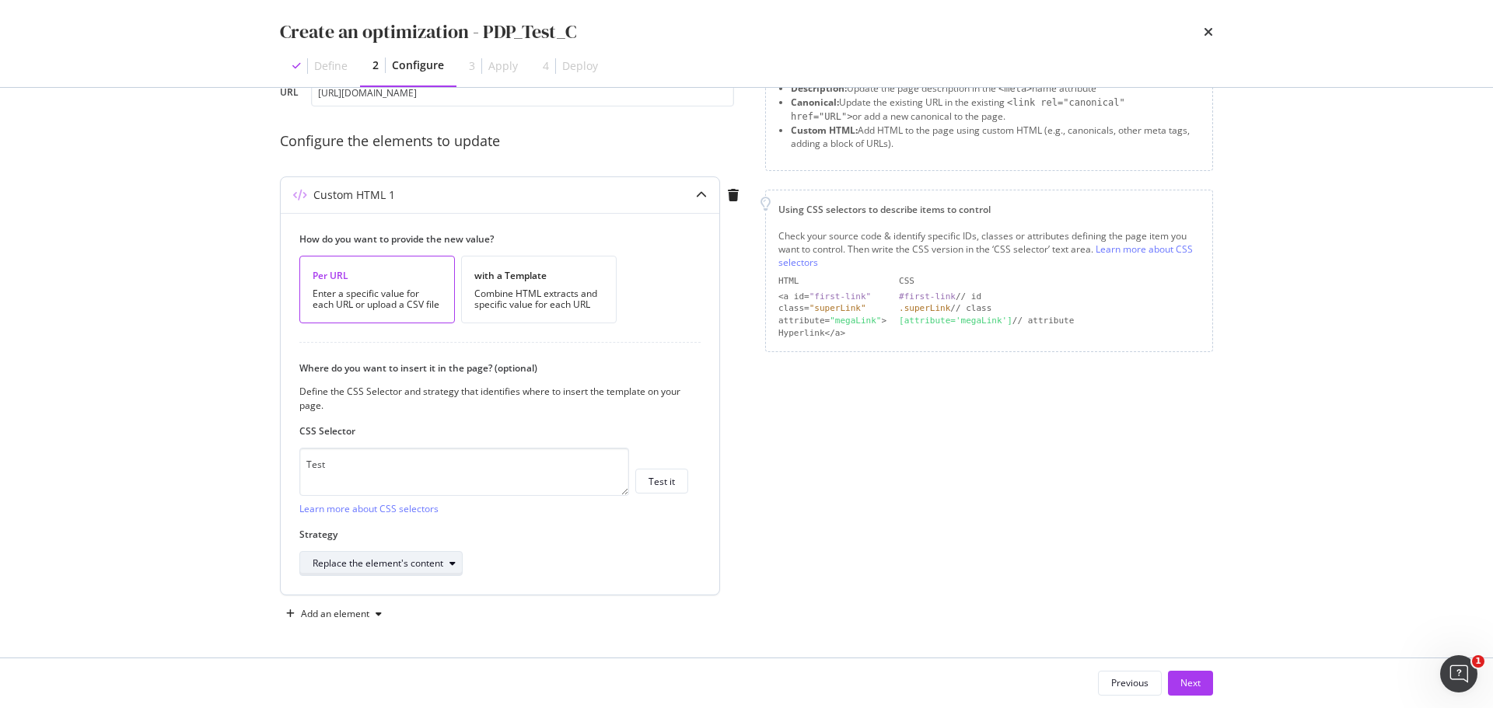
click at [454, 565] on icon "modal" at bounding box center [452, 563] width 6 height 9
click at [438, 517] on div "Replace the element's content" at bounding box center [389, 511] width 141 height 13
click at [840, 547] on div "Page elements to optimize Title: Update the page <title> . H1: Update an existi…" at bounding box center [989, 320] width 448 height 613
click at [560, 311] on div "with a Template Combine HTML extracts and specific value for each URL" at bounding box center [538, 290] width 155 height 68
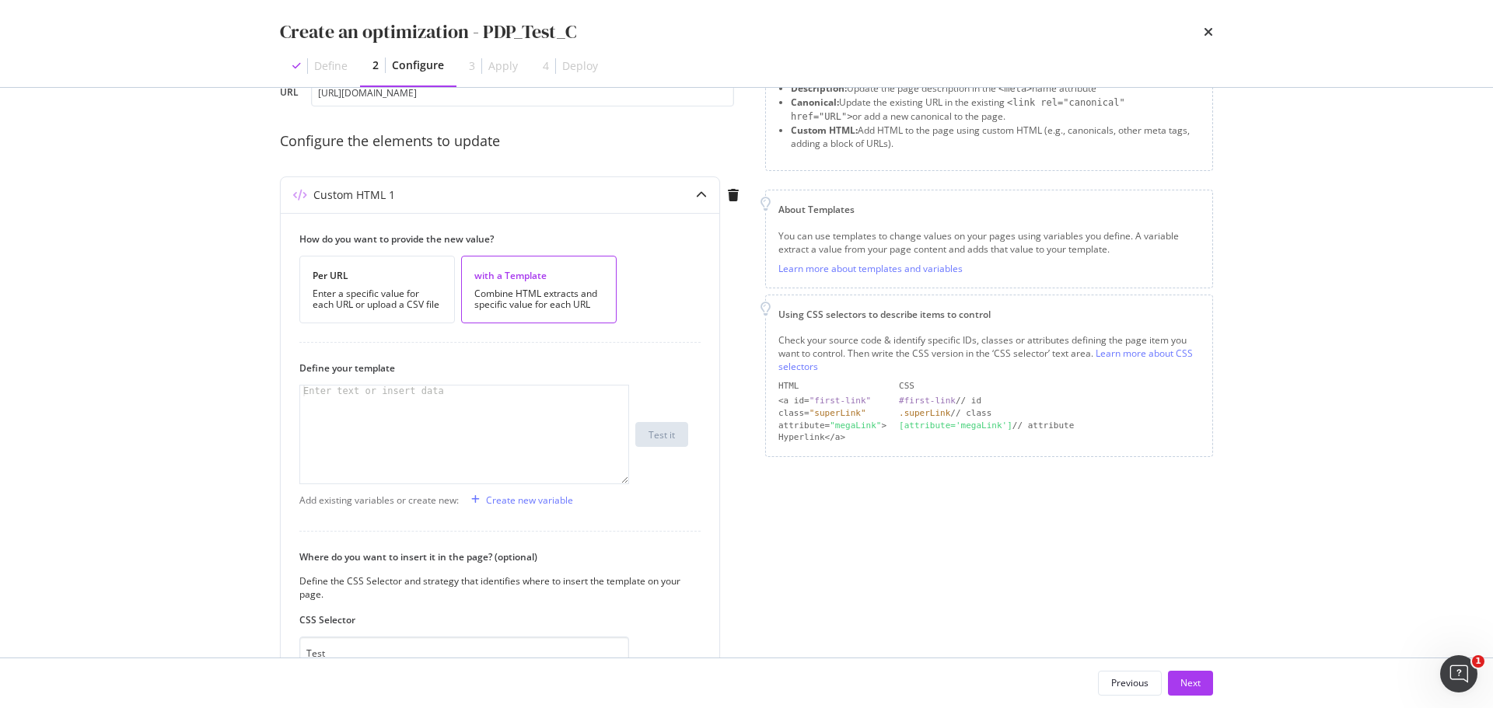
scroll to position [294, 0]
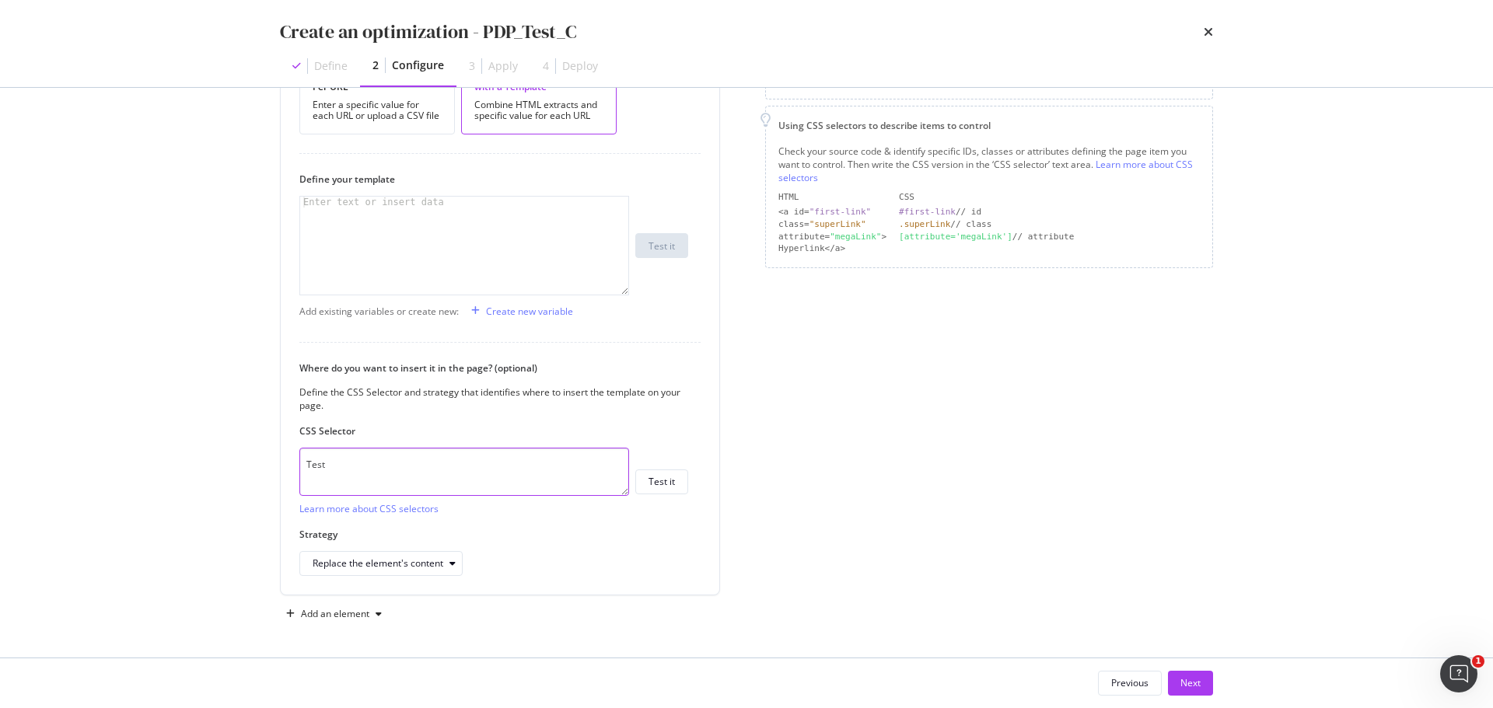
drag, startPoint x: 356, startPoint y: 462, endPoint x: 187, endPoint y: 463, distance: 169.5
click at [187, 463] on div "Create an optimization - PDP_Test_C Define 2 Configure 3 Apply 4 Deploy Preview…" at bounding box center [746, 354] width 1493 height 708
paste textarea "div.designer-notes"
type textarea "div.designer-notes"
click at [400, 230] on div "modal" at bounding box center [464, 257] width 328 height 120
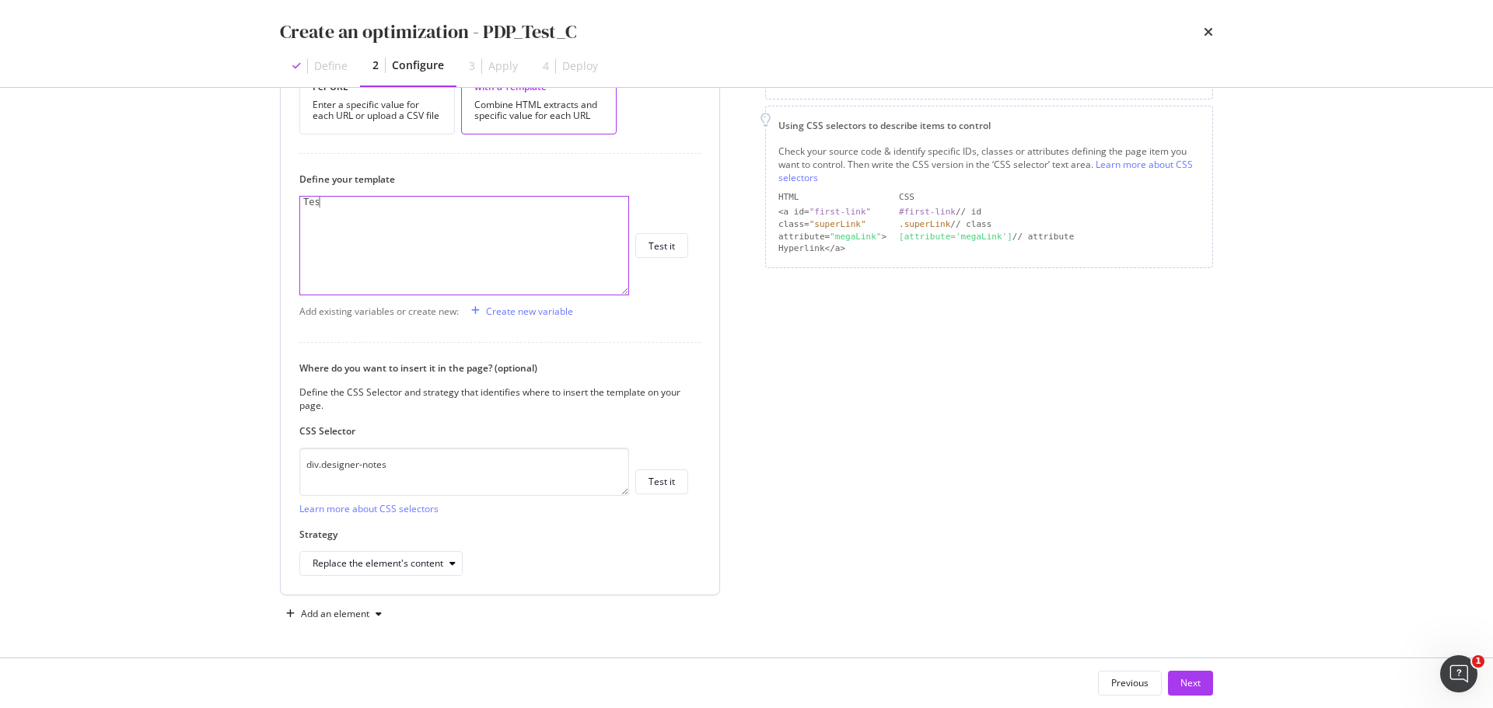
scroll to position [0, 1]
type textarea "Test"
click at [662, 262] on div "Test Test XXXXXXXXXXXXXXXXXXXXXXXXXXXXXXXXXXXXXXXXXXXXXXXXXXXXXXXXXXXXXXXXXXXXX…" at bounding box center [493, 246] width 389 height 100
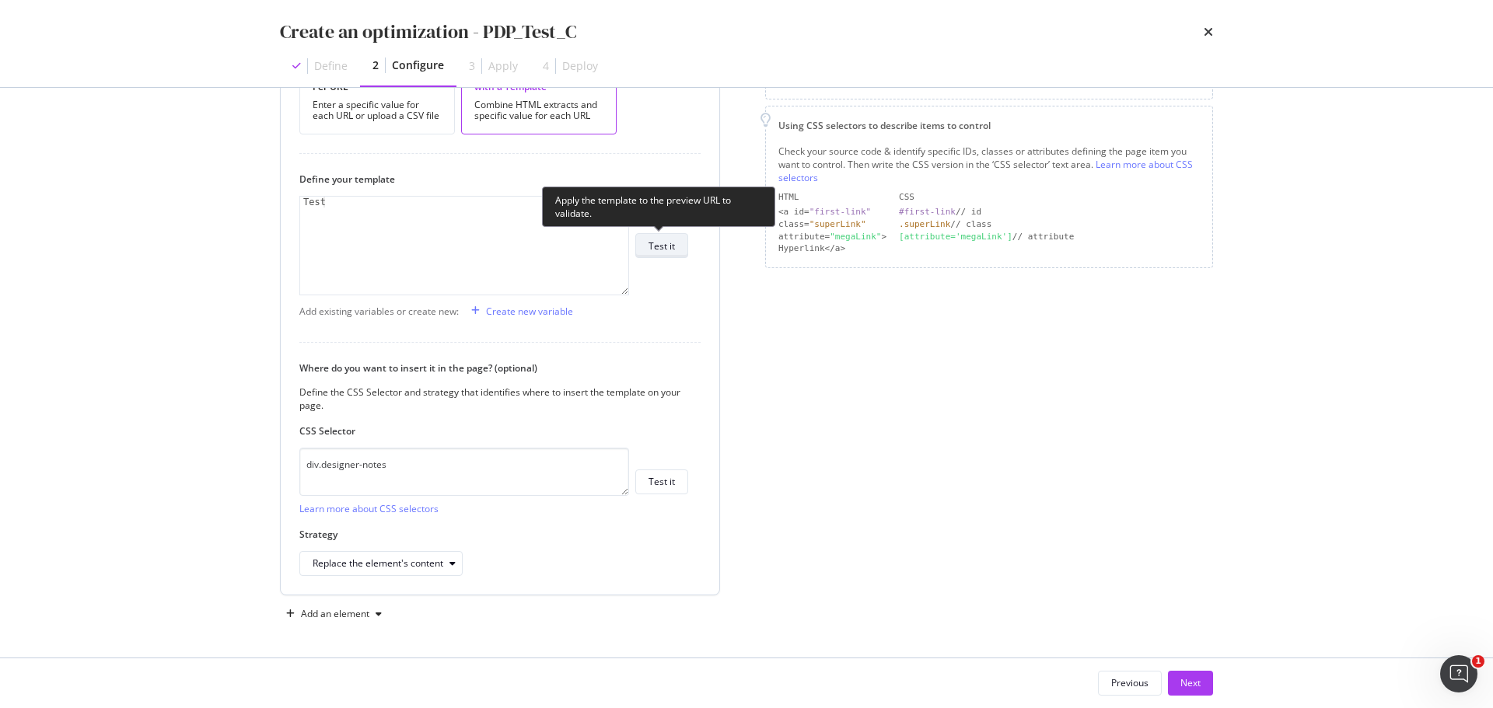
click at [662, 249] on div "Test it" at bounding box center [661, 245] width 26 height 13
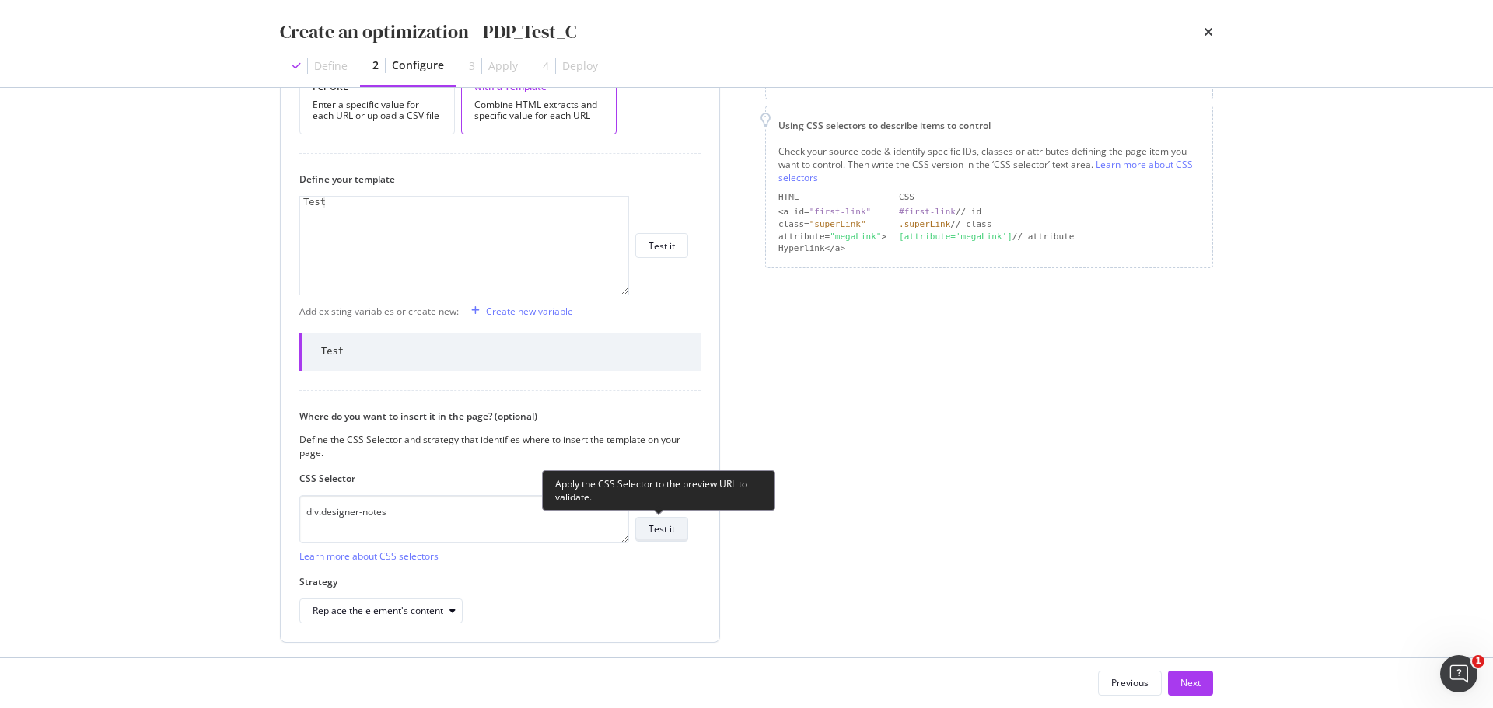
click at [672, 517] on button "Test it" at bounding box center [661, 529] width 53 height 25
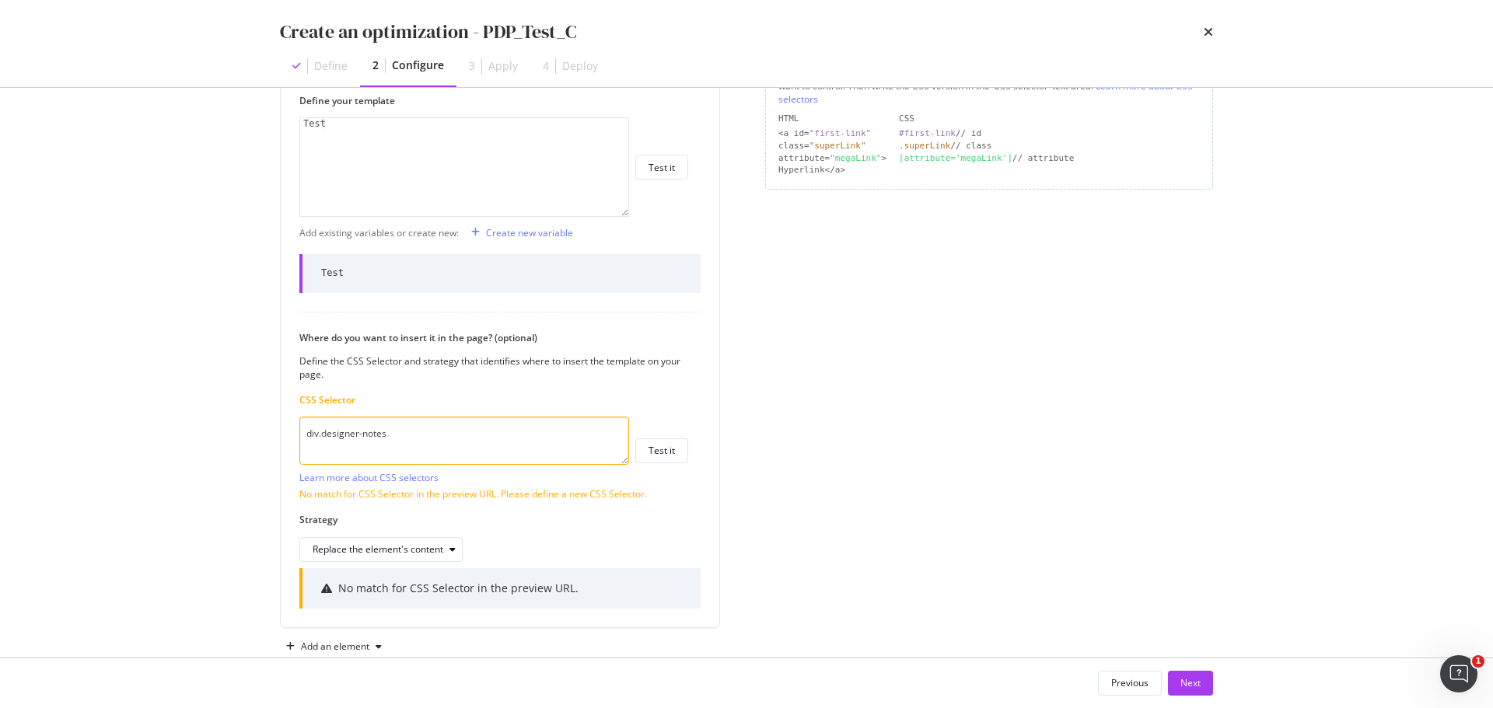
scroll to position [404, 0]
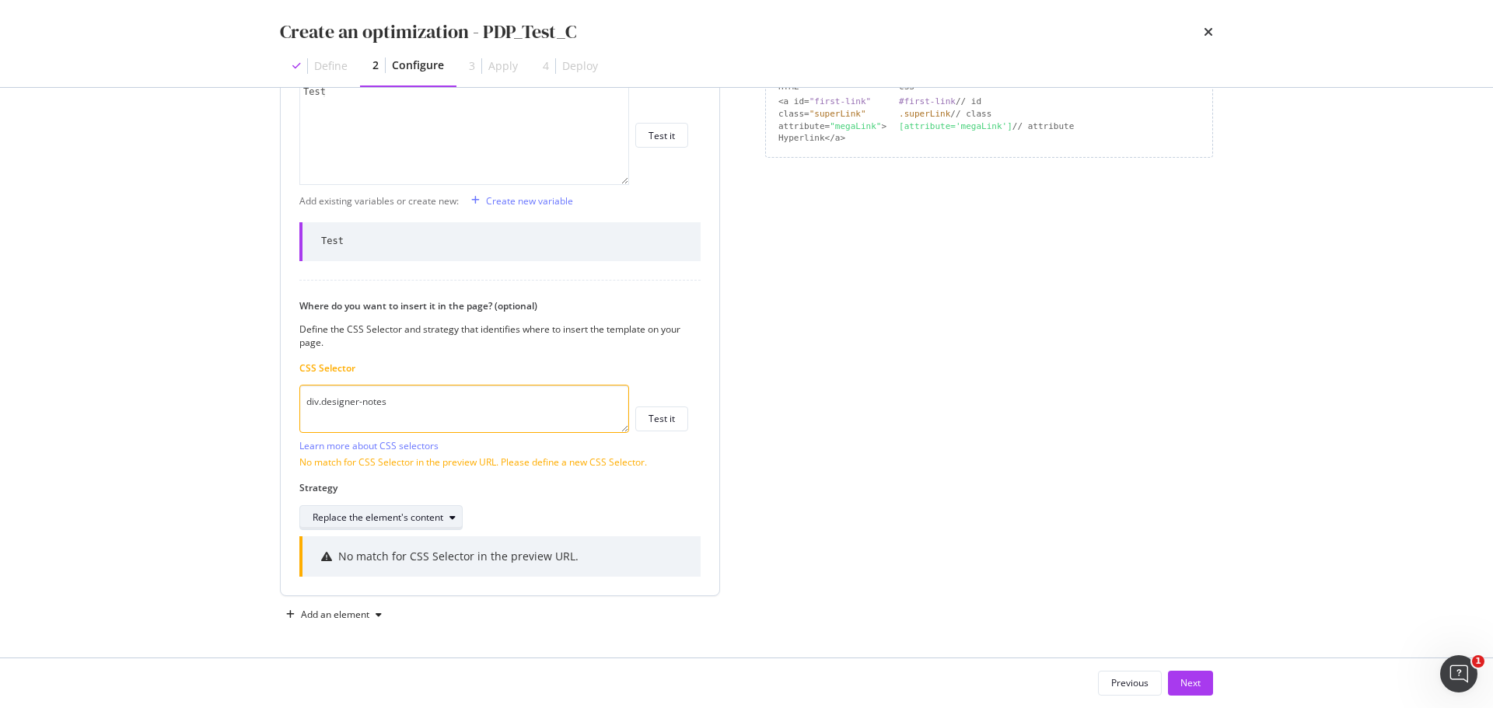
click at [372, 508] on div "Replace the element's content" at bounding box center [387, 518] width 149 height 22
click at [936, 491] on div "Page elements to optimize Title: Update the page <title> . H1: Update an existi…" at bounding box center [989, 171] width 448 height 912
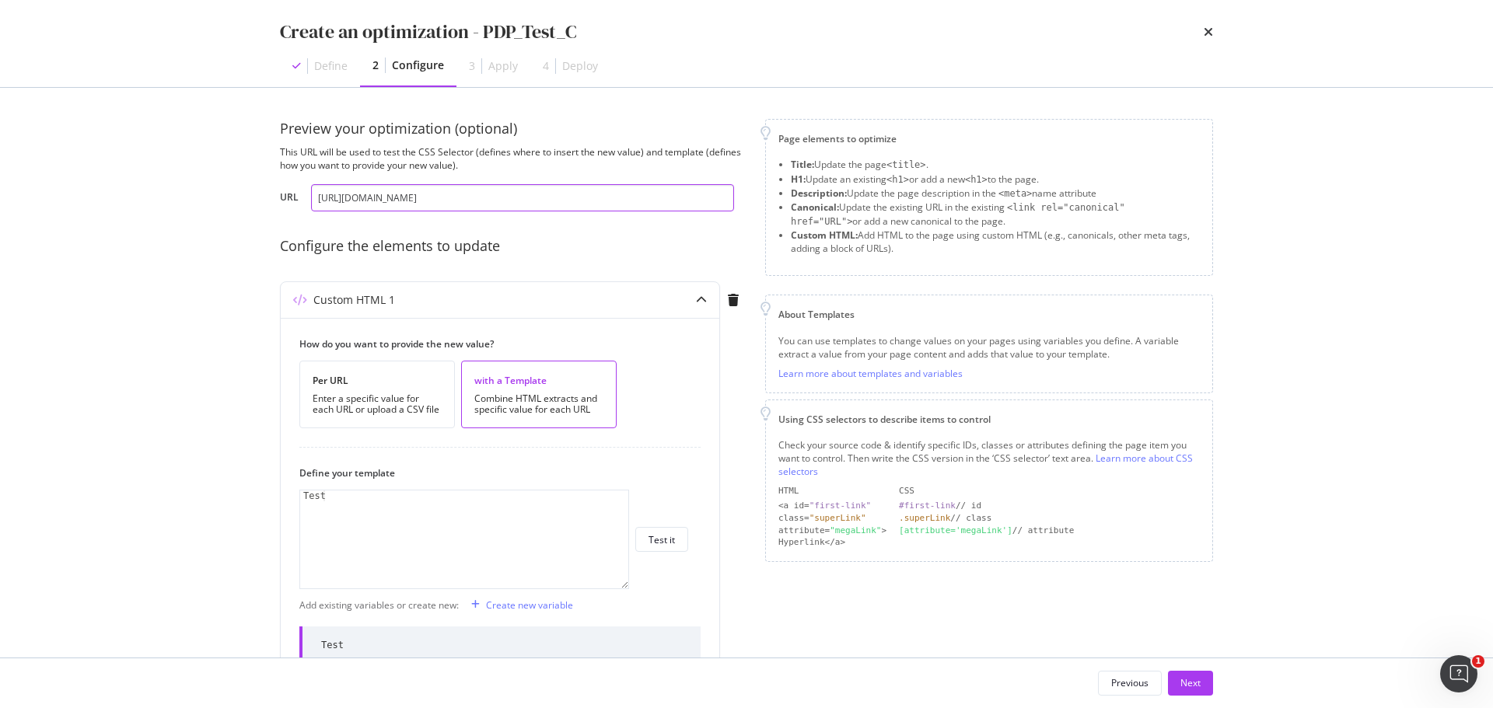
scroll to position [0, 140]
drag, startPoint x: 620, startPoint y: 200, endPoint x: 1412, endPoint y: 199, distance: 792.2
click at [1412, 199] on div "Create an optimization - PDP_Test_C Define 2 Configure 3 Apply 4 Deploy Preview…" at bounding box center [746, 354] width 1493 height 708
click at [1406, 230] on div "Create an optimization - PDP_Test_C Define 2 Configure 3 Apply 4 Deploy Preview…" at bounding box center [746, 354] width 1493 height 708
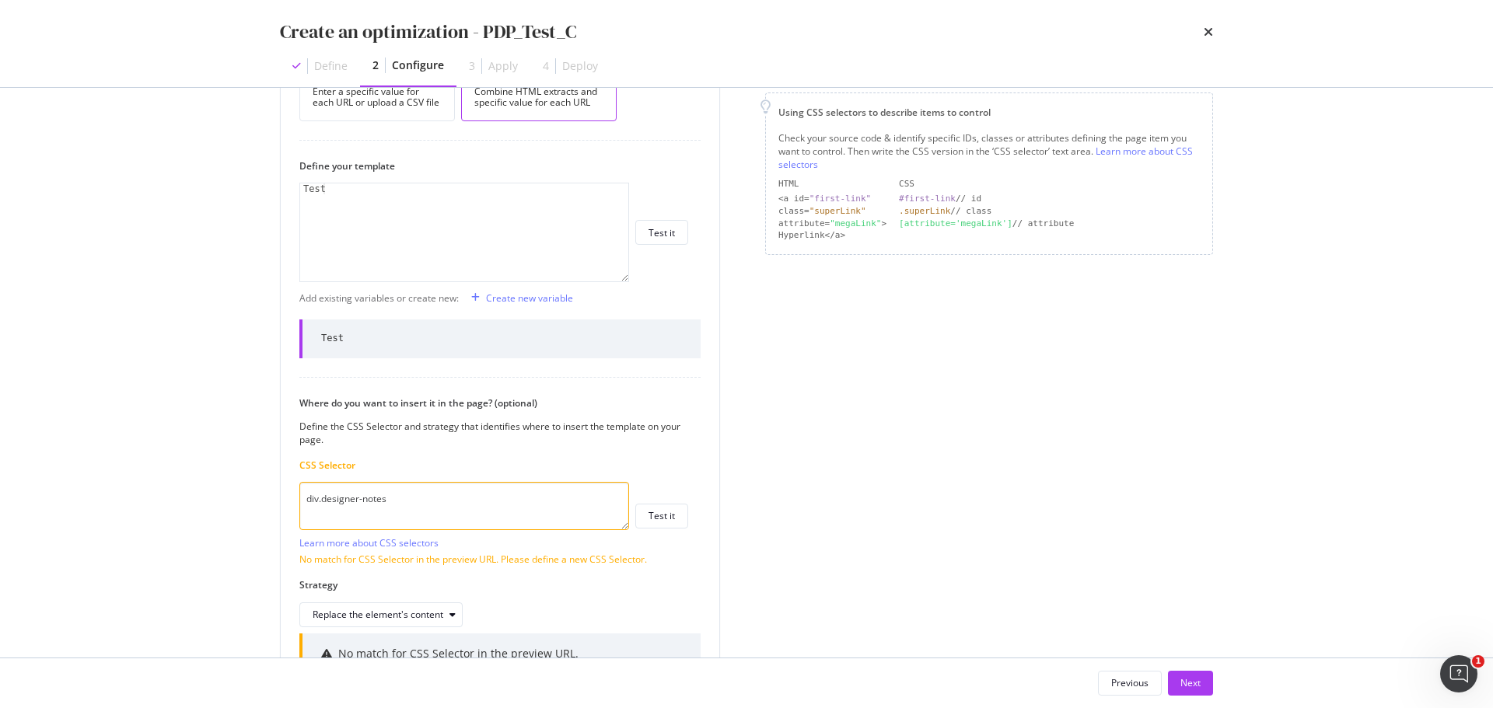
scroll to position [404, 0]
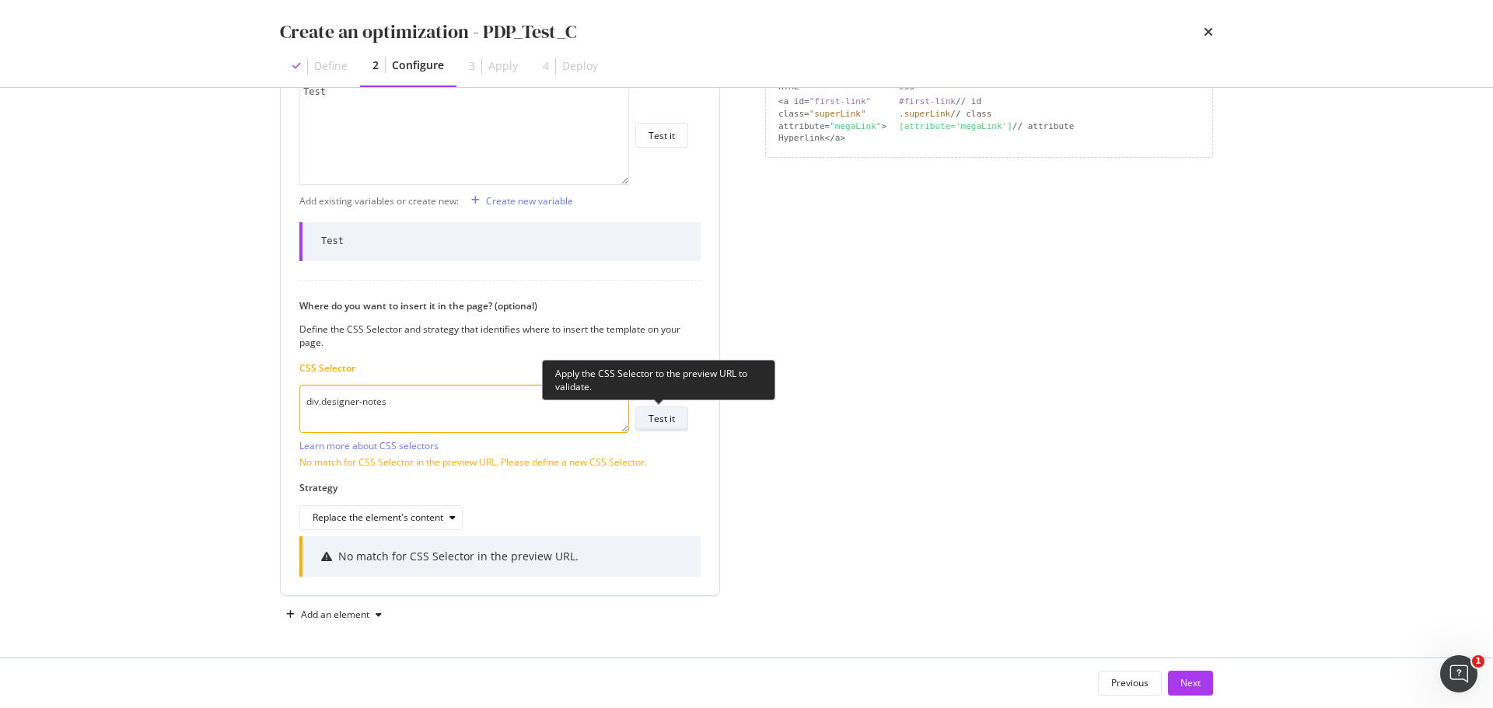
click at [656, 420] on div "Test it" at bounding box center [661, 418] width 26 height 13
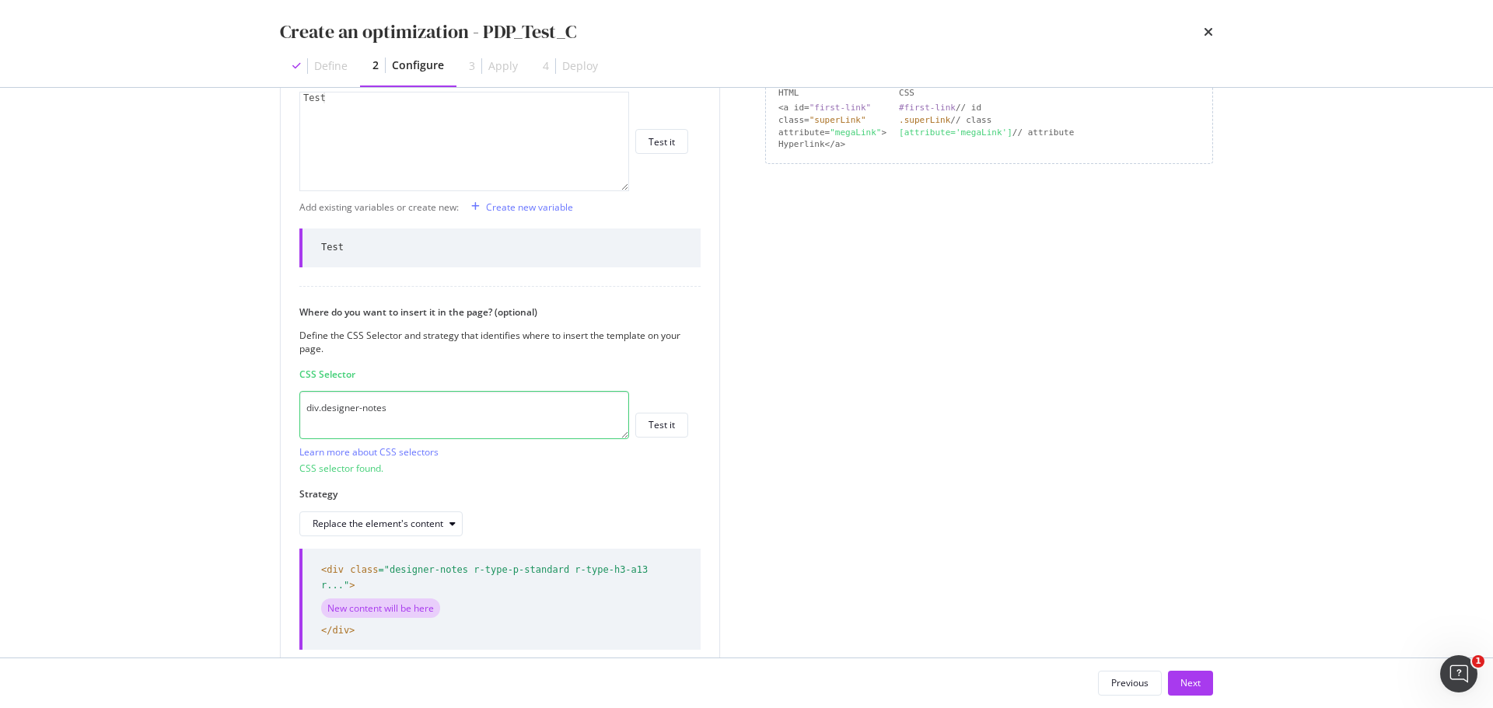
scroll to position [456, 0]
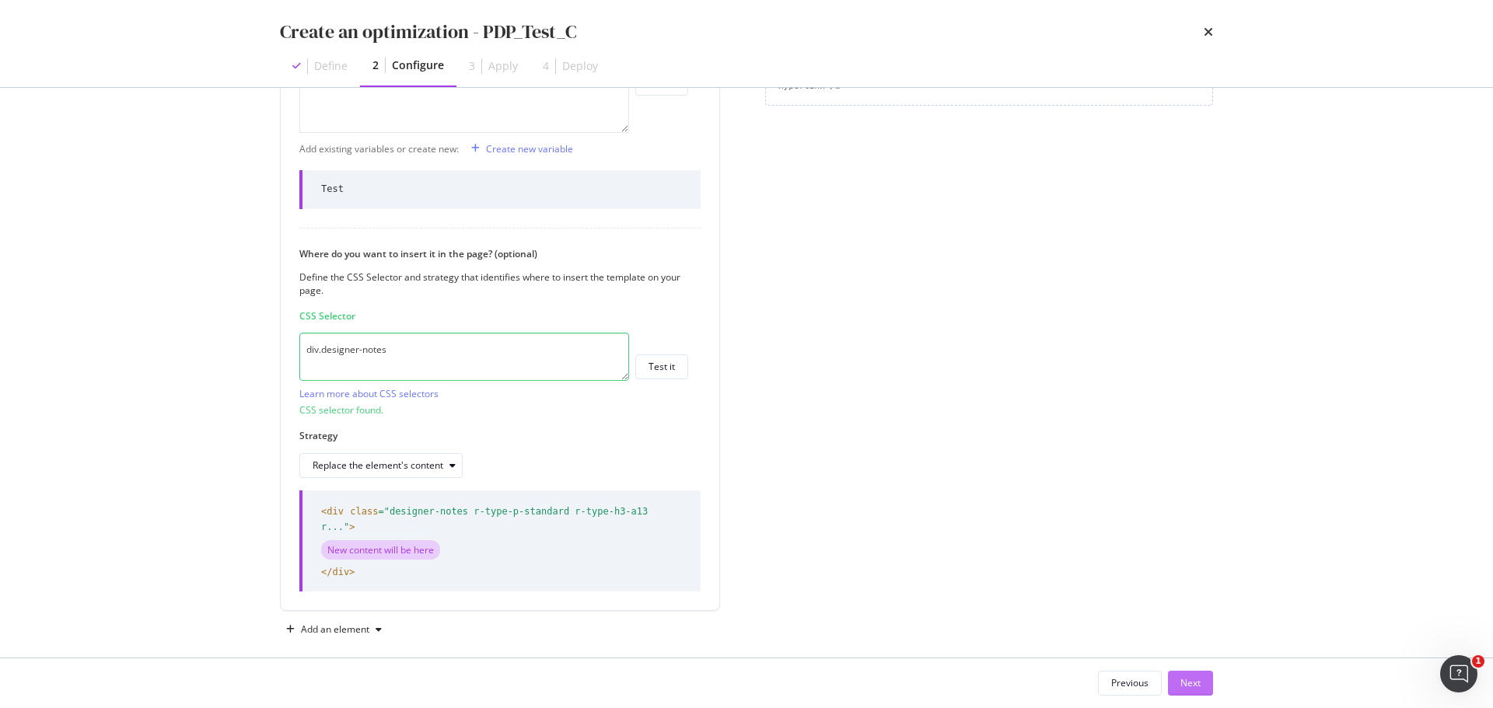
click at [1203, 684] on button "Next" at bounding box center [1190, 683] width 45 height 25
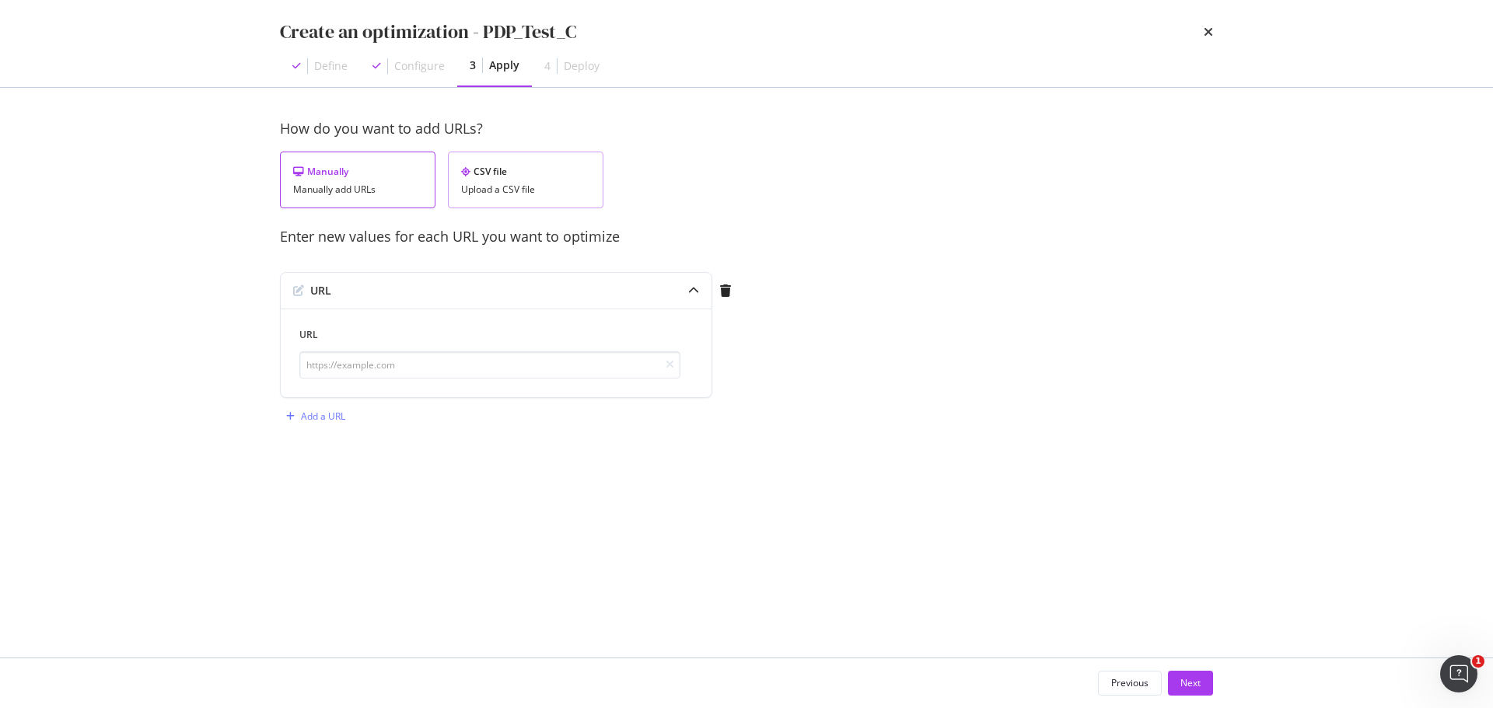
click at [536, 175] on div "CSV file" at bounding box center [525, 171] width 129 height 13
click at [350, 285] on div "Upload .CSV file" at bounding box center [336, 291] width 68 height 13
click at [1189, 681] on div "Next" at bounding box center [1190, 682] width 20 height 13
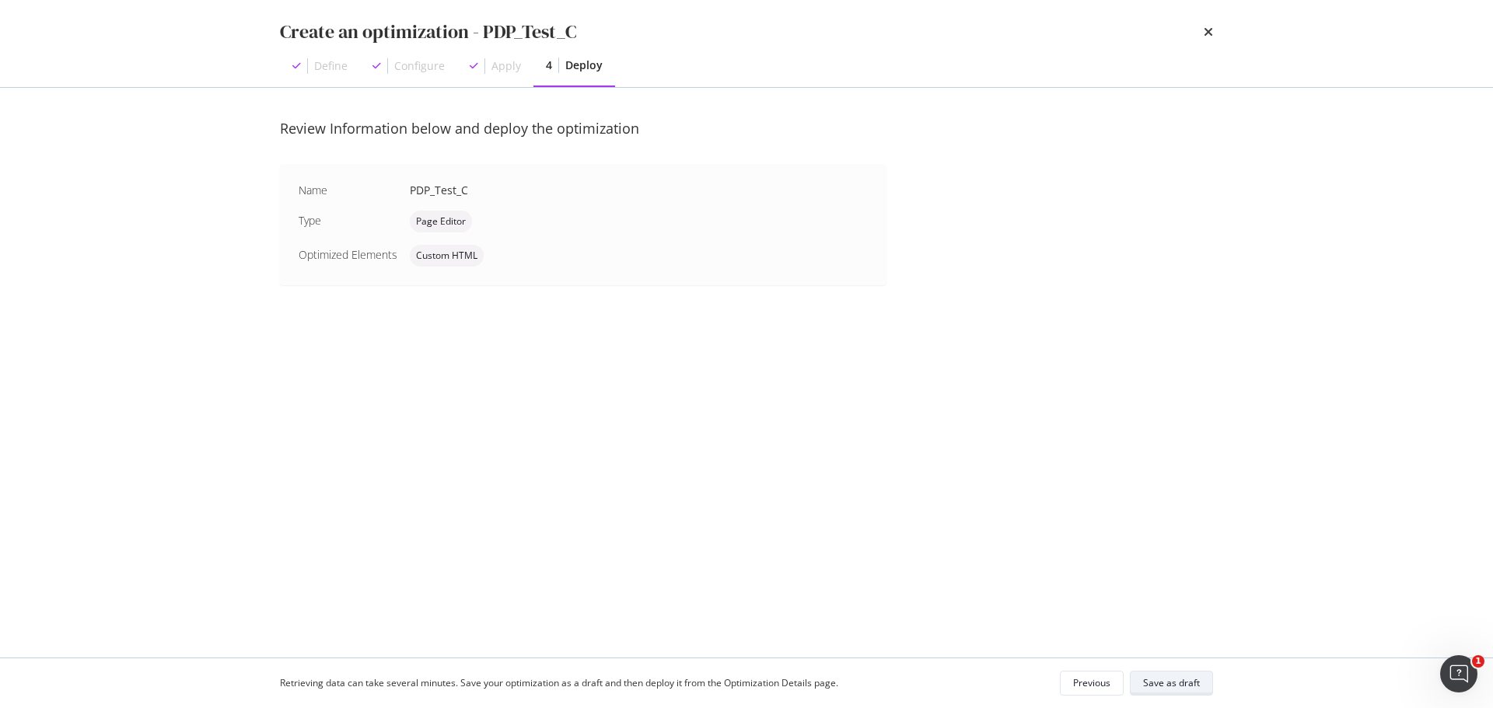
click at [1182, 681] on div "Save as draft" at bounding box center [1171, 682] width 57 height 13
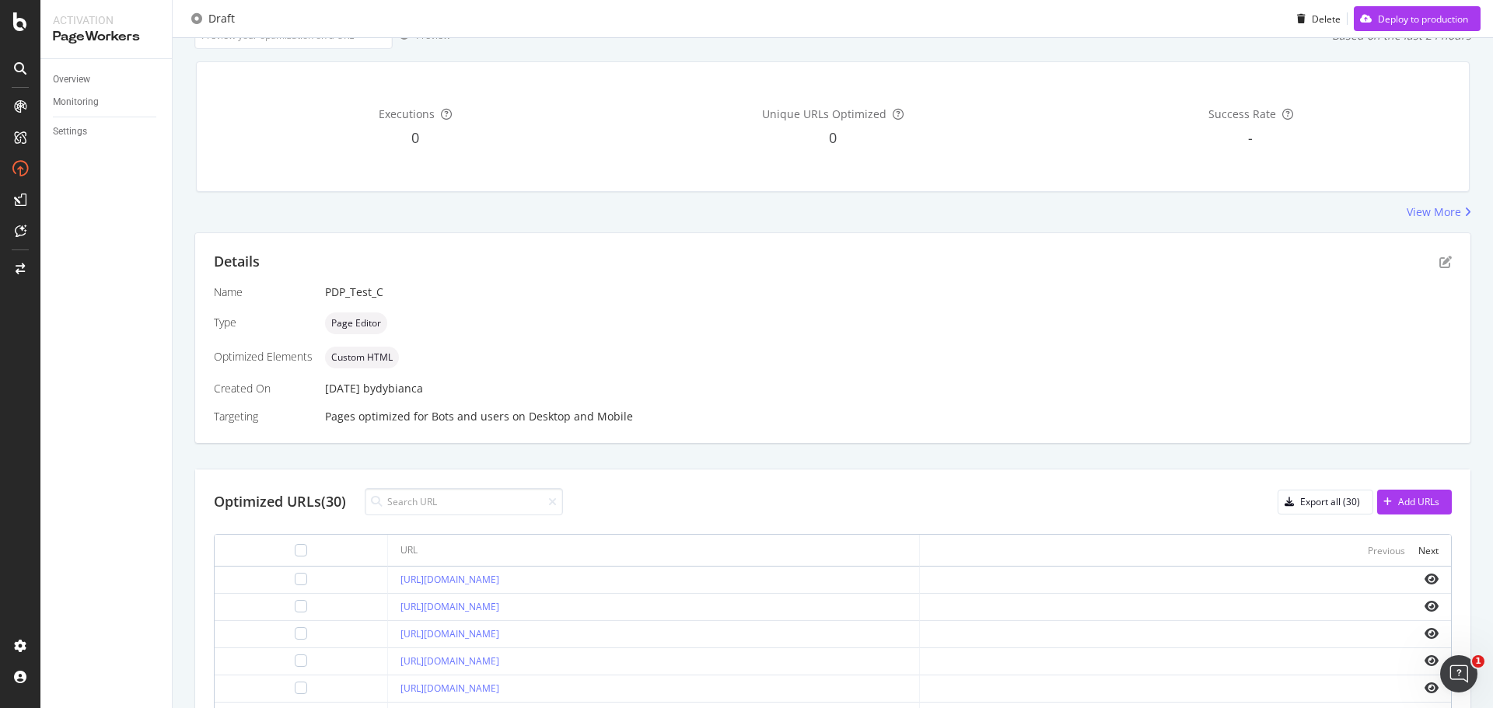
scroll to position [175, 0]
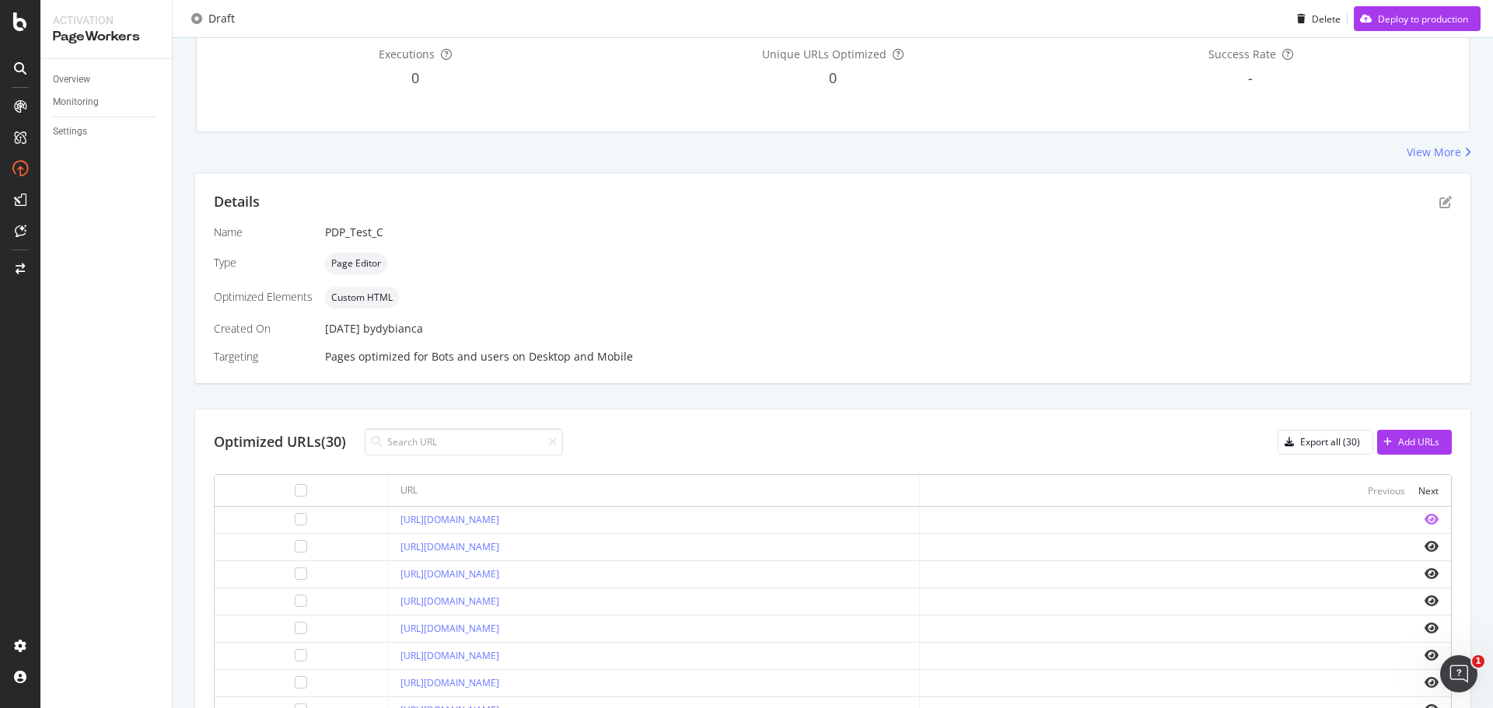
click at [1424, 519] on icon "eye" at bounding box center [1431, 519] width 14 height 12
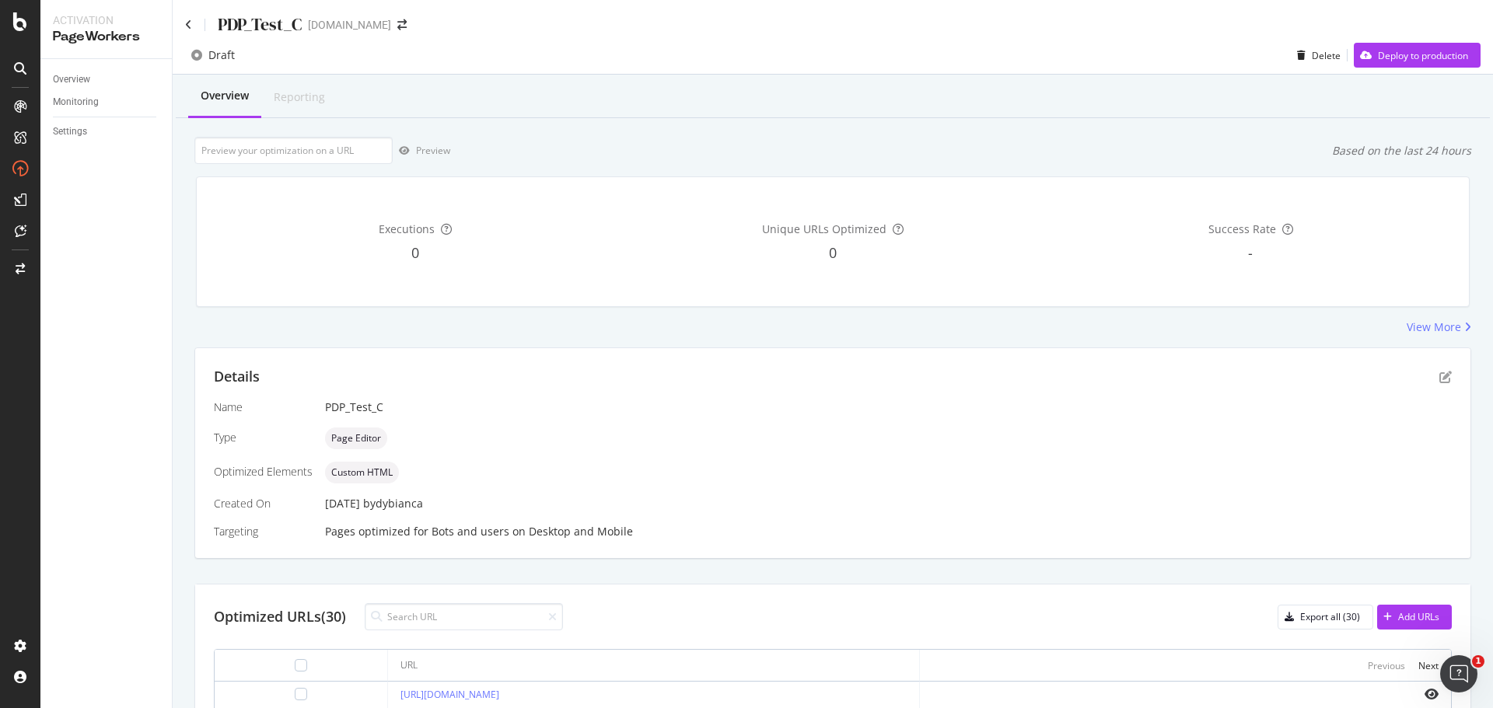
scroll to position [233, 0]
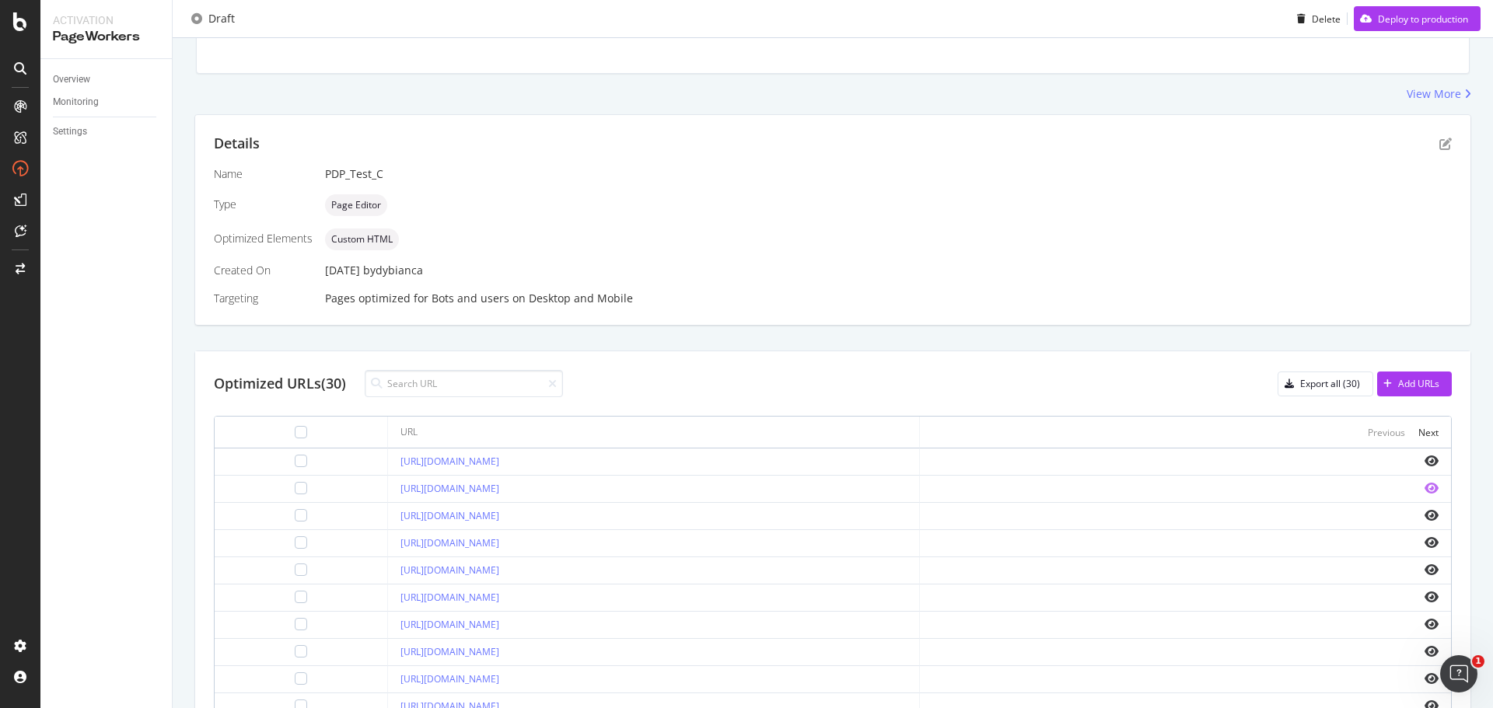
click at [1424, 491] on icon "eye" at bounding box center [1431, 488] width 14 height 12
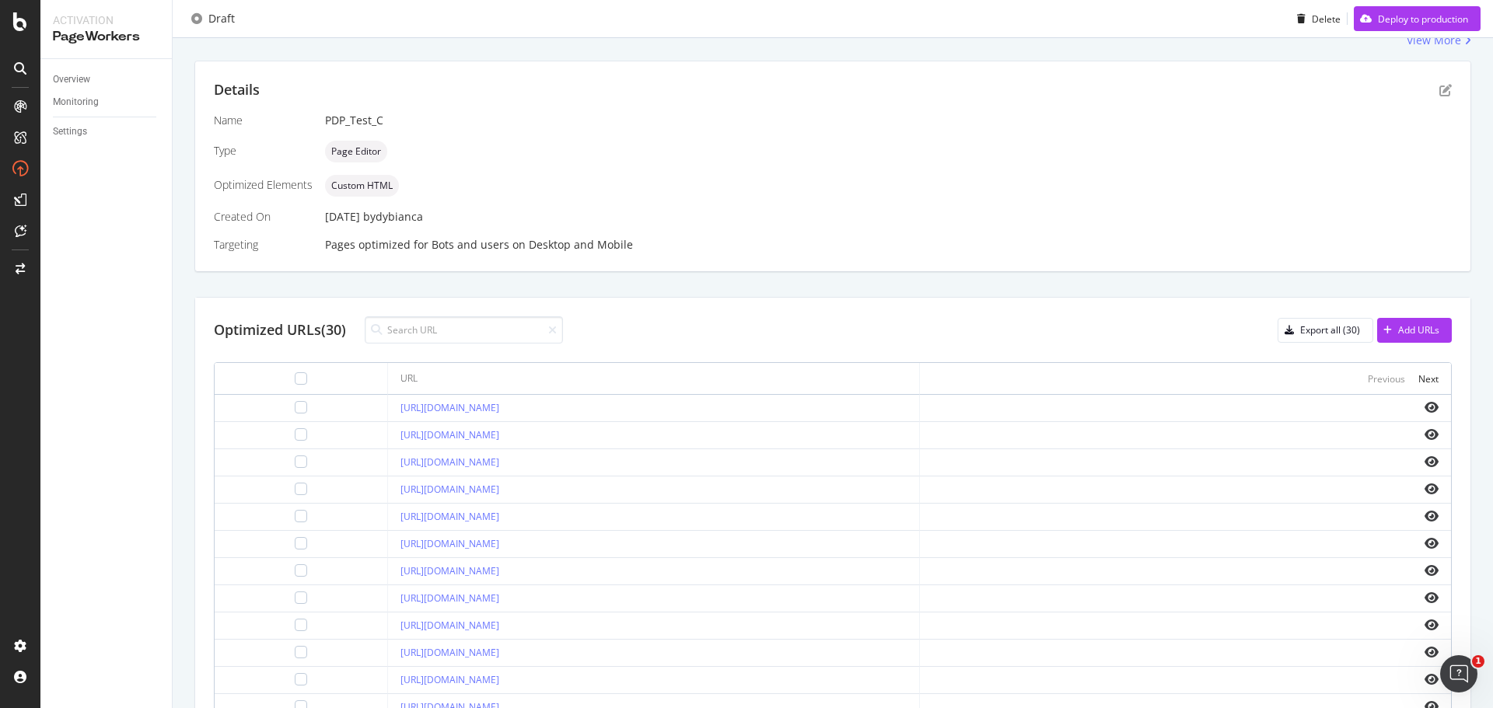
scroll to position [78, 0]
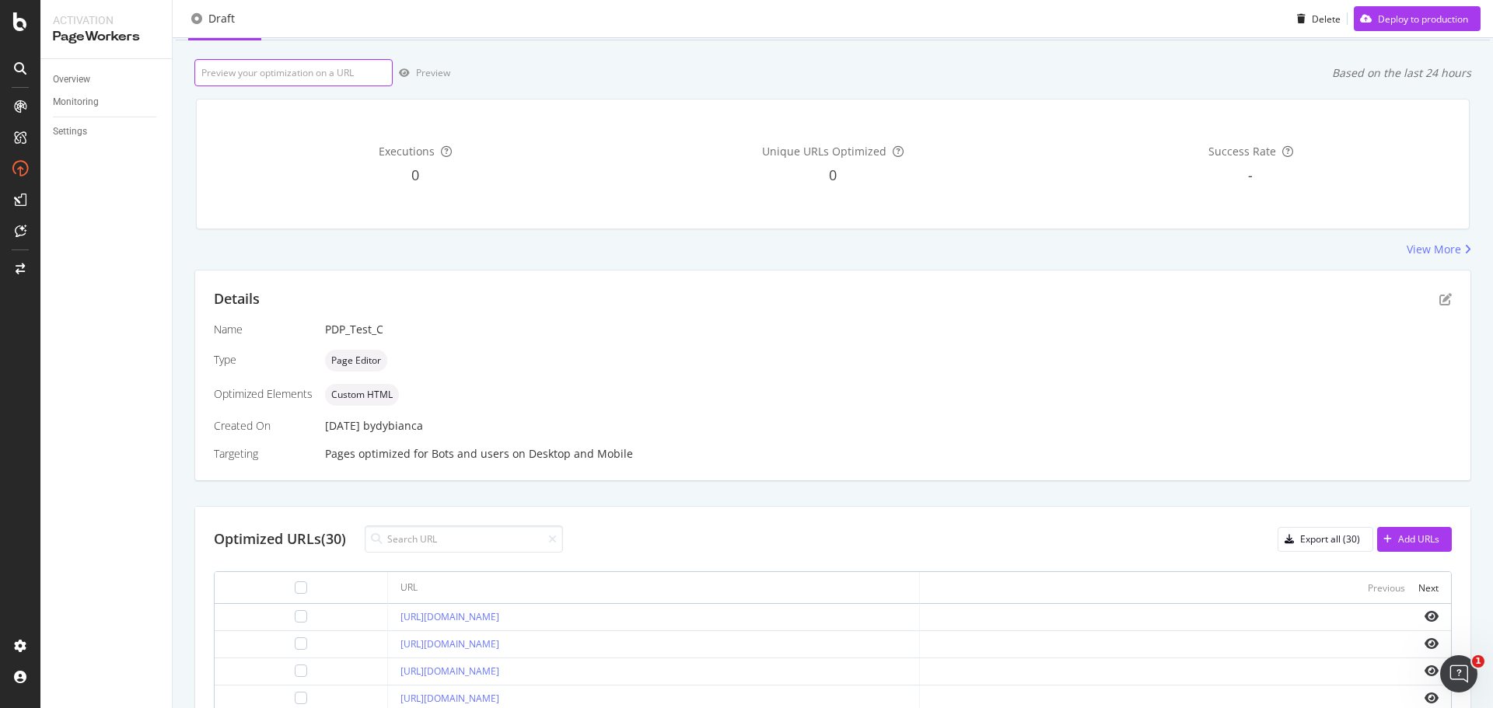
click at [282, 79] on input "url" at bounding box center [293, 72] width 198 height 27
paste input "https://www.davidyurman.com/gifts/for-children/cable-collectibles-teen-teardrop…"
drag, startPoint x: 259, startPoint y: 75, endPoint x: 790, endPoint y: 93, distance: 531.3
click at [766, 96] on div "Overview Reporting https://www.davidyurman.com/gifts/for-children/cable-collect…" at bounding box center [833, 542] width 1320 height 1090
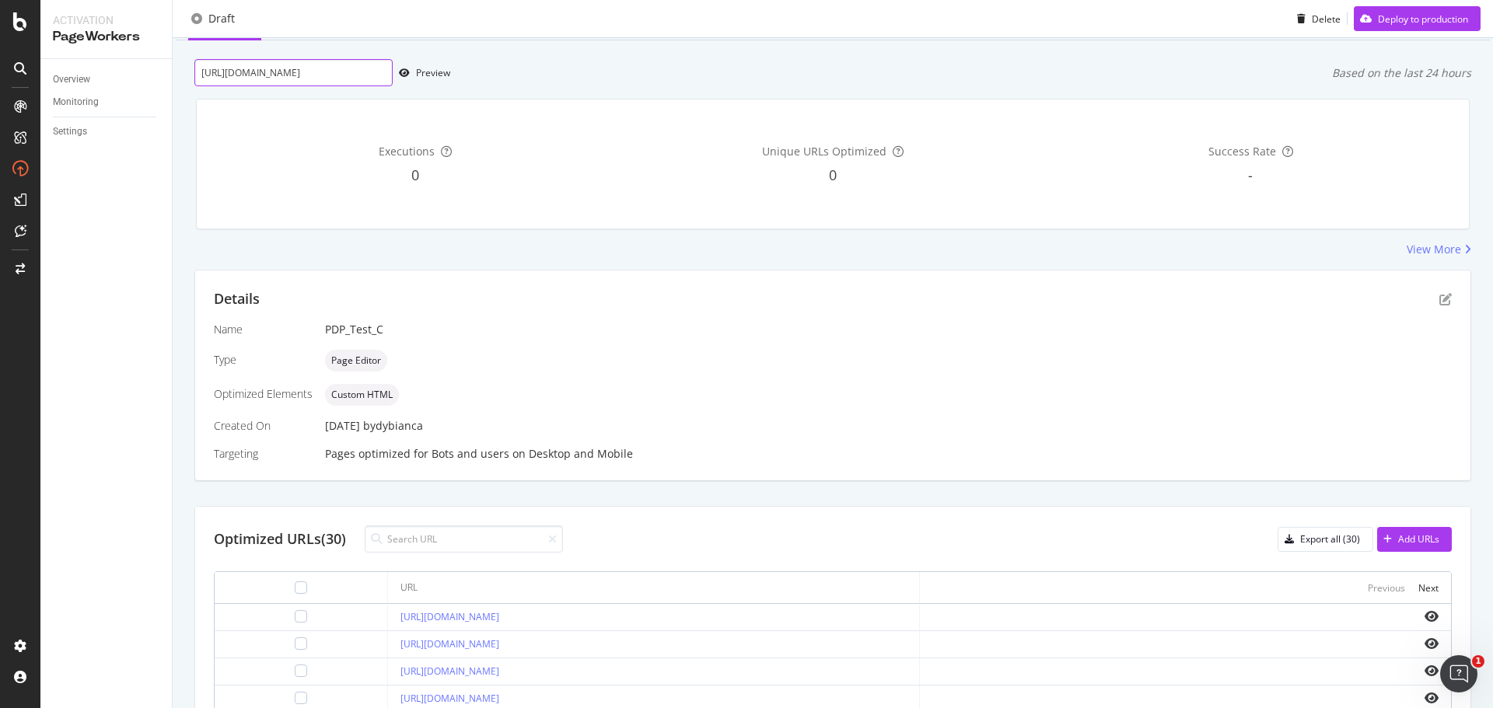
scroll to position [0, 365]
type input "[URL][DOMAIN_NAME]"
click at [427, 75] on div "Preview" at bounding box center [433, 72] width 34 height 13
click at [1370, 9] on div "Deploy to production" at bounding box center [1411, 18] width 114 height 23
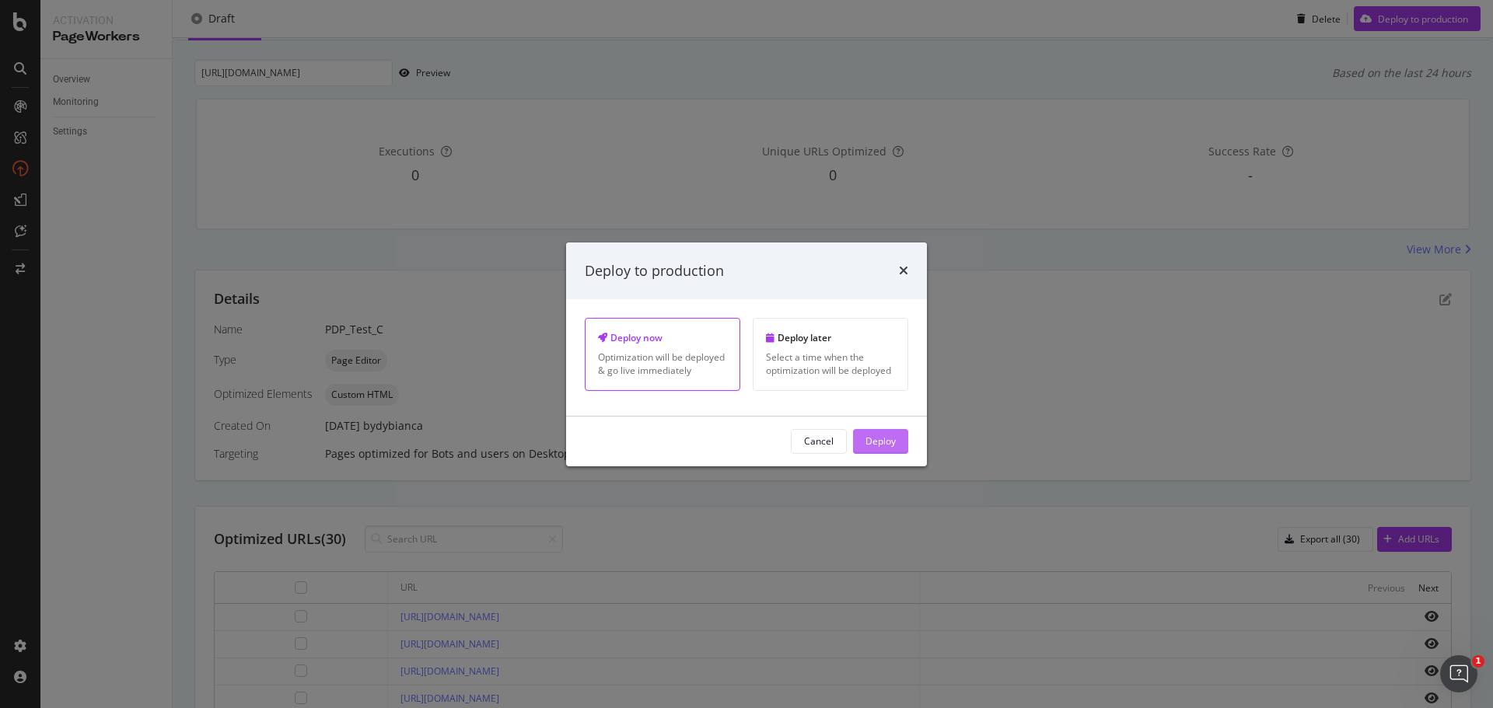
click at [874, 441] on div "Deploy" at bounding box center [880, 441] width 30 height 13
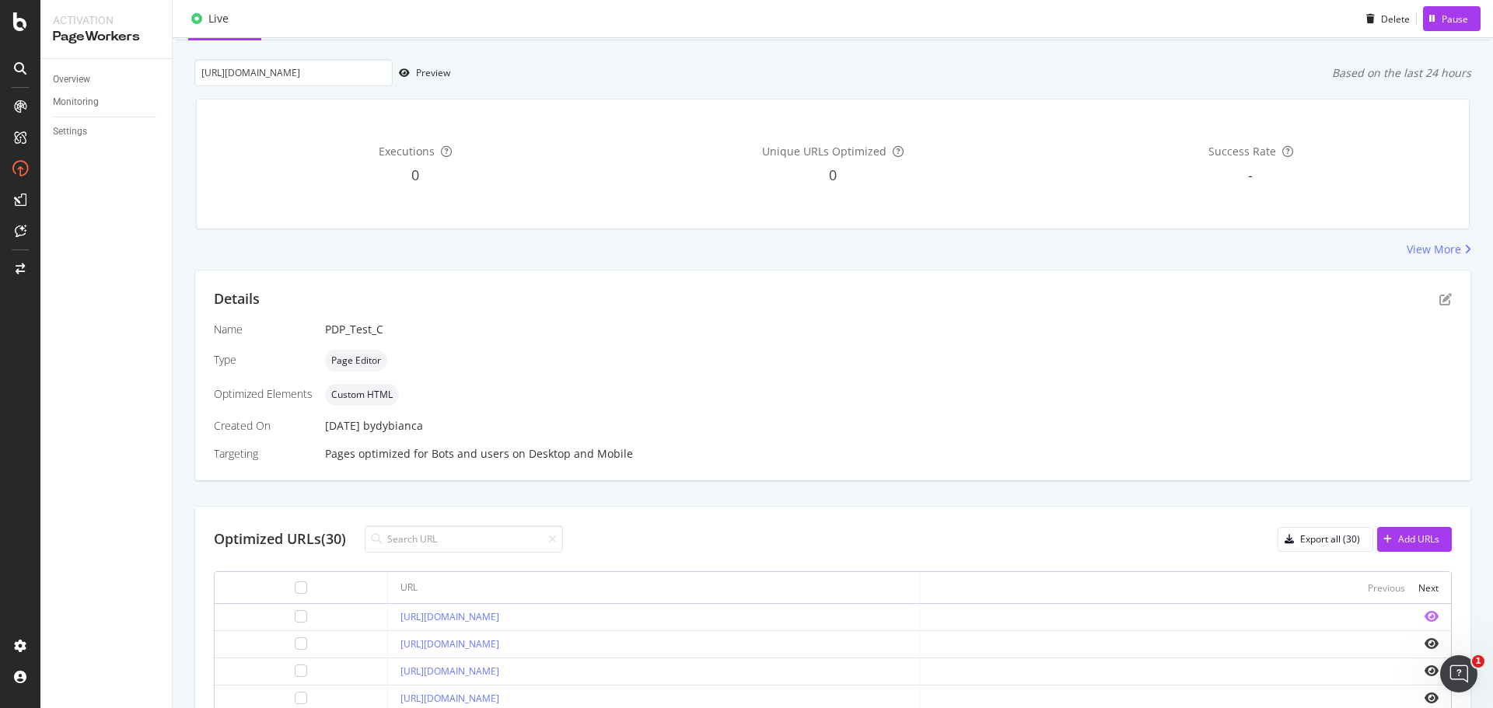
click at [1424, 616] on icon "eye" at bounding box center [1431, 616] width 14 height 12
click at [1439, 298] on icon "pen-to-square" at bounding box center [1445, 299] width 12 height 12
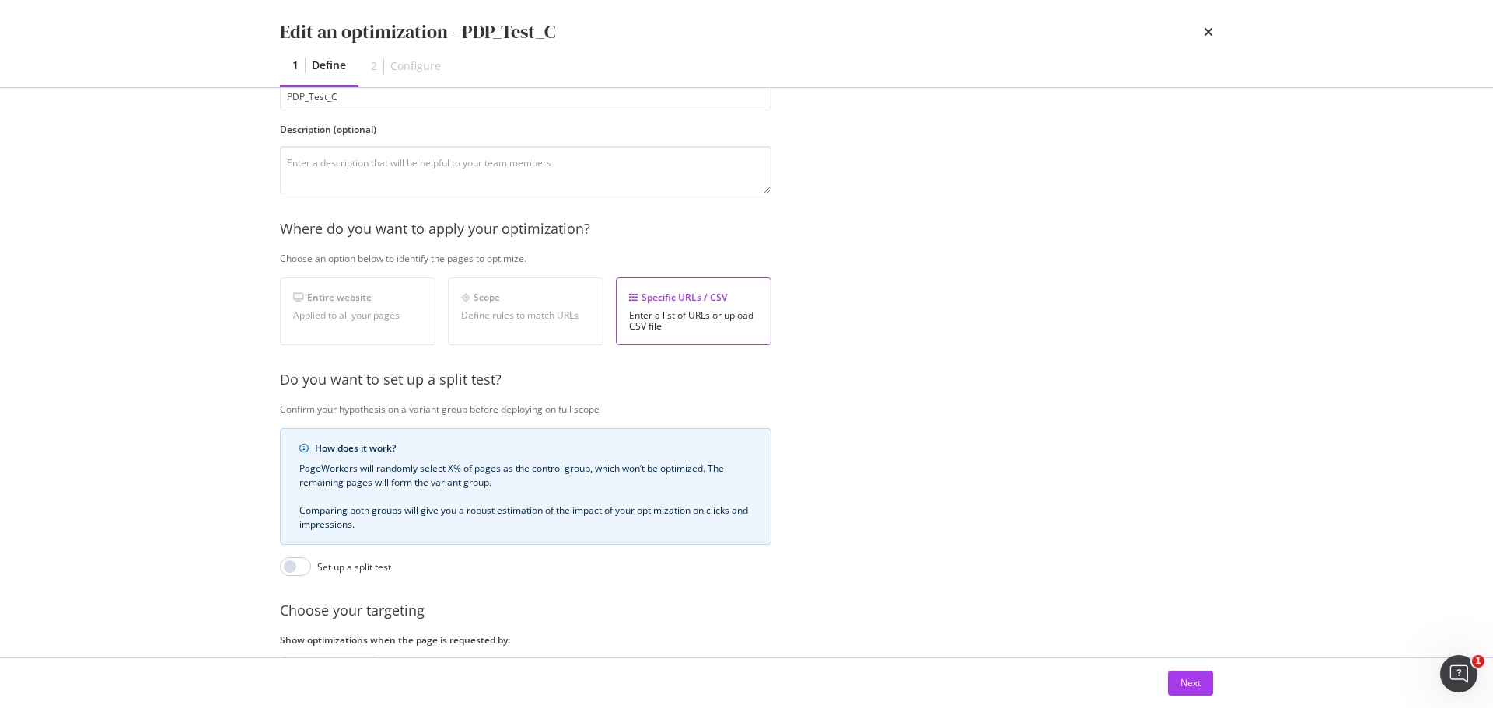
scroll to position [239, 0]
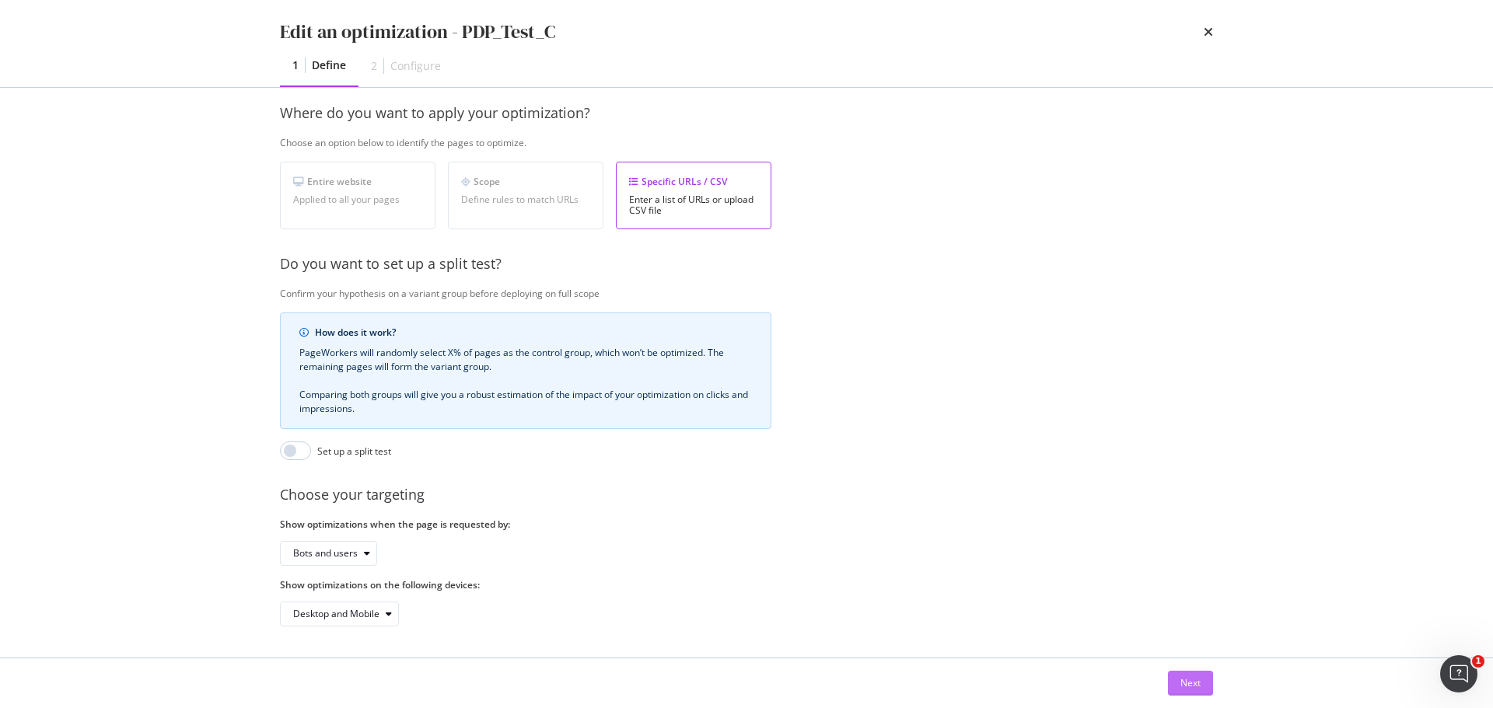
click at [1189, 682] on div "Next" at bounding box center [1190, 682] width 20 height 13
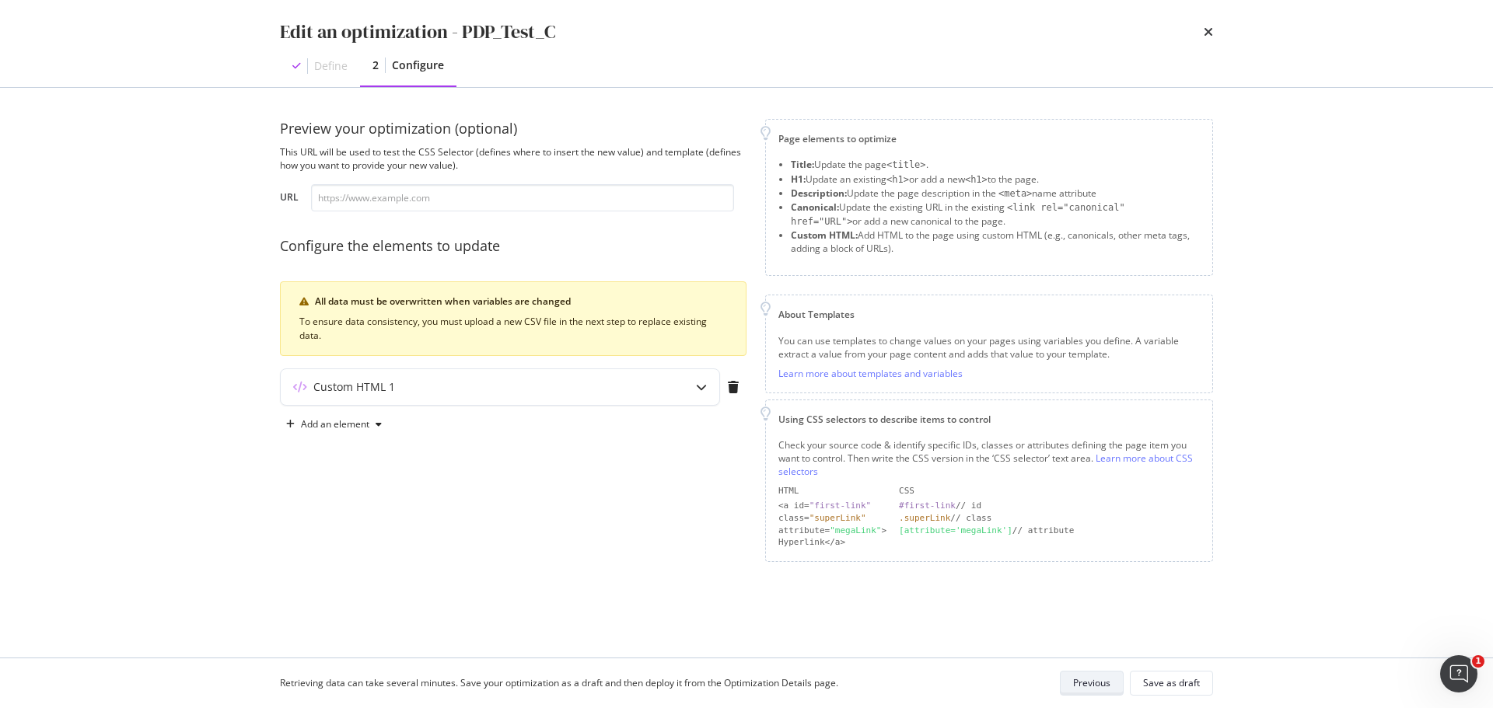
scroll to position [0, 0]
click at [571, 390] on div "Custom HTML 1" at bounding box center [469, 387] width 377 height 16
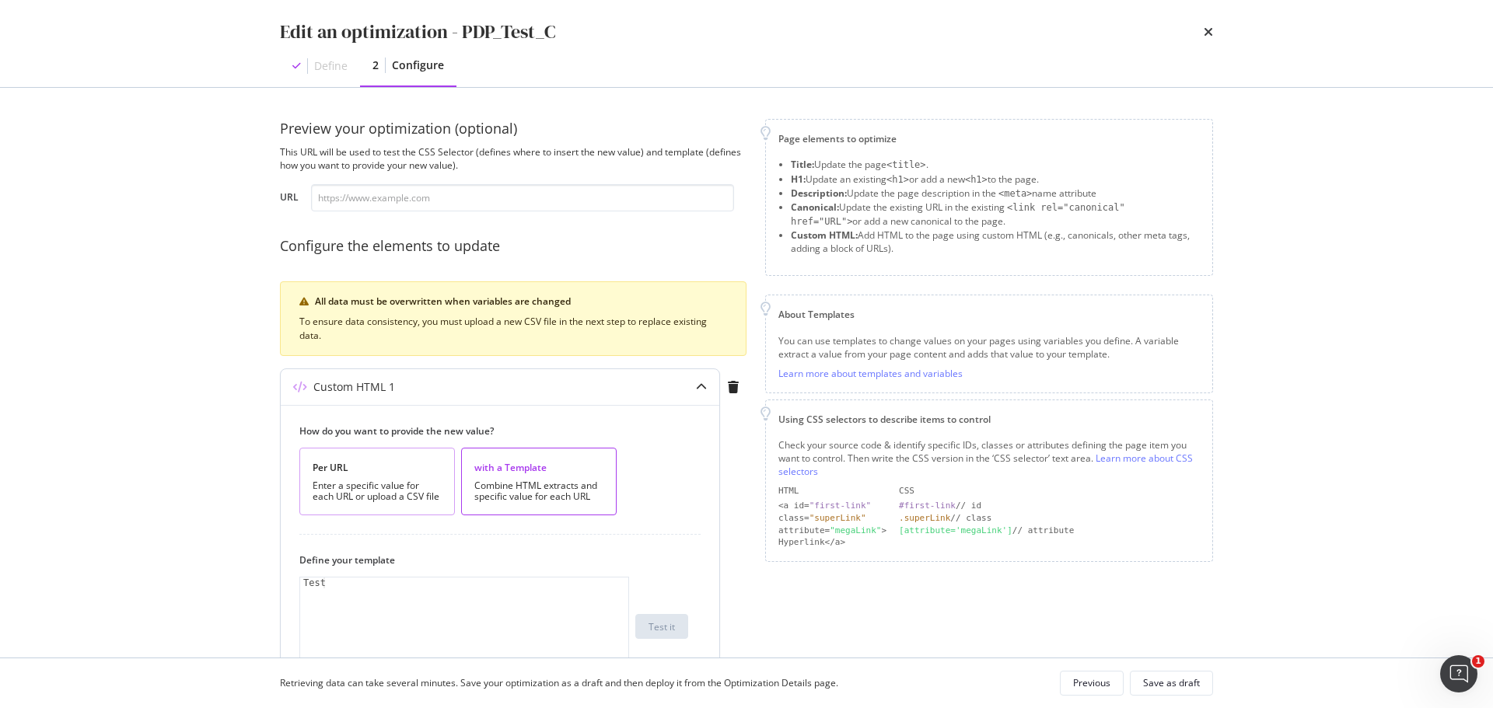
click at [416, 487] on div "Enter a specific value for each URL or upload a CSV file" at bounding box center [377, 491] width 129 height 22
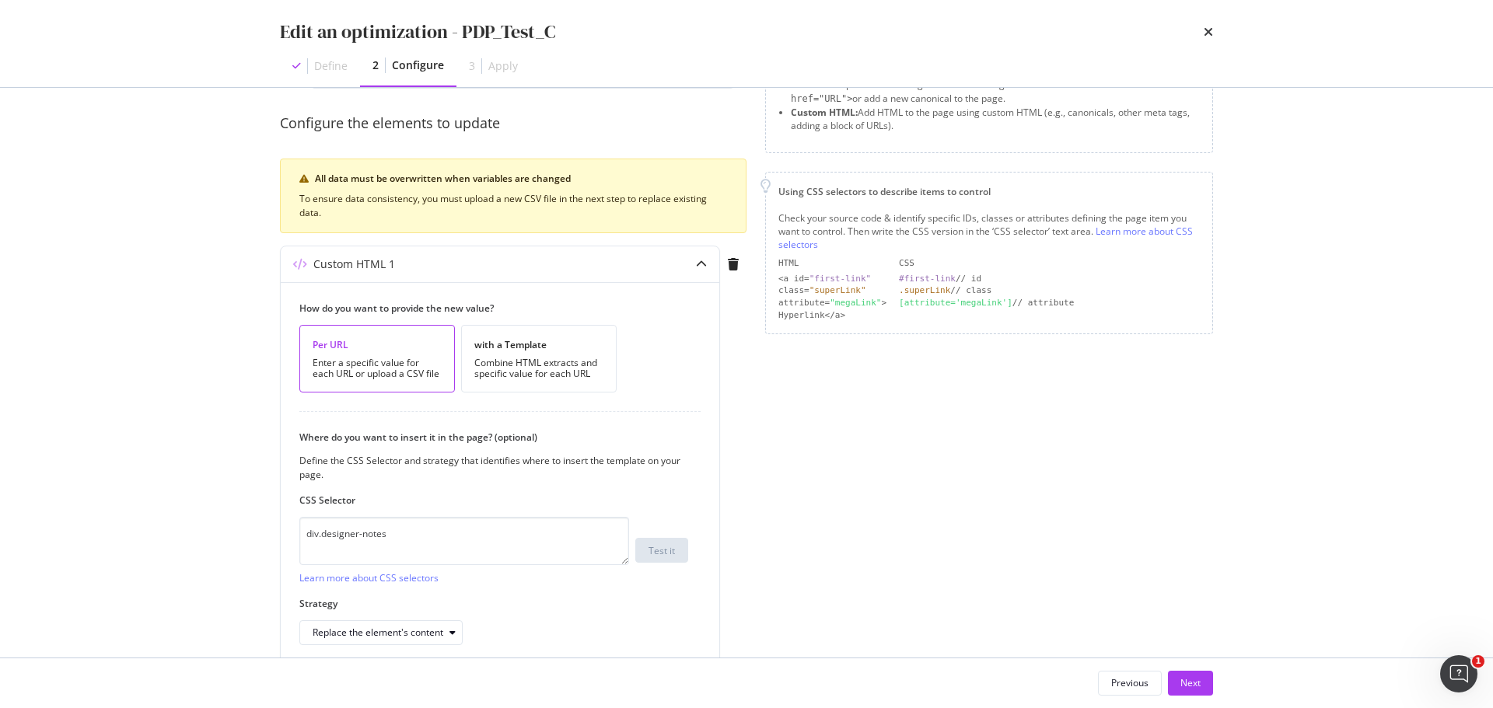
scroll to position [192, 0]
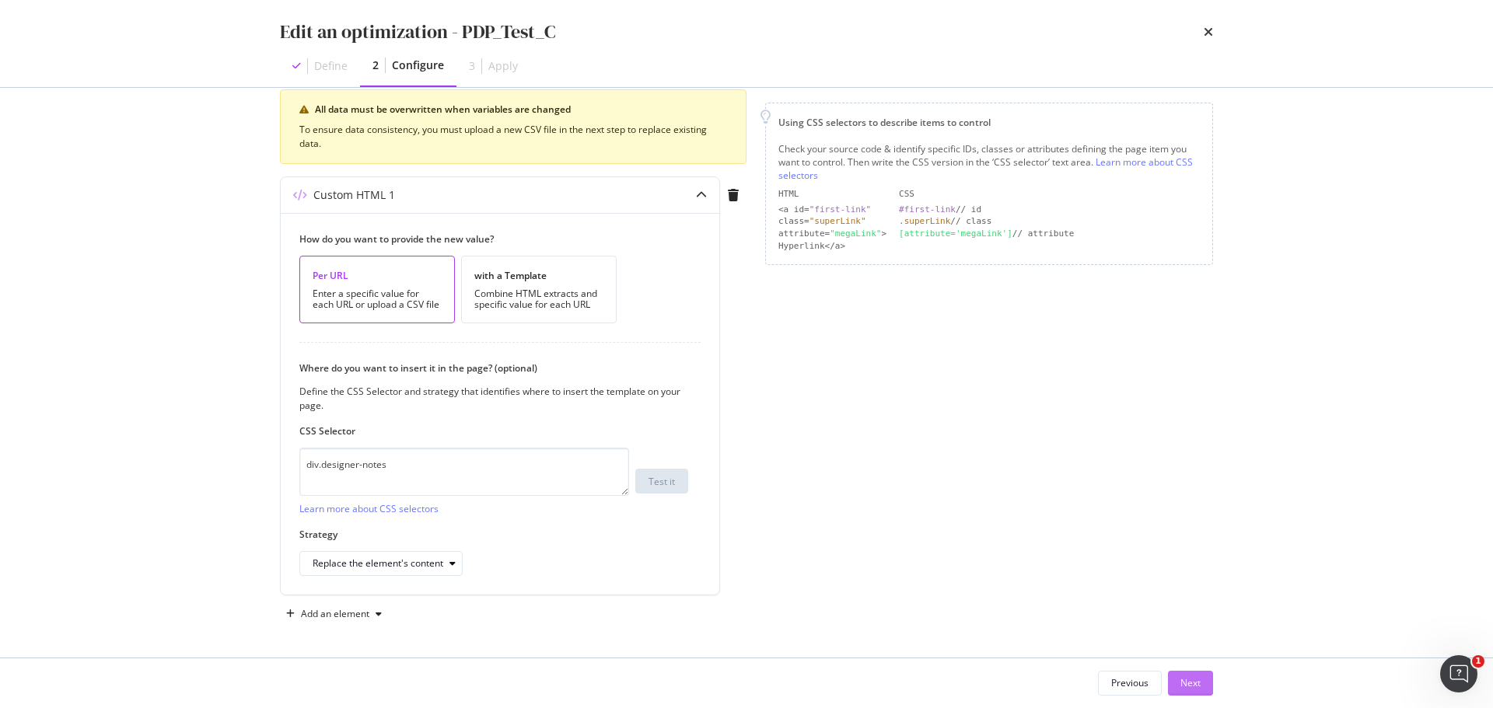
click at [1184, 680] on div "Next" at bounding box center [1190, 682] width 20 height 13
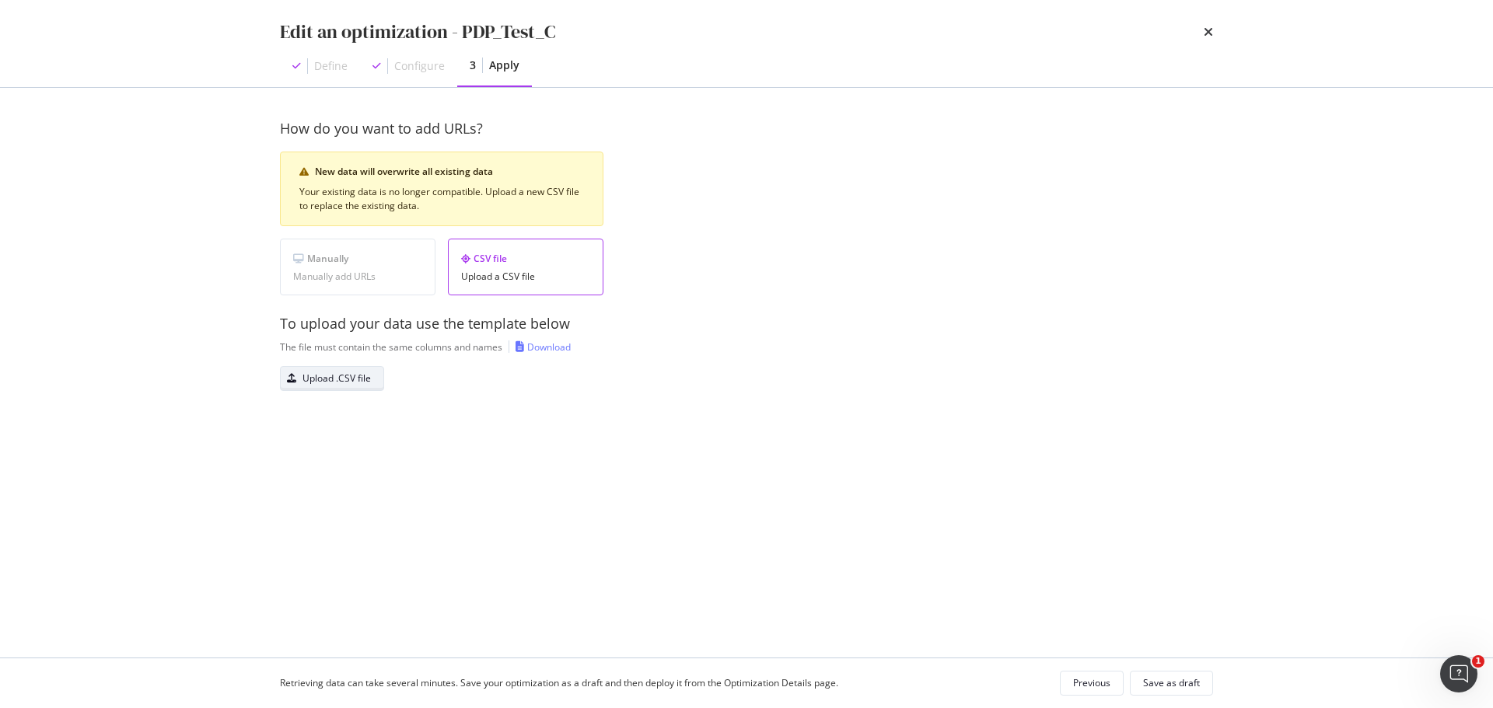
click at [372, 374] on button "Upload .CSV file" at bounding box center [332, 378] width 104 height 25
click at [1171, 681] on div "Save as draft" at bounding box center [1171, 682] width 57 height 13
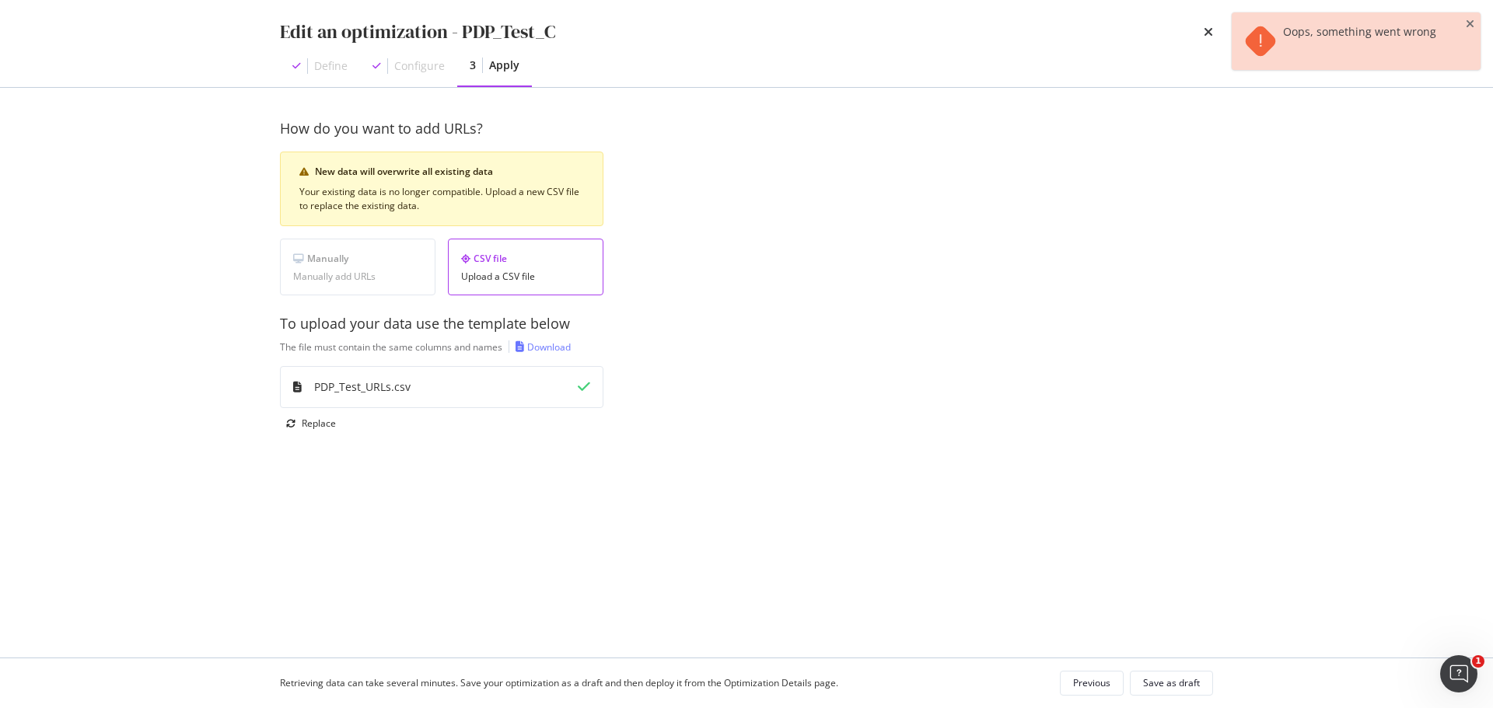
click at [1081, 536] on div "How do you want to add URLs? New data will overwrite all existing data Your exi…" at bounding box center [746, 373] width 933 height 508
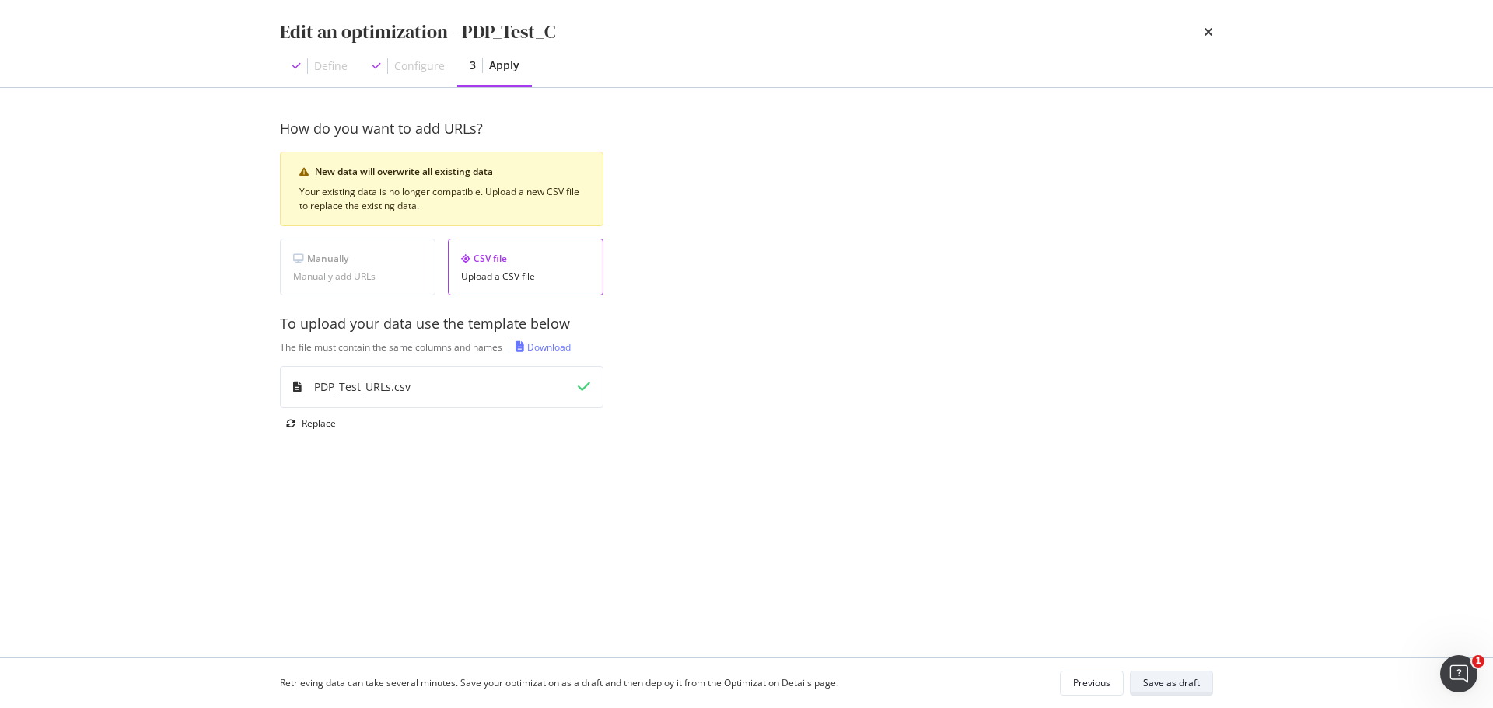
click at [1184, 683] on div "Save as draft" at bounding box center [1171, 682] width 57 height 13
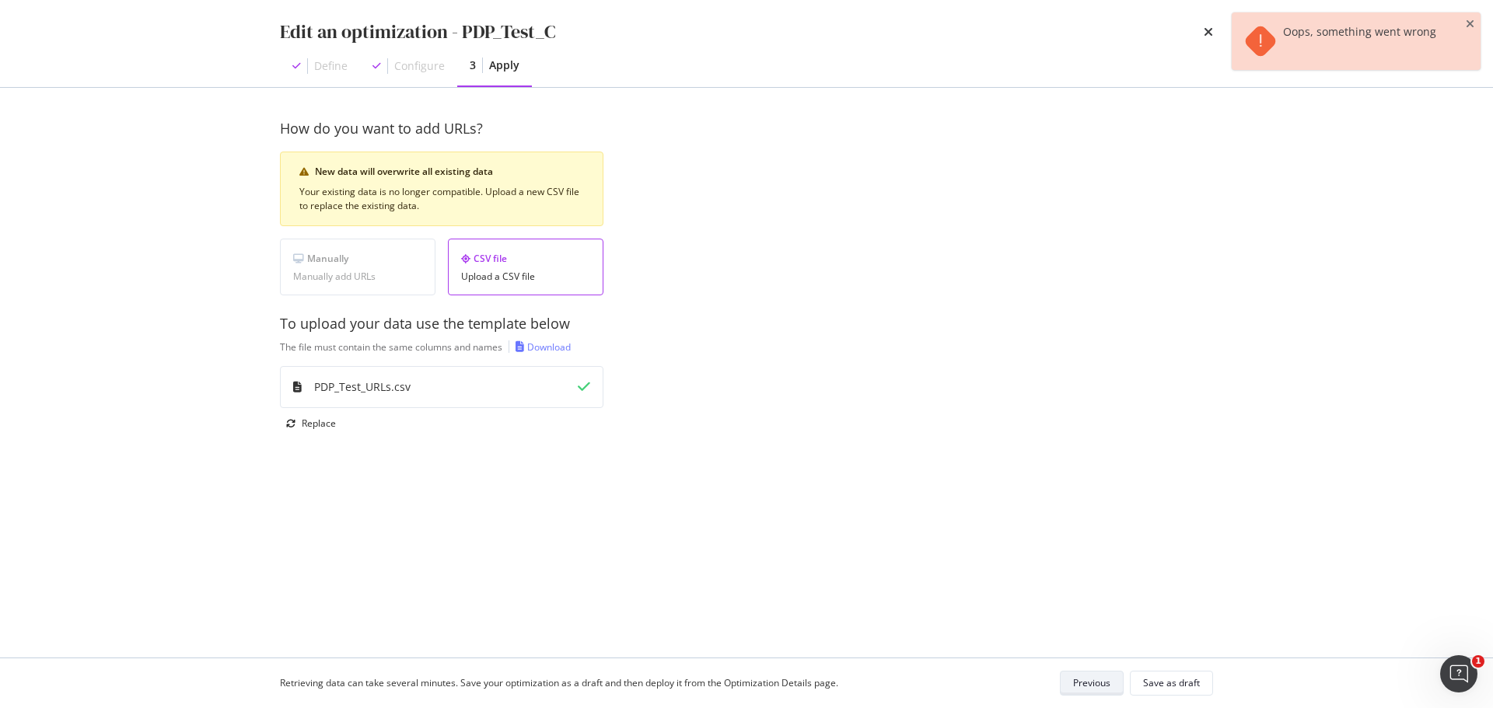
click at [1095, 686] on div "Previous" at bounding box center [1091, 682] width 37 height 13
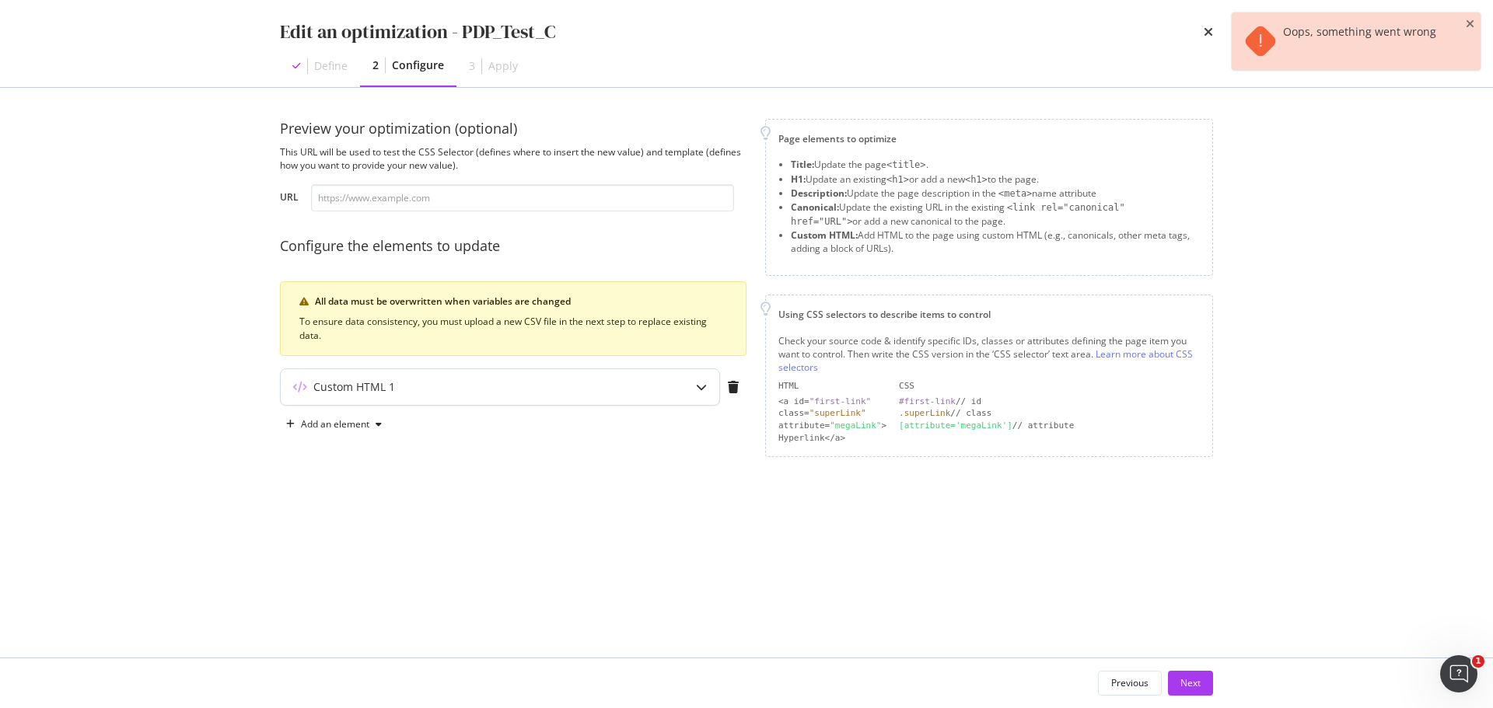
click at [564, 389] on div "Custom HTML 1" at bounding box center [469, 387] width 377 height 16
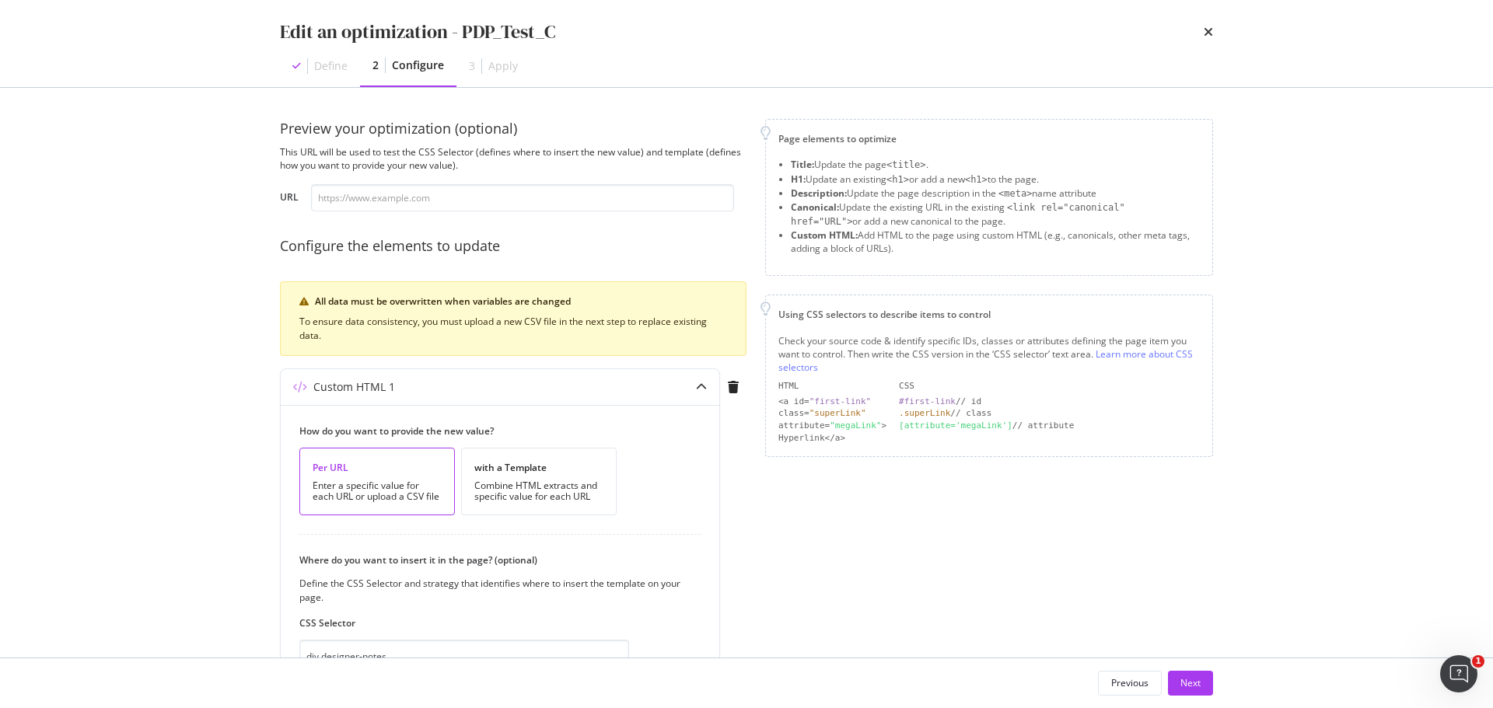
scroll to position [192, 0]
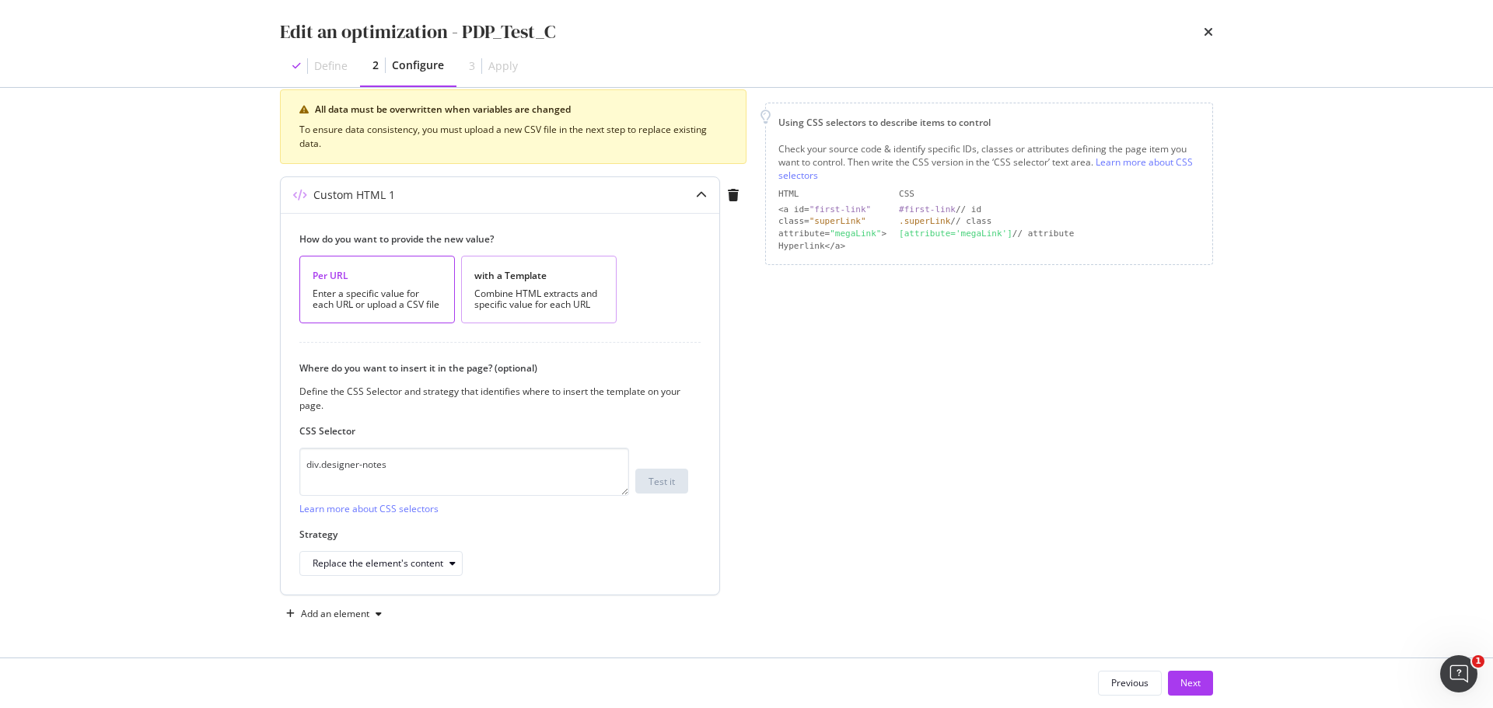
click at [571, 306] on div "Combine HTML extracts and specific value for each URL" at bounding box center [538, 299] width 129 height 22
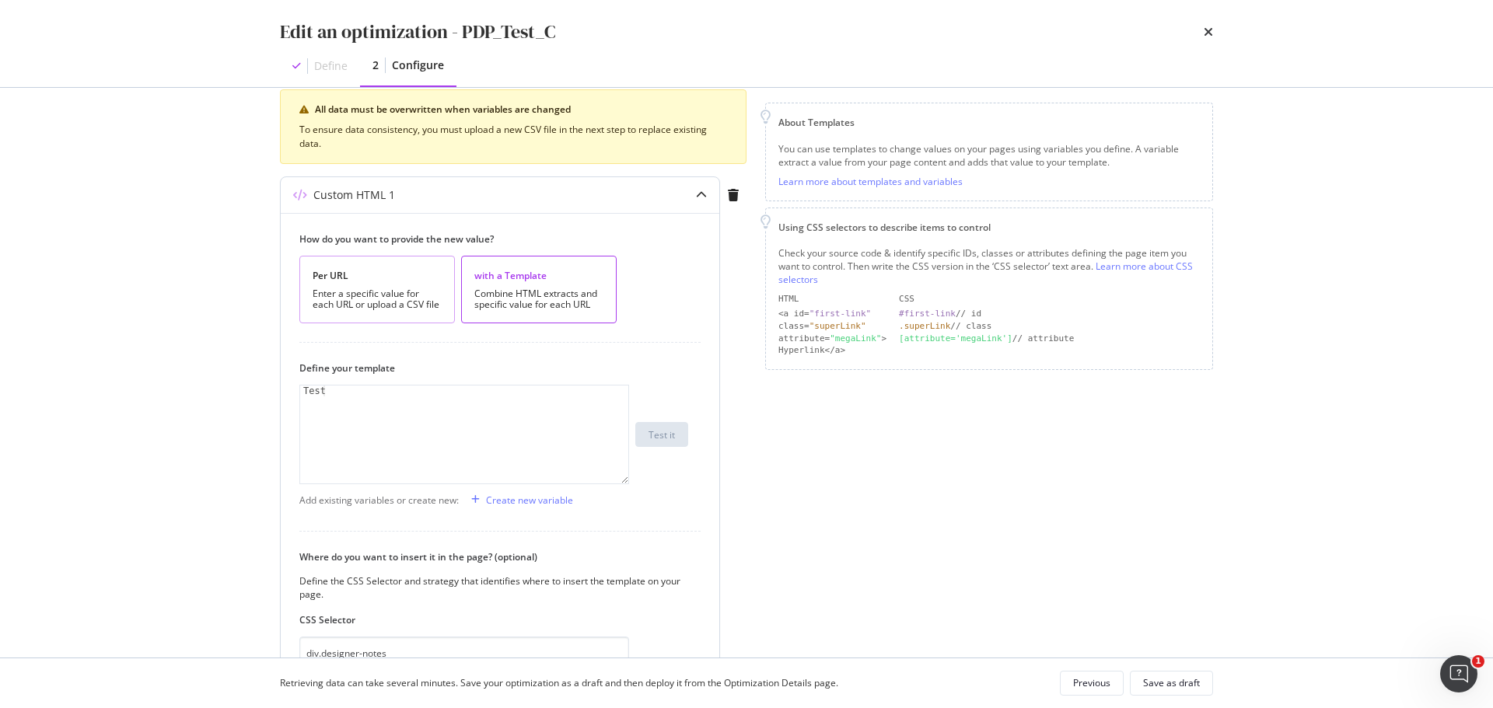
click at [407, 296] on div "Enter a specific value for each URL or upload a CSV file" at bounding box center [377, 299] width 129 height 22
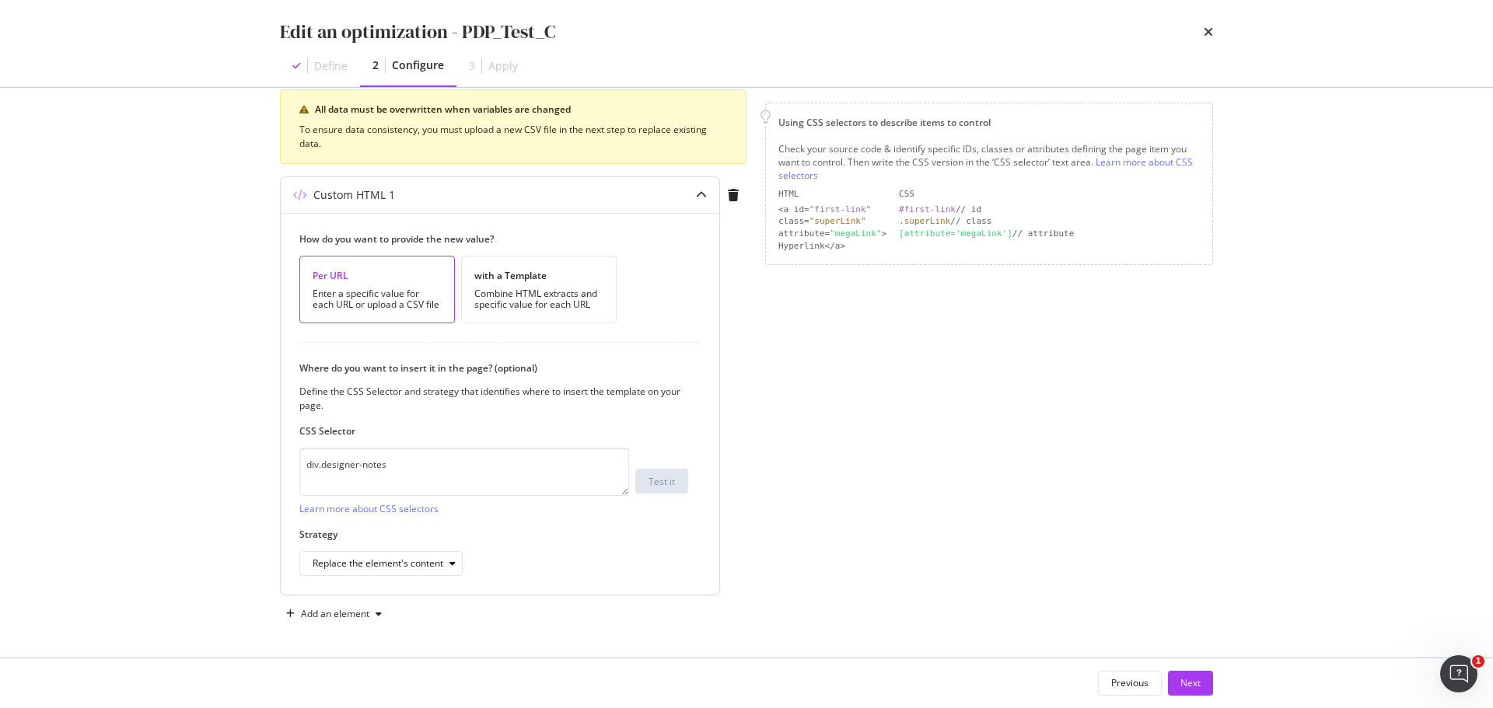
click at [574, 533] on label "Strategy" at bounding box center [493, 534] width 389 height 13
click at [1186, 679] on div "Next" at bounding box center [1190, 682] width 20 height 13
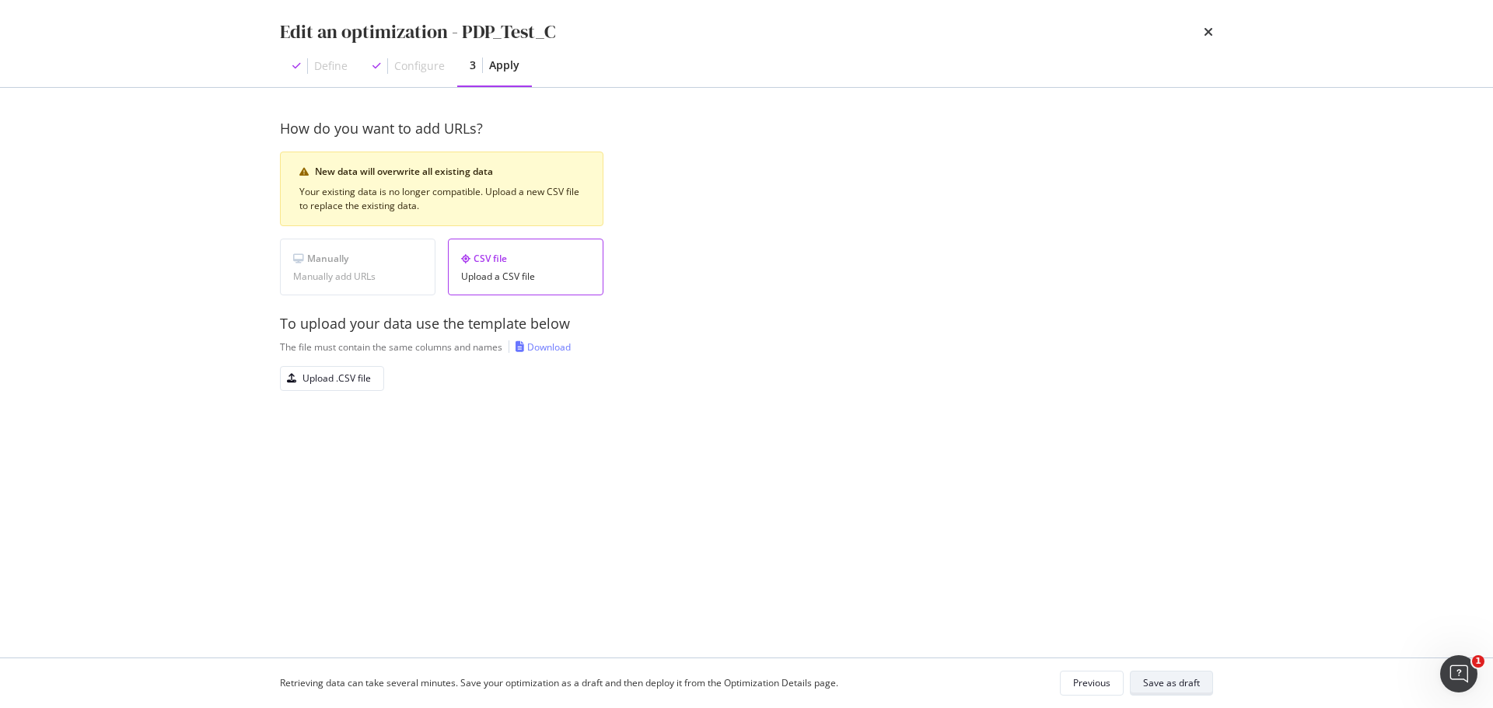
scroll to position [0, 0]
click at [373, 376] on button "Upload .CSV file" at bounding box center [332, 378] width 104 height 25
click at [1172, 681] on div "Save as draft" at bounding box center [1171, 682] width 57 height 13
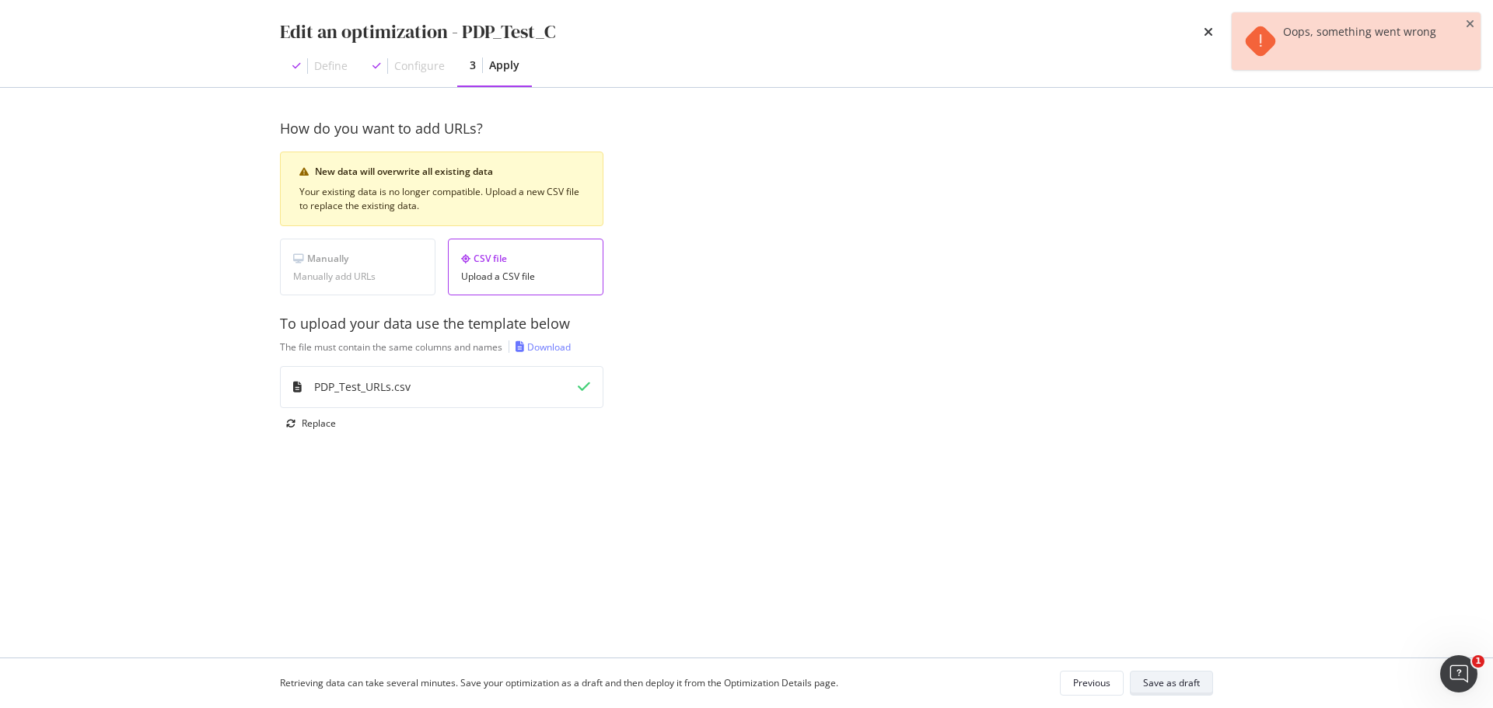
click at [1172, 681] on div "Save as draft" at bounding box center [1171, 682] width 57 height 13
click at [417, 76] on div "Configure" at bounding box center [408, 66] width 97 height 40
click at [1204, 30] on icon "times" at bounding box center [1207, 32] width 9 height 12
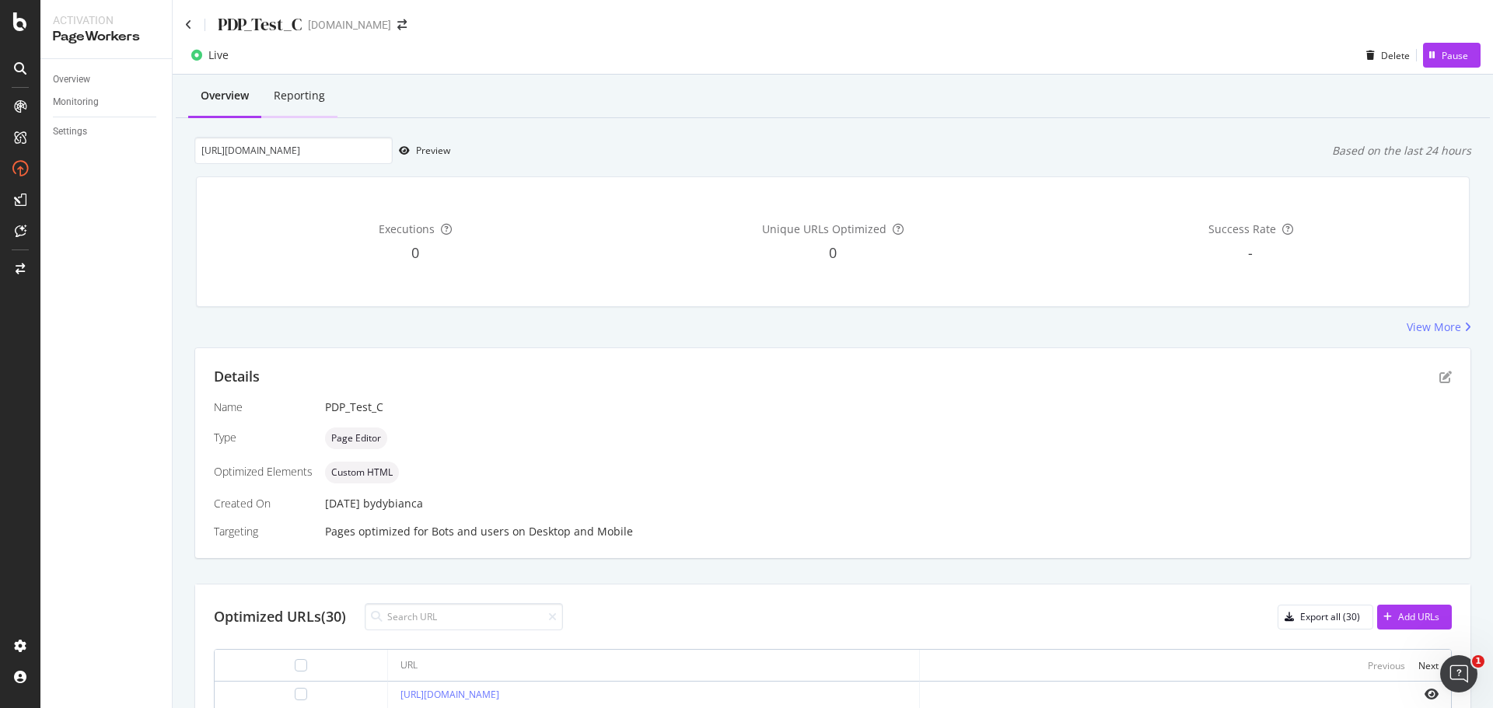
click at [315, 108] on div "Reporting" at bounding box center [299, 96] width 76 height 43
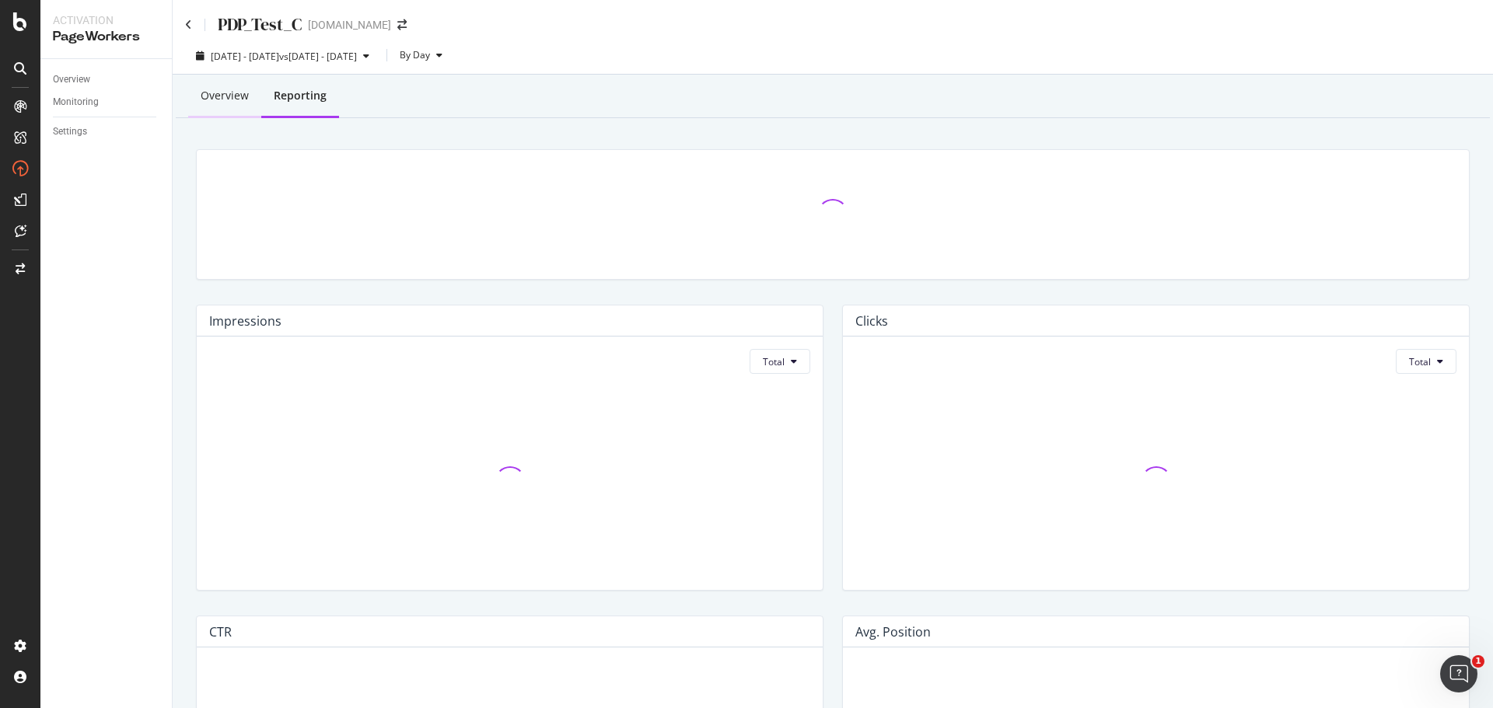
click at [223, 97] on div "Overview" at bounding box center [225, 96] width 48 height 16
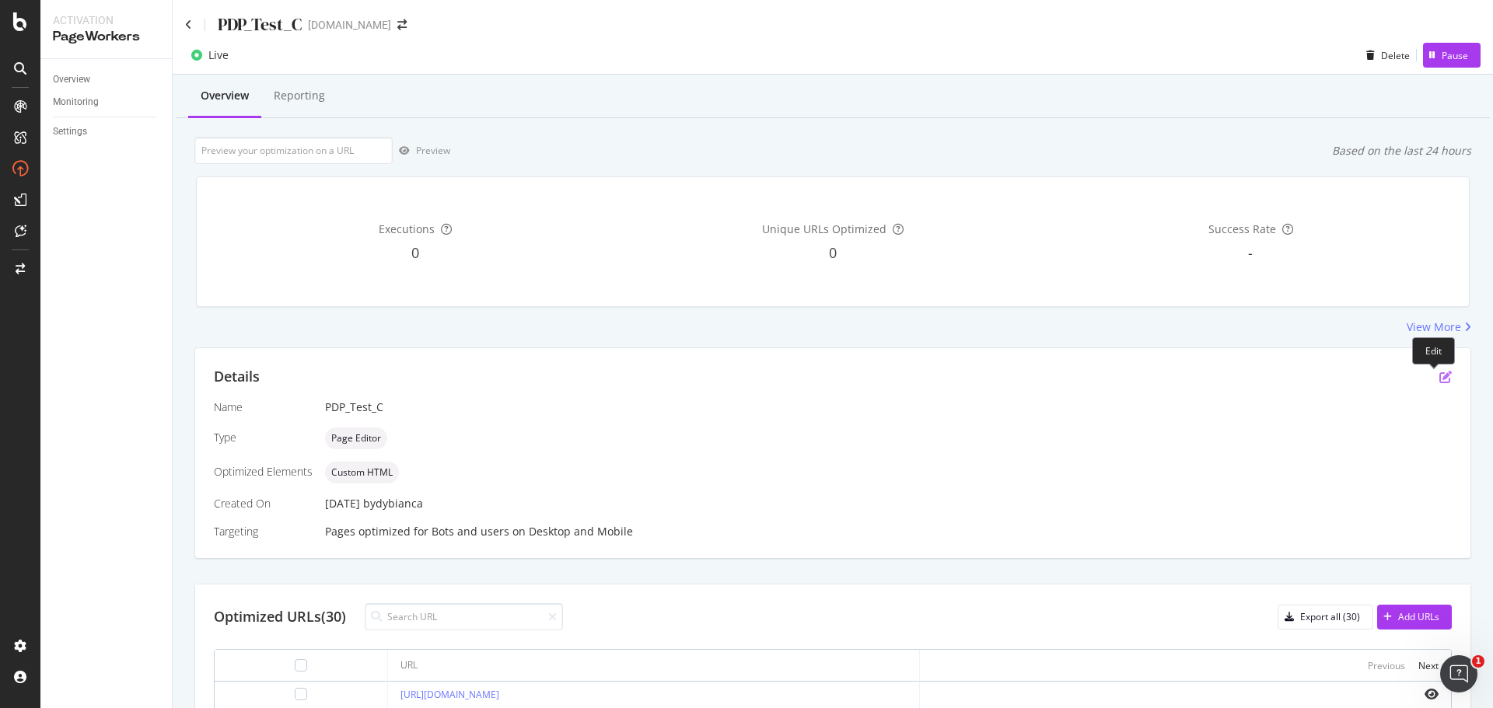
click at [1439, 374] on icon "pen-to-square" at bounding box center [1445, 377] width 12 height 12
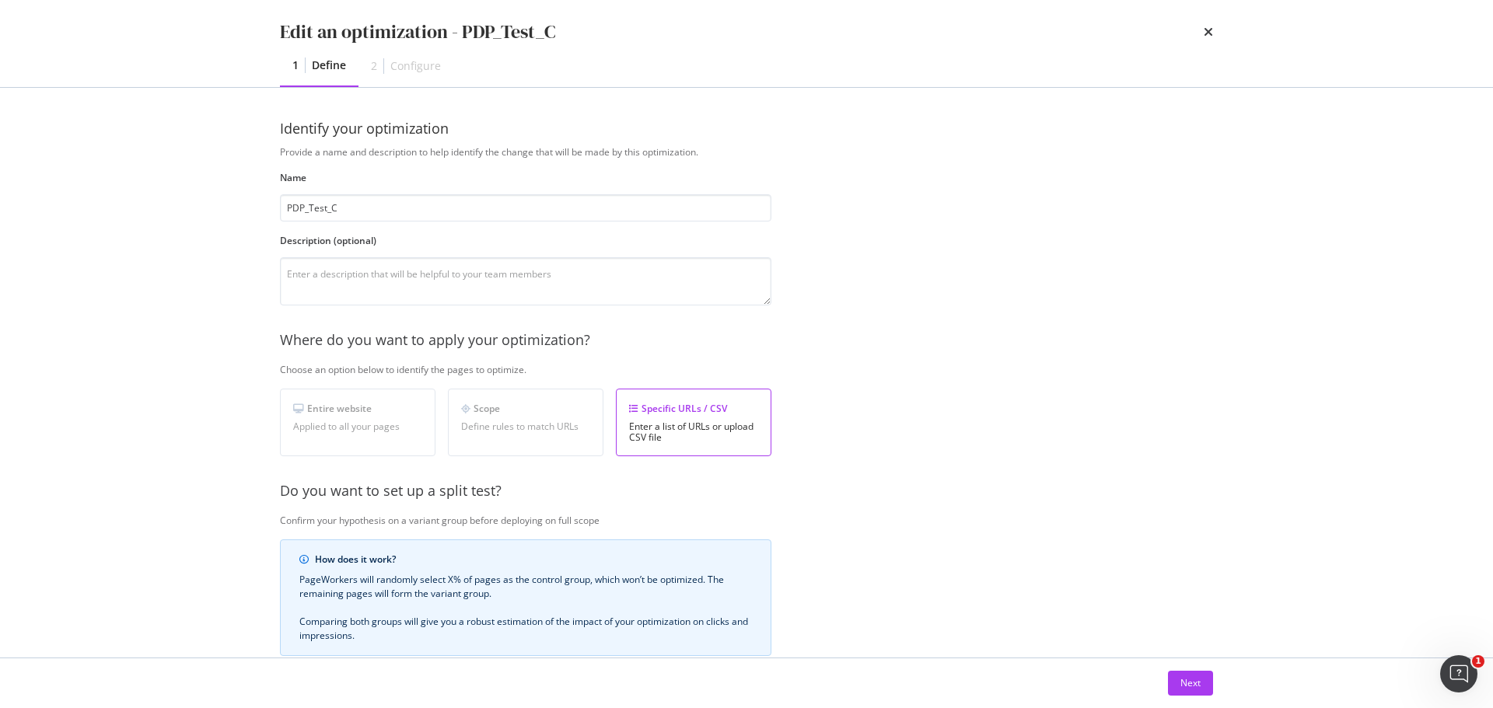
scroll to position [239, 0]
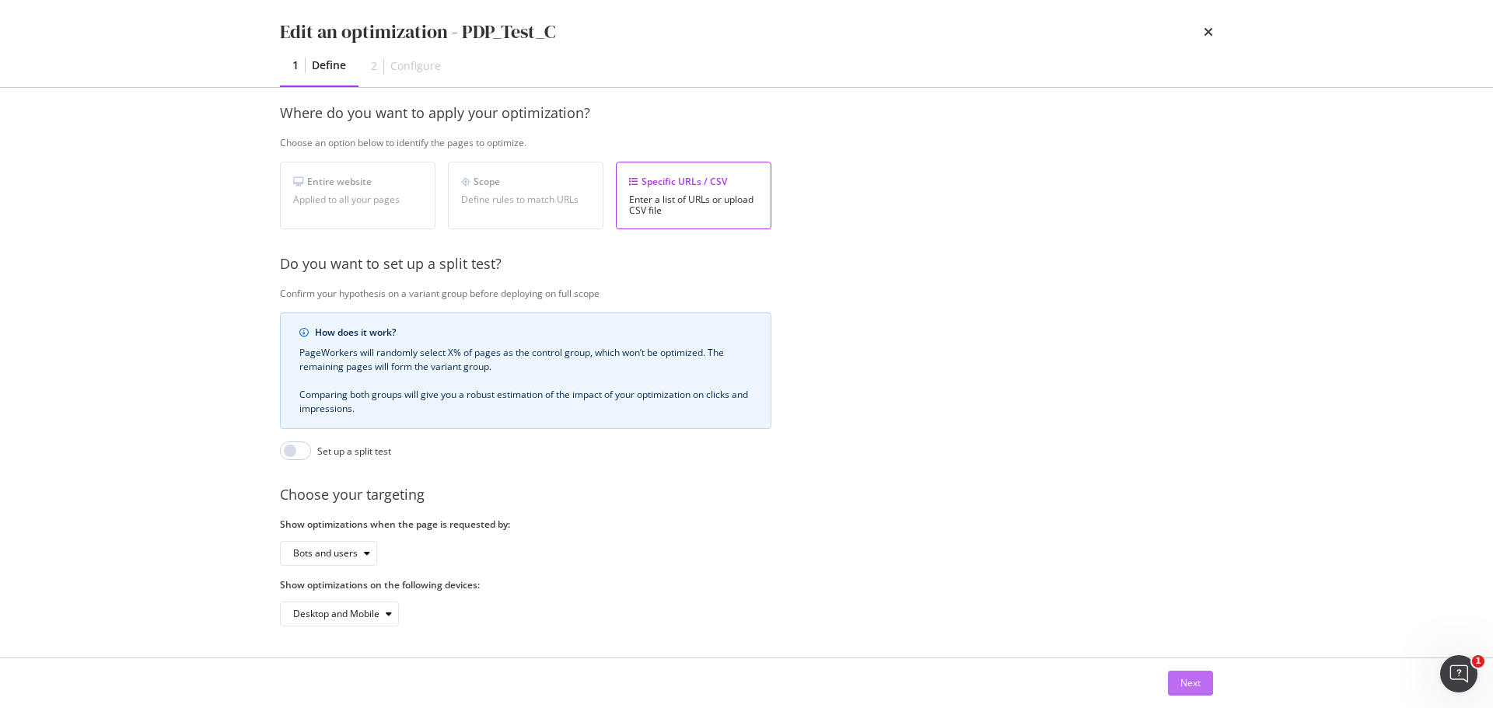
click at [1194, 683] on div "Next" at bounding box center [1190, 682] width 20 height 13
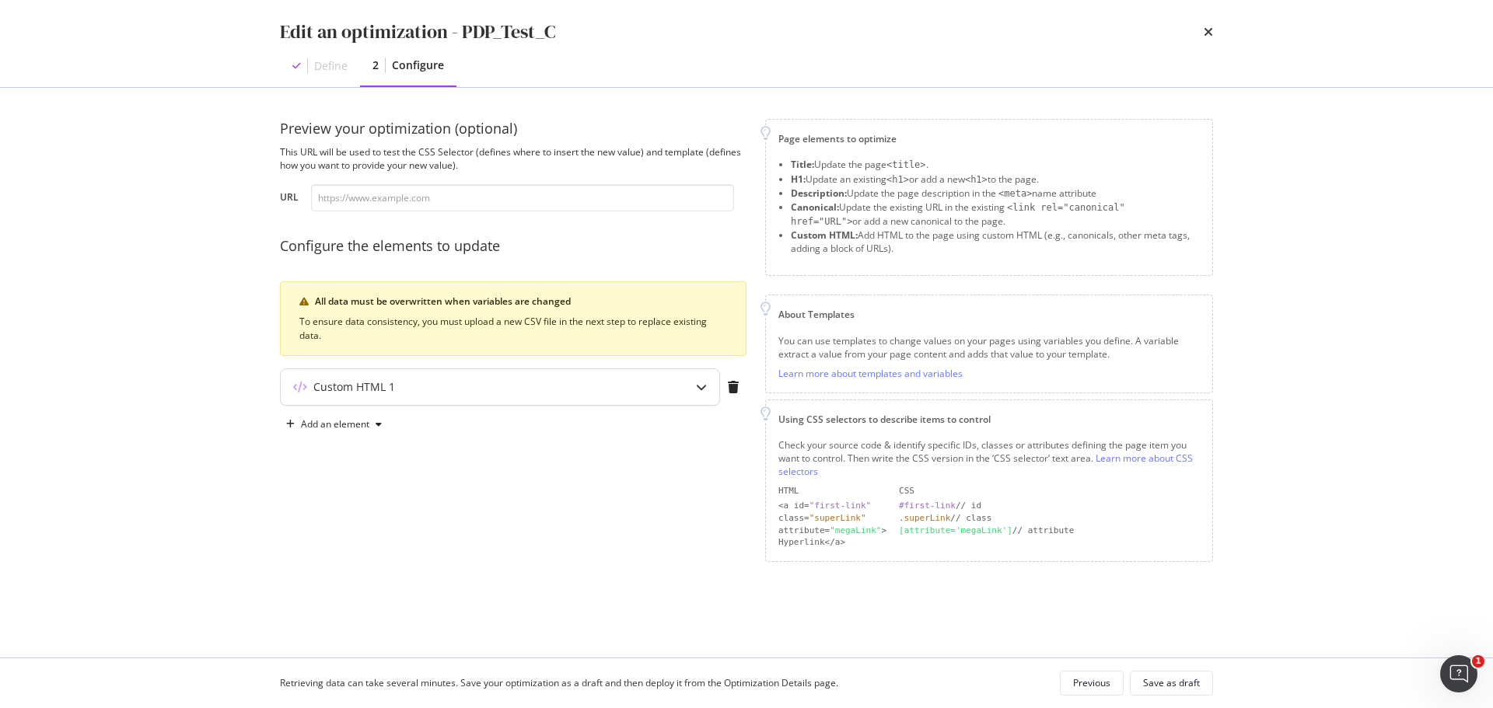
click at [691, 393] on div "modal" at bounding box center [701, 387] width 36 height 36
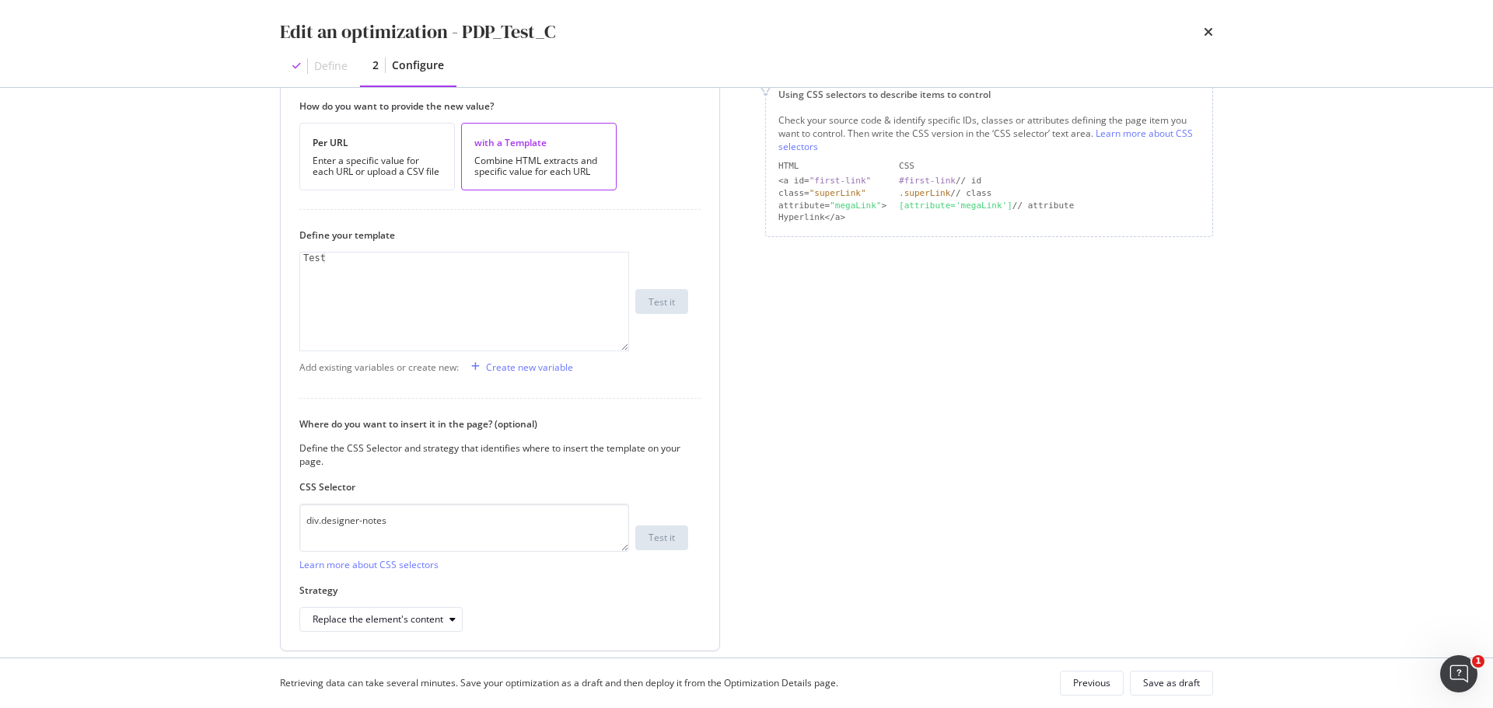
scroll to position [303, 0]
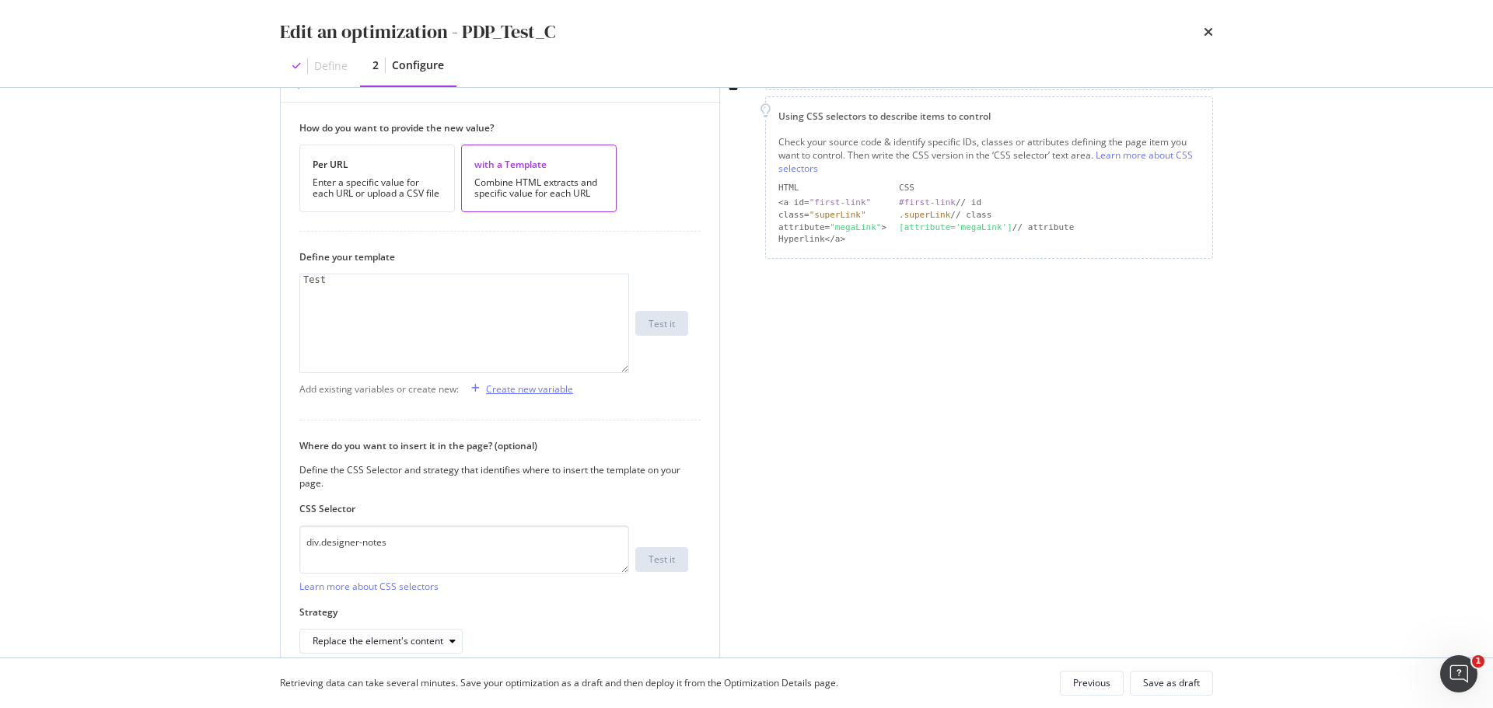
click at [513, 389] on div "Create new variable" at bounding box center [529, 389] width 87 height 13
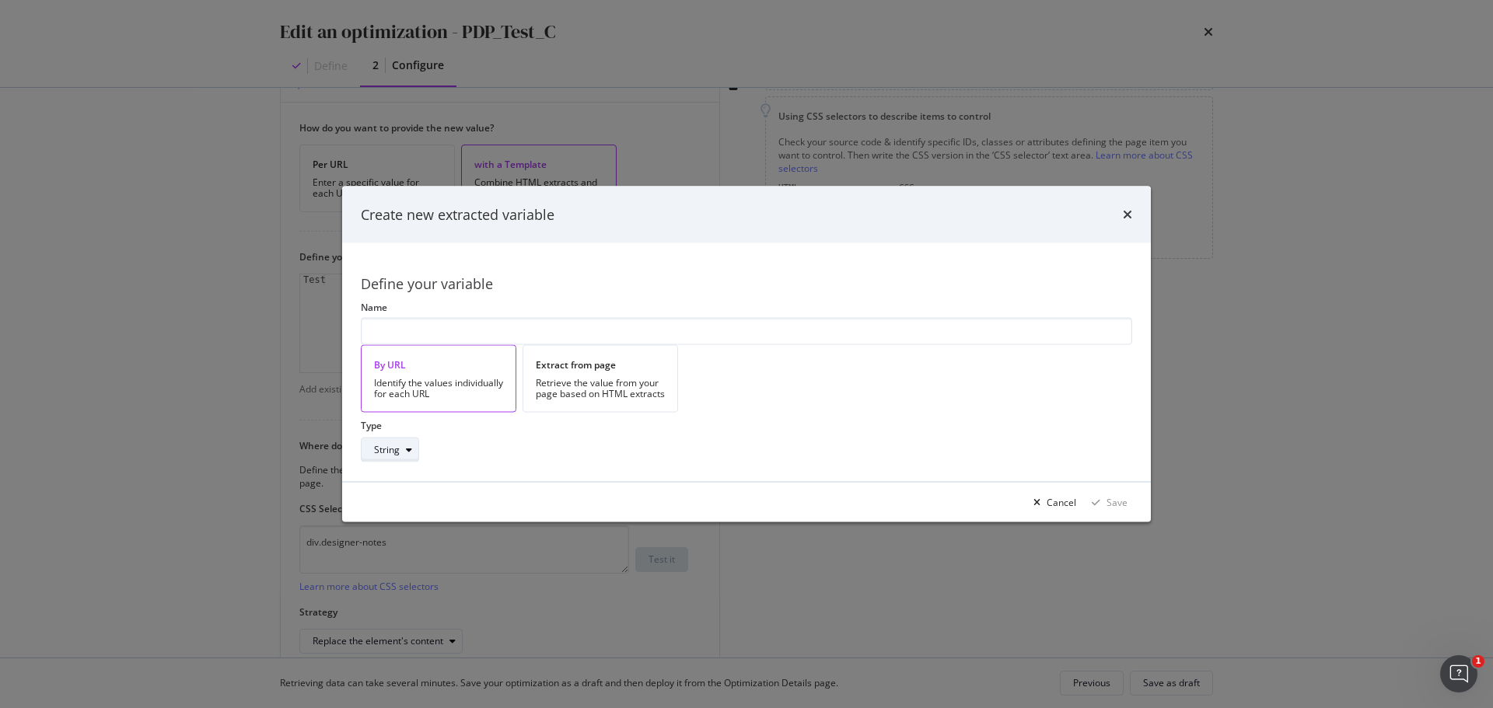
click at [418, 438] on div "String" at bounding box center [396, 449] width 44 height 22
click at [1076, 501] on div "Cancel" at bounding box center [1061, 502] width 30 height 13
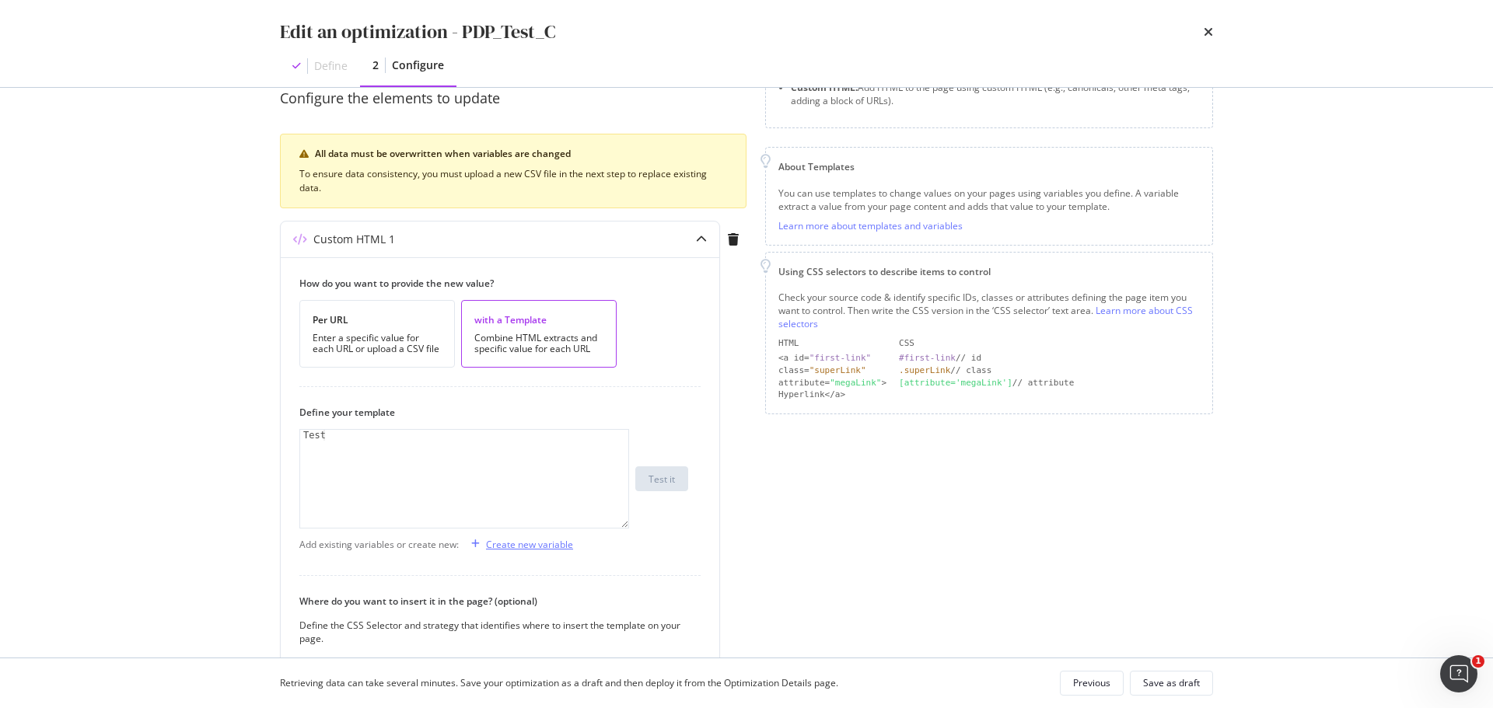
scroll to position [0, 0]
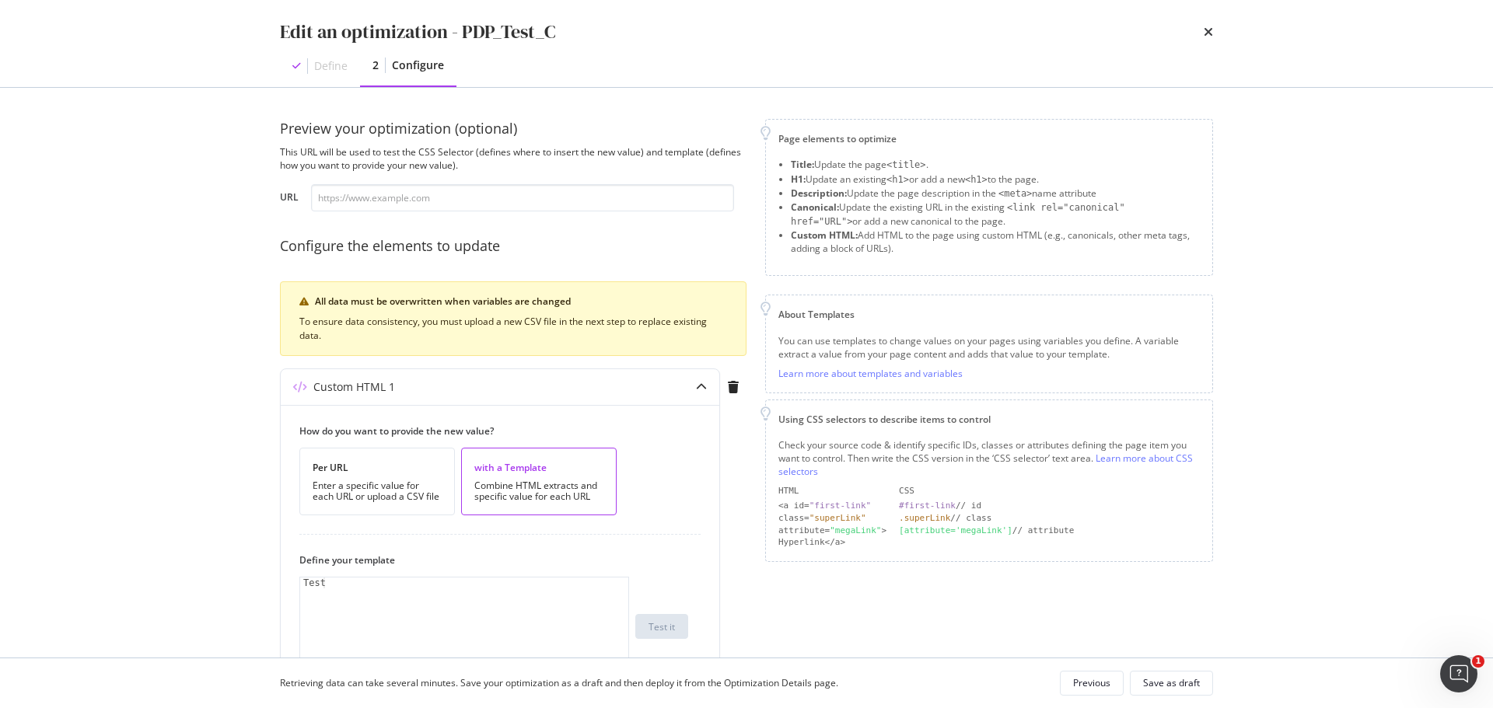
click at [1113, 686] on button "Previous" at bounding box center [1092, 683] width 64 height 25
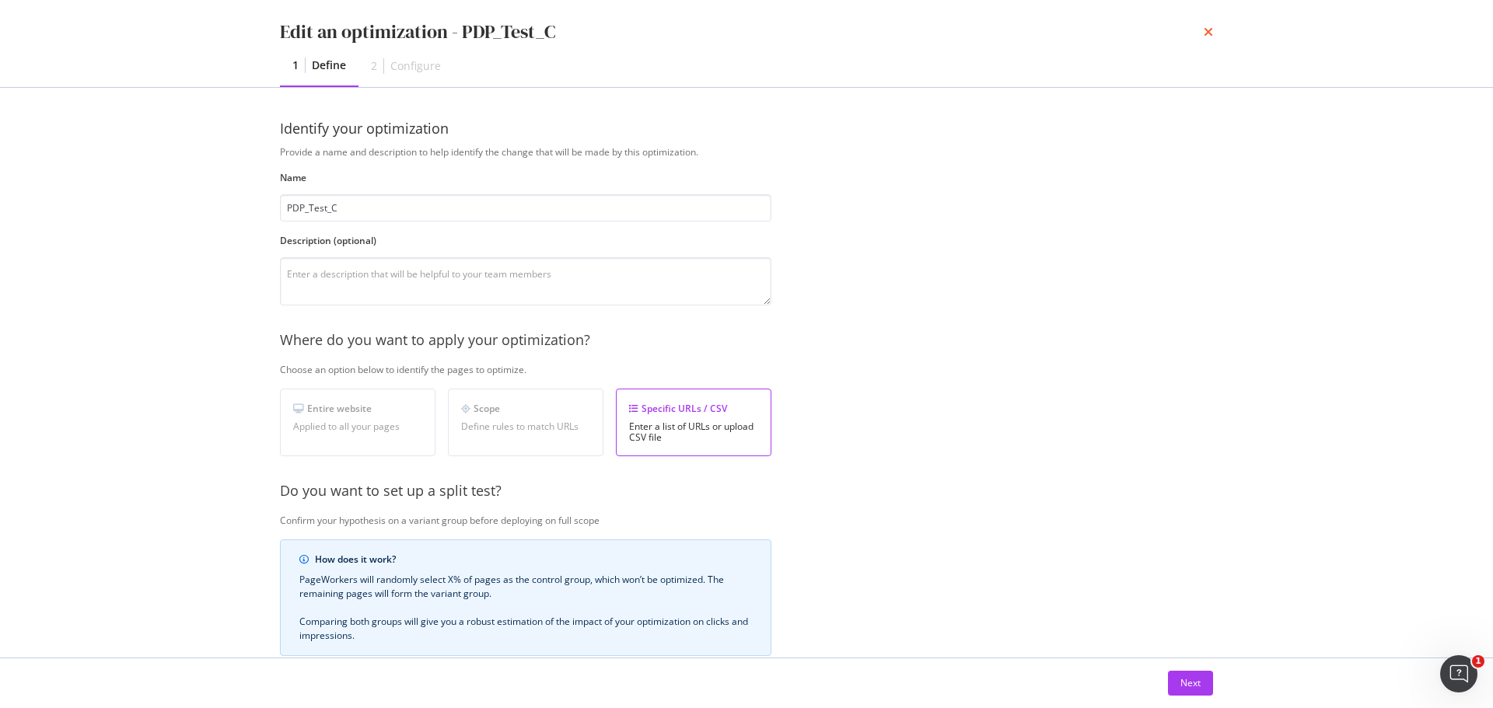
click at [1208, 27] on icon "times" at bounding box center [1207, 32] width 9 height 12
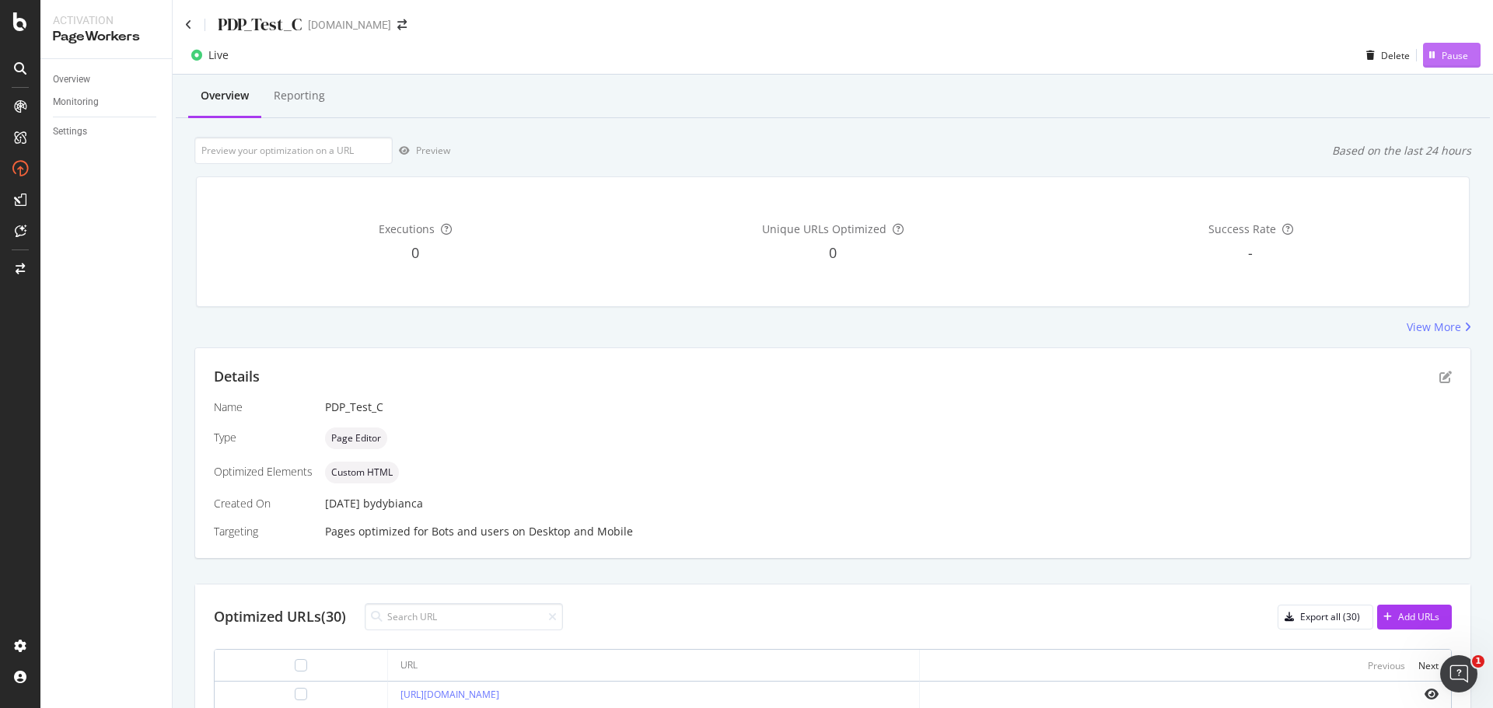
click at [1425, 58] on div "button" at bounding box center [1432, 55] width 19 height 9
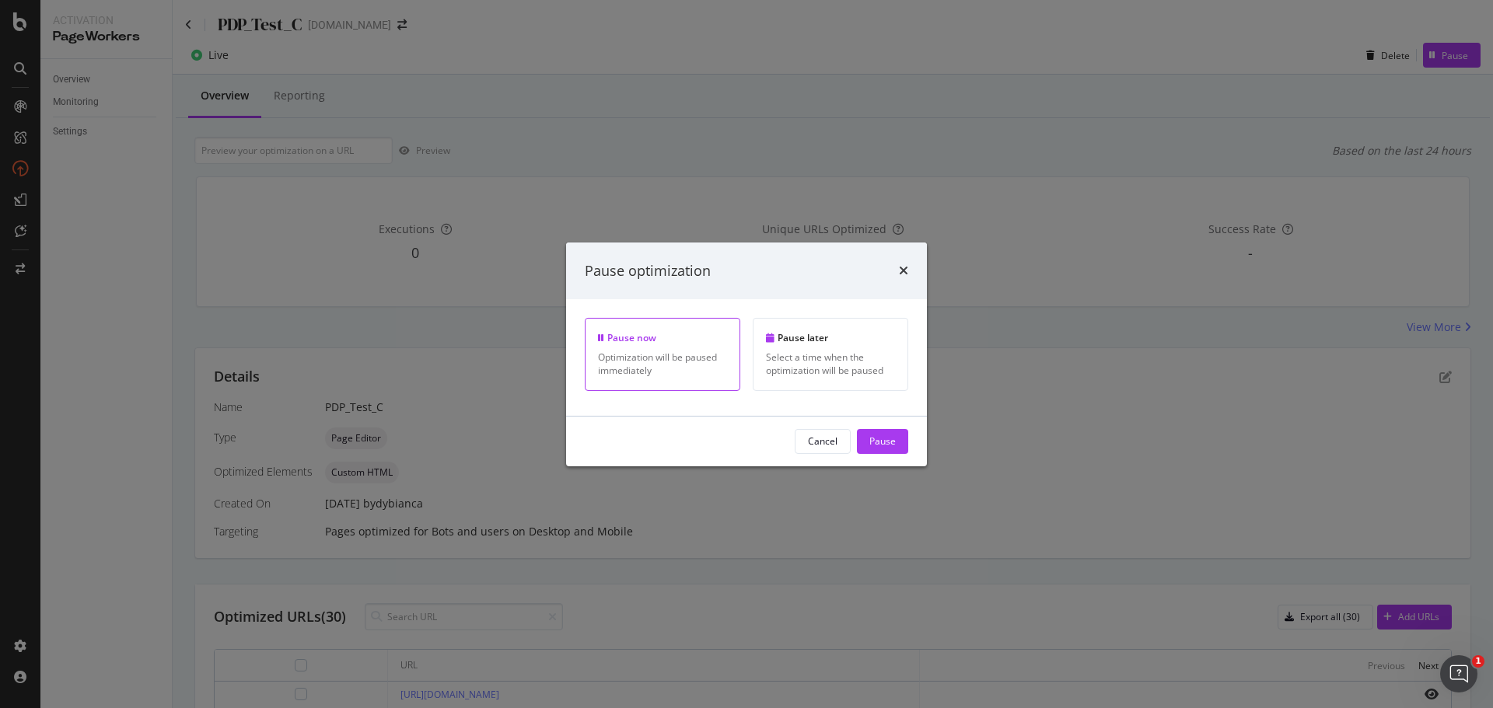
click at [825, 445] on div "Cancel" at bounding box center [823, 441] width 30 height 13
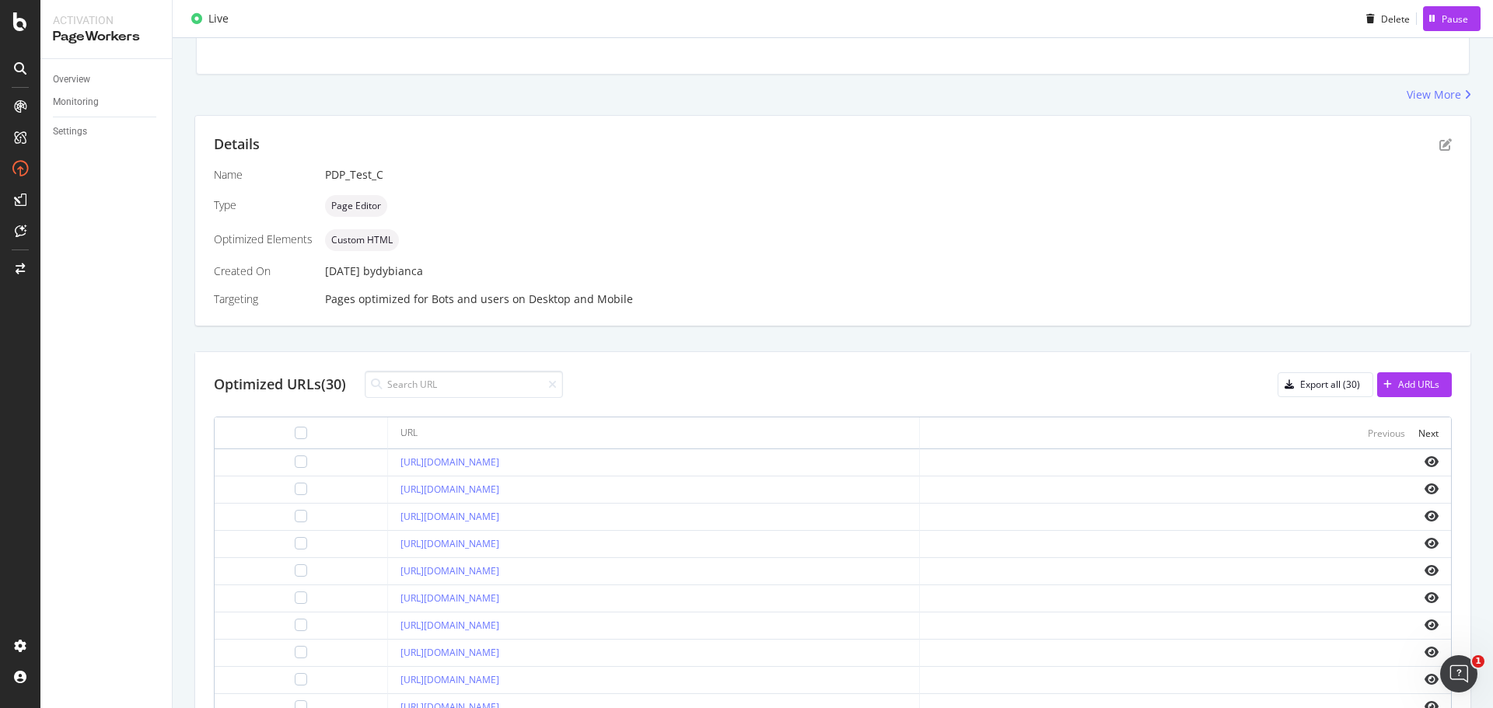
scroll to position [233, 0]
click at [1424, 460] on icon "eye" at bounding box center [1431, 461] width 14 height 12
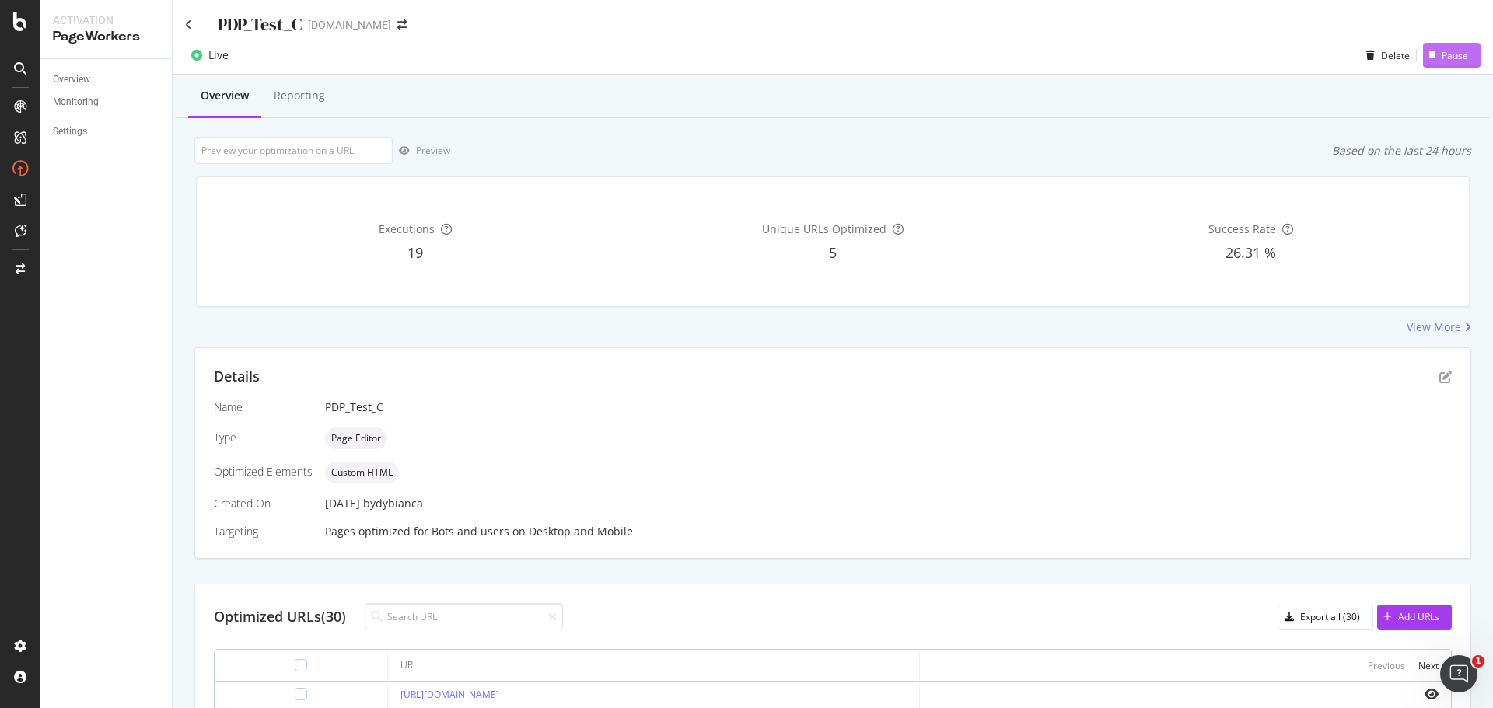
click at [1425, 47] on div "Pause" at bounding box center [1445, 55] width 45 height 23
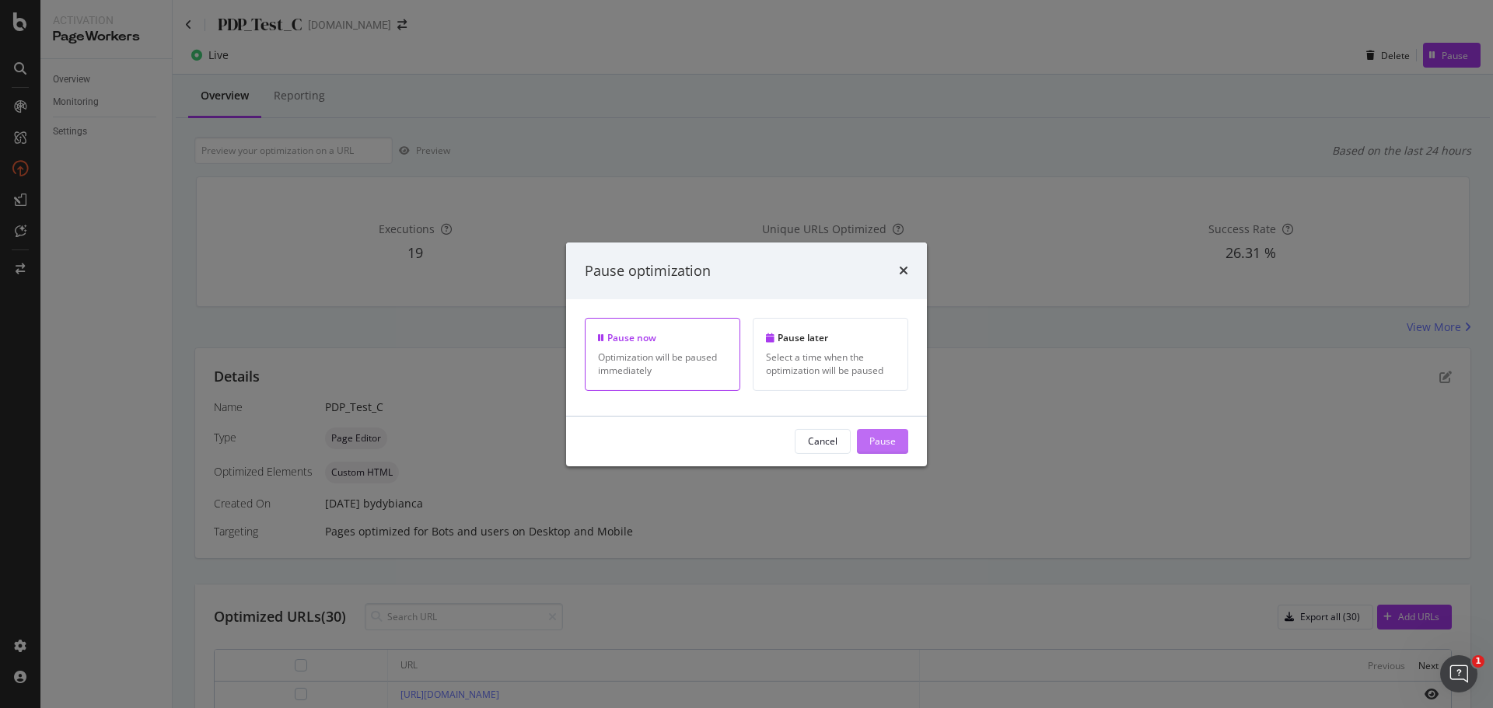
click at [871, 443] on div "Pause" at bounding box center [882, 441] width 26 height 13
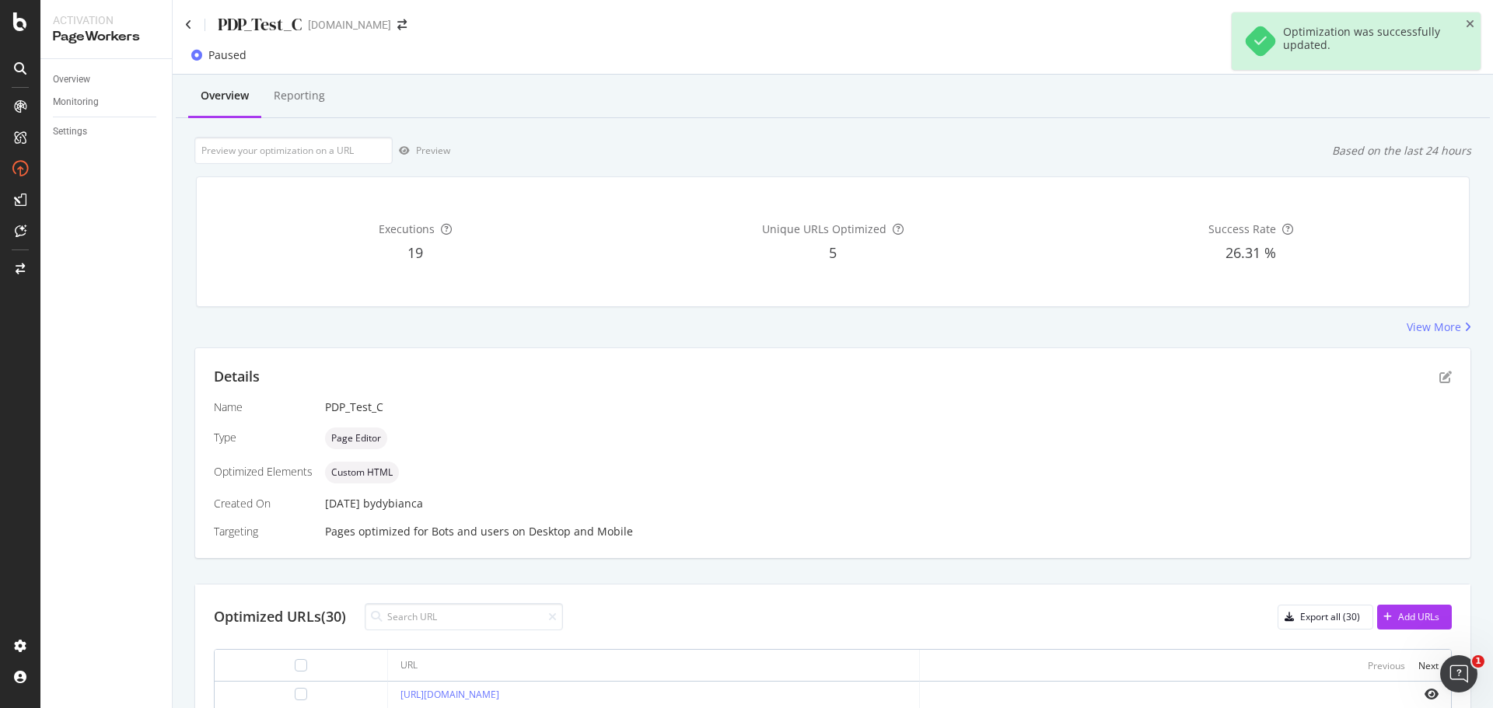
scroll to position [233, 0]
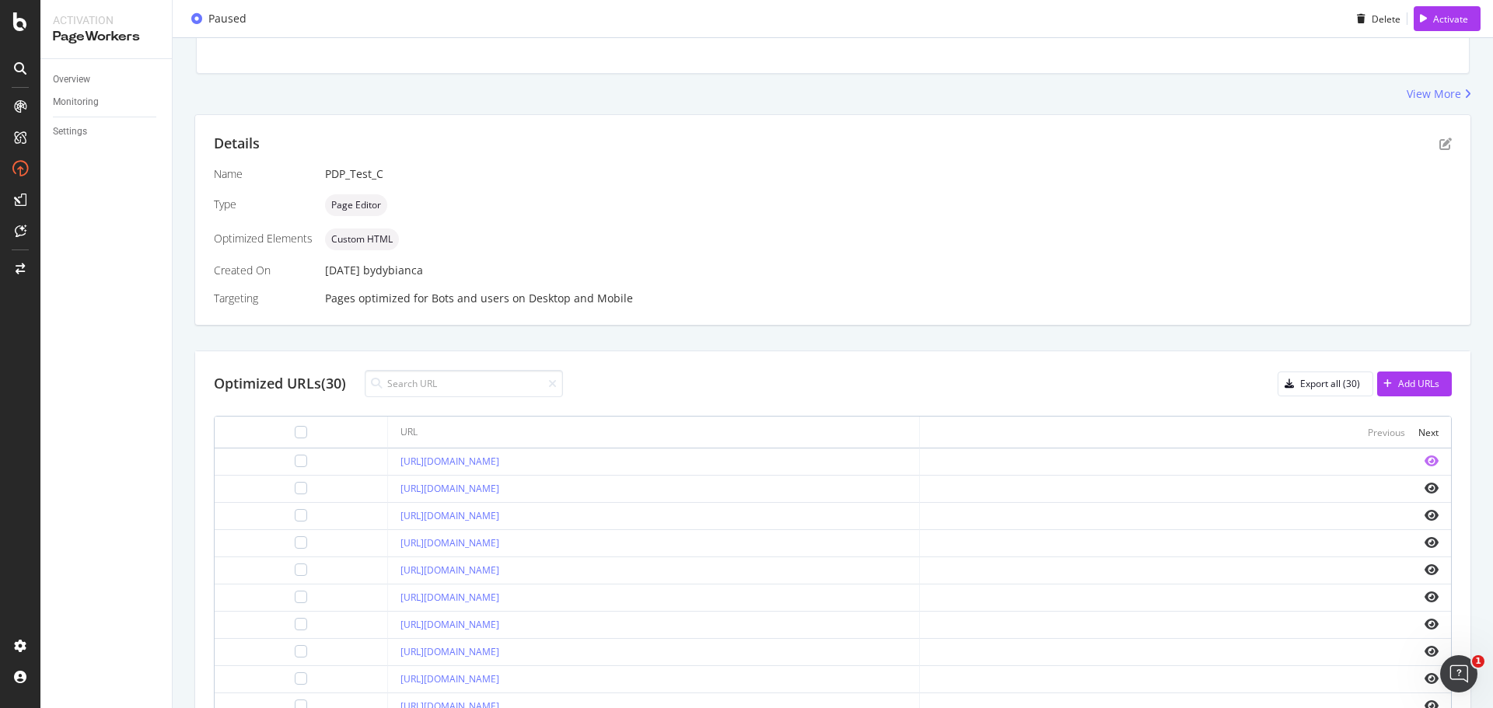
click at [1424, 460] on icon "eye" at bounding box center [1431, 461] width 14 height 12
click at [1424, 486] on icon "eye" at bounding box center [1431, 488] width 14 height 12
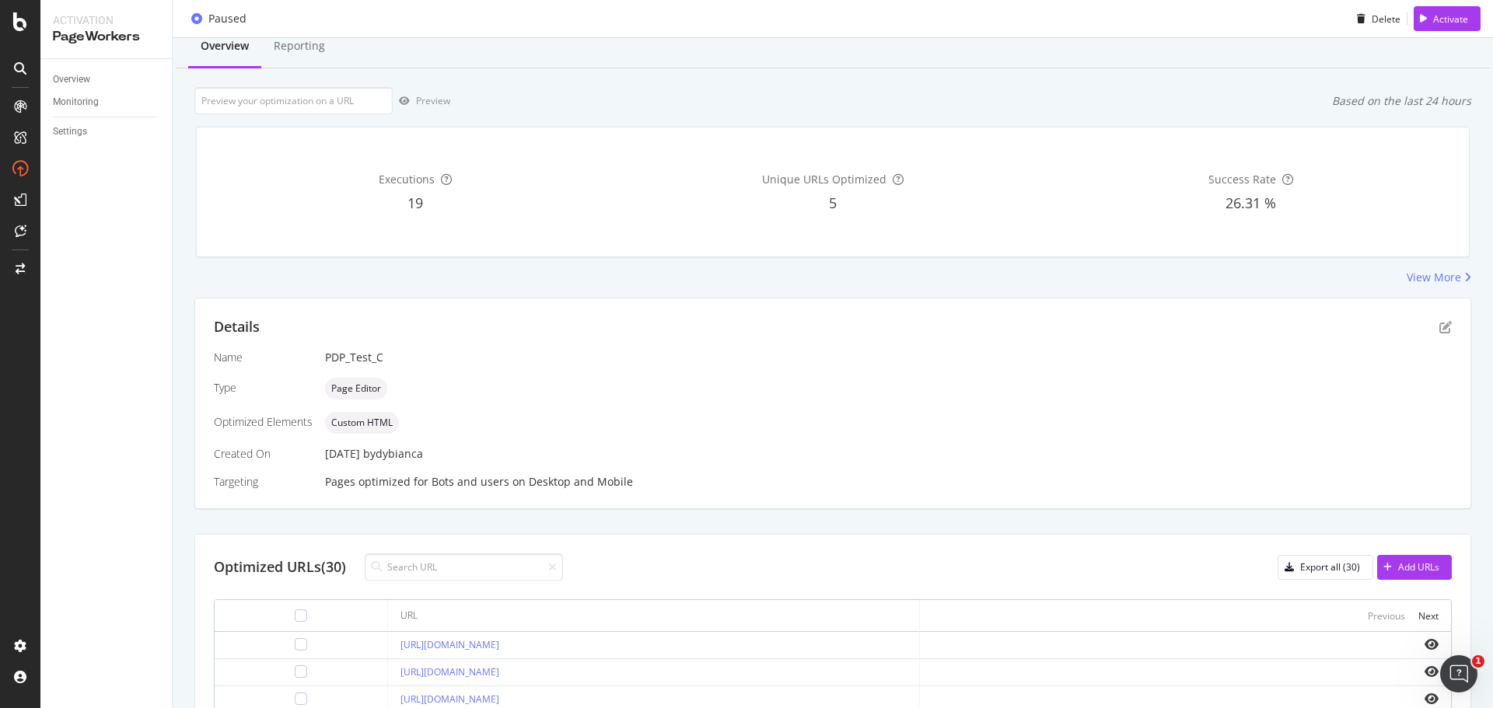
scroll to position [0, 0]
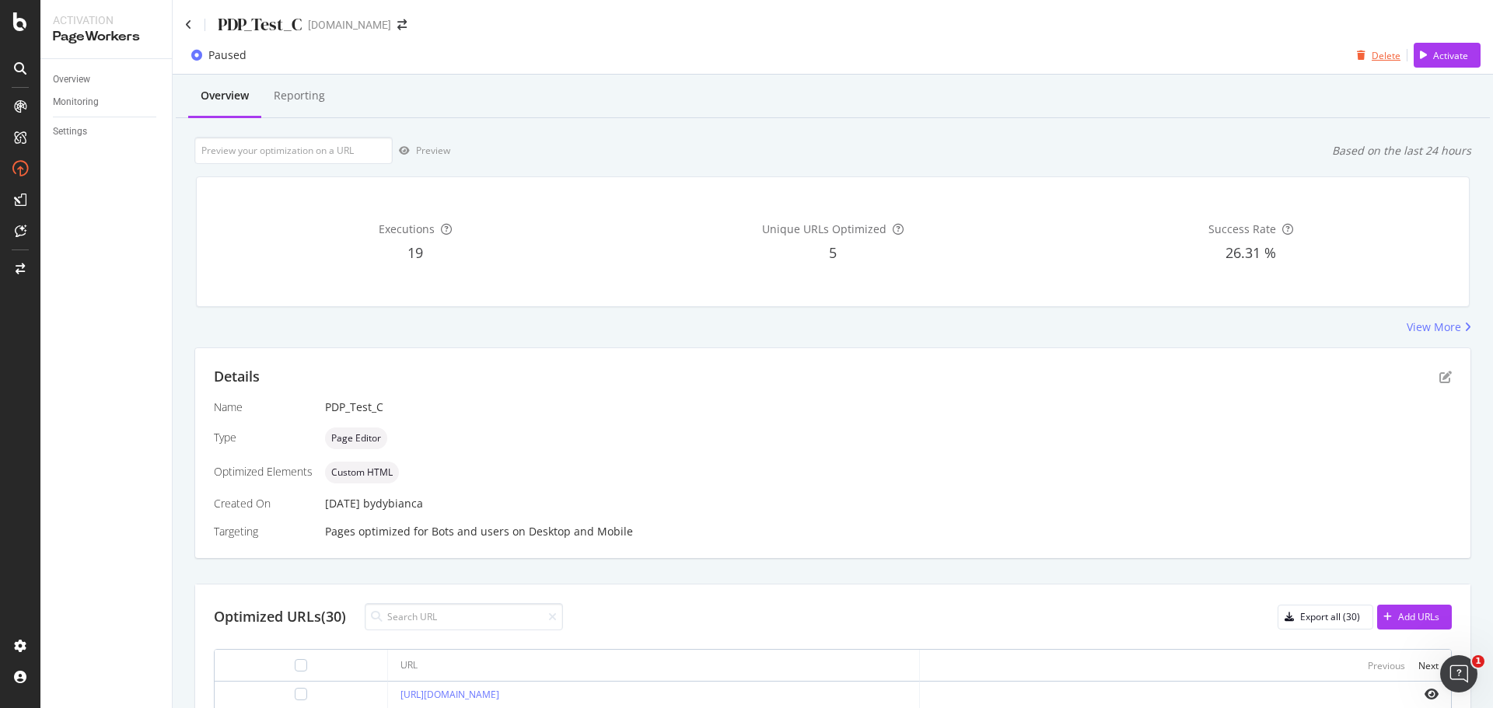
click at [1379, 55] on div "Delete" at bounding box center [1385, 55] width 29 height 13
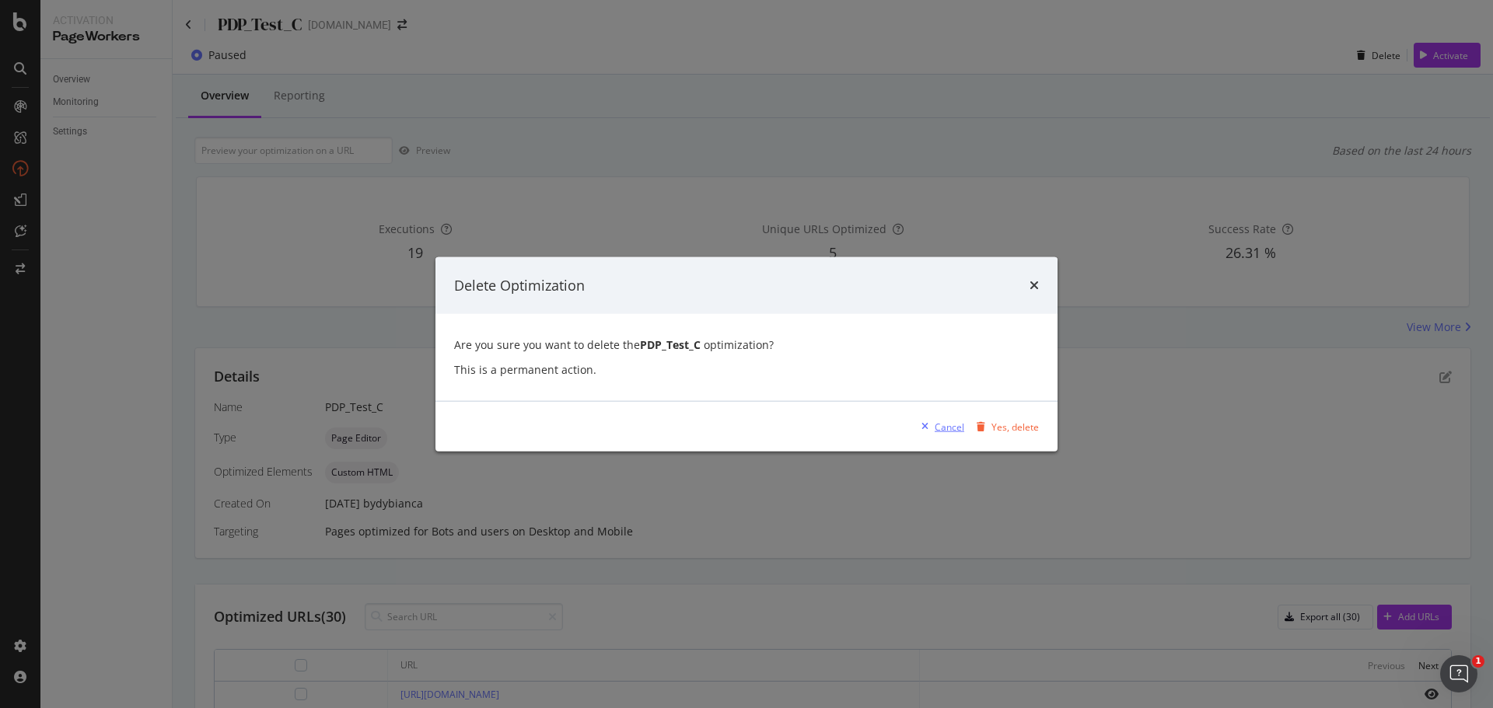
click at [933, 429] on div "modal" at bounding box center [924, 426] width 19 height 9
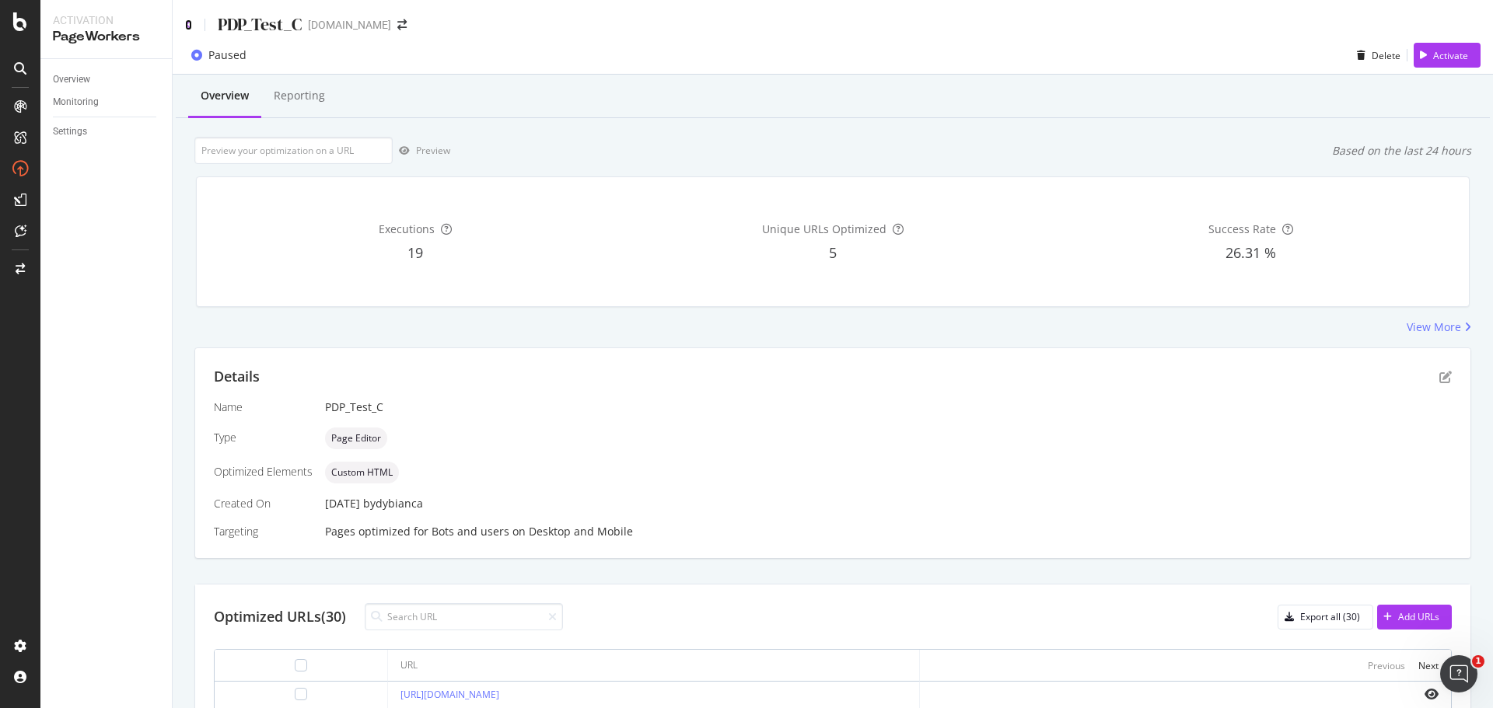
click at [187, 27] on icon at bounding box center [188, 24] width 7 height 11
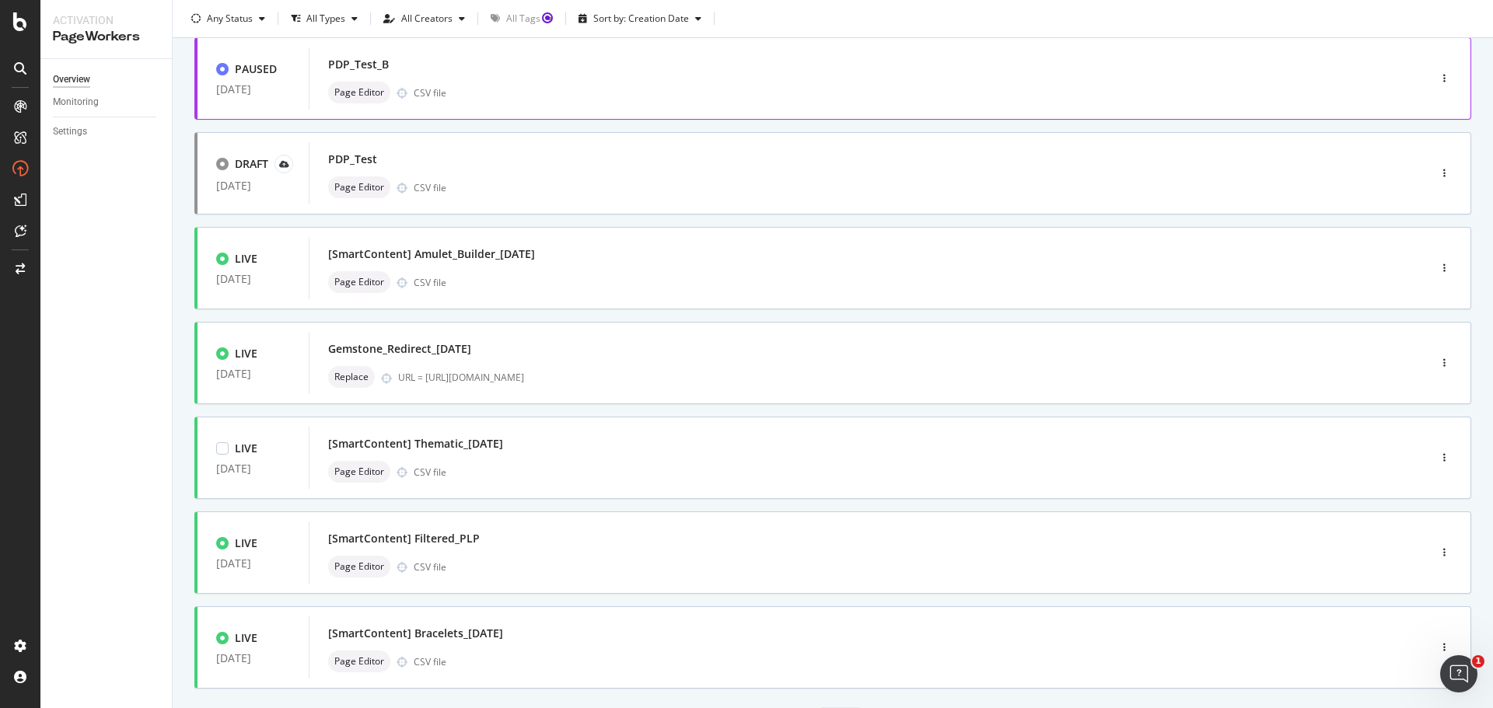
scroll to position [155, 0]
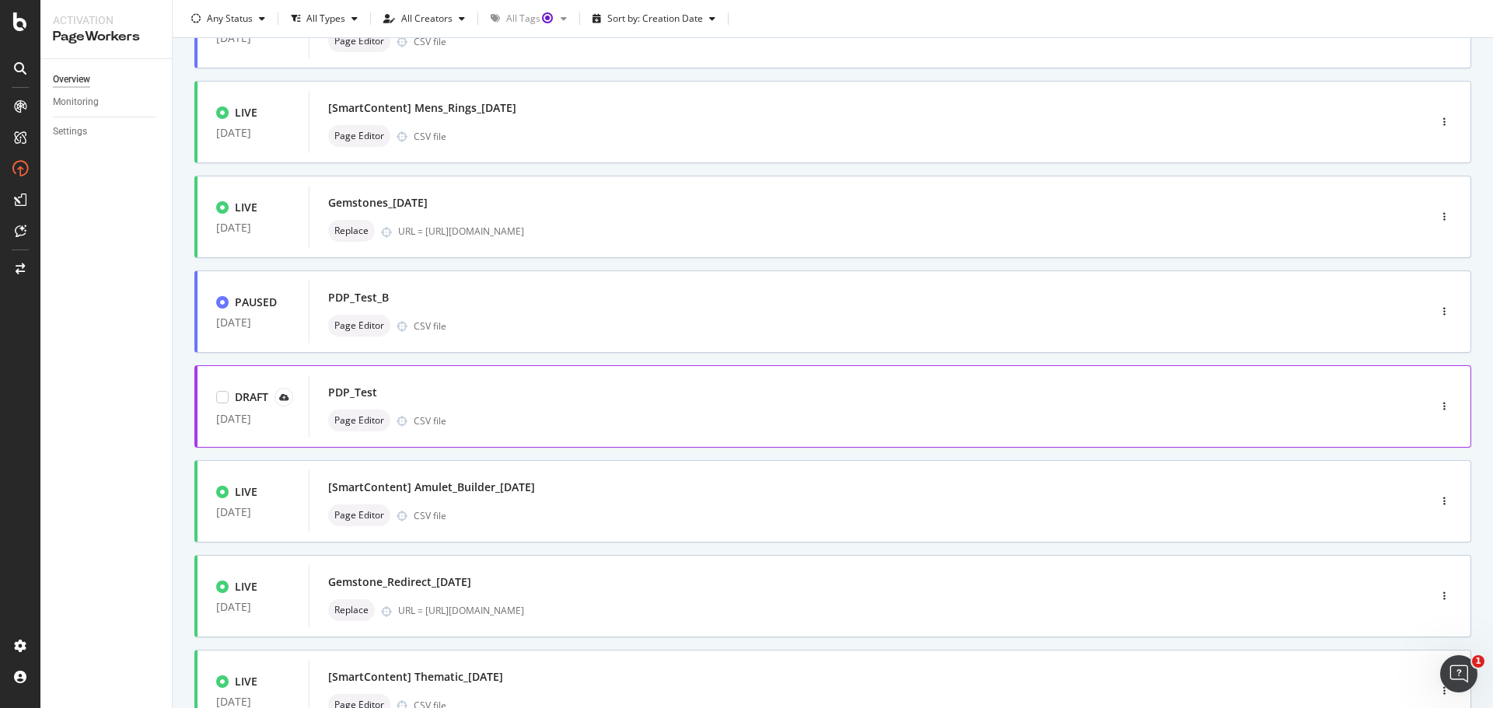
click at [639, 420] on div "Page Editor CSV file" at bounding box center [845, 421] width 1034 height 22
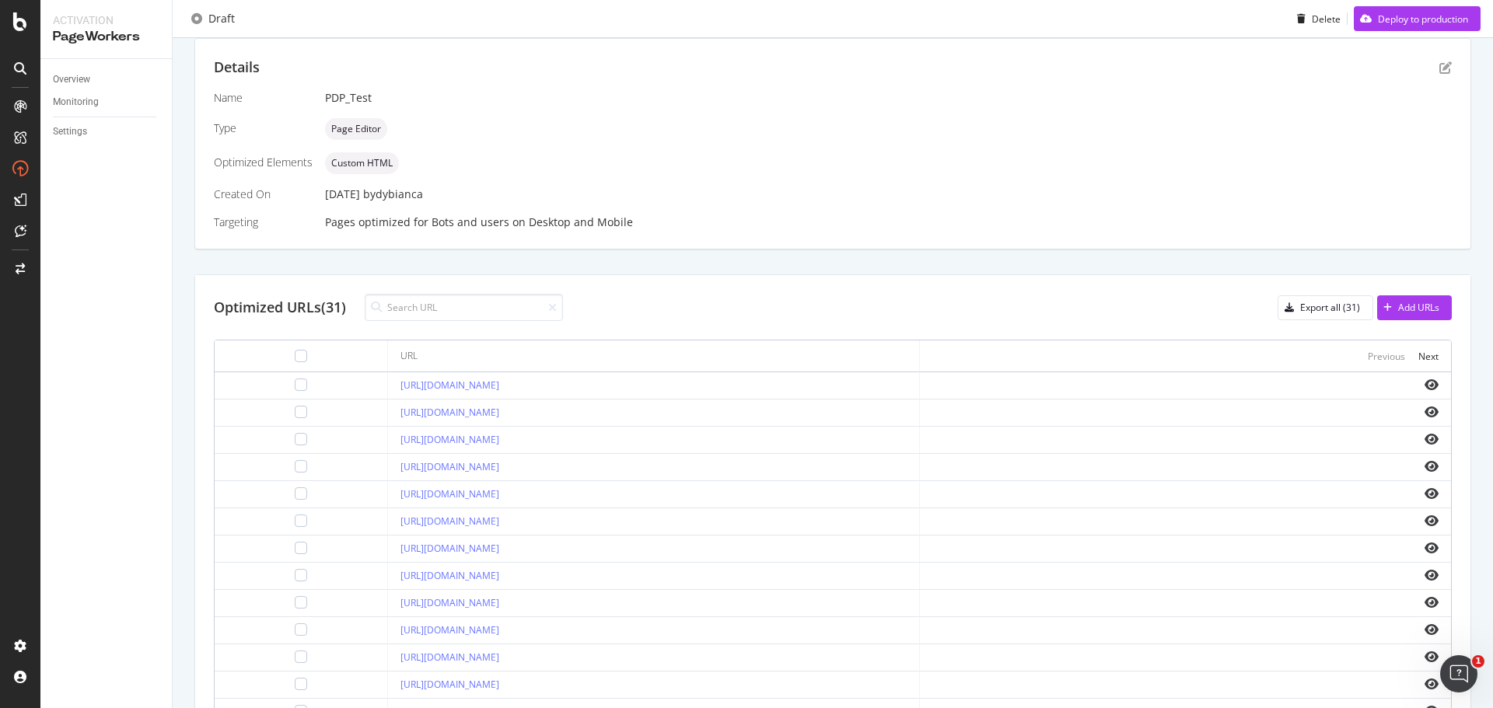
scroll to position [311, 0]
click at [1424, 381] on icon "eye" at bounding box center [1431, 383] width 14 height 12
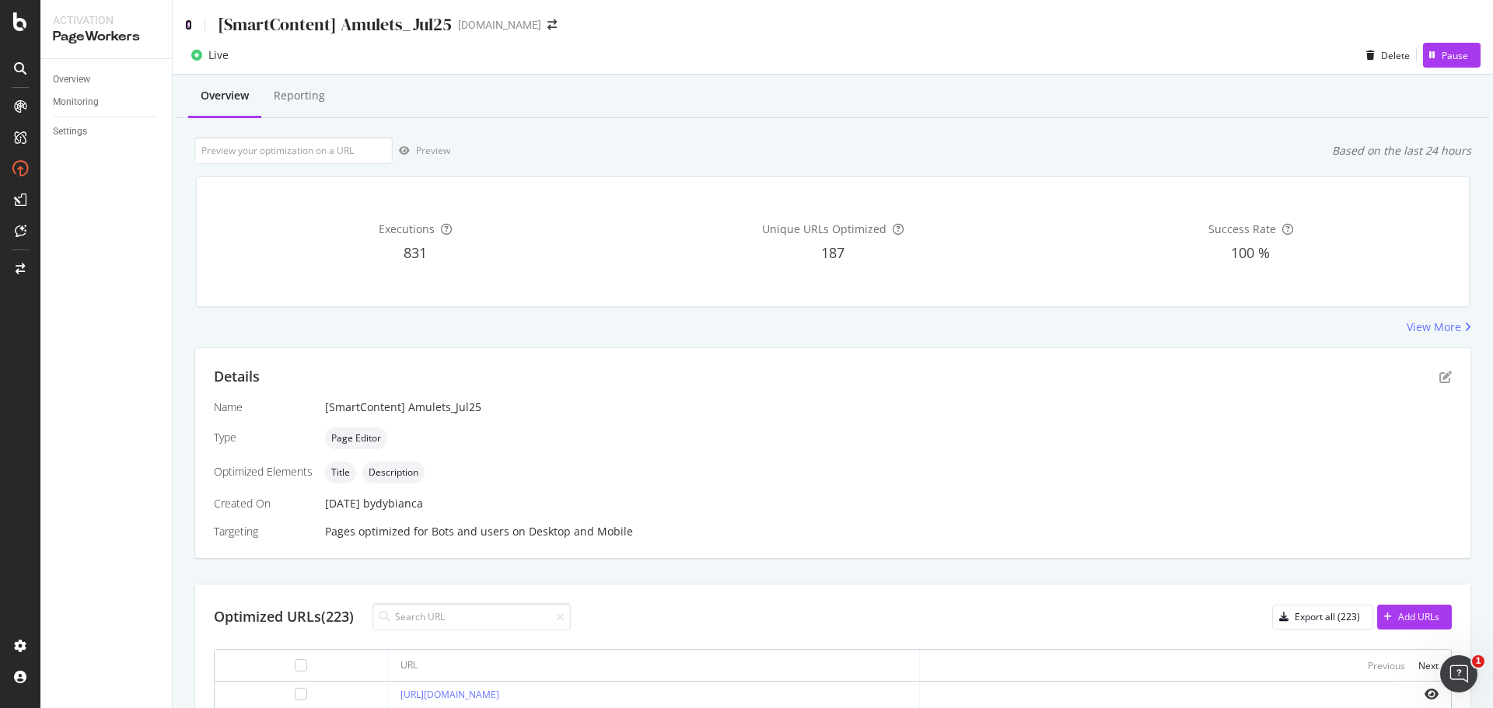
click at [187, 23] on icon at bounding box center [188, 24] width 7 height 11
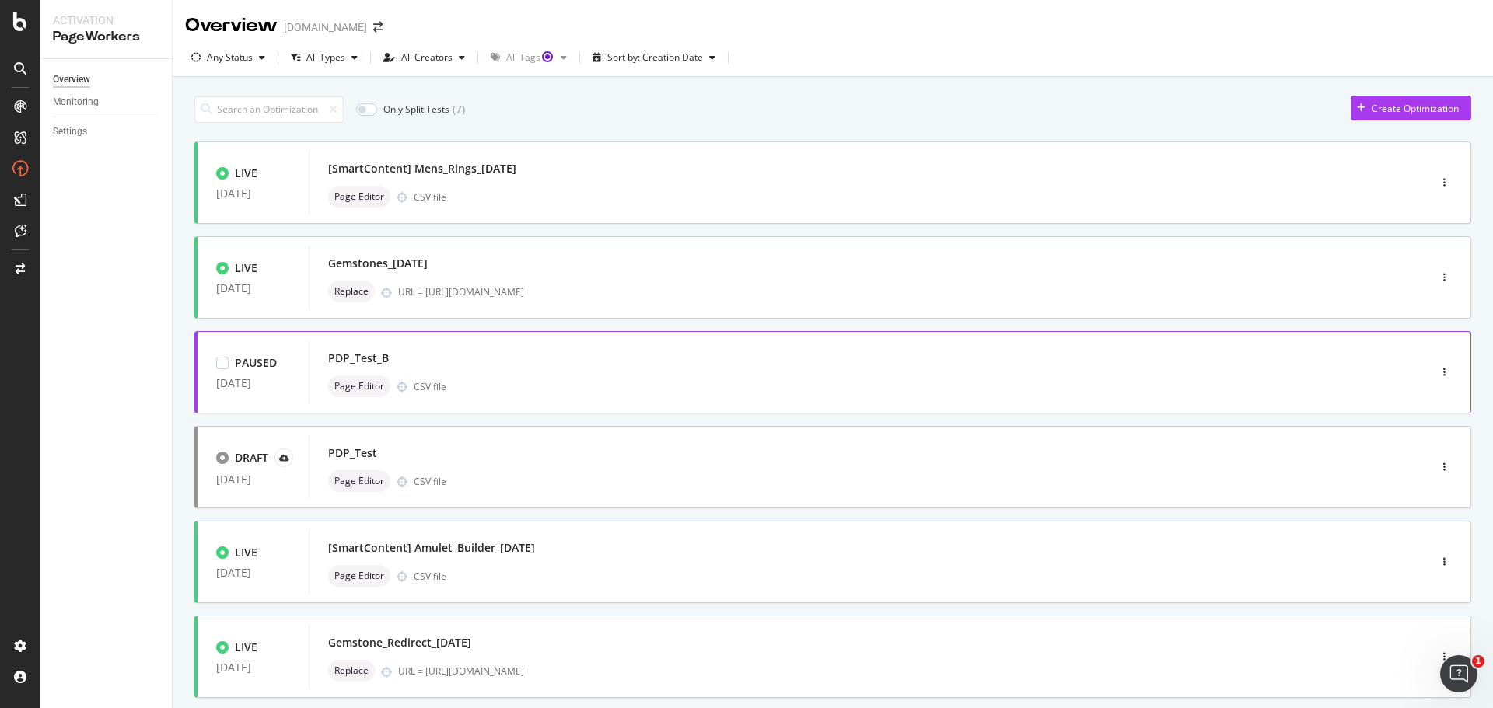
click at [516, 385] on div "Page Editor CSV file" at bounding box center [845, 387] width 1034 height 22
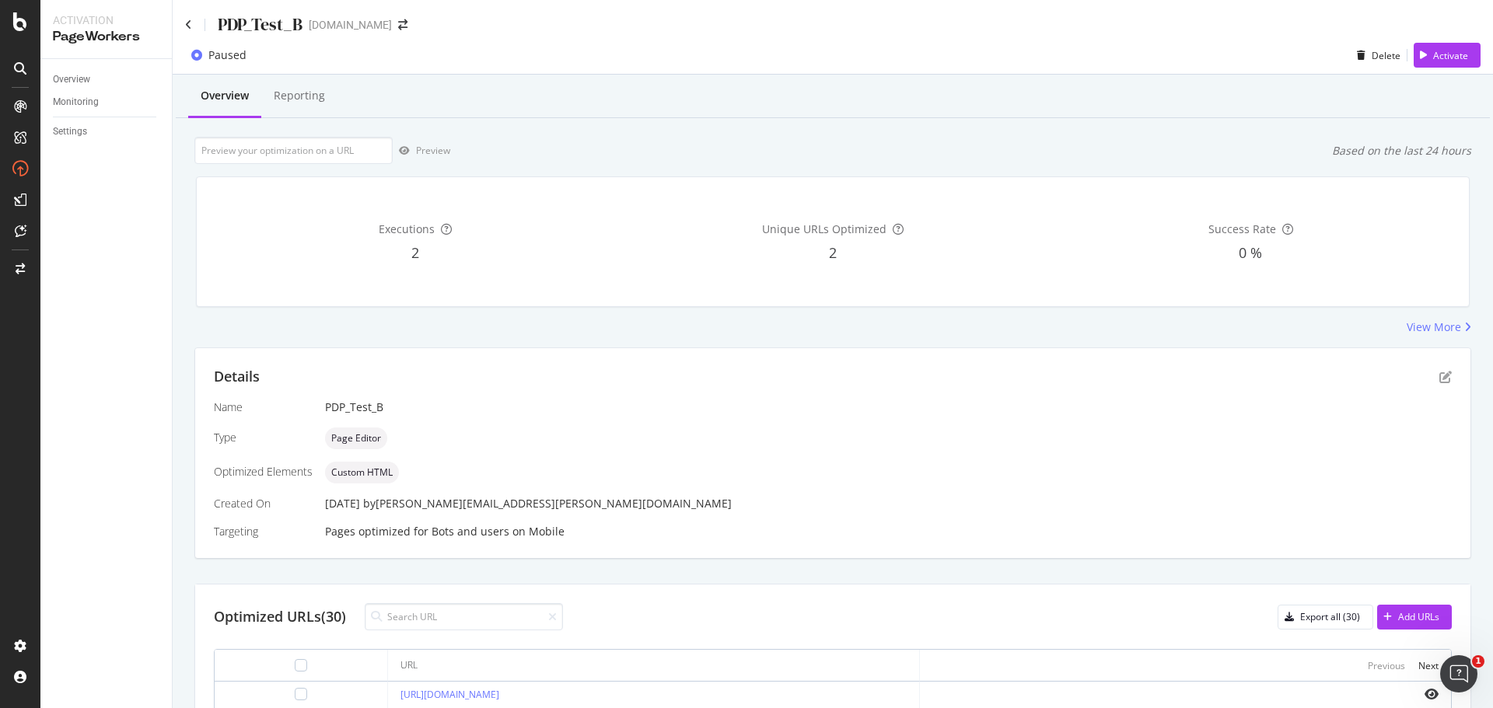
scroll to position [311, 0]
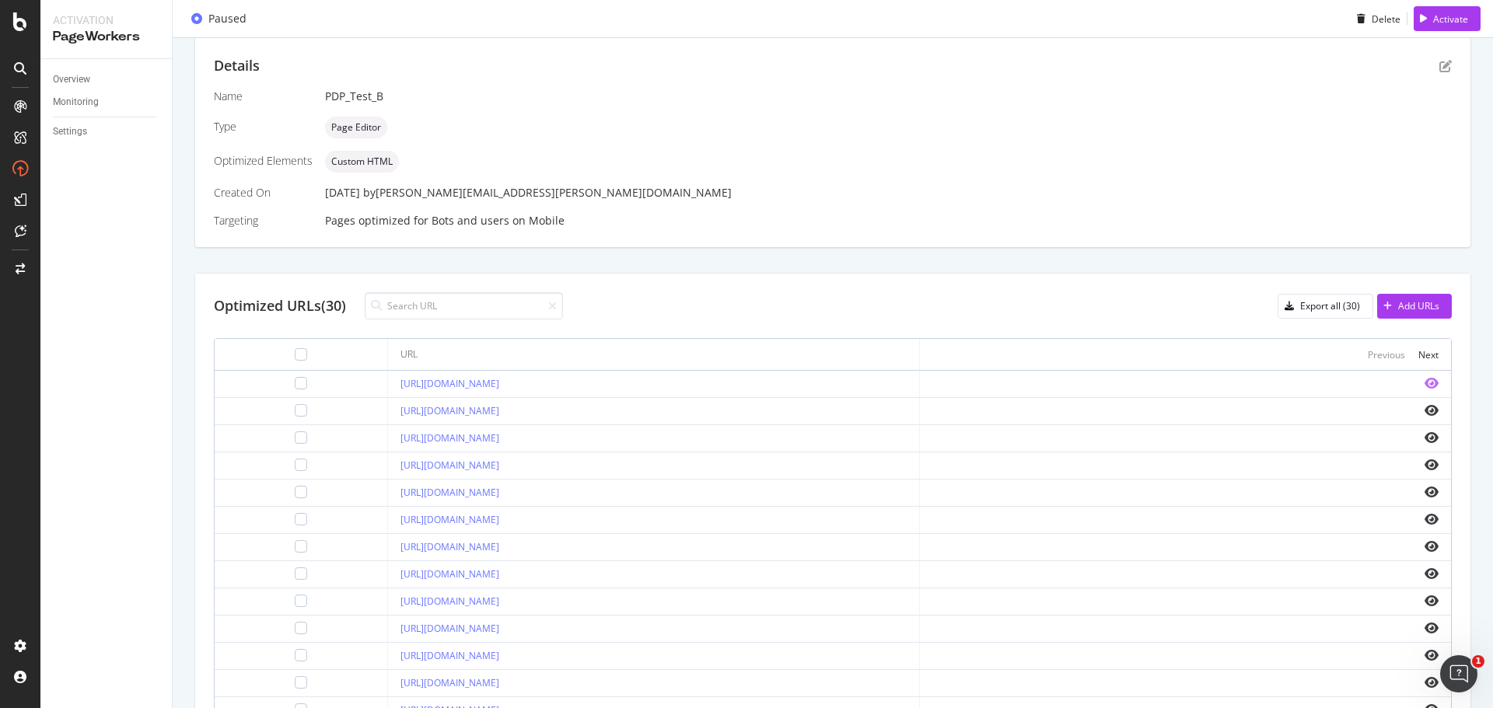
click at [1424, 381] on icon "eye" at bounding box center [1431, 383] width 14 height 12
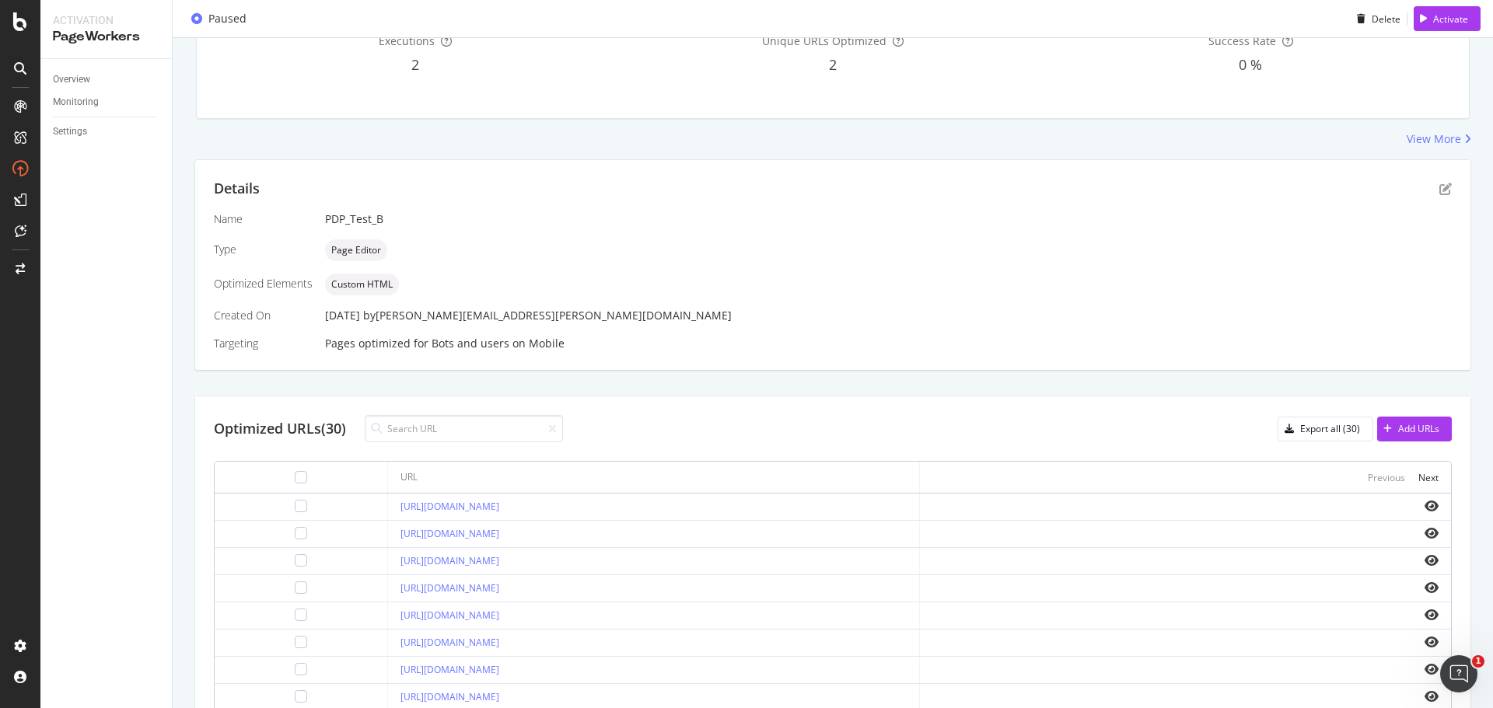
scroll to position [0, 0]
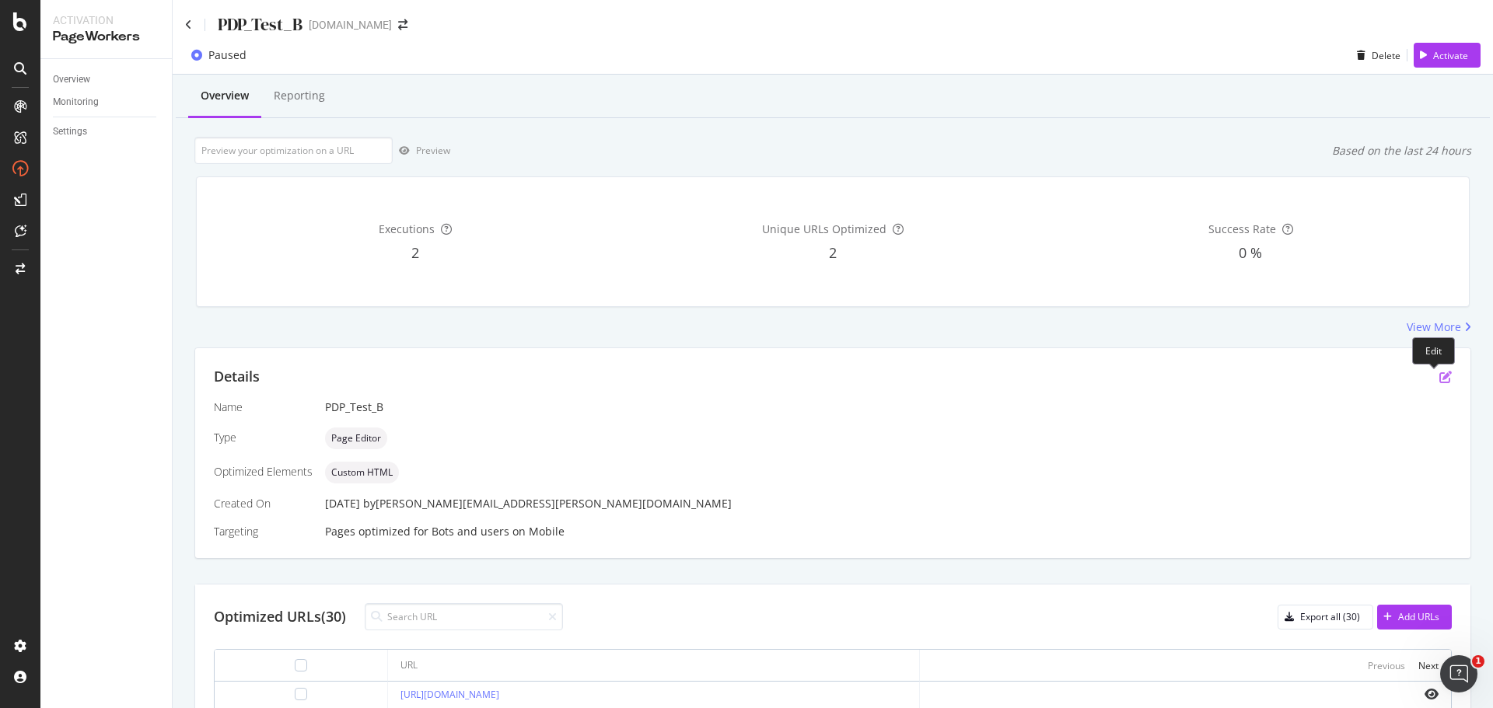
click at [1439, 374] on icon "pen-to-square" at bounding box center [1445, 377] width 12 height 12
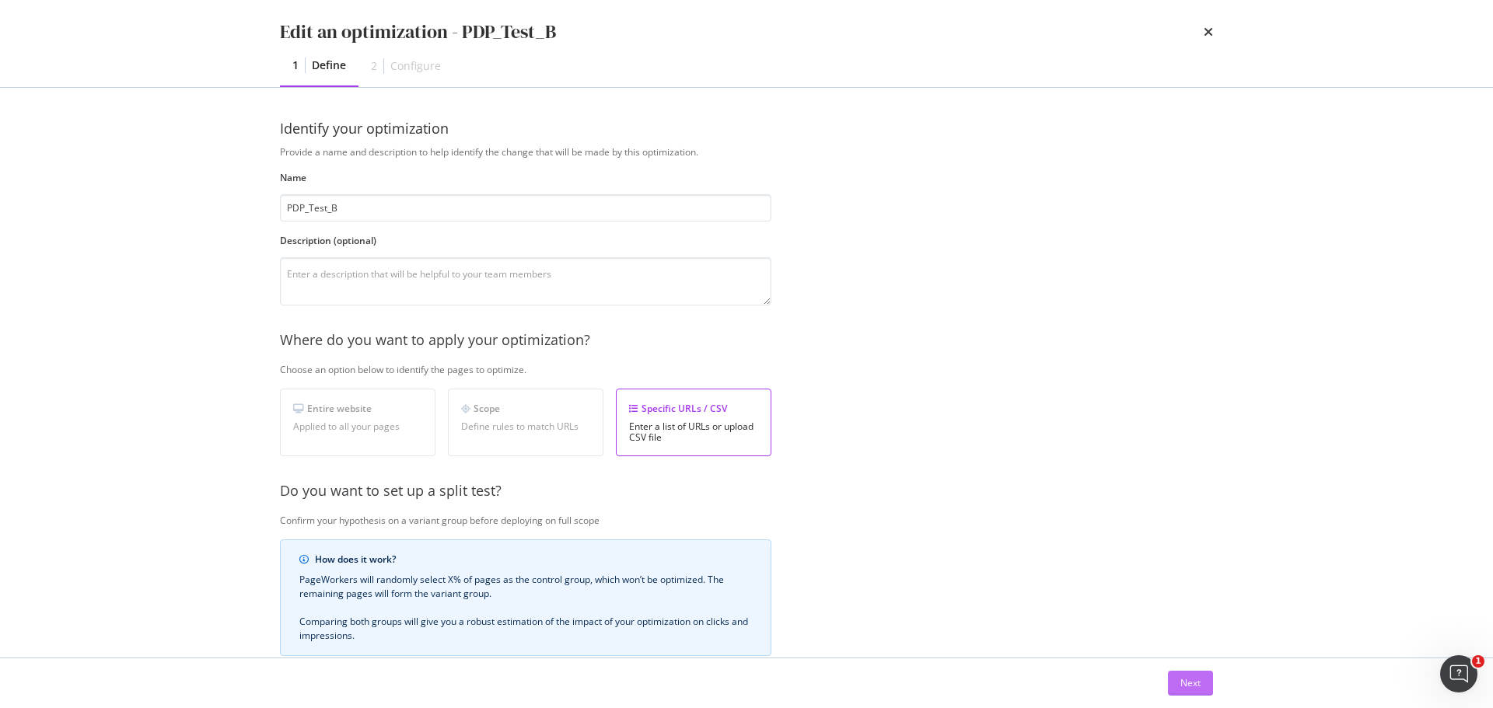
click at [1189, 672] on div "Next" at bounding box center [1190, 683] width 20 height 23
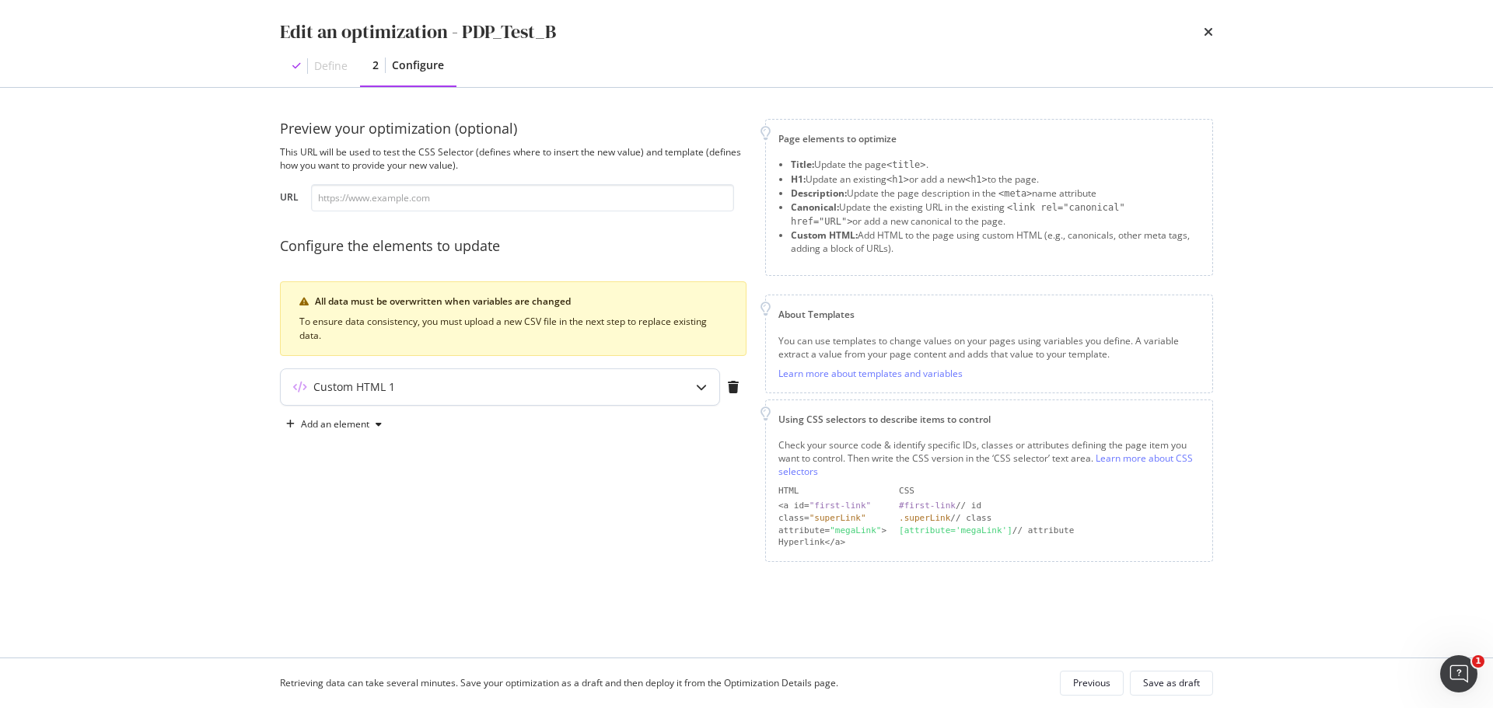
click at [491, 402] on div "Custom HTML 1" at bounding box center [500, 387] width 438 height 36
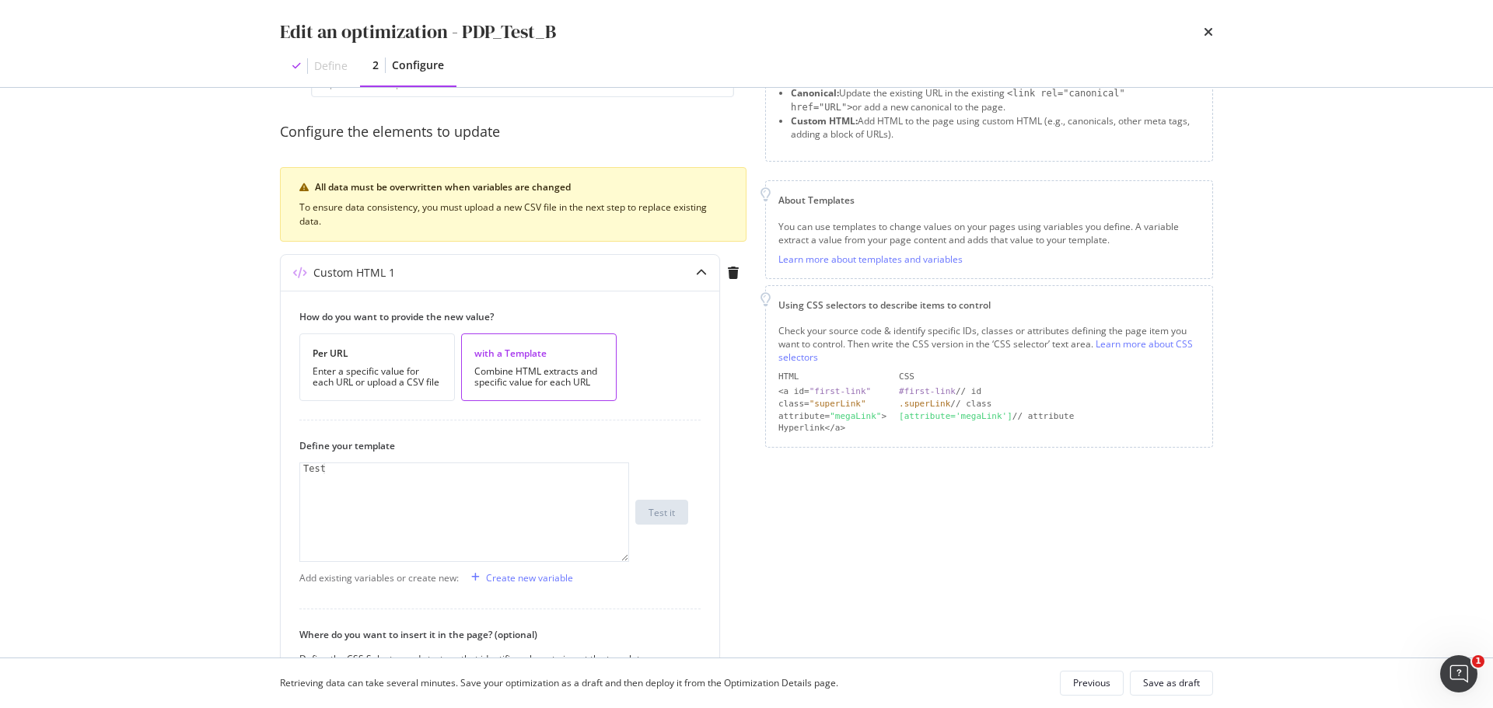
scroll to position [233, 0]
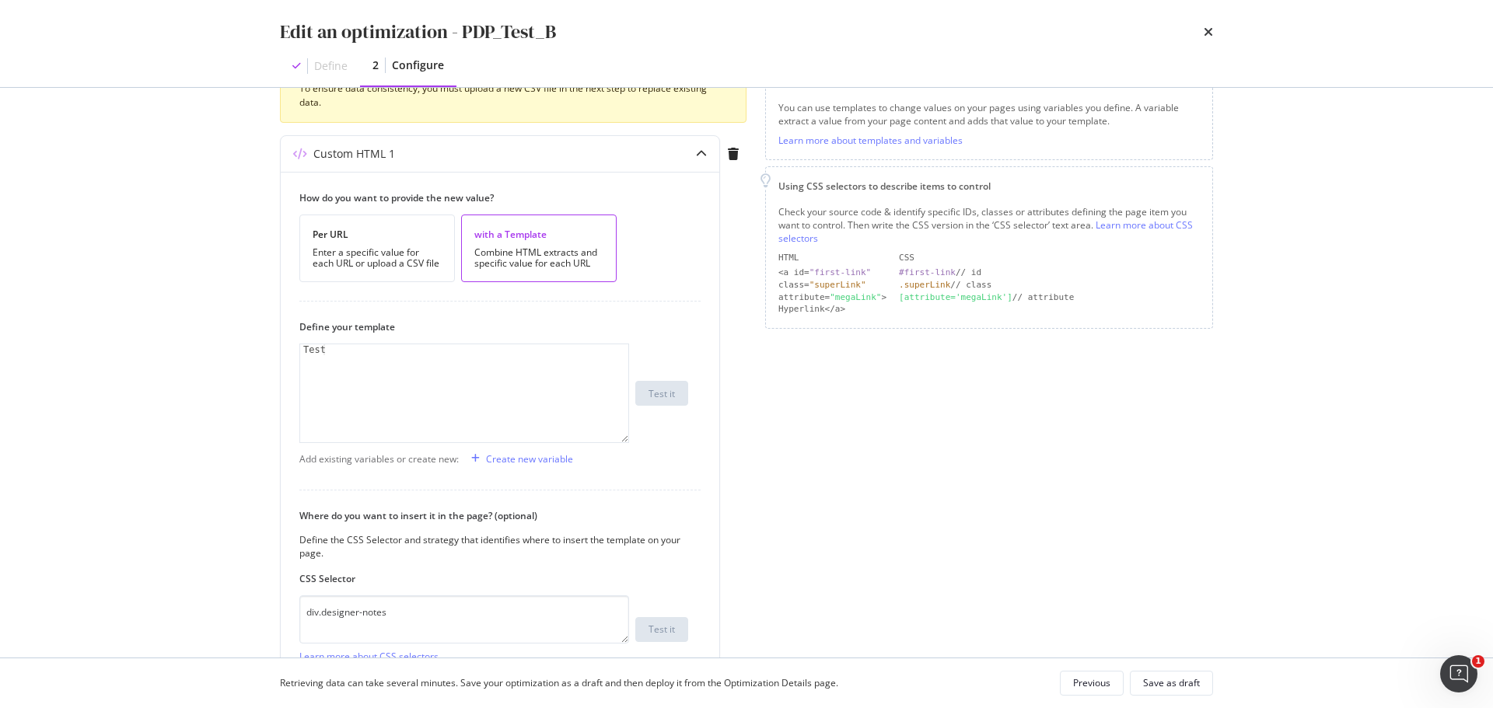
drag, startPoint x: 1321, startPoint y: 420, endPoint x: 1350, endPoint y: 463, distance: 52.2
click at [1328, 456] on div "Edit an optimization - PDP_Test_B Define 2 Configure Preview your optimization …" at bounding box center [746, 354] width 1493 height 708
